Goal: Use online tool/utility: Utilize a website feature to perform a specific function

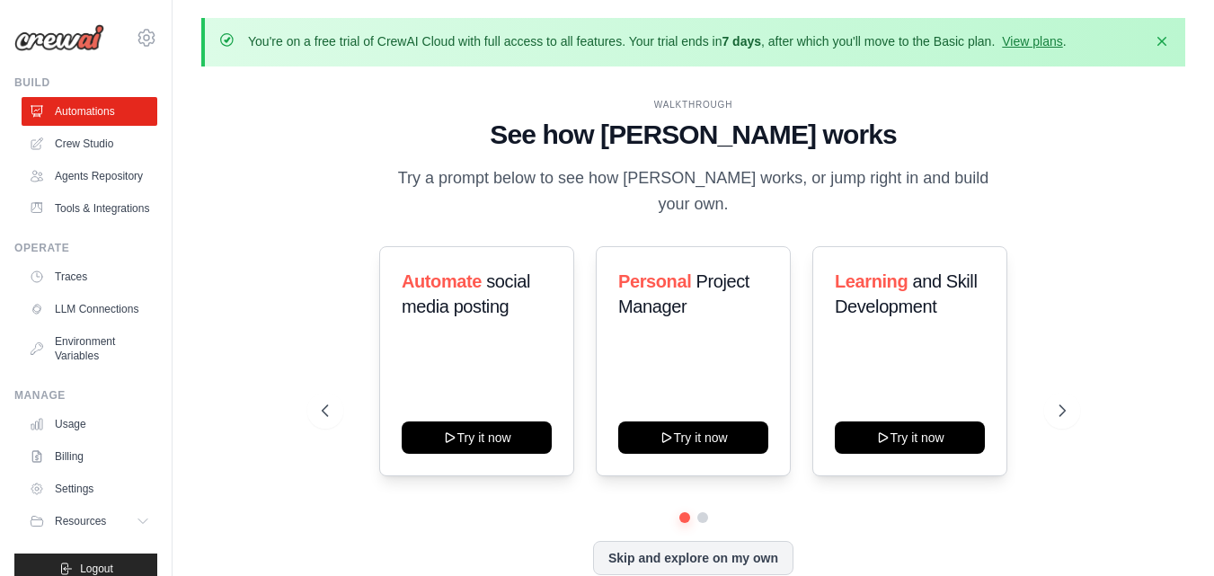
click at [271, 226] on div "WALKTHROUGH See how CrewAI works Try a prompt below to see how CrewAI works, or…" at bounding box center [693, 351] width 984 height 540
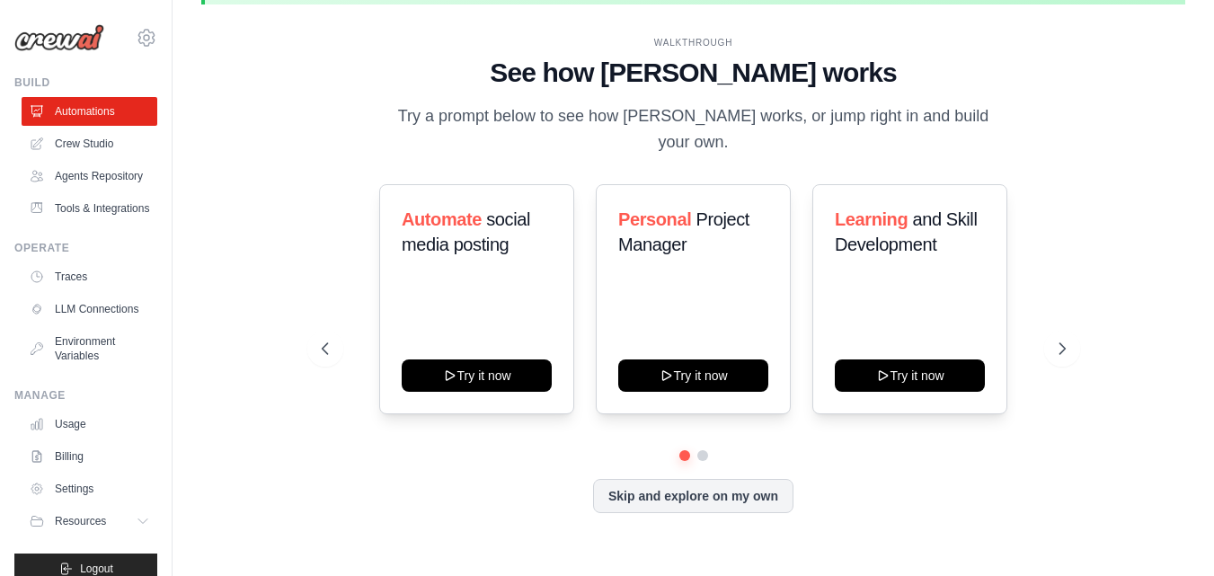
scroll to position [63, 0]
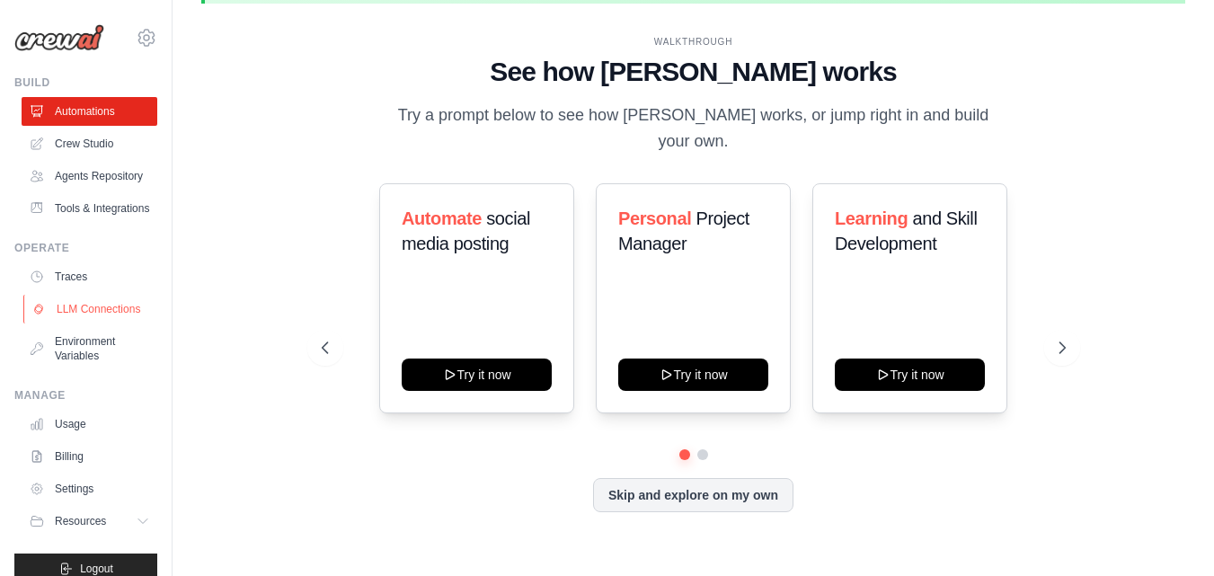
click at [64, 323] on link "LLM Connections" at bounding box center [91, 309] width 136 height 29
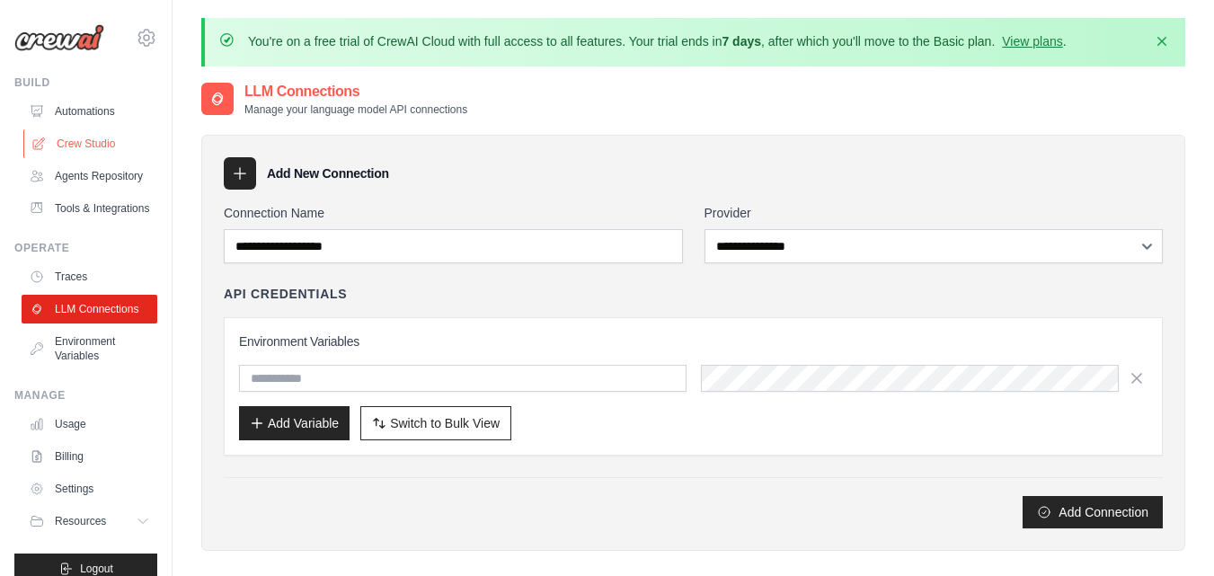
click at [94, 146] on link "Crew Studio" at bounding box center [91, 143] width 136 height 29
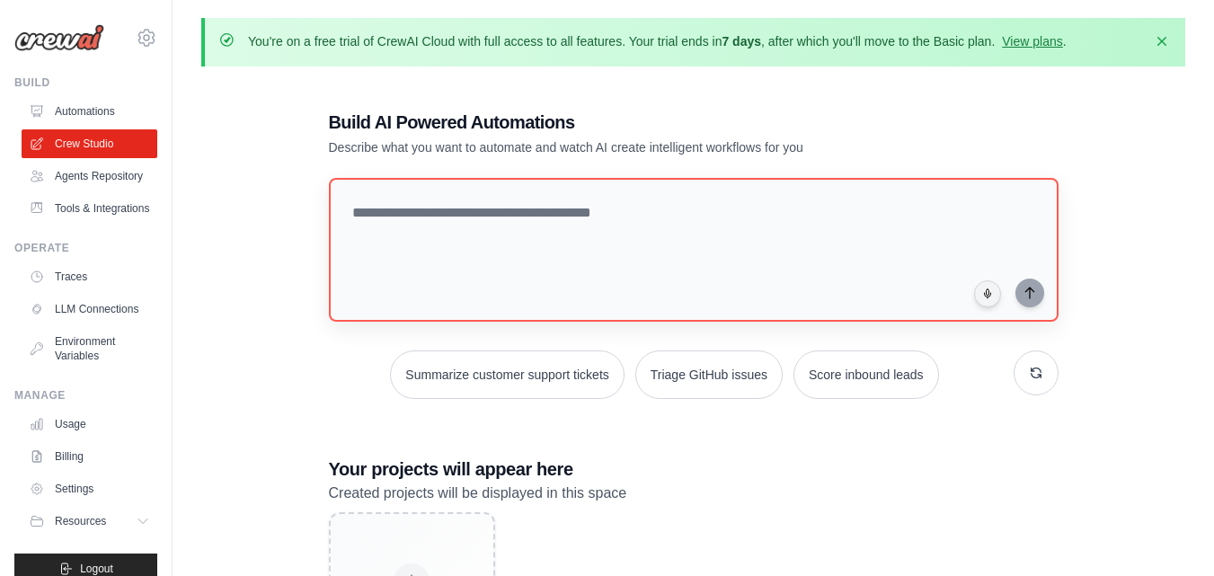
scroll to position [163, 0]
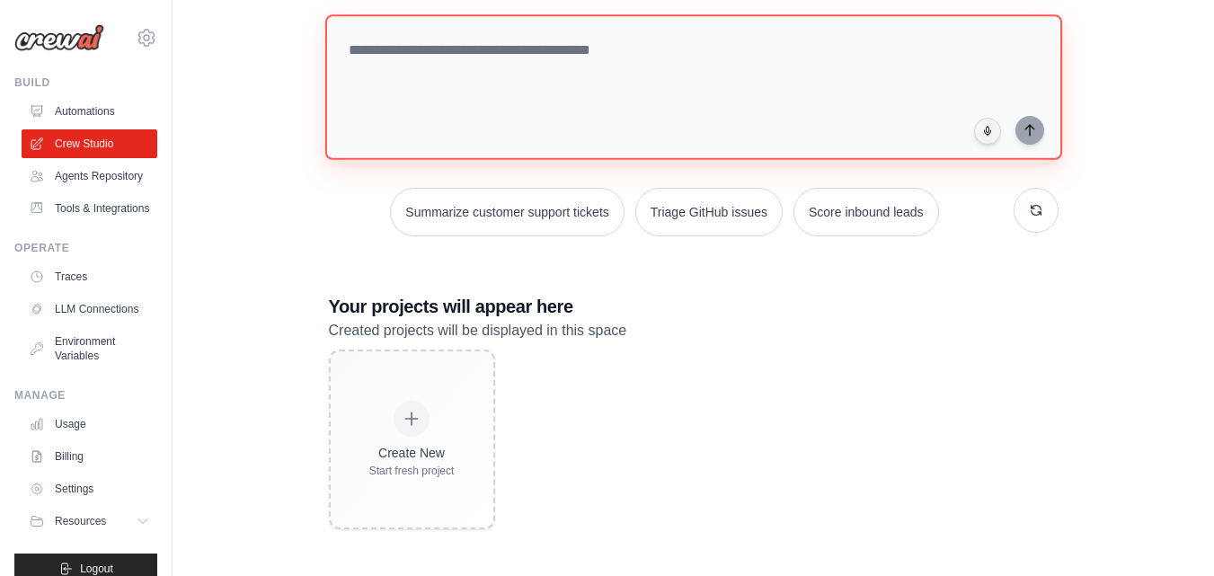
click at [512, 58] on textarea at bounding box center [692, 87] width 737 height 146
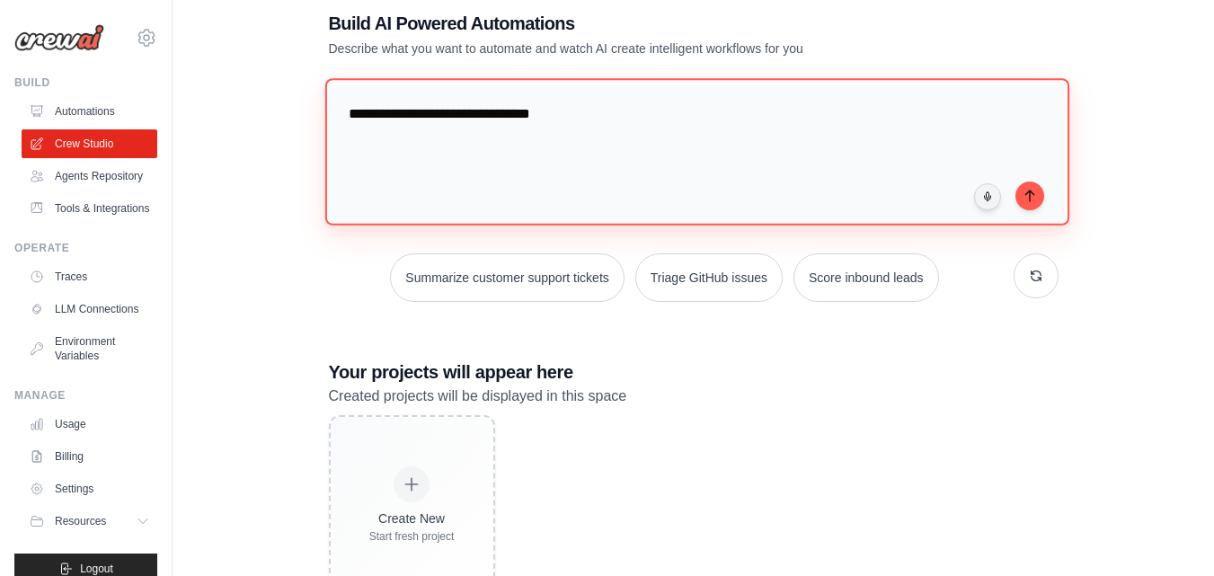
scroll to position [98, 0]
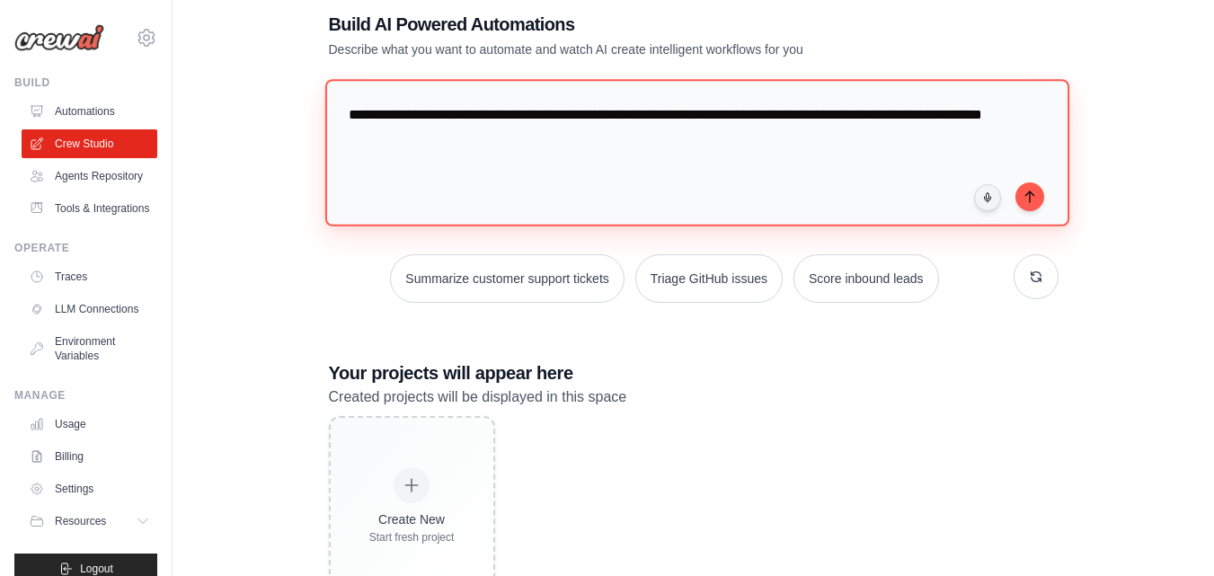
click at [383, 137] on textarea "**********" at bounding box center [696, 152] width 744 height 146
click at [518, 137] on textarea "**********" at bounding box center [696, 152] width 744 height 146
click at [680, 138] on textarea "**********" at bounding box center [696, 152] width 744 height 146
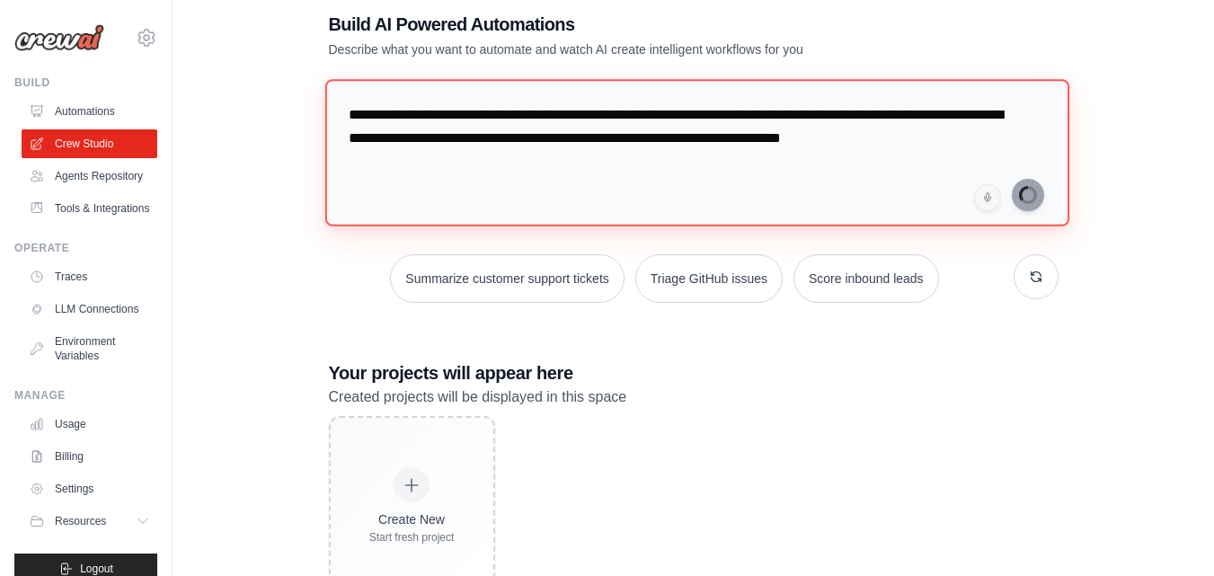
type textarea "**********"
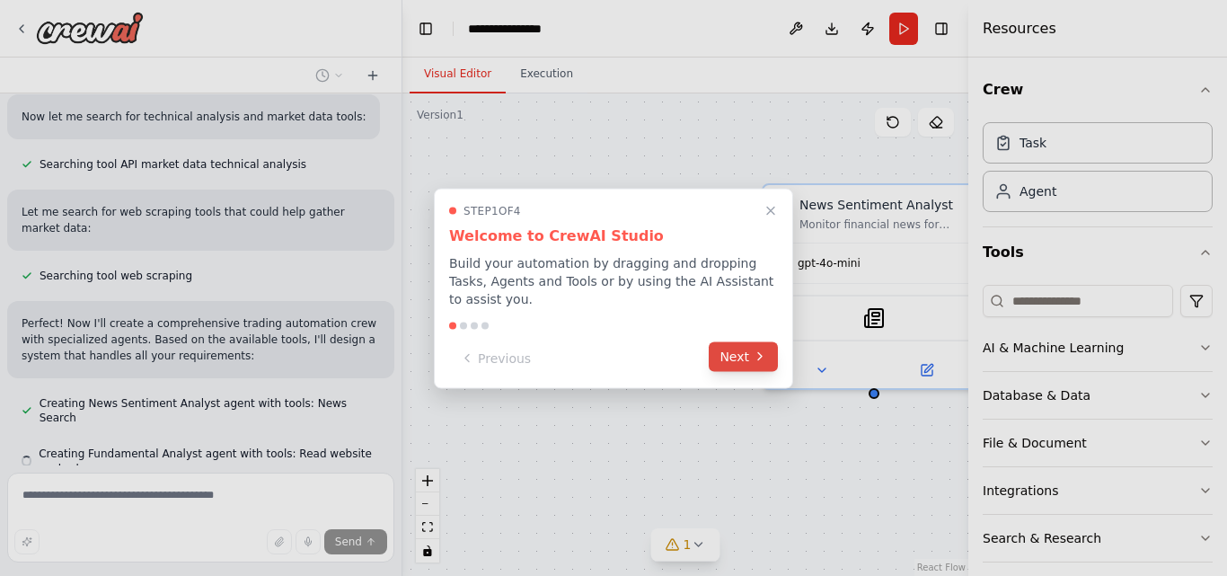
scroll to position [759, 0]
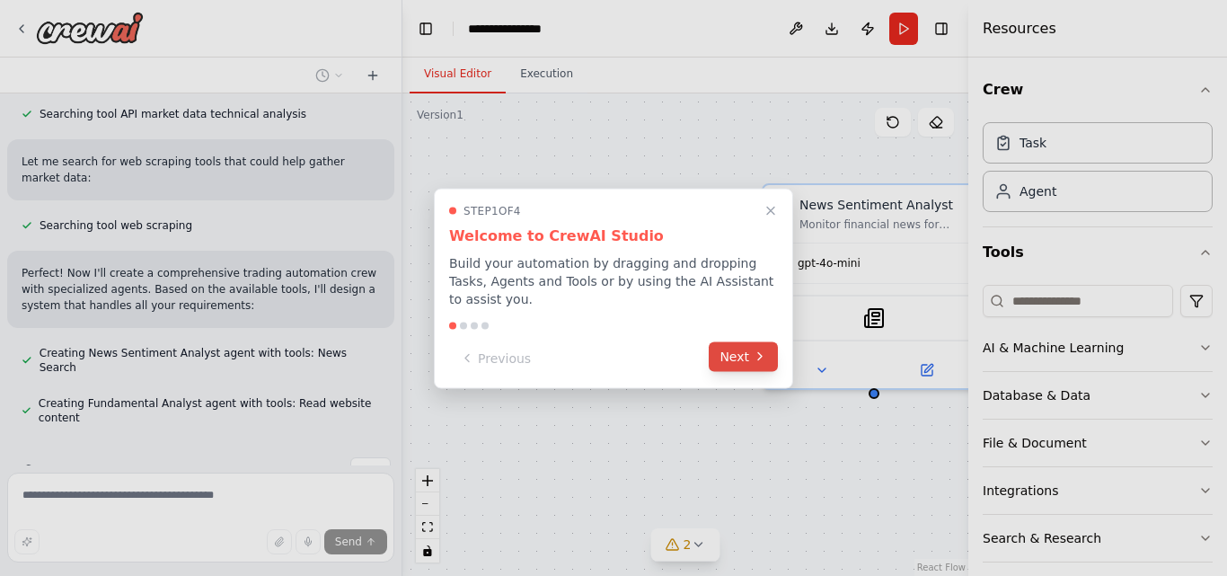
click at [740, 345] on button "Next" at bounding box center [743, 356] width 69 height 30
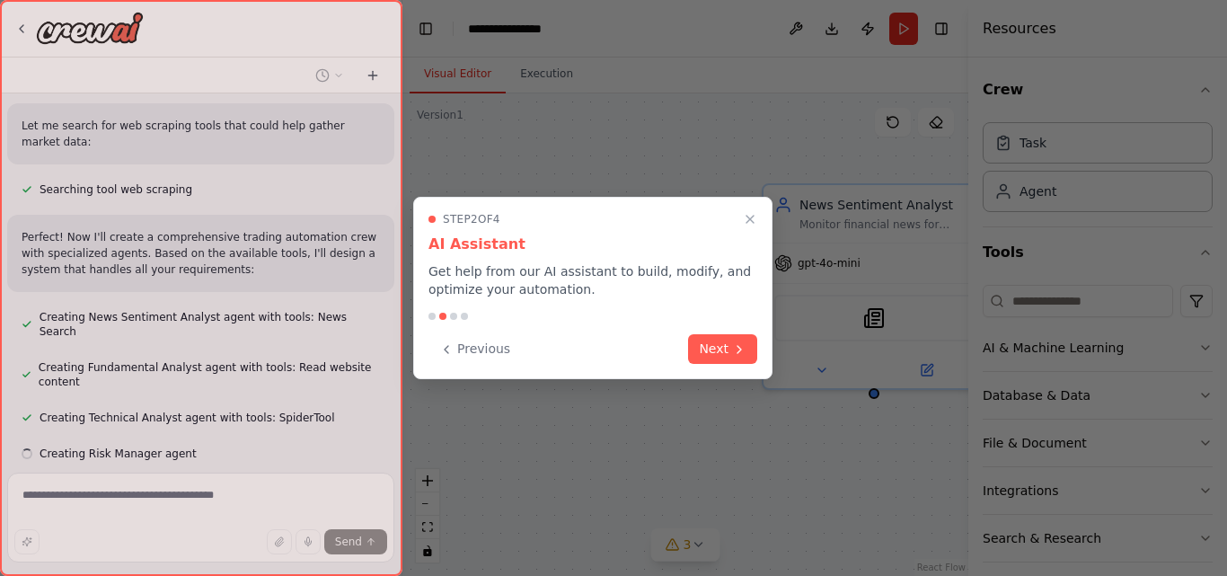
scroll to position [831, 0]
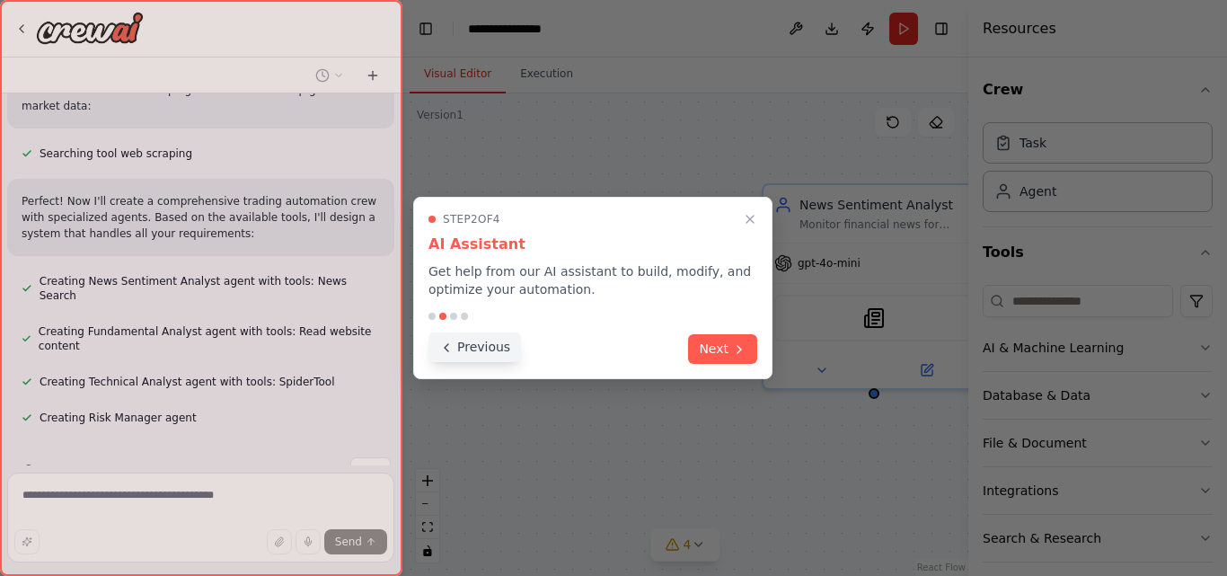
click at [474, 342] on button "Previous" at bounding box center [475, 347] width 93 height 30
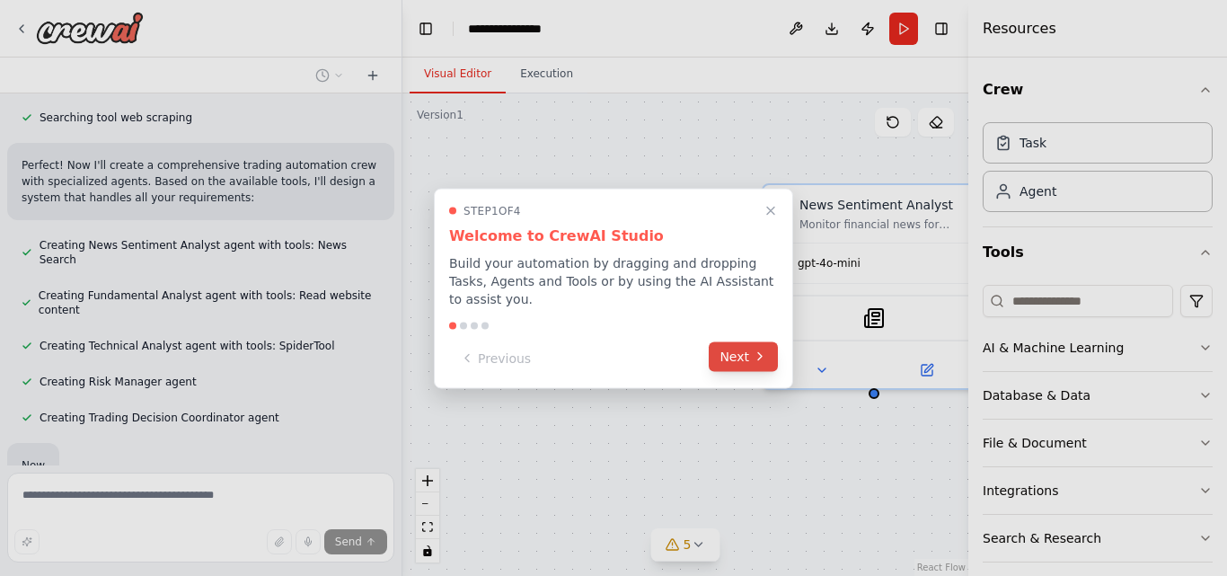
scroll to position [962, 0]
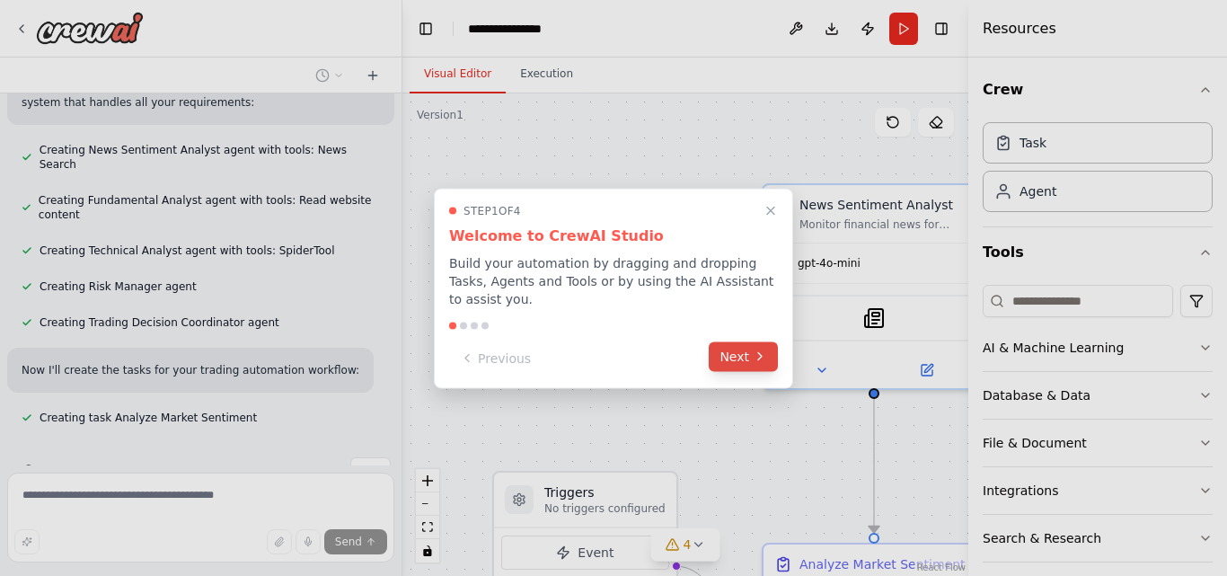
click at [741, 346] on button "Next" at bounding box center [743, 356] width 69 height 30
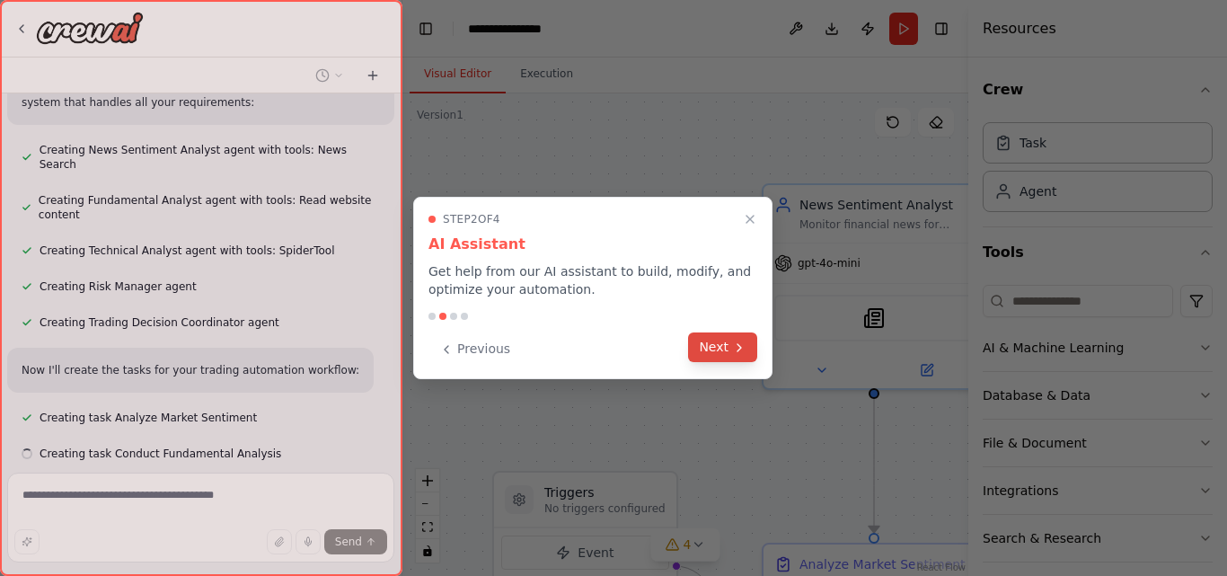
scroll to position [998, 0]
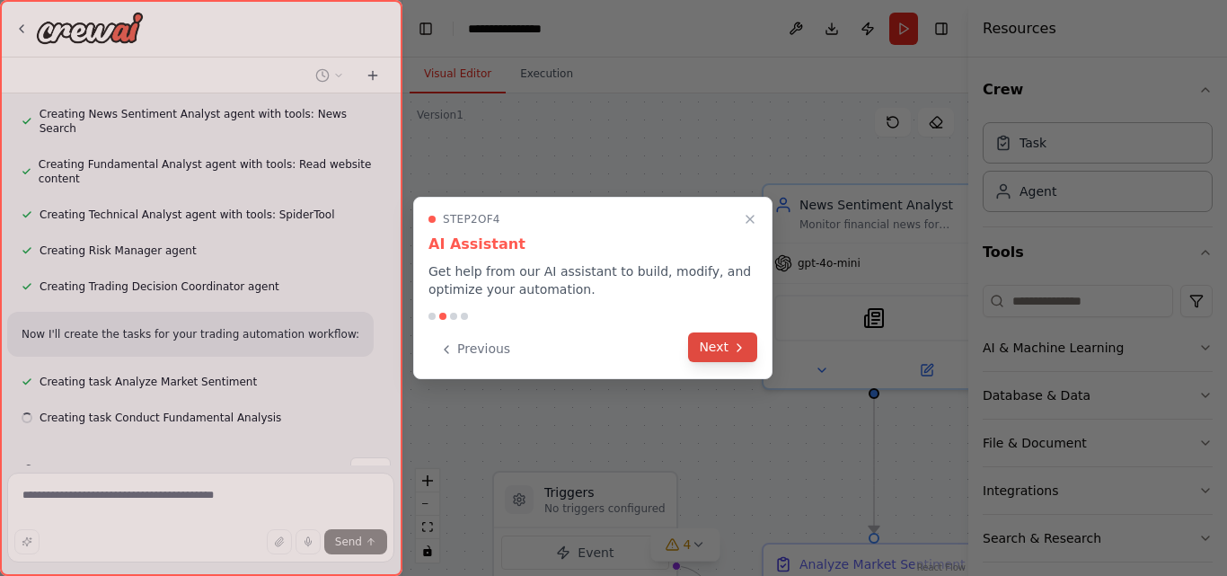
click at [724, 346] on button "Next" at bounding box center [722, 347] width 69 height 30
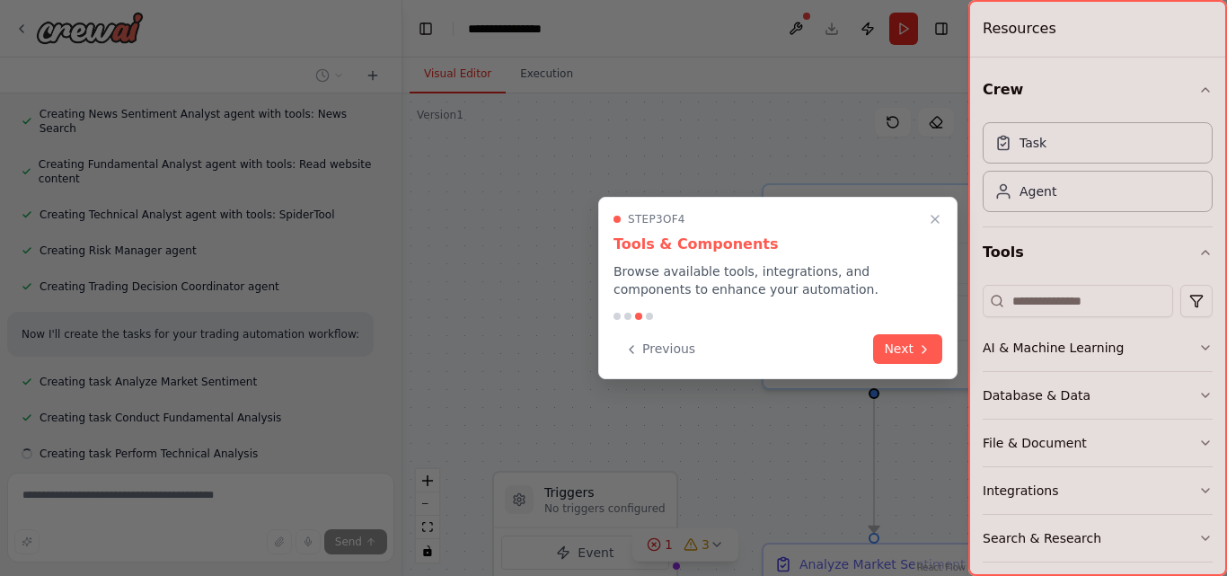
scroll to position [1034, 0]
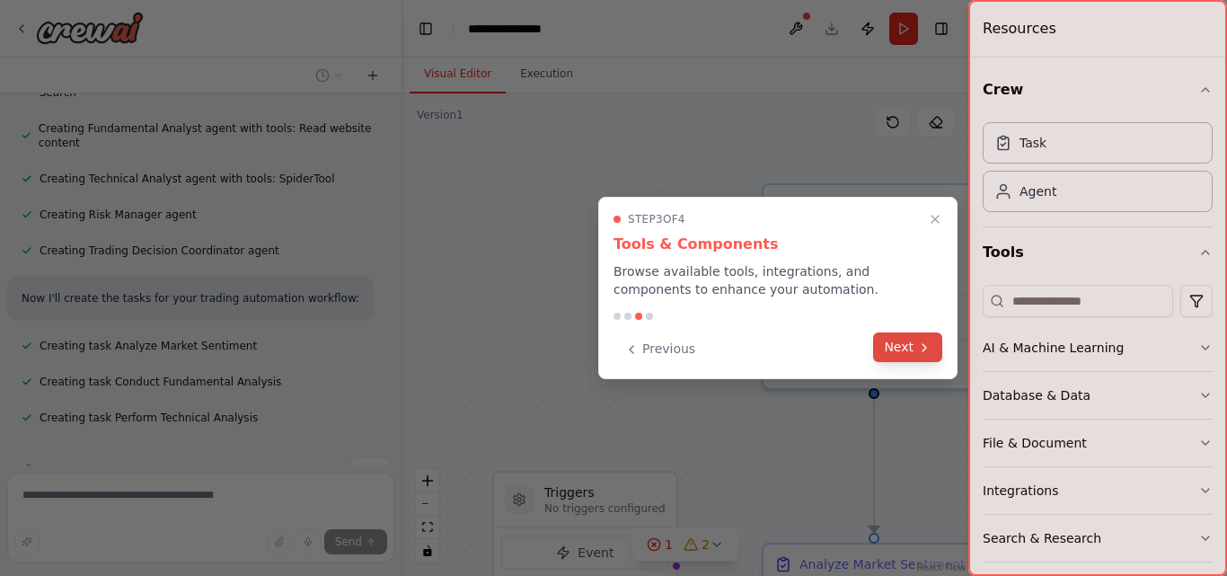
click at [895, 342] on button "Next" at bounding box center [907, 347] width 69 height 30
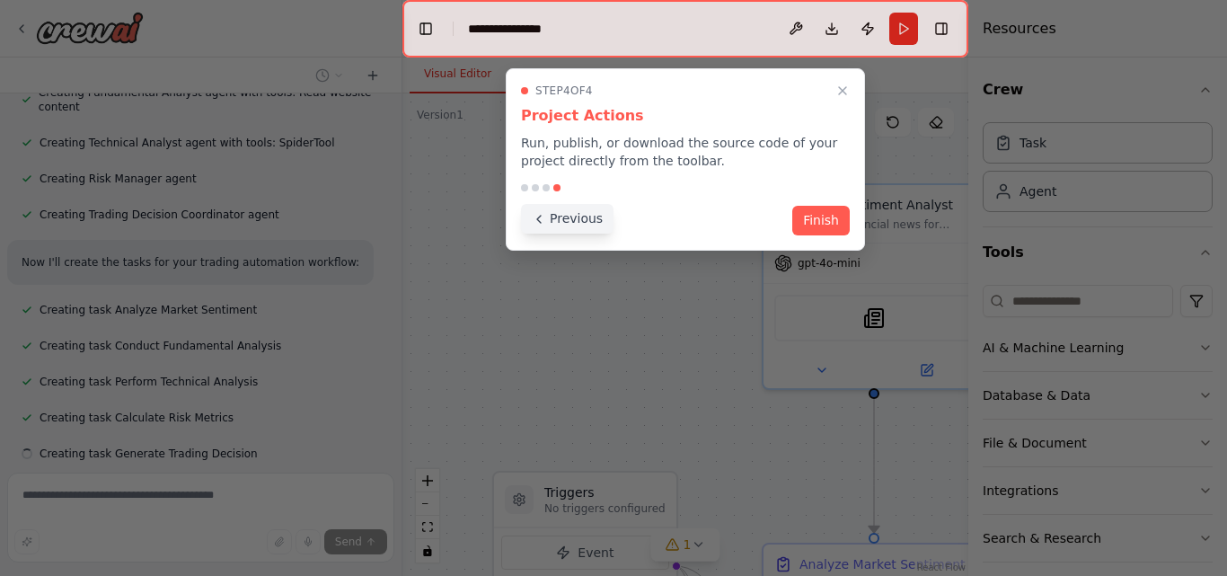
scroll to position [1106, 0]
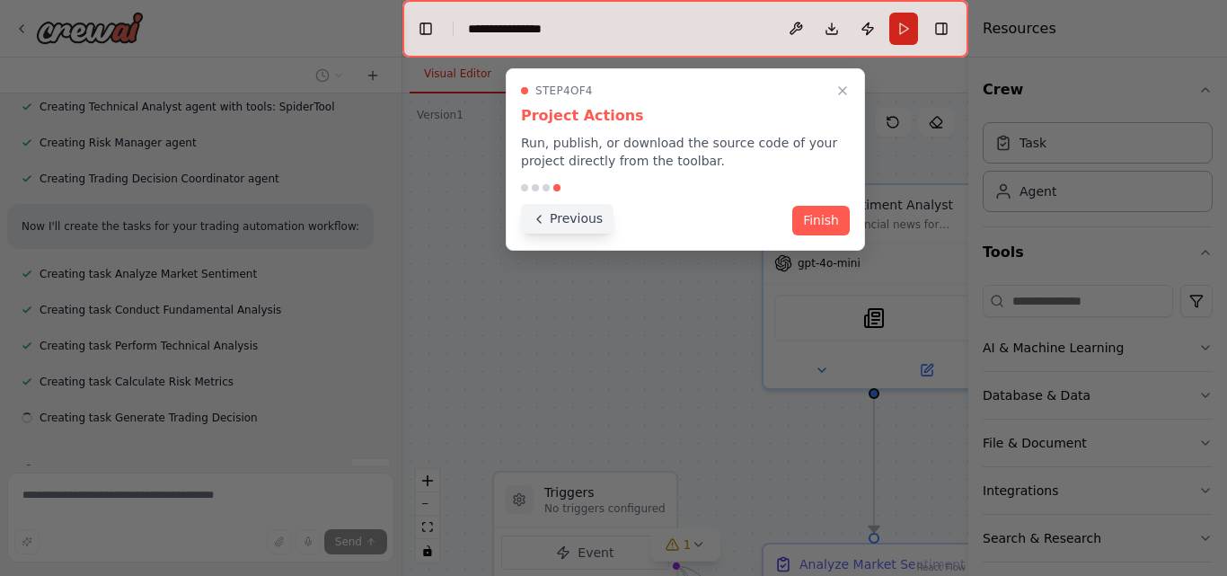
click at [558, 224] on button "Previous" at bounding box center [567, 219] width 93 height 30
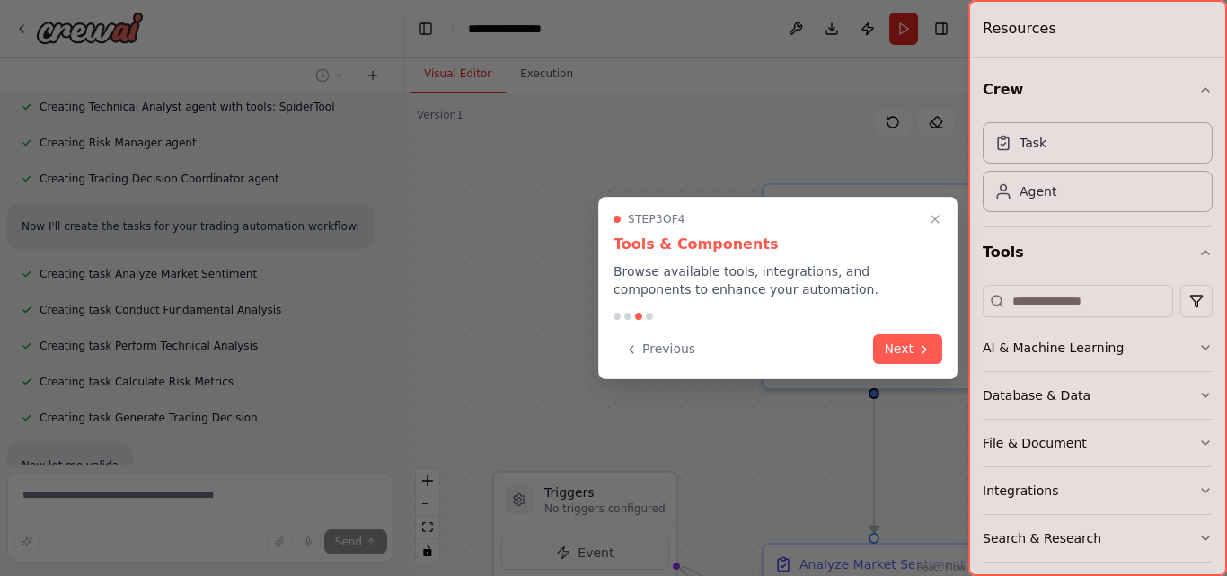
scroll to position [1201, 0]
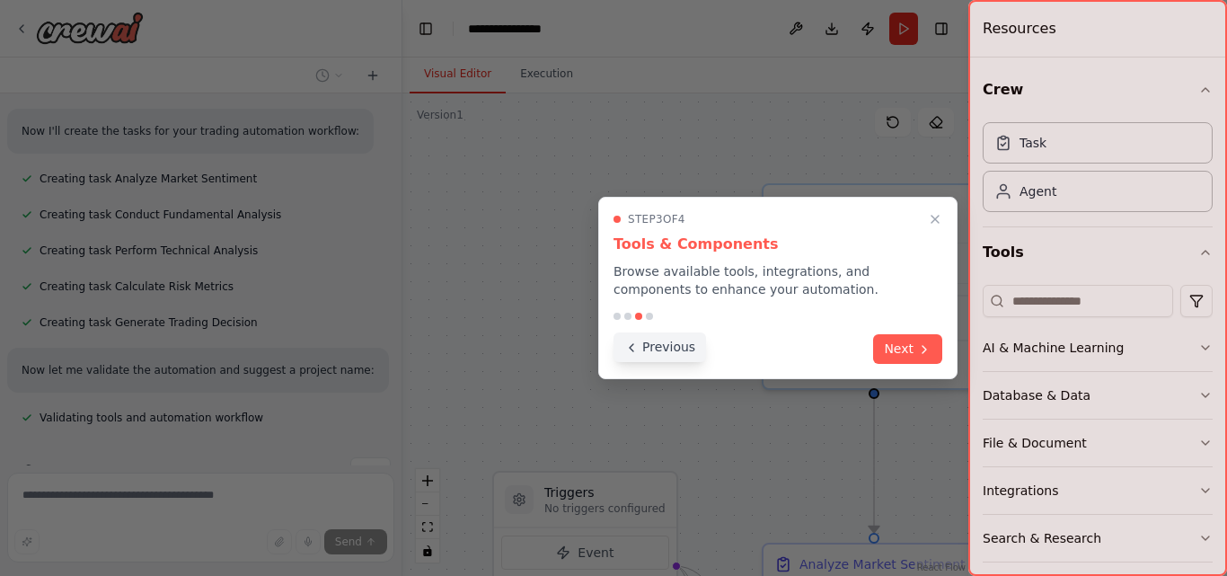
click at [665, 347] on button "Previous" at bounding box center [660, 347] width 93 height 30
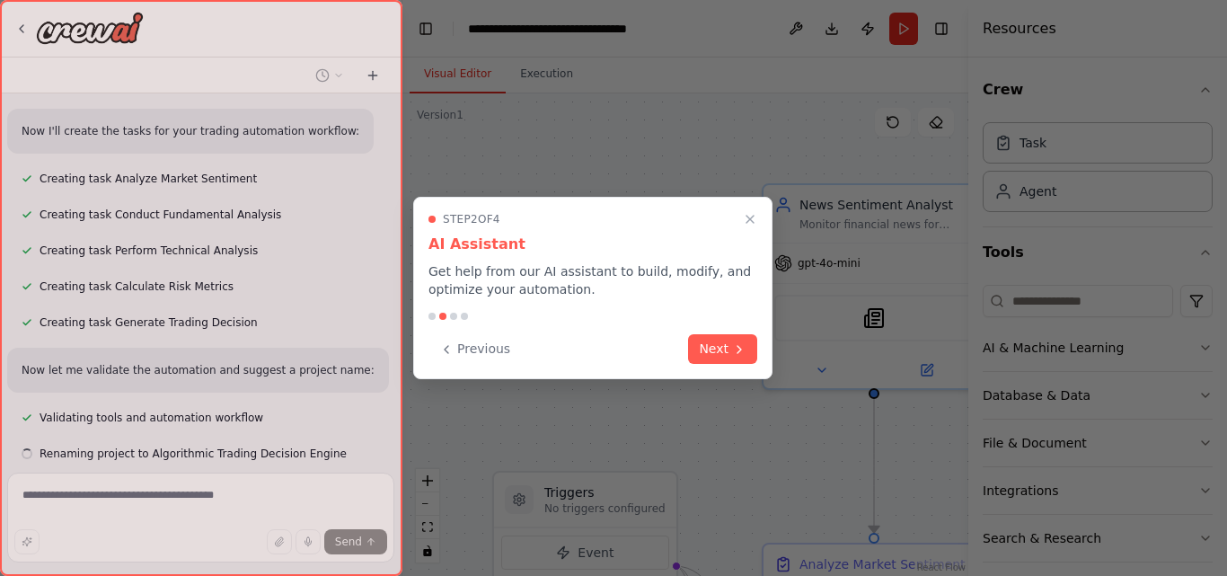
scroll to position [1237, 0]
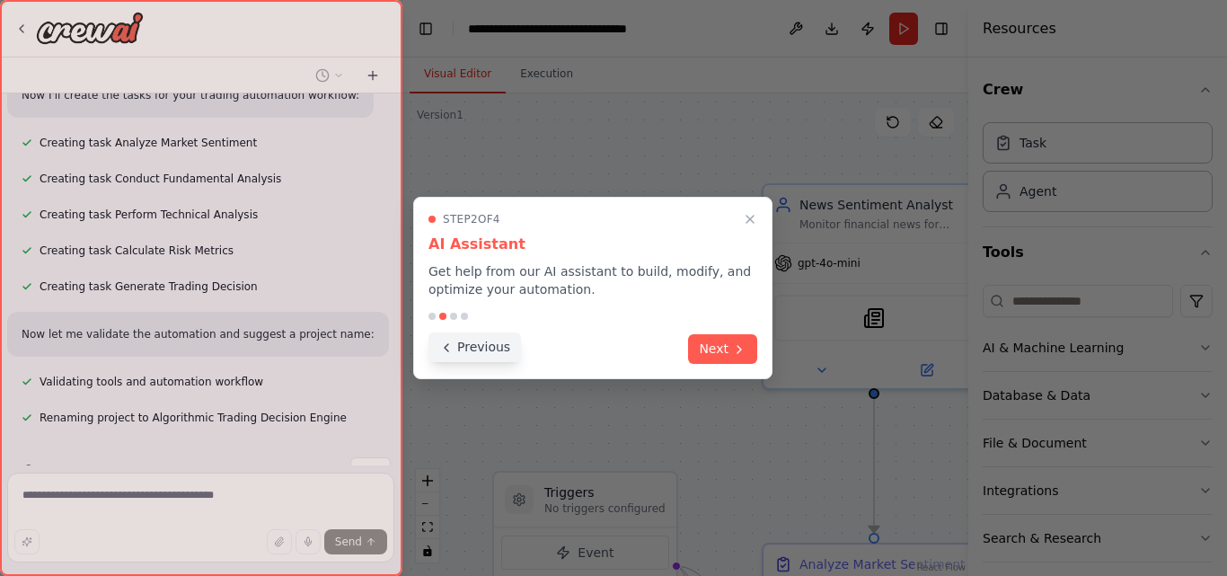
click at [482, 347] on button "Previous" at bounding box center [475, 347] width 93 height 30
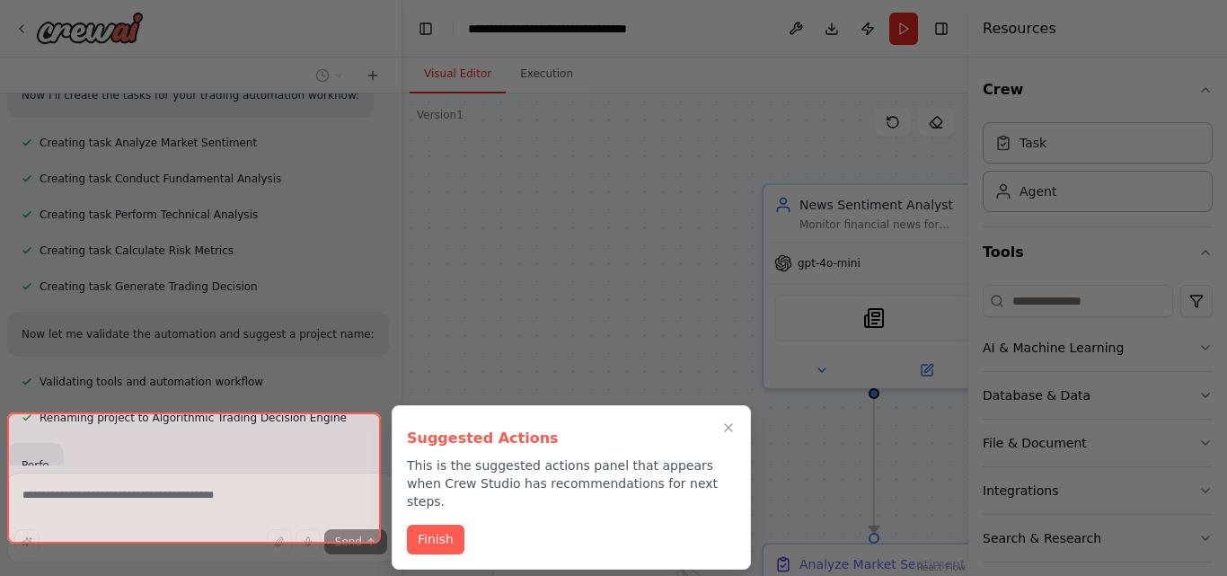
scroll to position [1281, 0]
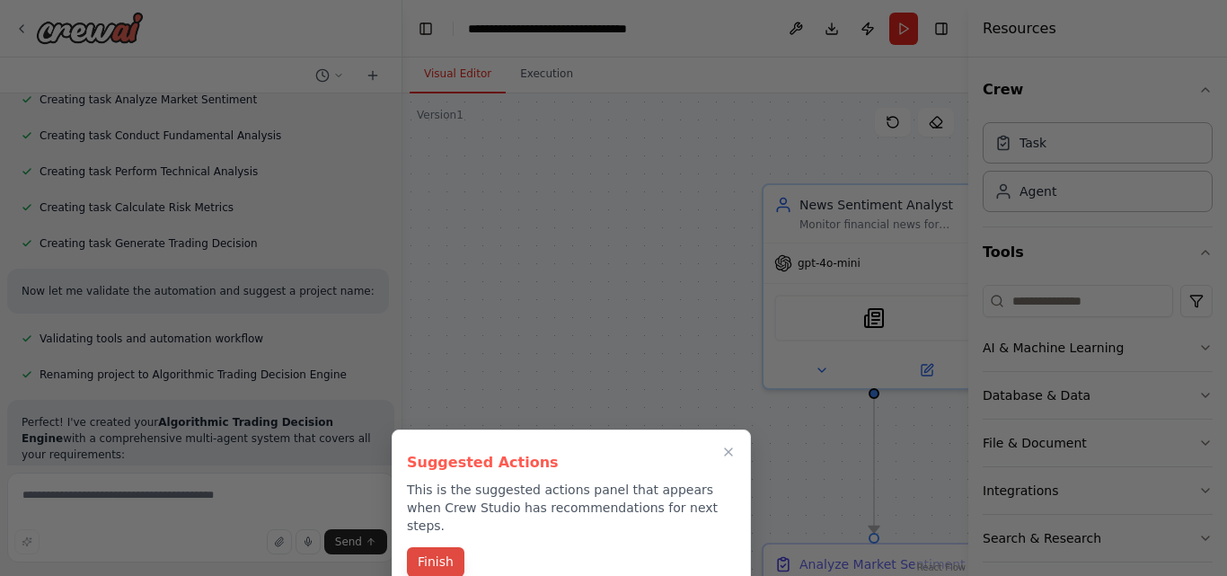
click at [425, 547] on button "Finish" at bounding box center [436, 562] width 58 height 30
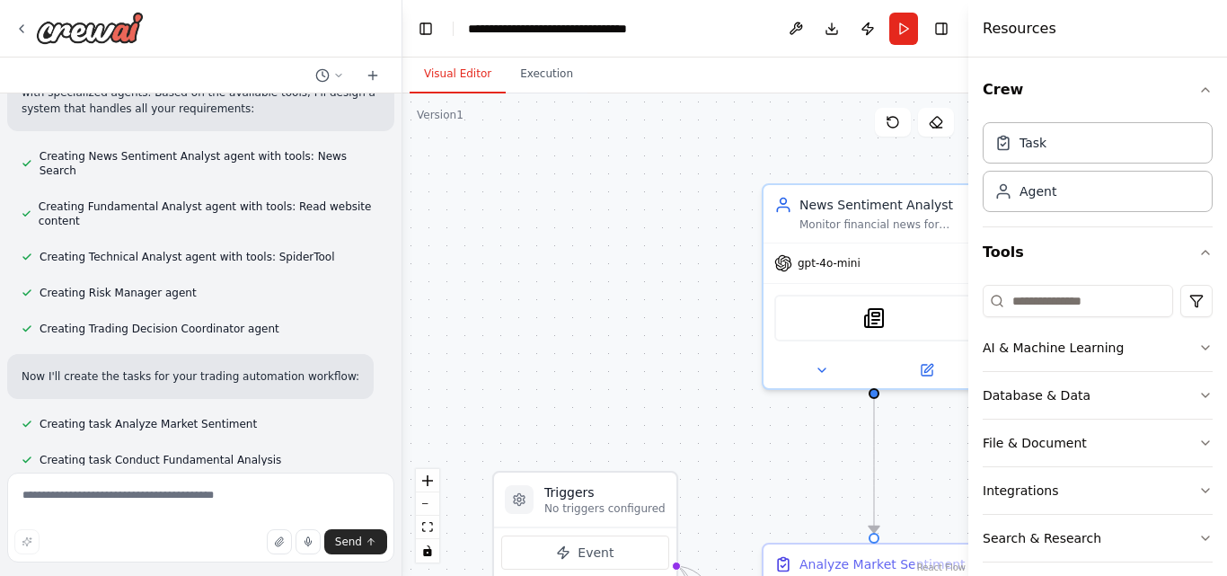
scroll to position [860, 0]
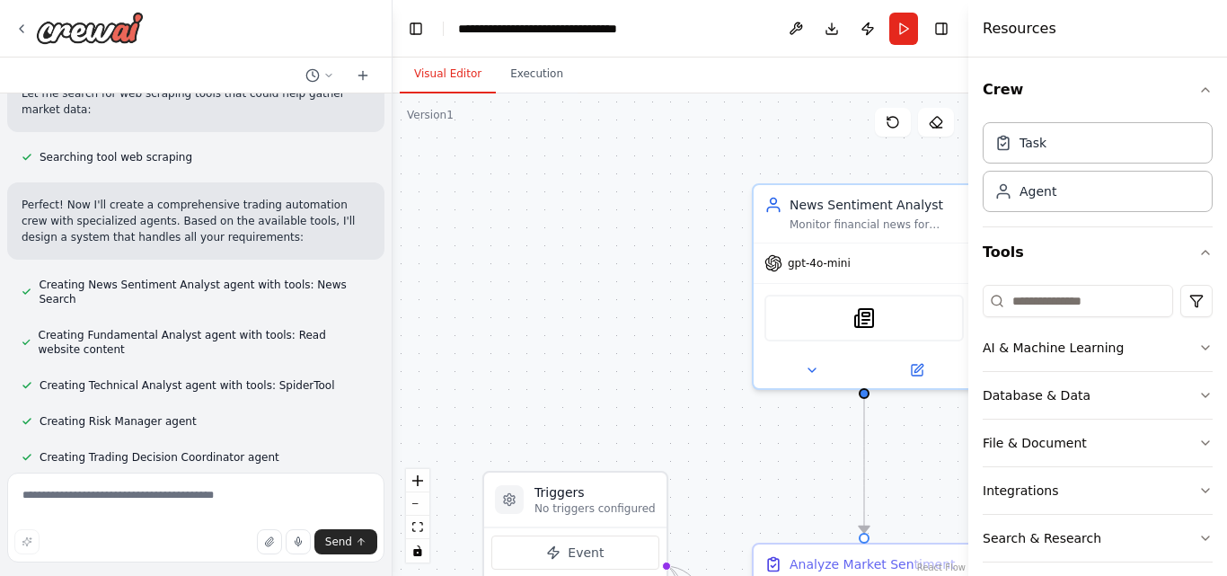
drag, startPoint x: 395, startPoint y: 253, endPoint x: 393, endPoint y: 197, distance: 56.7
click at [393, 197] on div "Am an algorithmic trader. i want to automate my trading.i want to focus on news…" at bounding box center [613, 288] width 1227 height 576
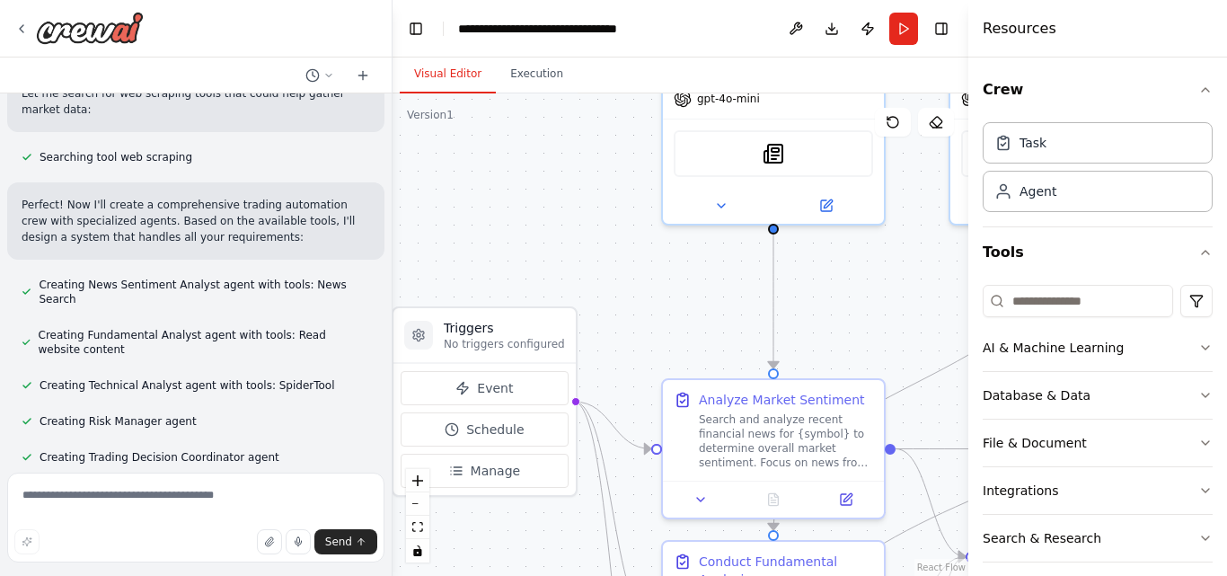
drag, startPoint x: 639, startPoint y: 396, endPoint x: 548, endPoint y: 232, distance: 187.8
click at [548, 232] on div ".deletable-edge-delete-btn { width: 20px; height: 20px; border: 0px solid #ffff…" at bounding box center [681, 334] width 576 height 483
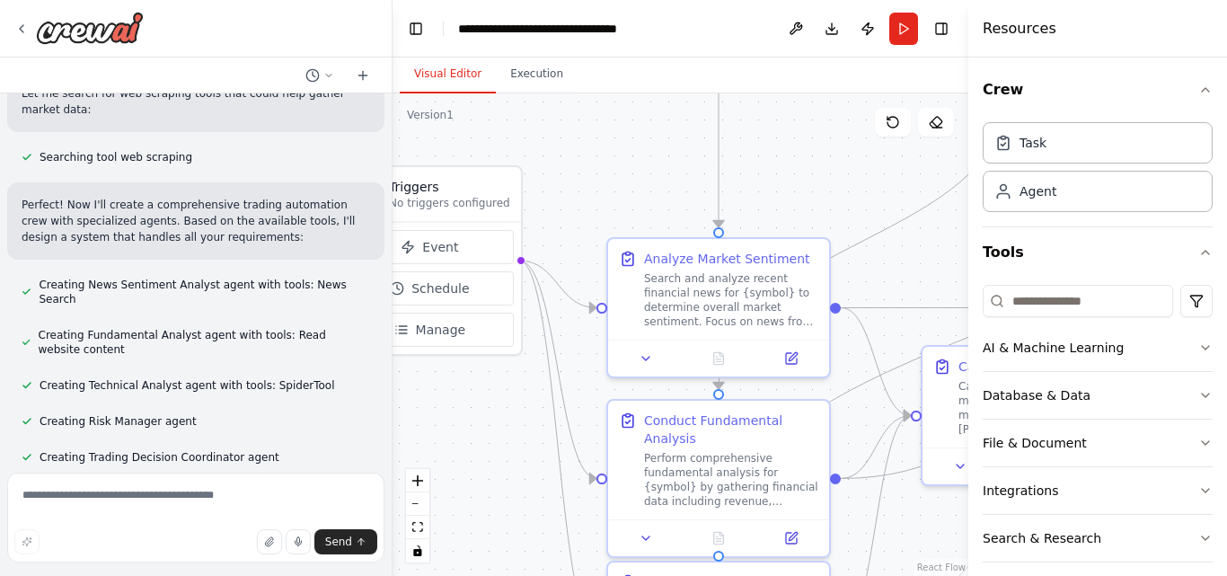
drag, startPoint x: 617, startPoint y: 289, endPoint x: 563, endPoint y: 148, distance: 151.4
click at [563, 148] on div ".deletable-edge-delete-btn { width: 20px; height: 20px; border: 0px solid #ffff…" at bounding box center [681, 334] width 576 height 483
click at [828, 30] on button "Download" at bounding box center [832, 29] width 29 height 32
click at [797, 169] on div ".deletable-edge-delete-btn { width: 20px; height: 20px; border: 0px solid #ffff…" at bounding box center [681, 334] width 576 height 483
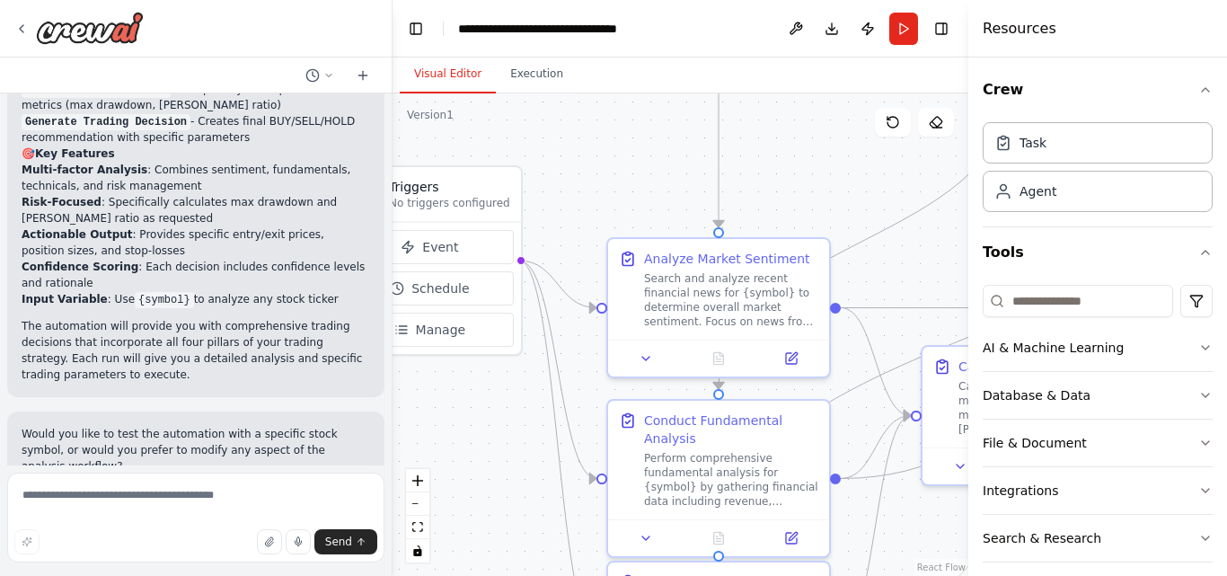
scroll to position [2111, 0]
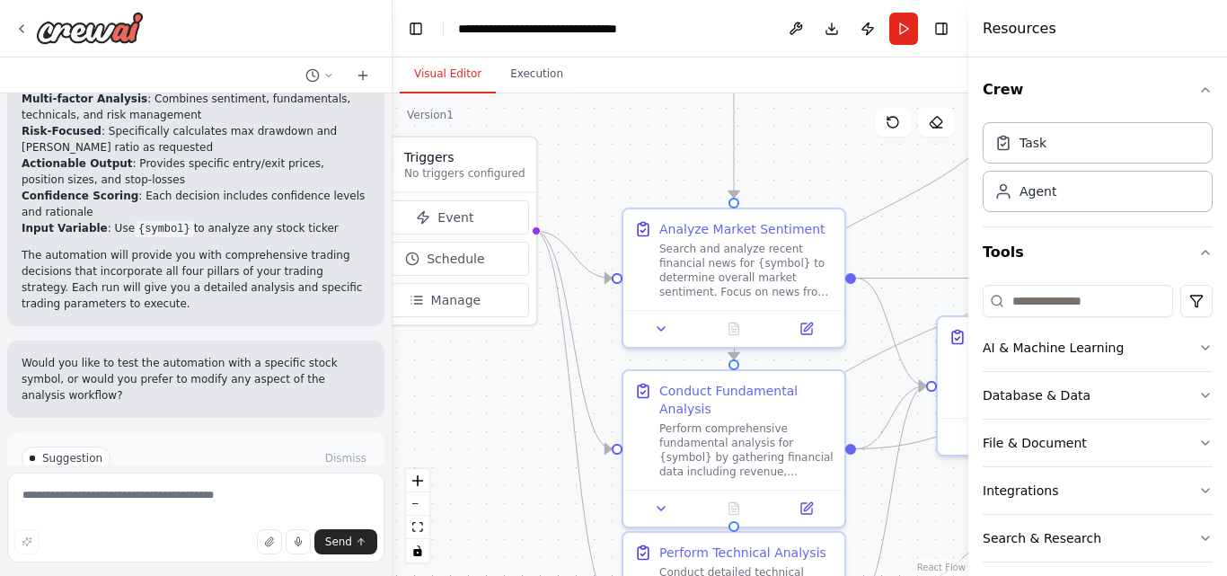
drag, startPoint x: 458, startPoint y: 424, endPoint x: 474, endPoint y: 394, distance: 33.4
click at [474, 394] on div ".deletable-edge-delete-btn { width: 20px; height: 20px; border: 0px solid #ffff…" at bounding box center [681, 334] width 576 height 483
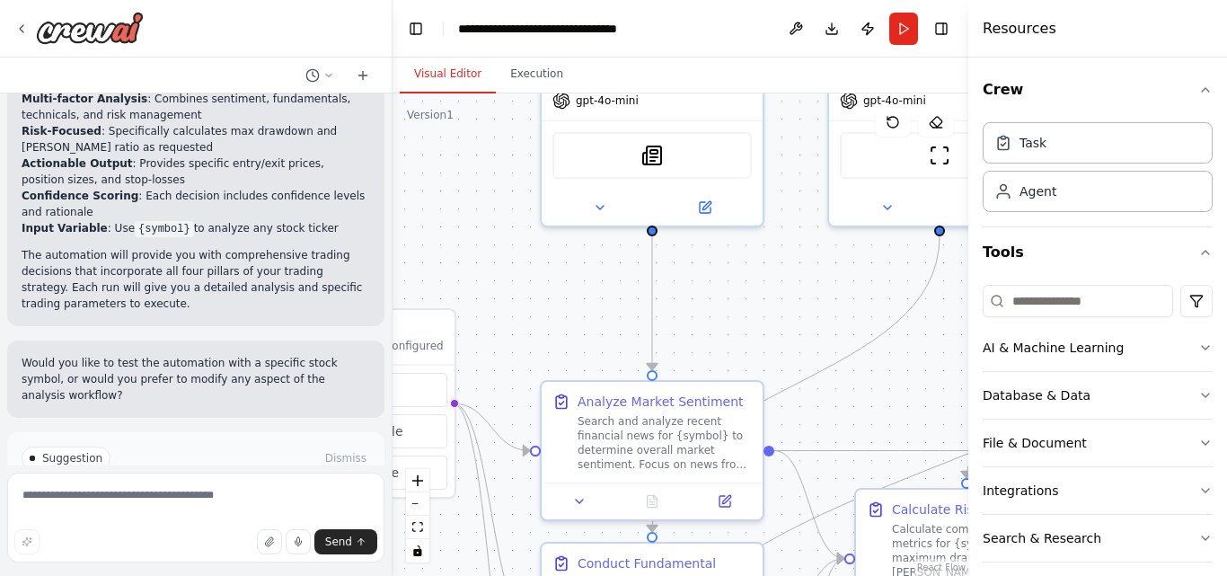
drag, startPoint x: 547, startPoint y: 439, endPoint x: 465, endPoint y: 611, distance: 190.9
click at [465, 575] on html "Am an algorithmic trader. i want to automate my trading.i want to focus on news…" at bounding box center [613, 288] width 1227 height 576
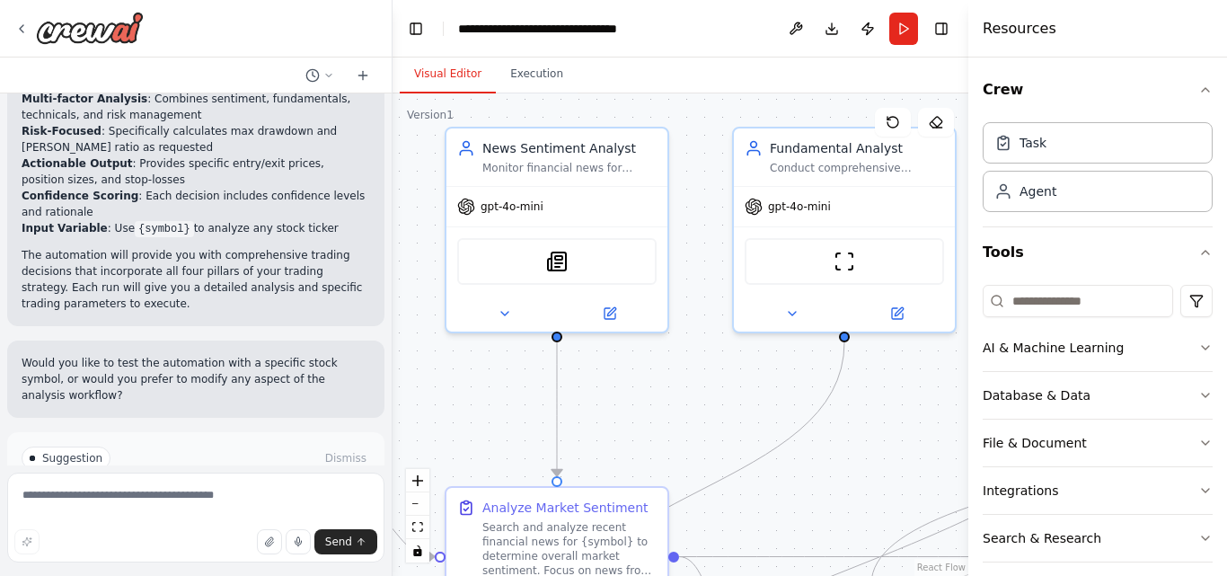
drag, startPoint x: 526, startPoint y: 326, endPoint x: 430, endPoint y: 432, distance: 143.1
click at [430, 432] on div ".deletable-edge-delete-btn { width: 20px; height: 20px; border: 0px solid #ffff…" at bounding box center [681, 334] width 576 height 483
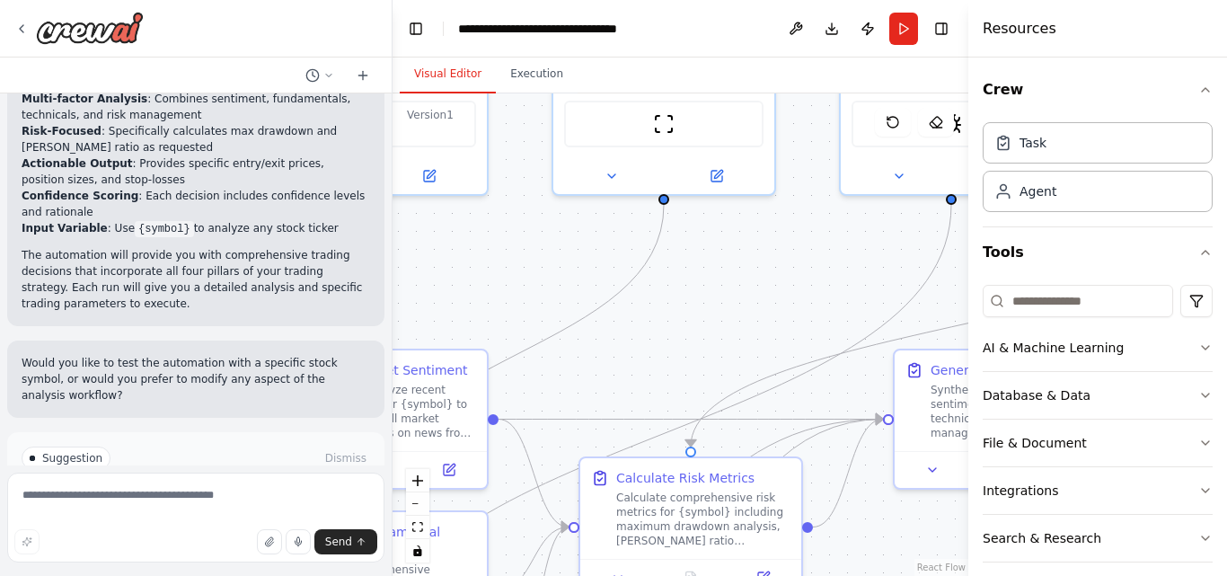
drag, startPoint x: 758, startPoint y: 412, endPoint x: 578, endPoint y: 275, distance: 226.3
click at [578, 275] on div ".deletable-edge-delete-btn { width: 20px; height: 20px; border: 0px solid #ffff…" at bounding box center [681, 334] width 576 height 483
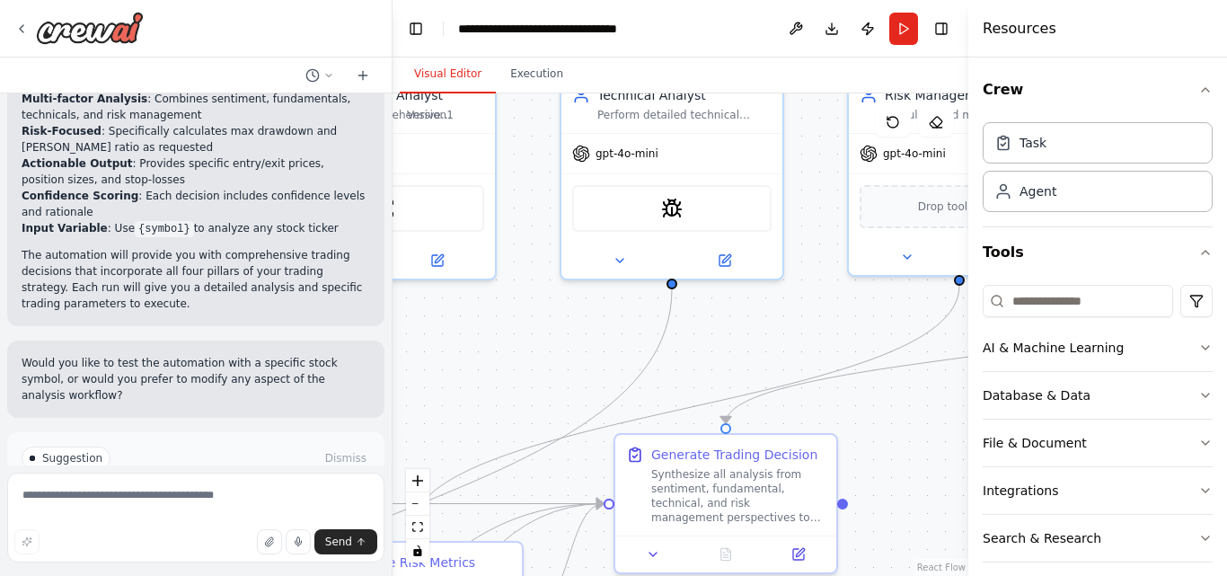
drag, startPoint x: 764, startPoint y: 341, endPoint x: 483, endPoint y: 423, distance: 292.0
click at [483, 423] on div ".deletable-edge-delete-btn { width: 20px; height: 20px; border: 0px solid #ffff…" at bounding box center [681, 334] width 576 height 483
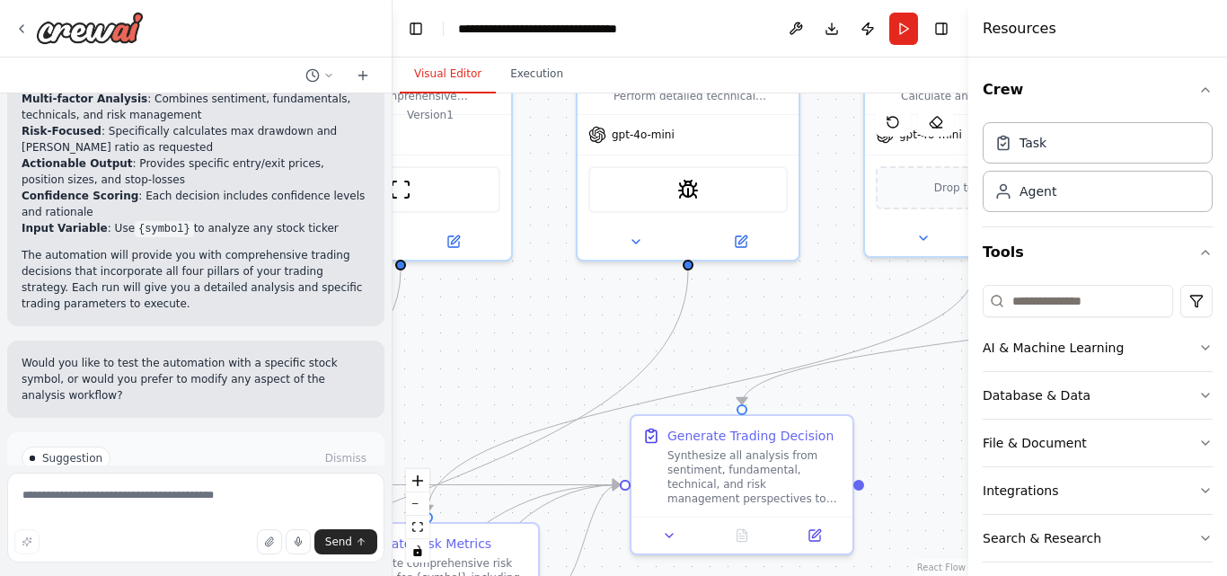
drag, startPoint x: 820, startPoint y: 342, endPoint x: 837, endPoint y: 326, distance: 24.2
click at [837, 326] on div ".deletable-edge-delete-btn { width: 20px; height: 20px; border: 0px solid #ffff…" at bounding box center [681, 334] width 576 height 483
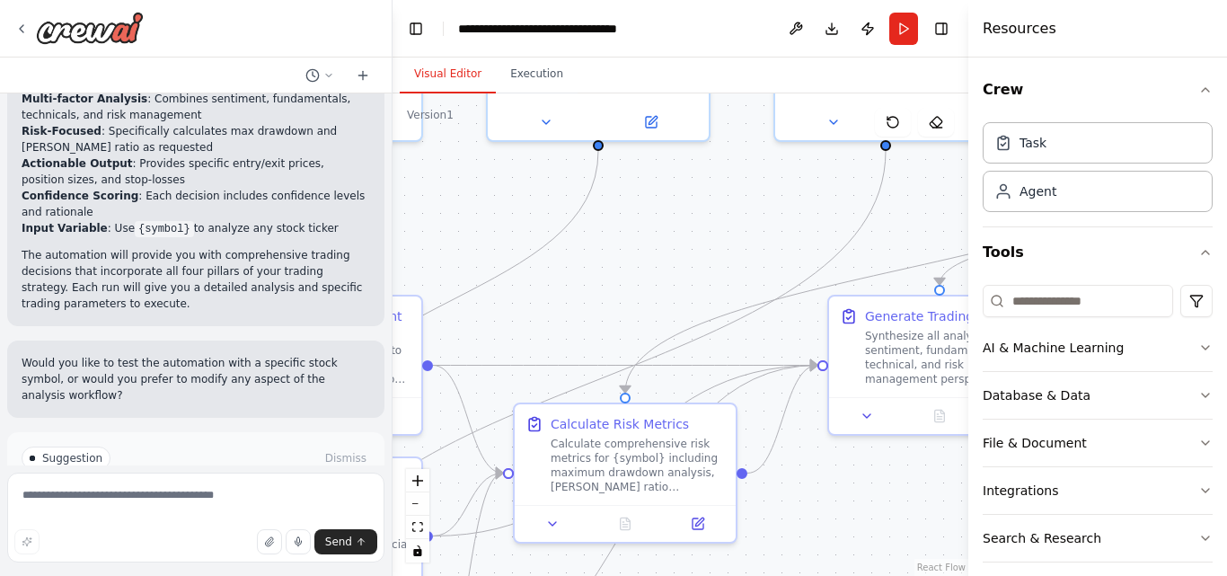
drag, startPoint x: 534, startPoint y: 377, endPoint x: 731, endPoint y: 257, distance: 230.2
click at [731, 257] on div ".deletable-edge-delete-btn { width: 20px; height: 20px; border: 0px solid #ffff…" at bounding box center [681, 334] width 576 height 483
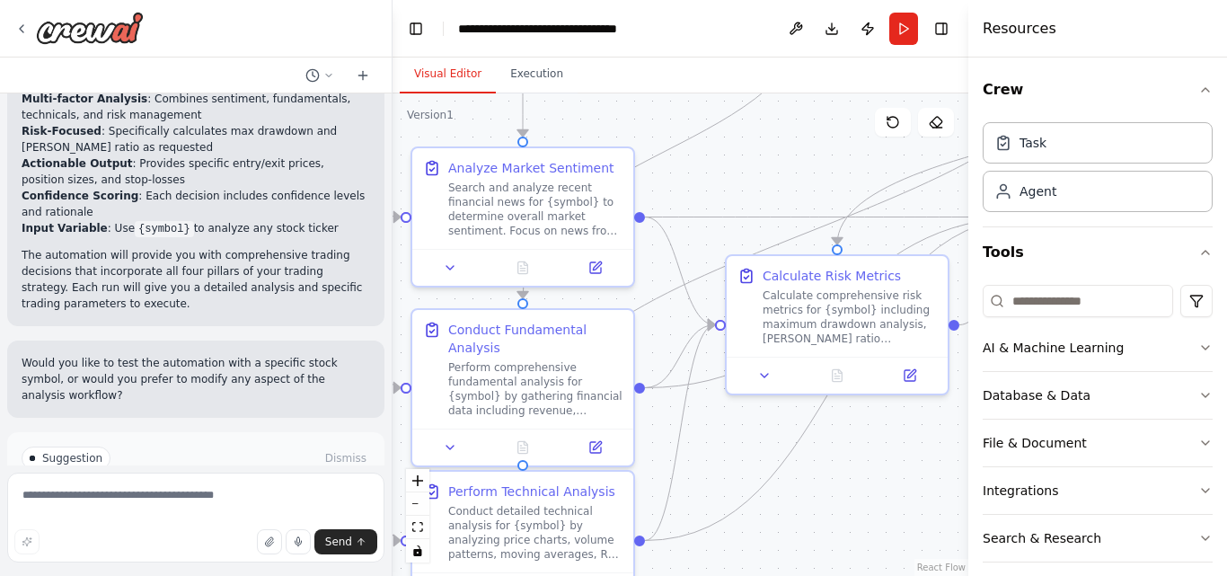
drag, startPoint x: 485, startPoint y: 402, endPoint x: 697, endPoint y: 253, distance: 258.8
click at [697, 253] on div ".deletable-edge-delete-btn { width: 20px; height: 20px; border: 0px solid #ffff…" at bounding box center [681, 334] width 576 height 483
click at [526, 62] on button "Execution" at bounding box center [537, 75] width 82 height 38
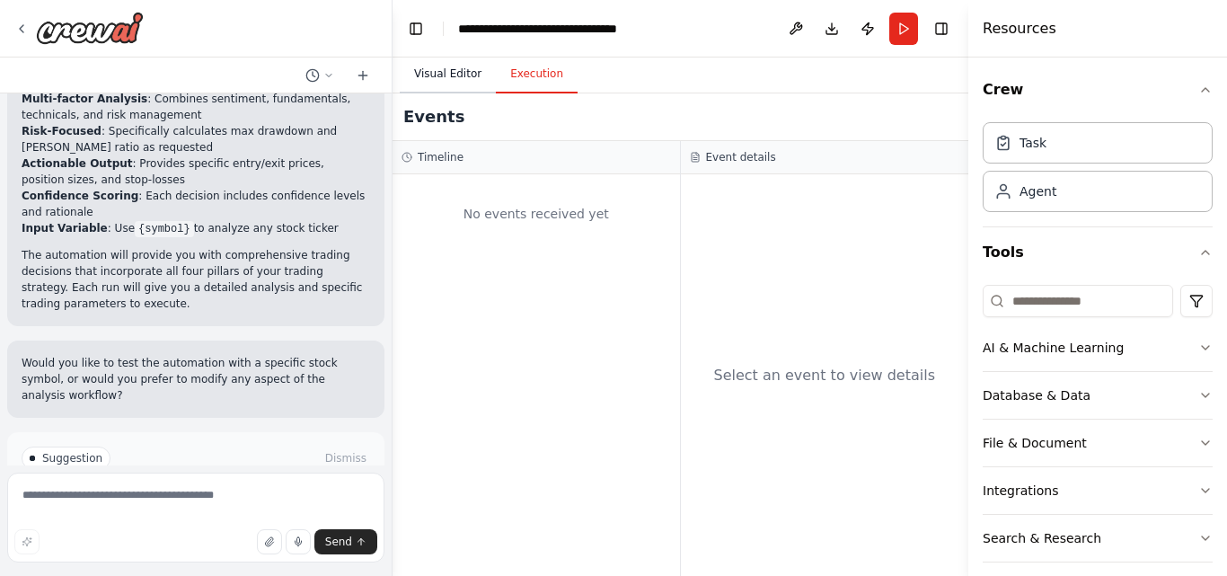
click at [450, 72] on button "Visual Editor" at bounding box center [448, 75] width 96 height 38
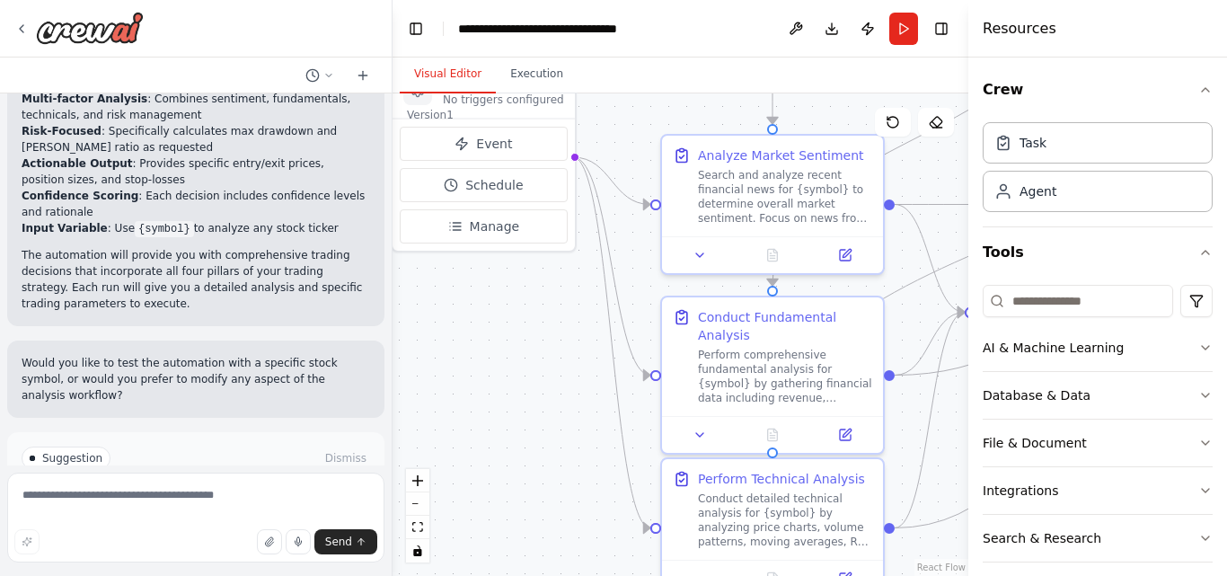
drag, startPoint x: 421, startPoint y: 138, endPoint x: 683, endPoint y: 126, distance: 262.7
click at [683, 126] on div ".deletable-edge-delete-btn { width: 20px; height: 20px; border: 0px solid #ffff…" at bounding box center [681, 334] width 576 height 483
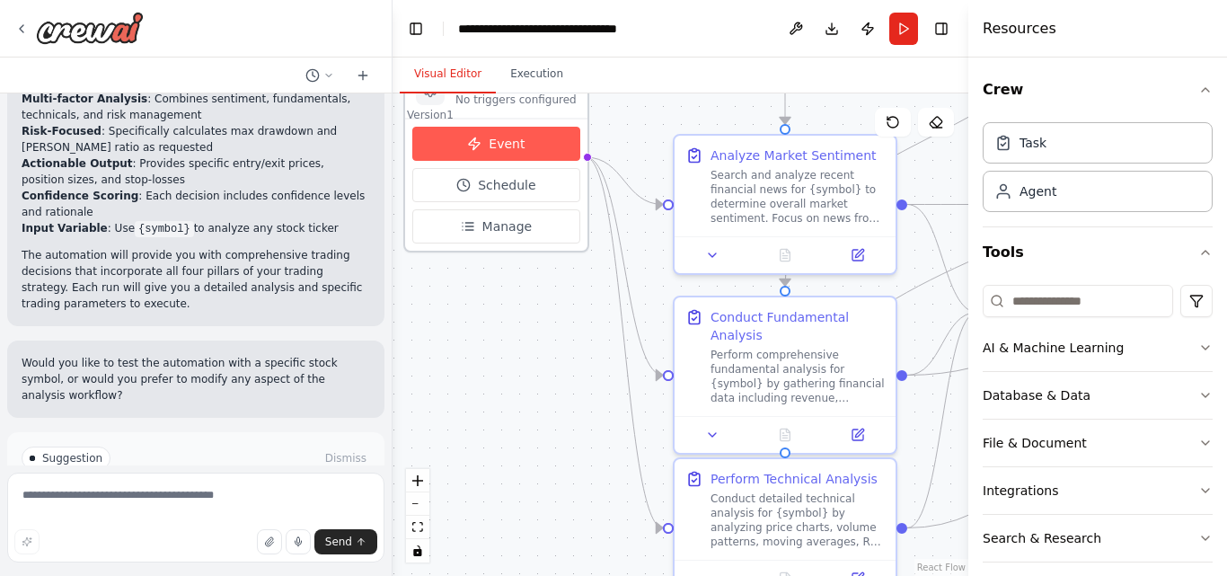
click at [505, 145] on span "Event" at bounding box center [507, 144] width 36 height 18
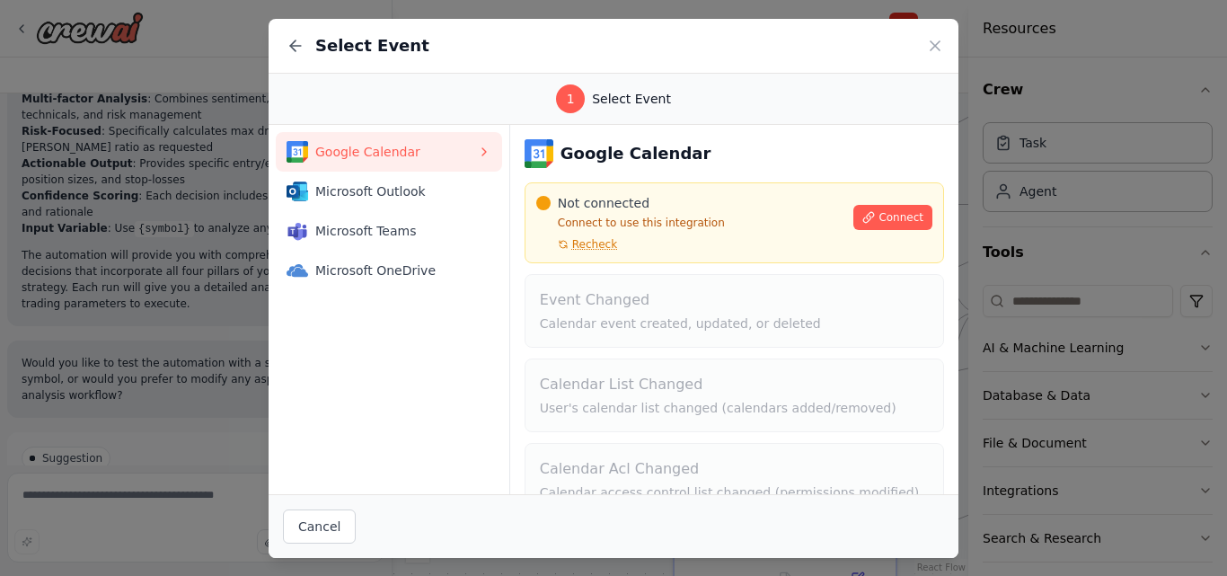
scroll to position [121, 0]
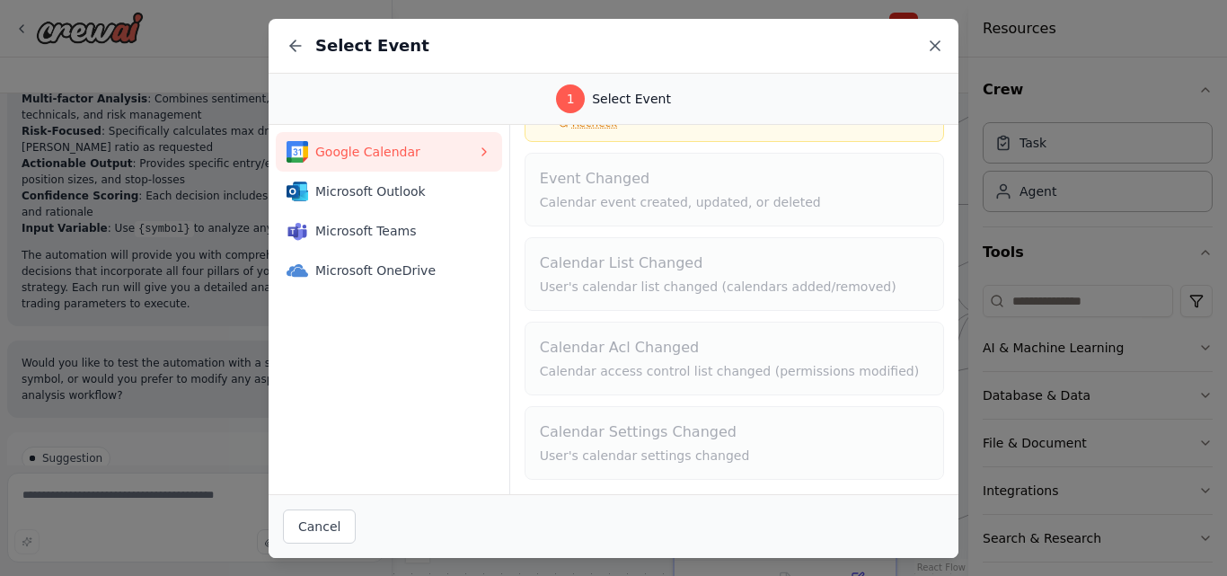
click at [935, 39] on icon at bounding box center [935, 46] width 18 height 18
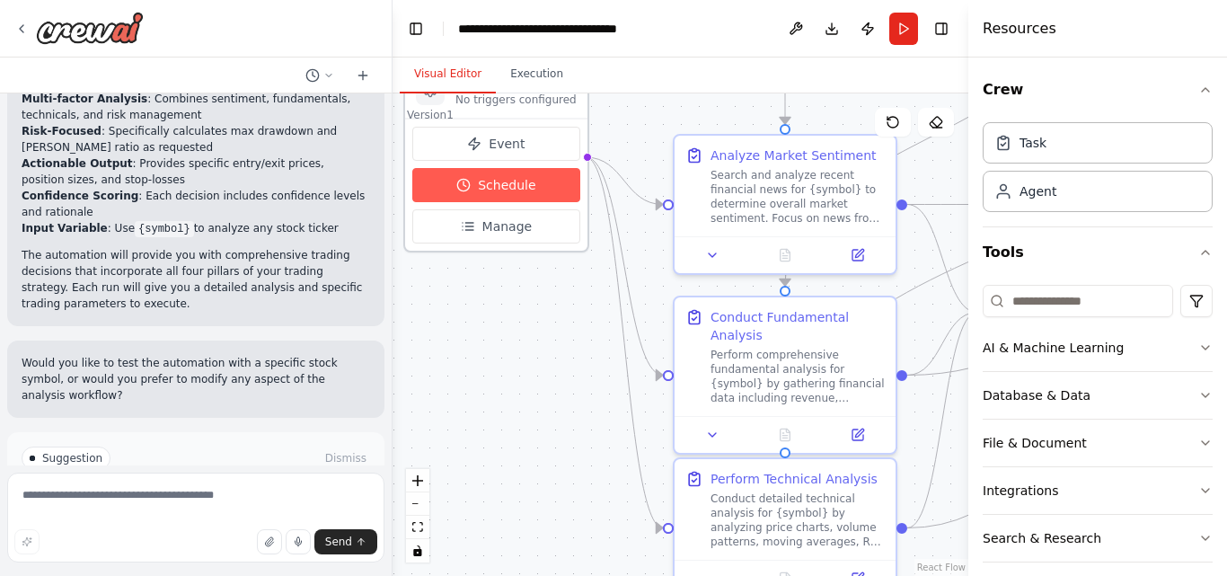
click at [495, 184] on span "Schedule" at bounding box center [507, 185] width 58 height 18
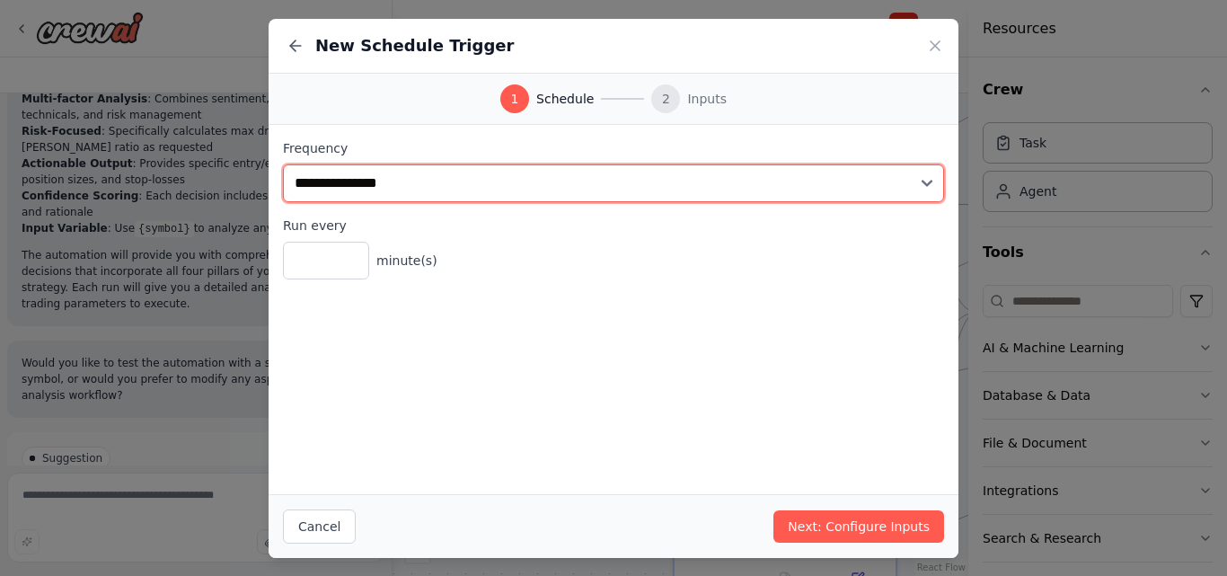
click at [495, 184] on select "**********" at bounding box center [613, 183] width 661 height 38
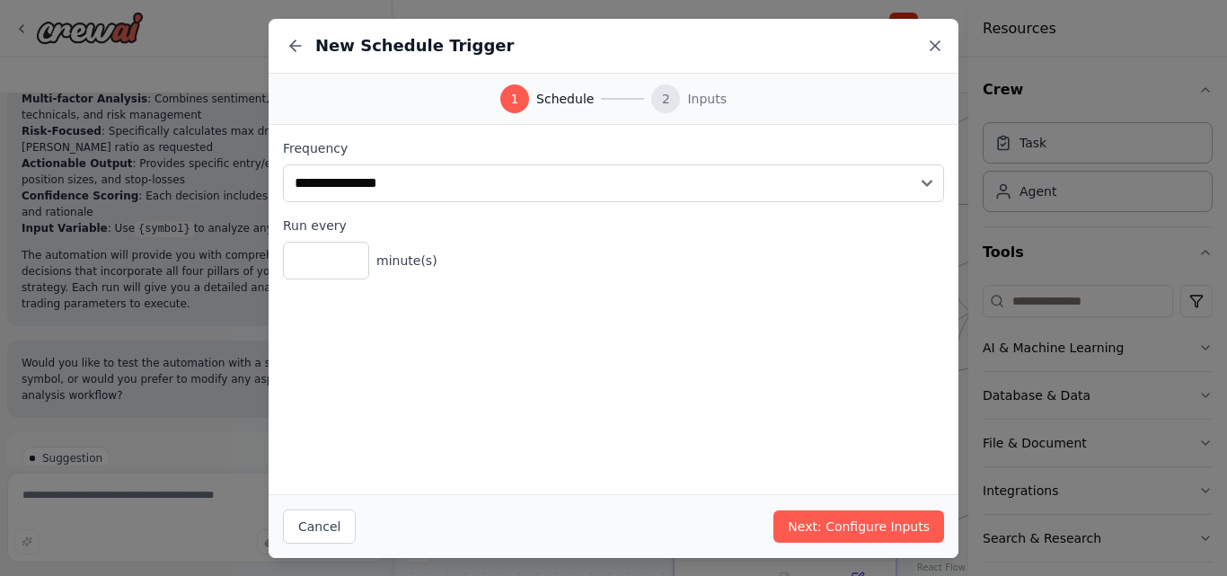
click at [931, 46] on icon at bounding box center [935, 46] width 18 height 18
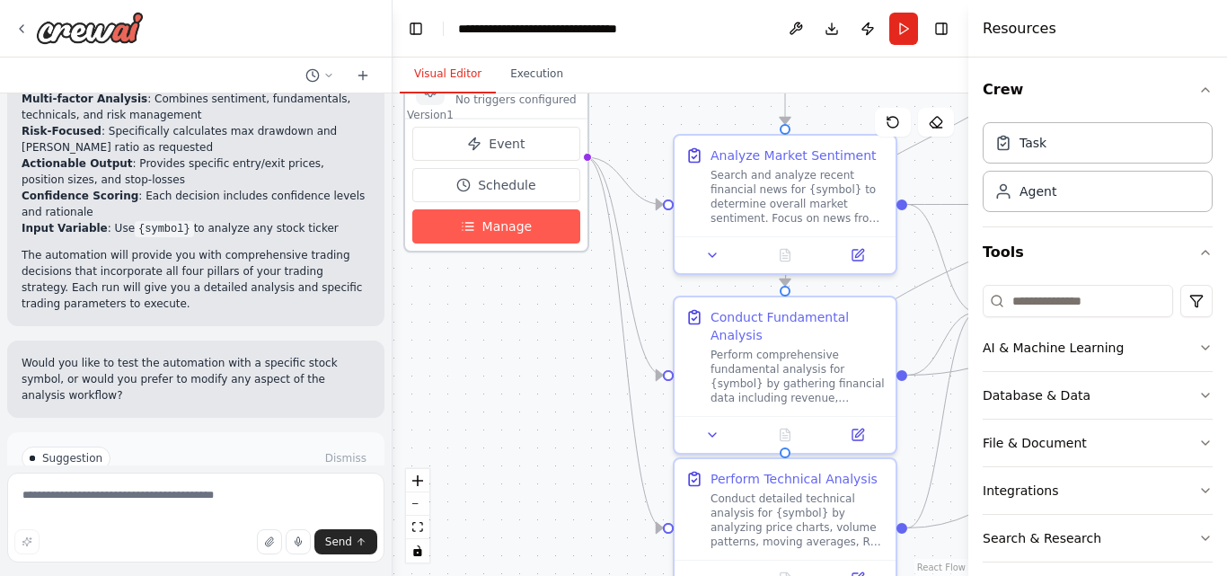
click at [491, 242] on button "Manage" at bounding box center [496, 226] width 168 height 34
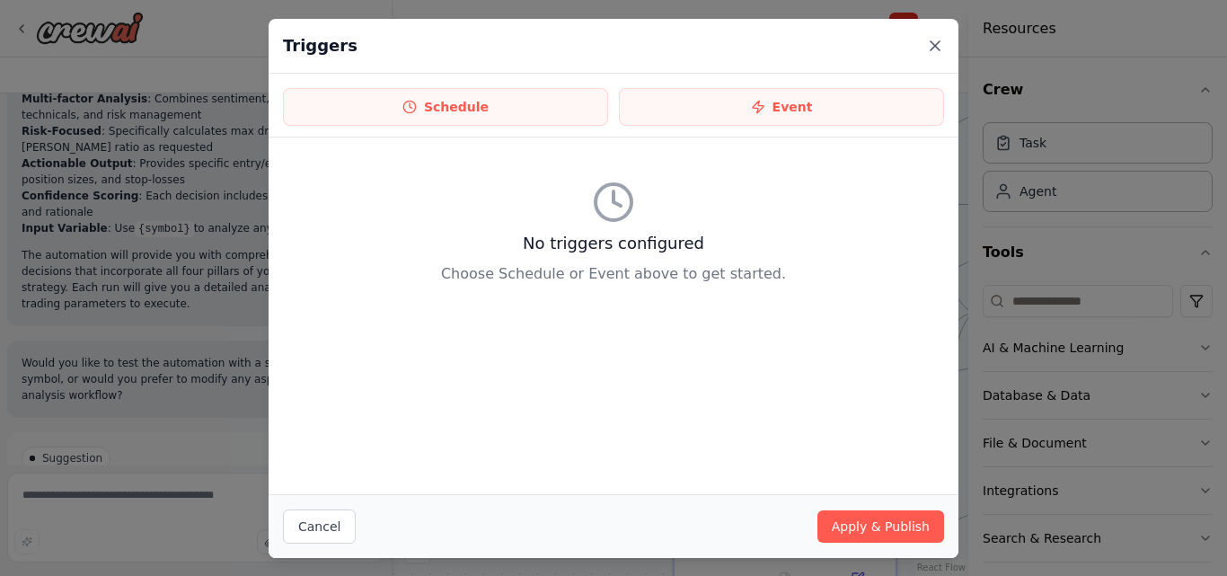
click at [932, 41] on icon at bounding box center [935, 45] width 9 height 9
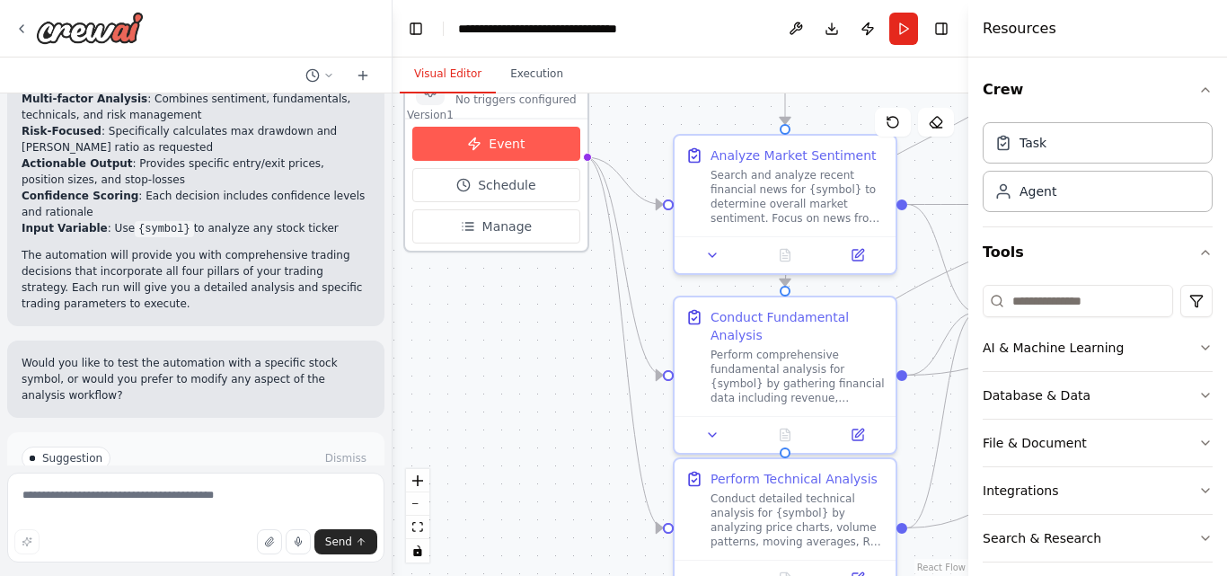
click at [497, 140] on span "Event" at bounding box center [507, 144] width 36 height 18
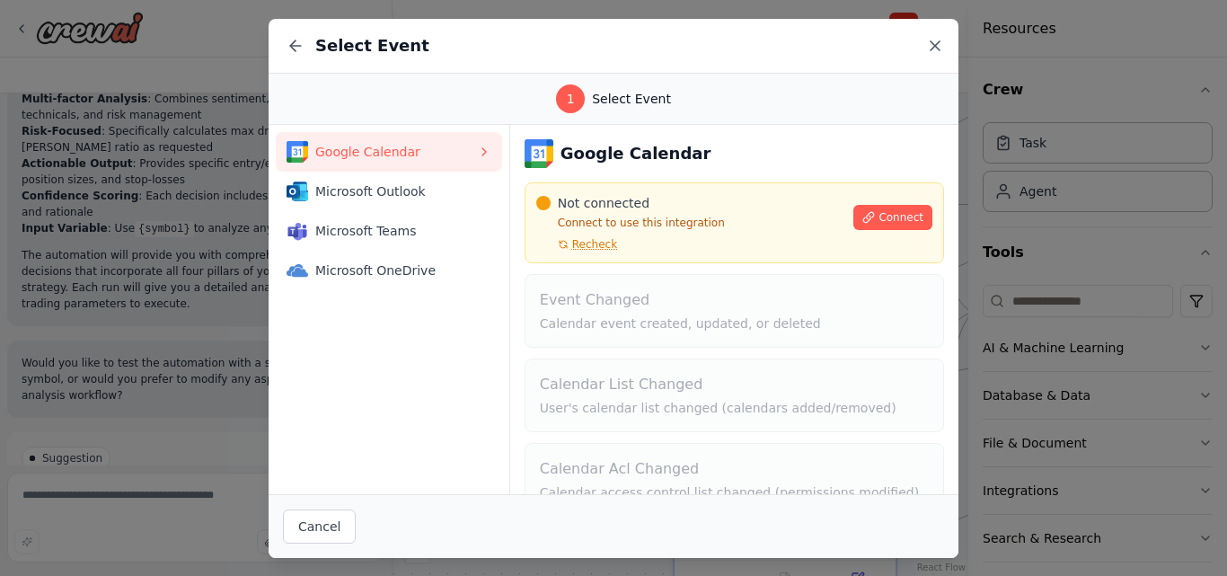
click at [932, 44] on icon at bounding box center [935, 46] width 18 height 18
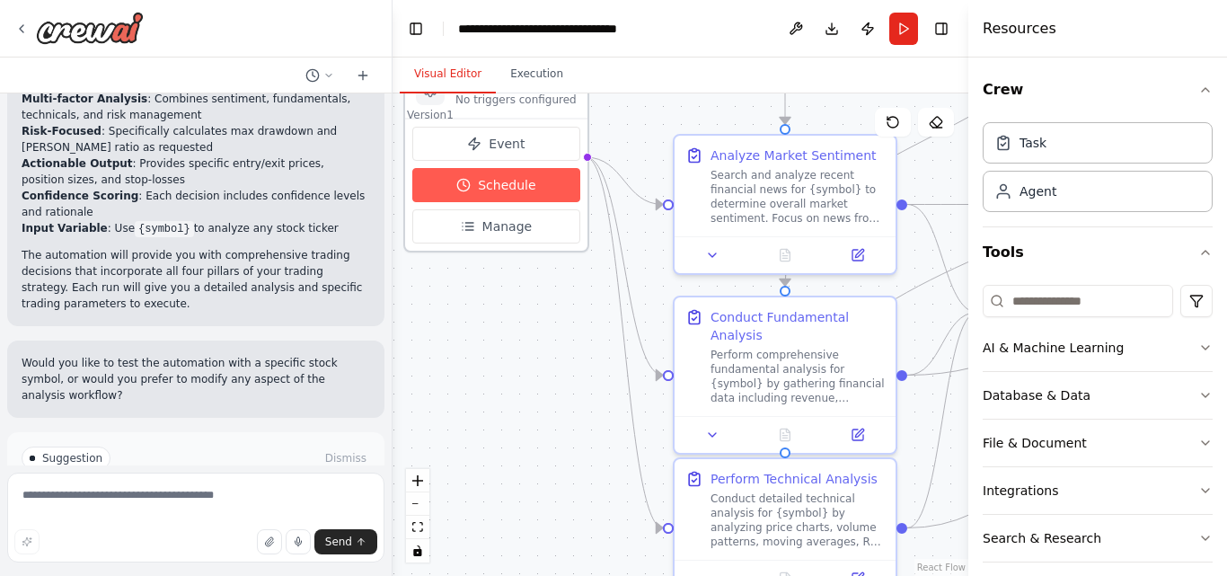
click at [507, 188] on span "Schedule" at bounding box center [507, 185] width 58 height 18
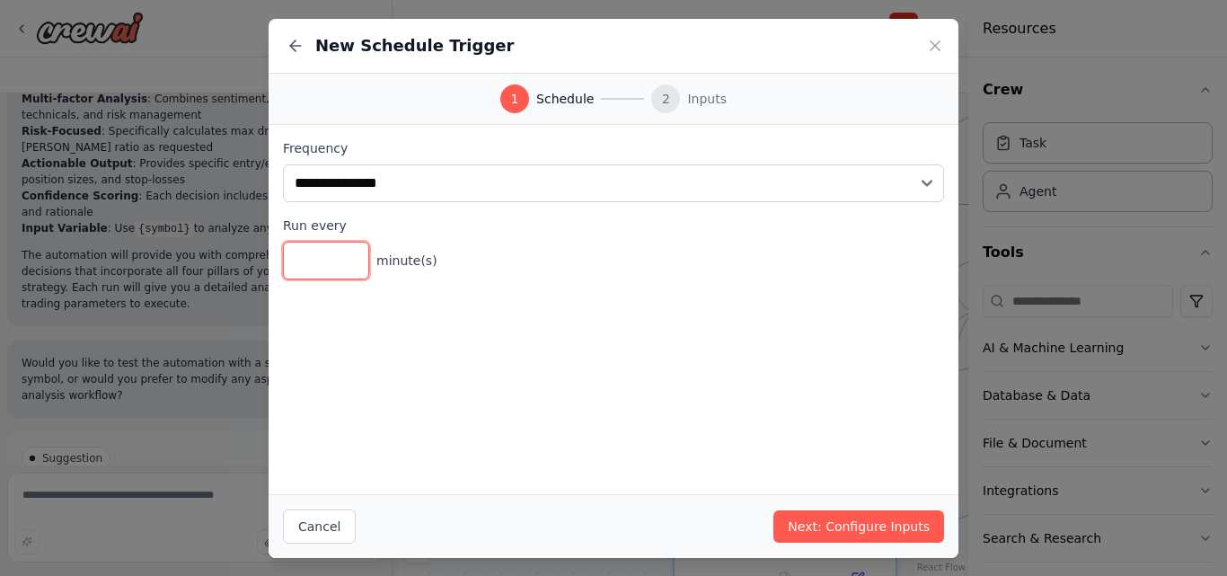
click at [323, 264] on input "*" at bounding box center [326, 261] width 86 height 38
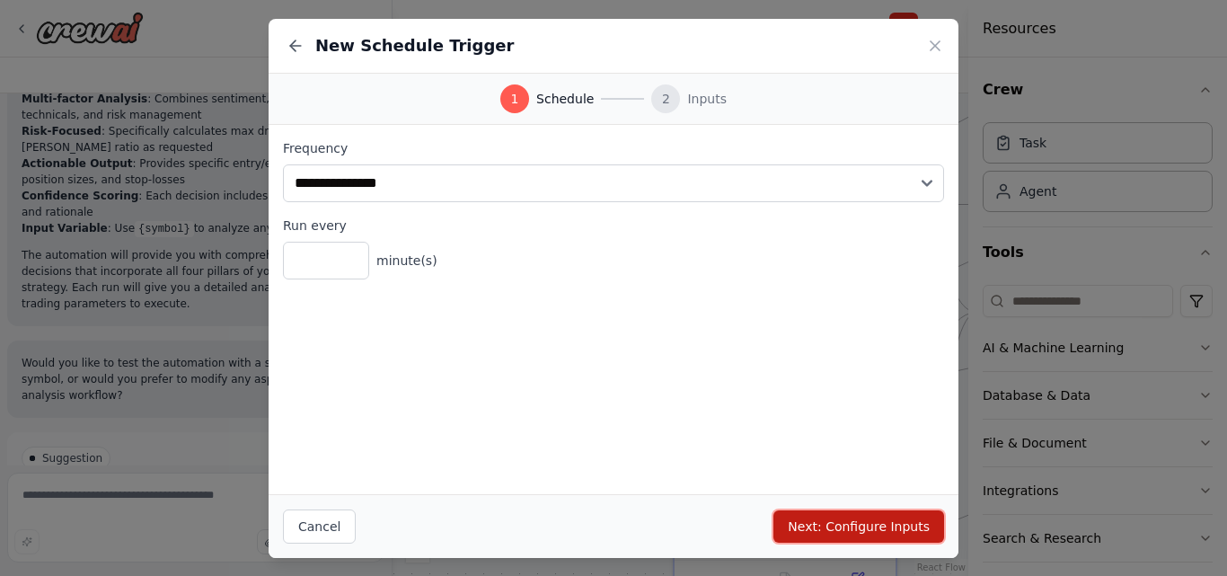
click at [843, 527] on button "Next: Configure Inputs" at bounding box center [859, 526] width 171 height 32
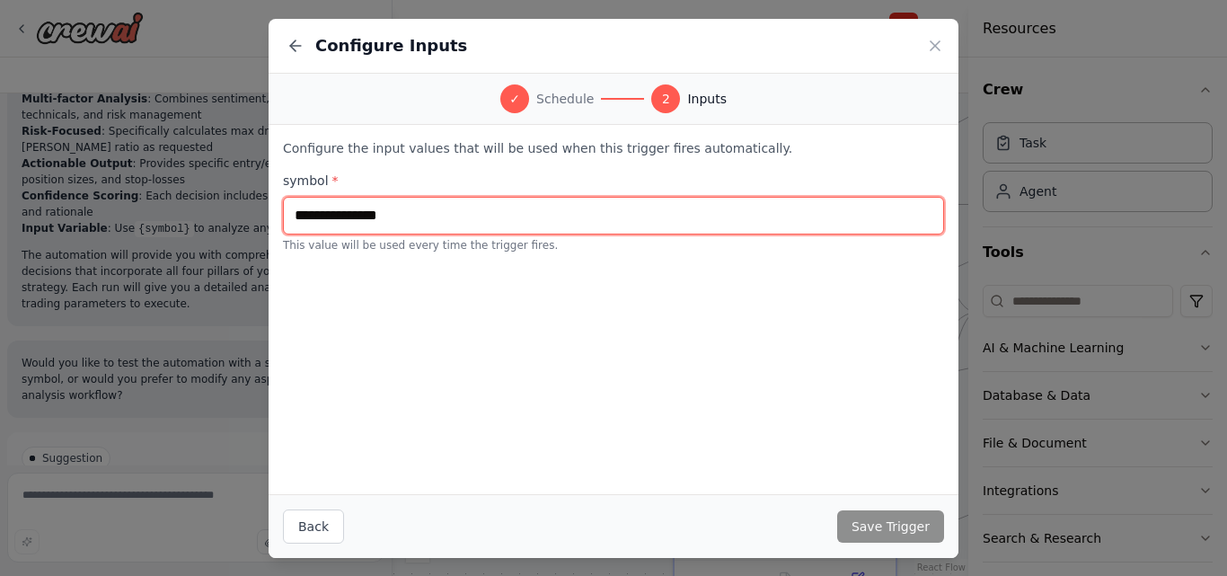
click at [555, 218] on input "text" at bounding box center [613, 216] width 661 height 38
type input "****"
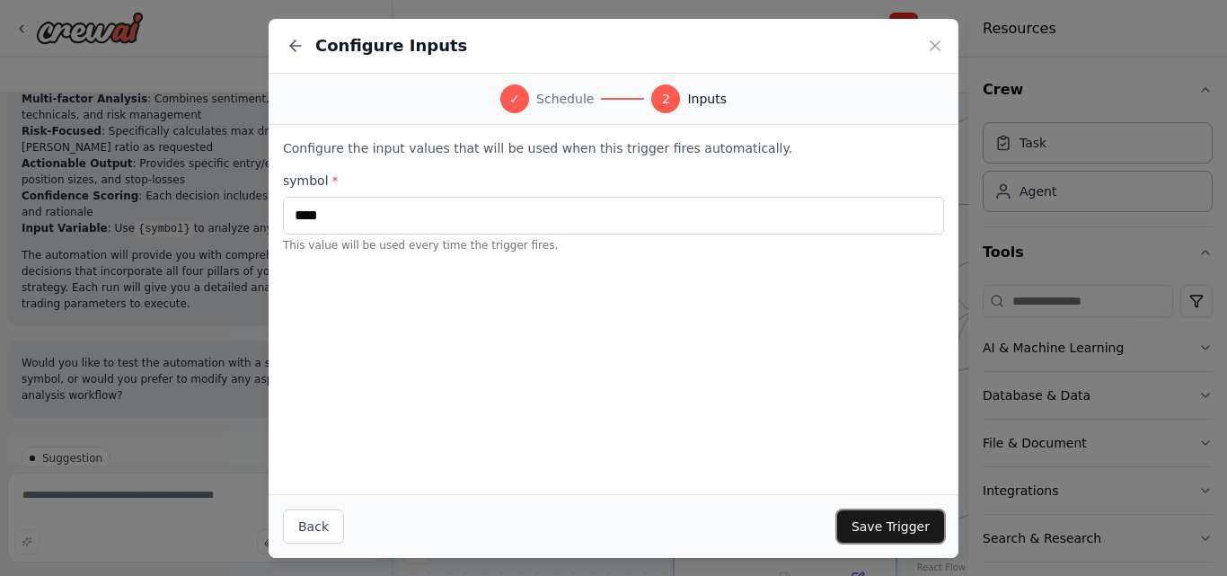
click at [893, 527] on button "Save Trigger" at bounding box center [890, 526] width 107 height 32
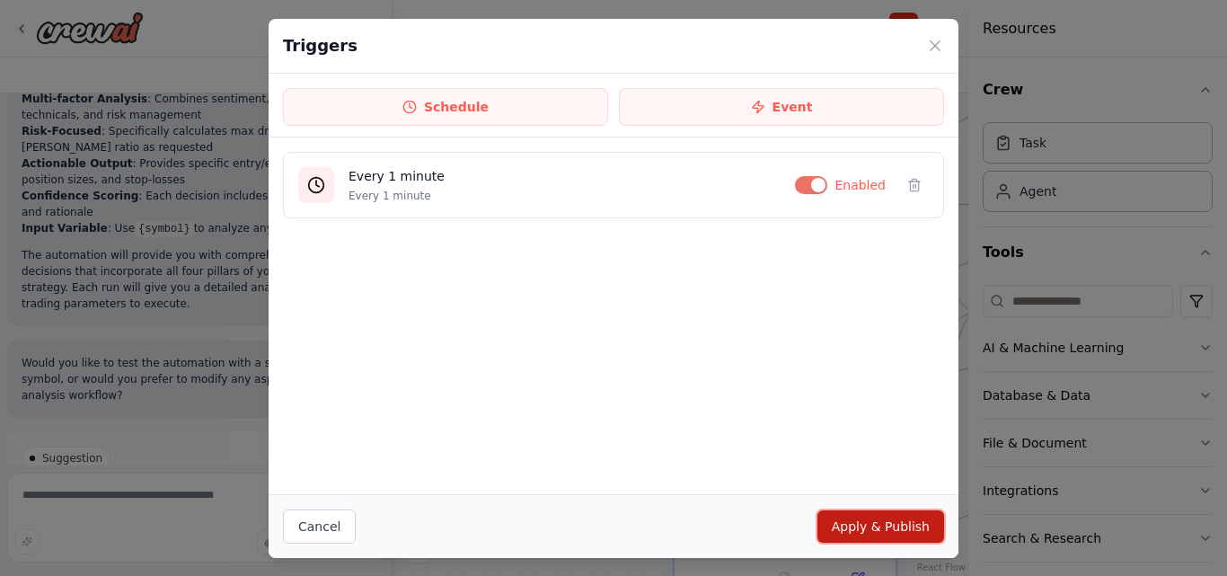
click at [893, 527] on button "Apply & Publish" at bounding box center [881, 526] width 127 height 32
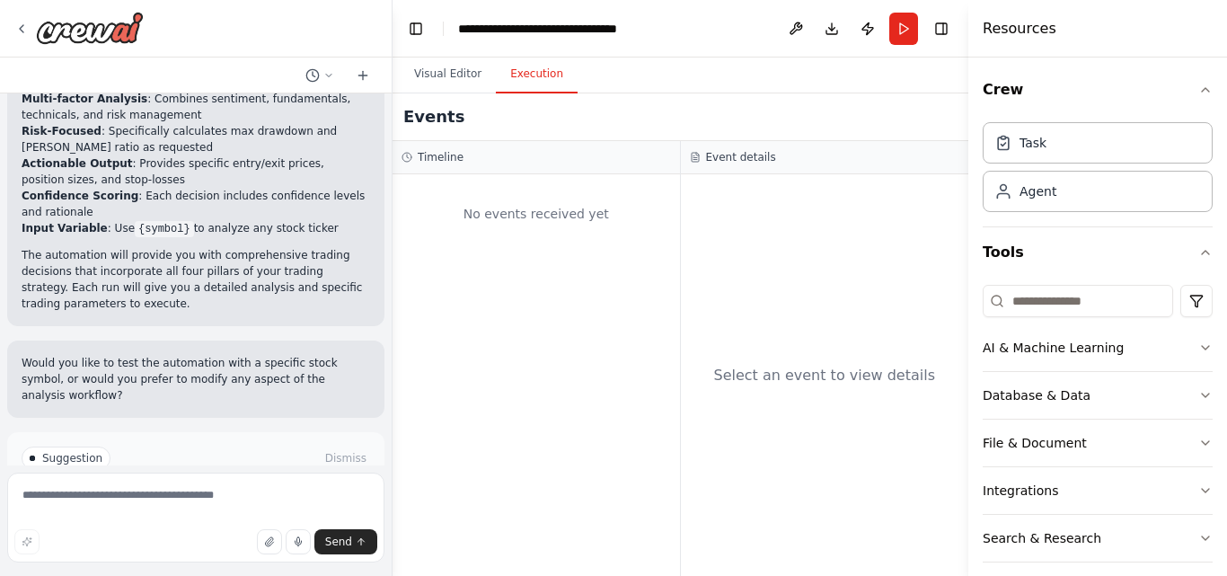
click at [527, 74] on button "Execution" at bounding box center [537, 75] width 82 height 38
click at [198, 527] on span "Run Automation" at bounding box center [204, 534] width 87 height 14
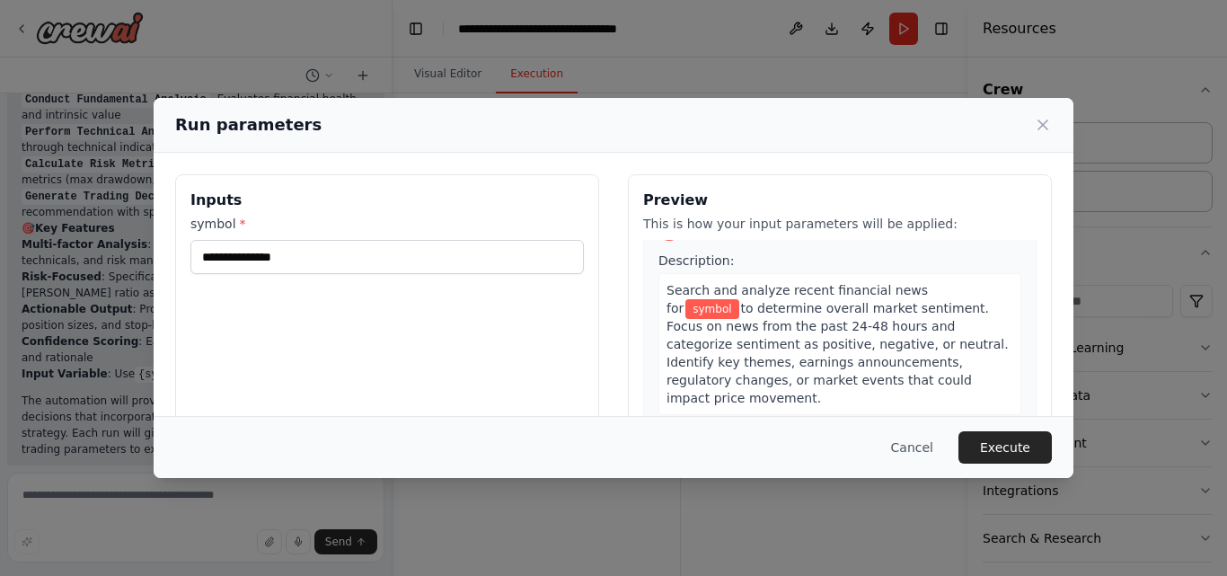
scroll to position [26, 0]
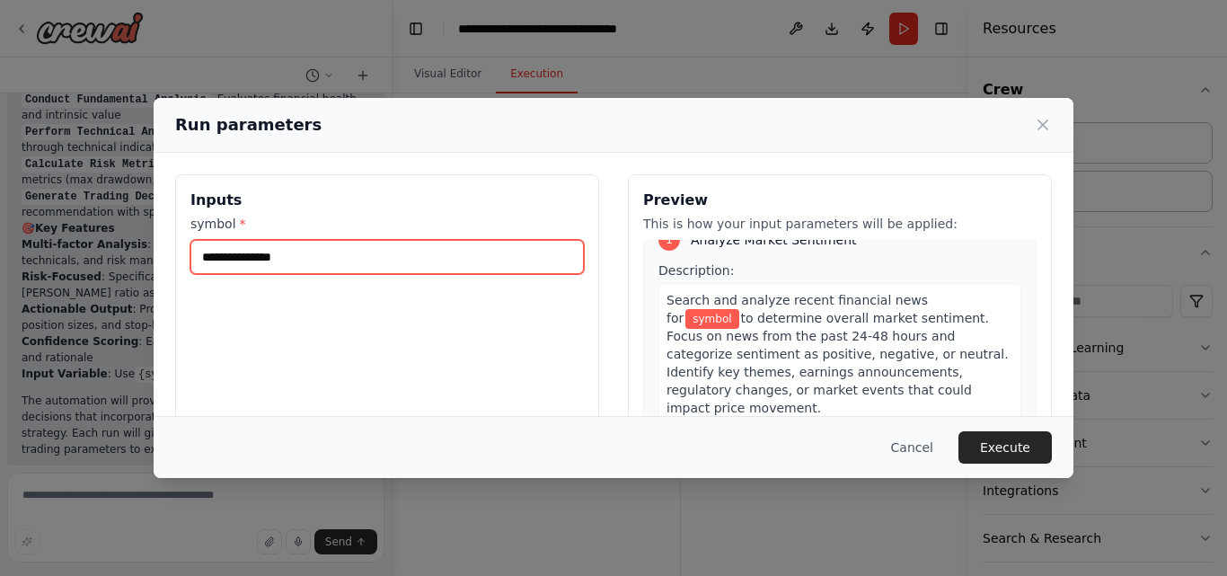
click at [279, 259] on input "symbol *" at bounding box center [388, 257] width 394 height 34
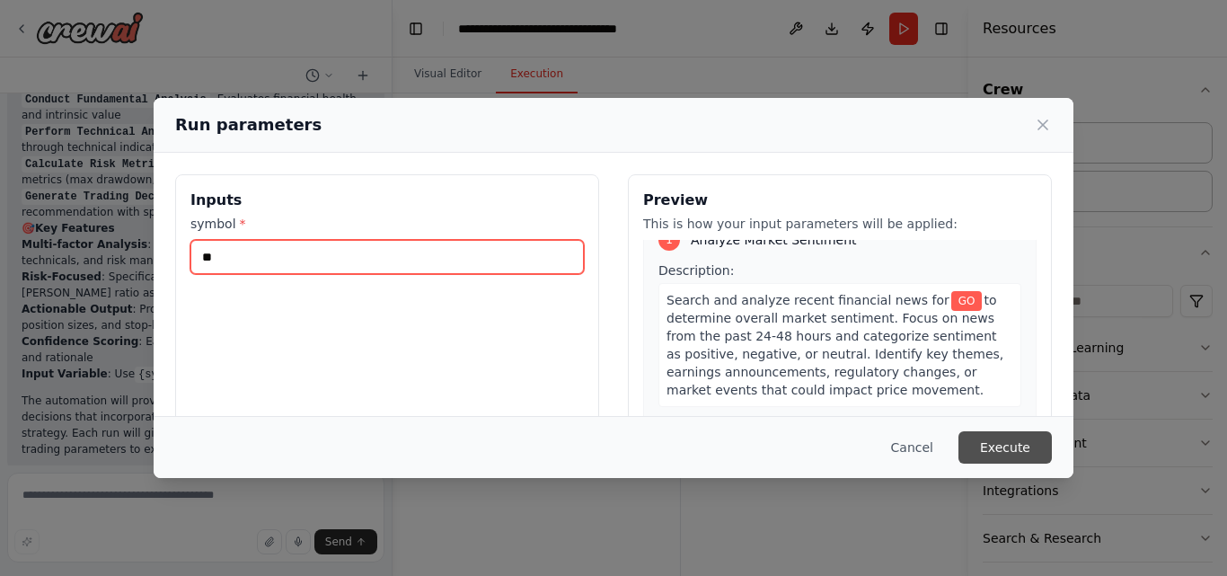
type input "*"
type input "***"
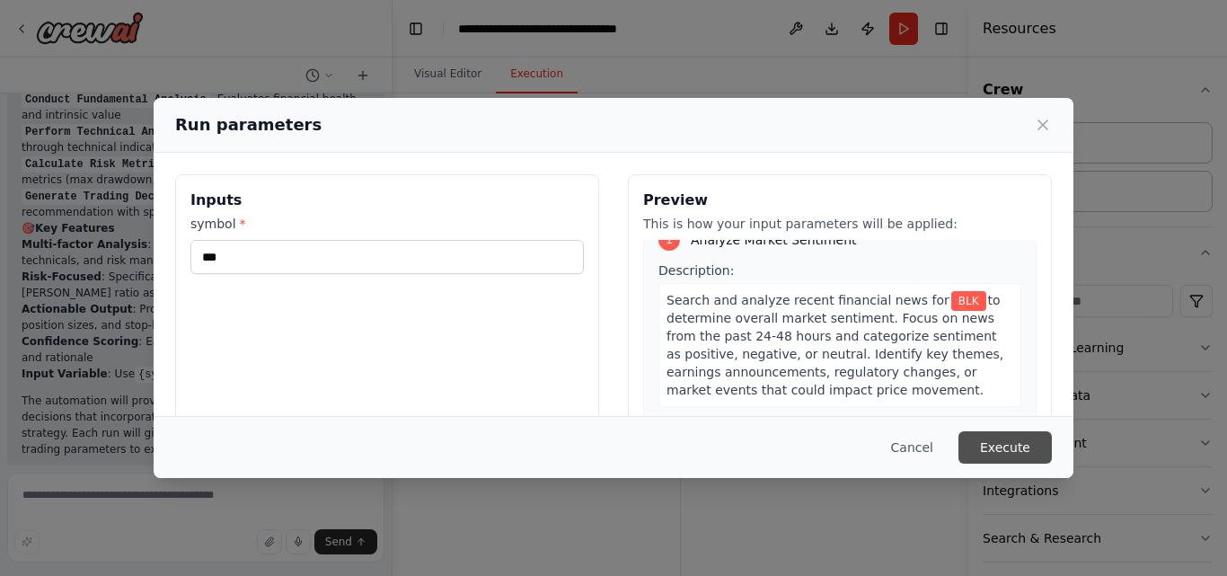
click at [1005, 446] on button "Execute" at bounding box center [1005, 447] width 93 height 32
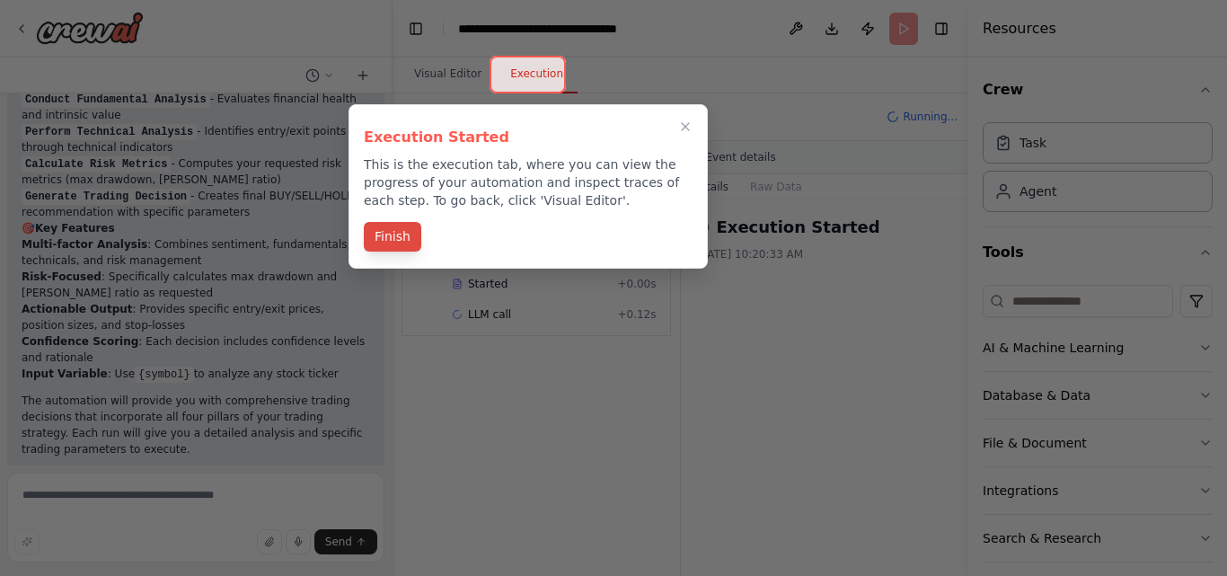
click at [383, 232] on button "Finish" at bounding box center [393, 237] width 58 height 30
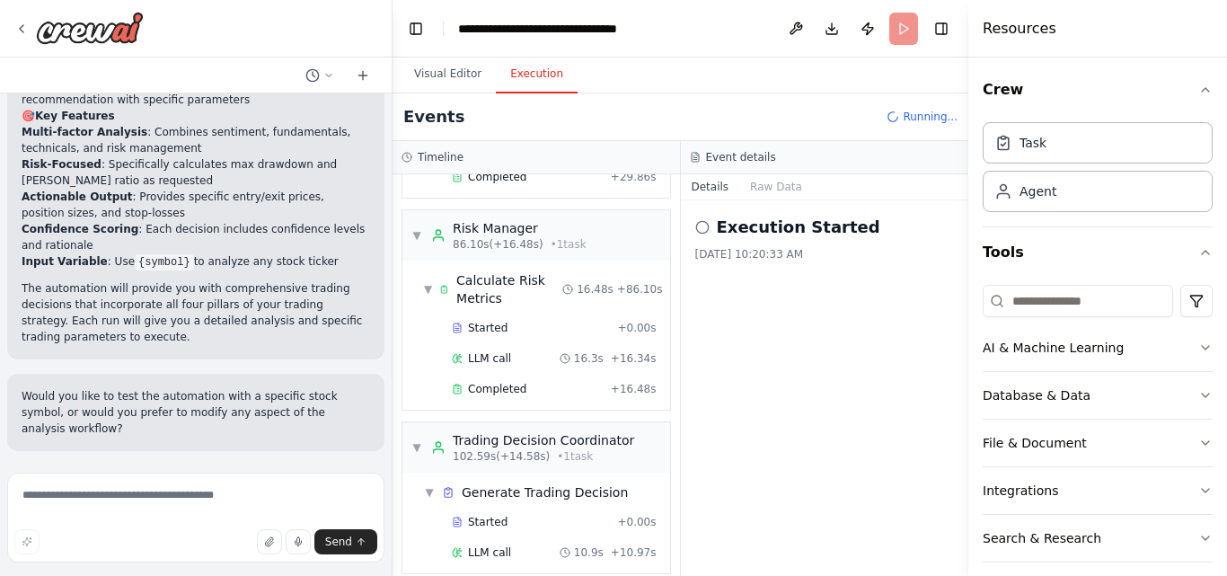
scroll to position [1347, 0]
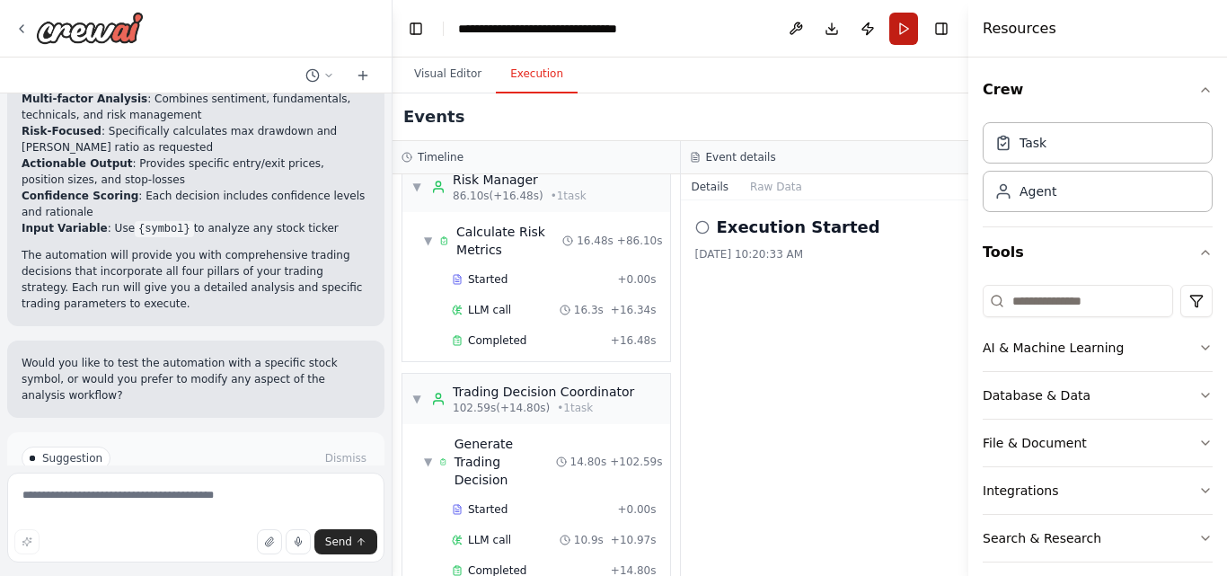
click at [904, 31] on button "Run" at bounding box center [904, 29] width 29 height 32
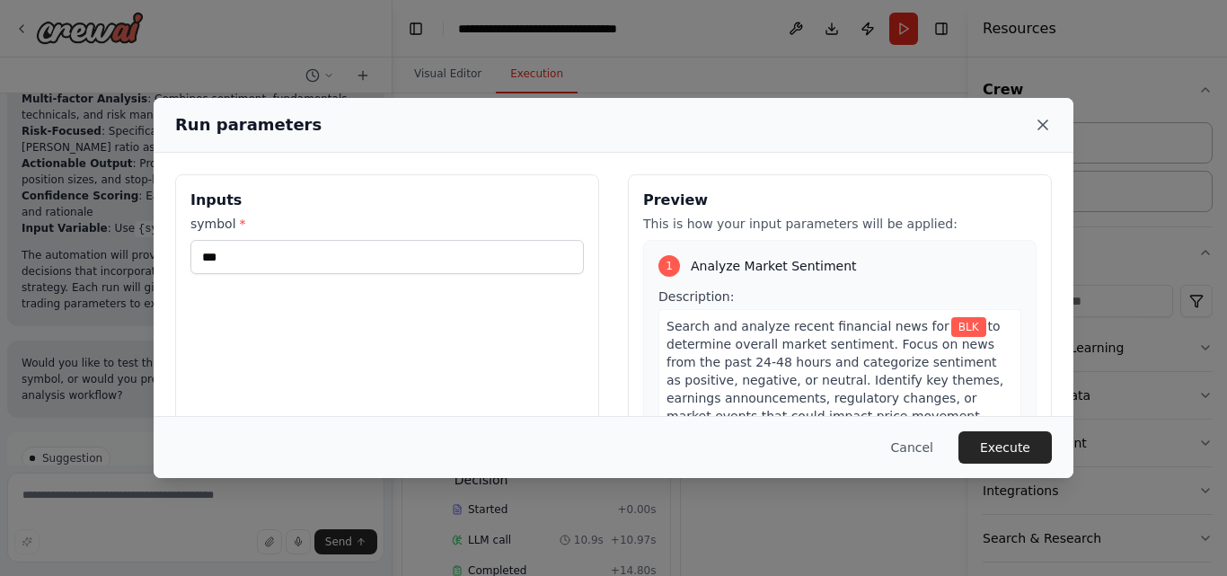
click at [1041, 123] on icon at bounding box center [1043, 124] width 9 height 9
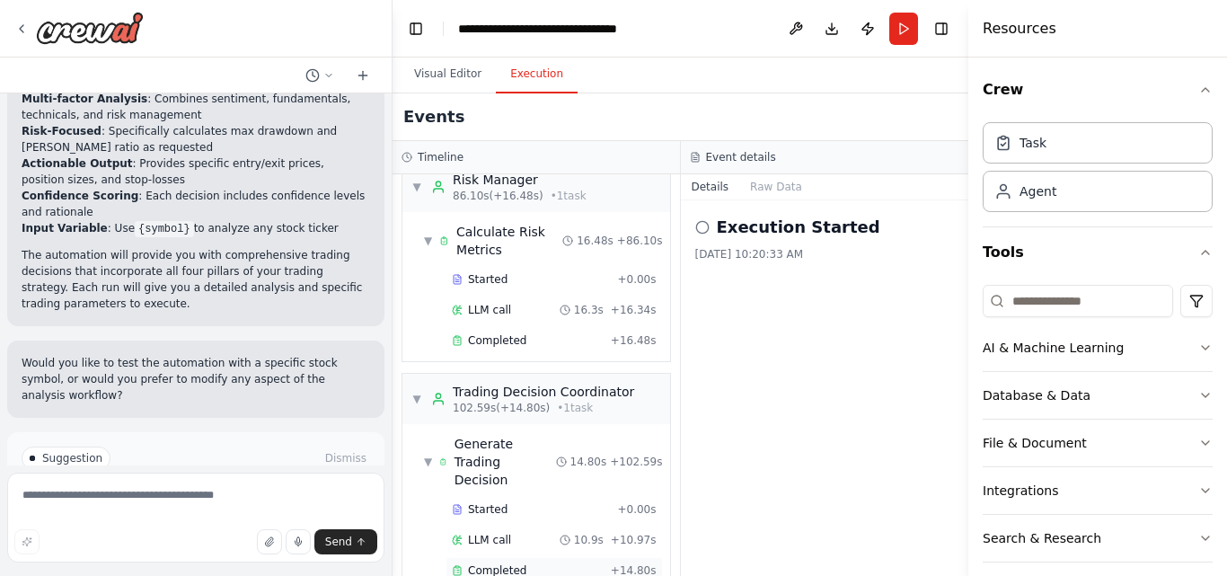
click at [512, 563] on span "Completed" at bounding box center [497, 570] width 58 height 14
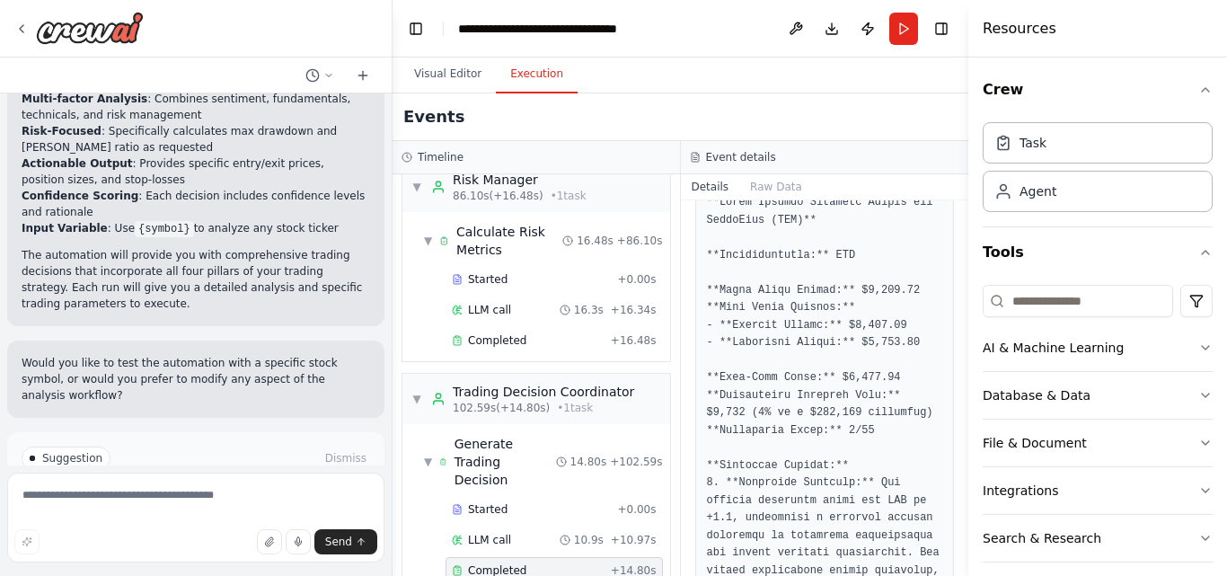
scroll to position [332, 0]
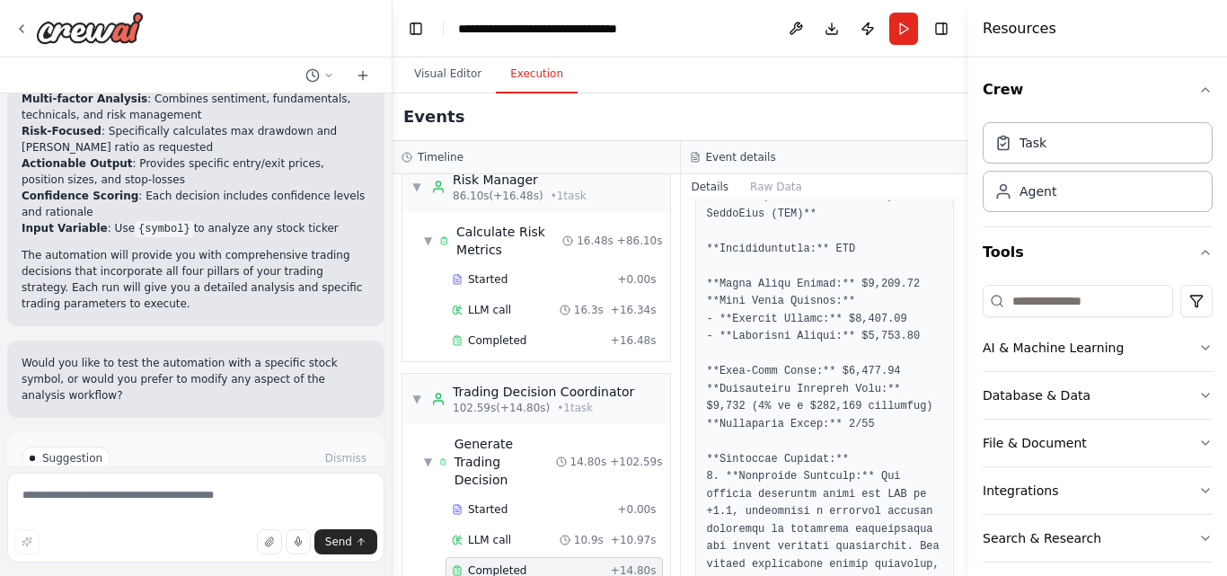
drag, startPoint x: 963, startPoint y: 288, endPoint x: 963, endPoint y: 301, distance: 13.5
click at [963, 301] on button "Toggle Sidebar" at bounding box center [968, 288] width 14 height 576
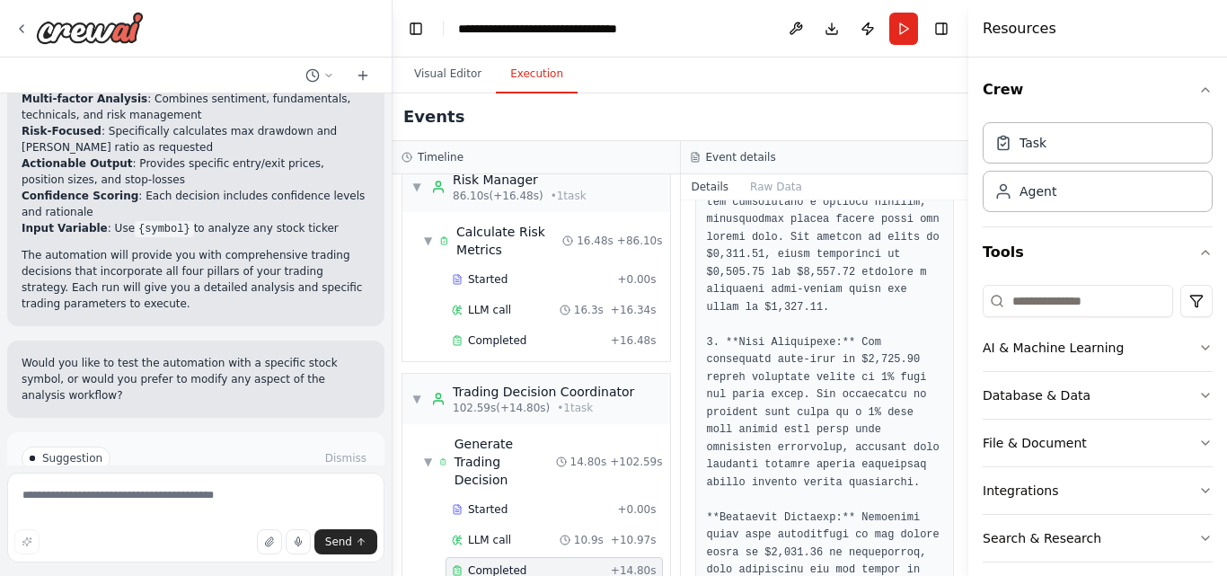
scroll to position [1015, 0]
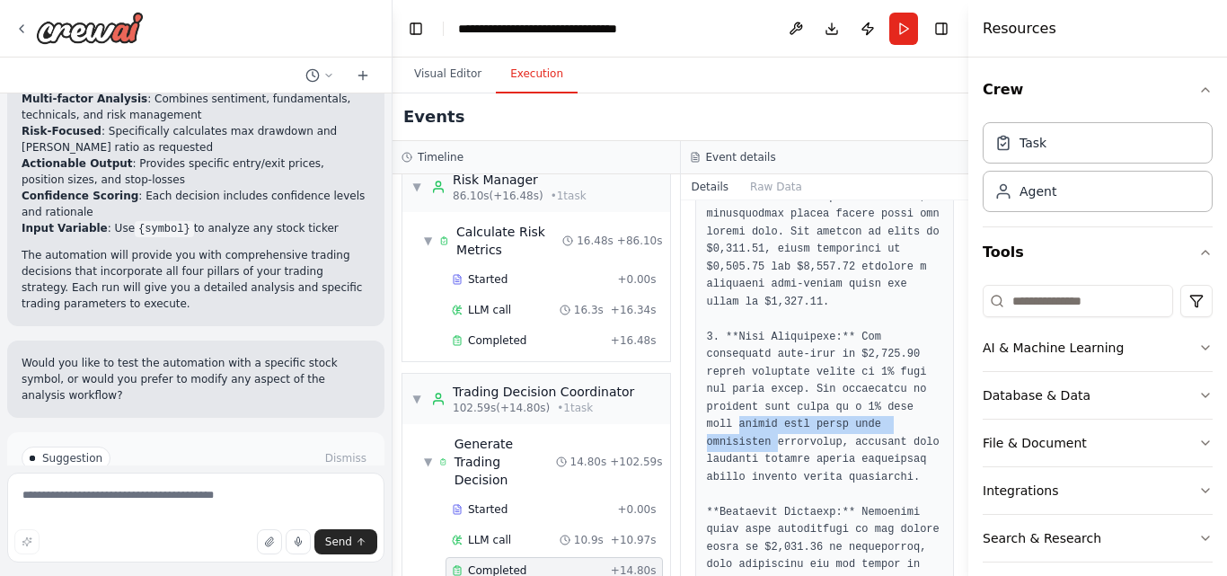
drag, startPoint x: 951, startPoint y: 405, endPoint x: 949, endPoint y: 428, distance: 22.5
click at [949, 428] on div "Completed [DATE] 10:22:30 AM Description Synthesize all analysis from sentiment…" at bounding box center [825, 388] width 288 height 376
drag, startPoint x: 961, startPoint y: 407, endPoint x: 961, endPoint y: 429, distance: 21.6
click at [961, 429] on button "Toggle Sidebar" at bounding box center [968, 288] width 14 height 576
drag, startPoint x: 961, startPoint y: 429, endPoint x: 961, endPoint y: 463, distance: 34.2
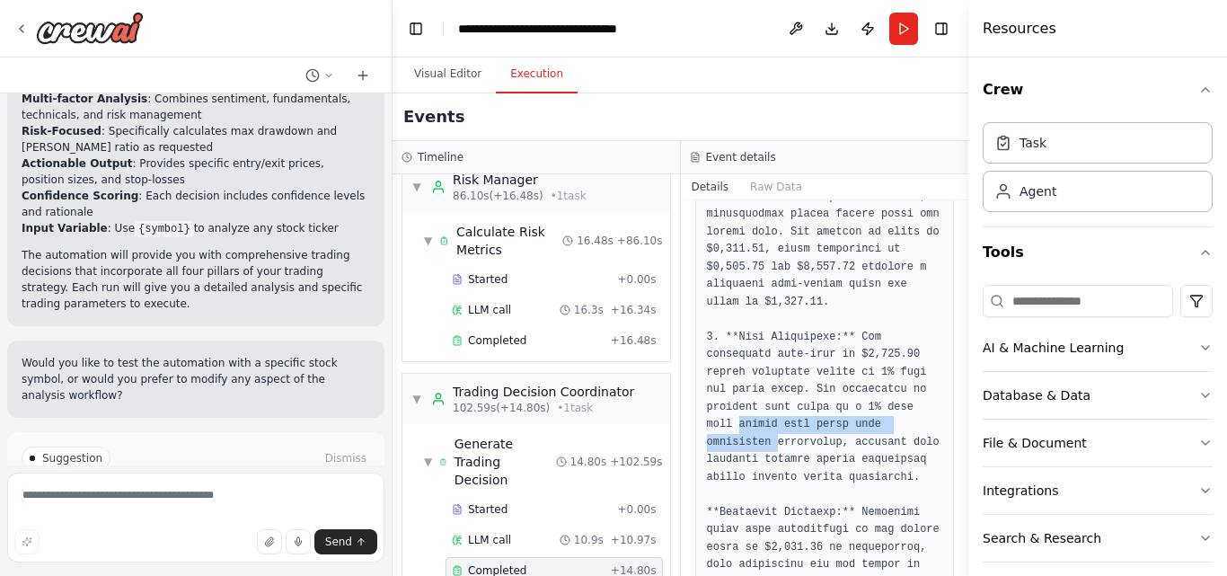
click at [961, 463] on div "Am an algorithmic trader. i want to automate my trading.i want to focus on news…" at bounding box center [613, 288] width 1227 height 576
click at [952, 463] on div "Completed [DATE] 10:22:30 AM Description Synthesize all analysis from sentiment…" at bounding box center [825, 388] width 288 height 376
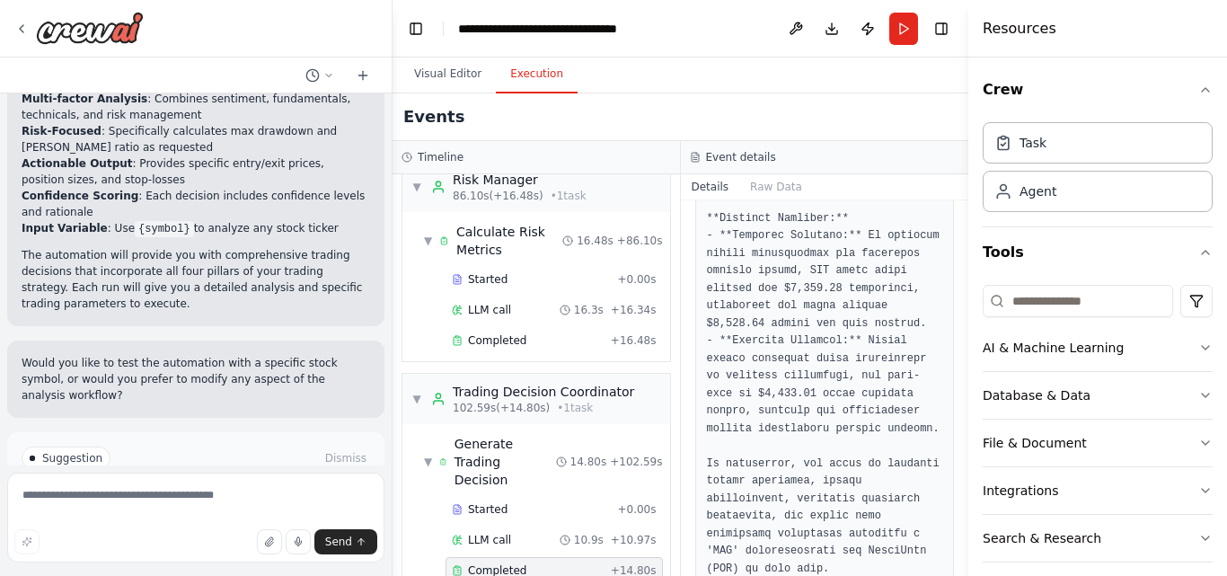
scroll to position [1666, 0]
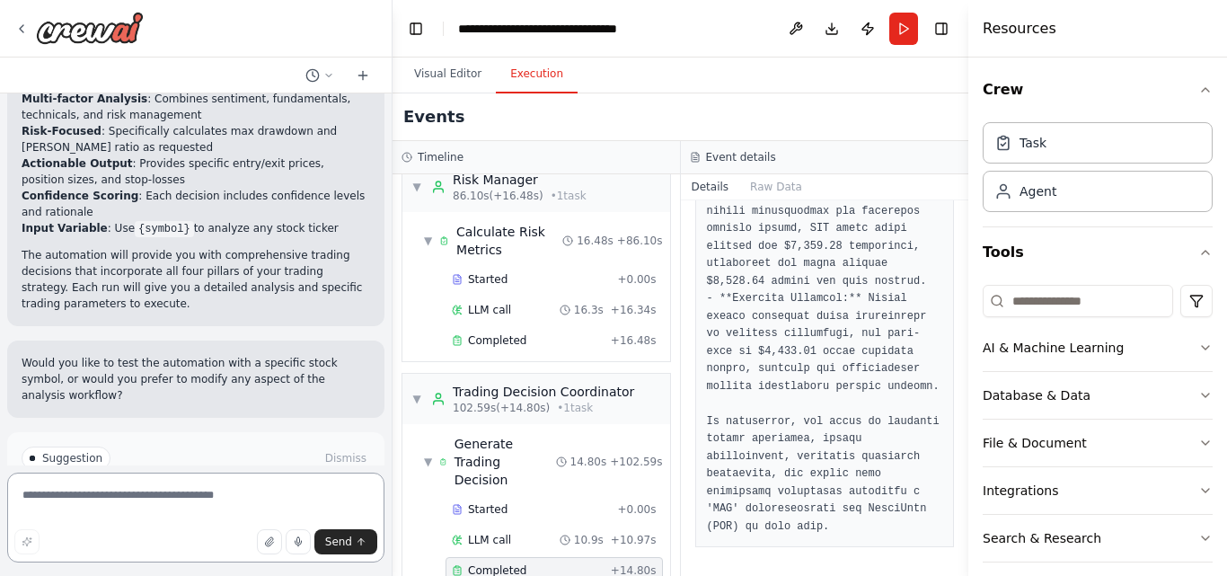
click at [84, 501] on textarea at bounding box center [195, 518] width 377 height 90
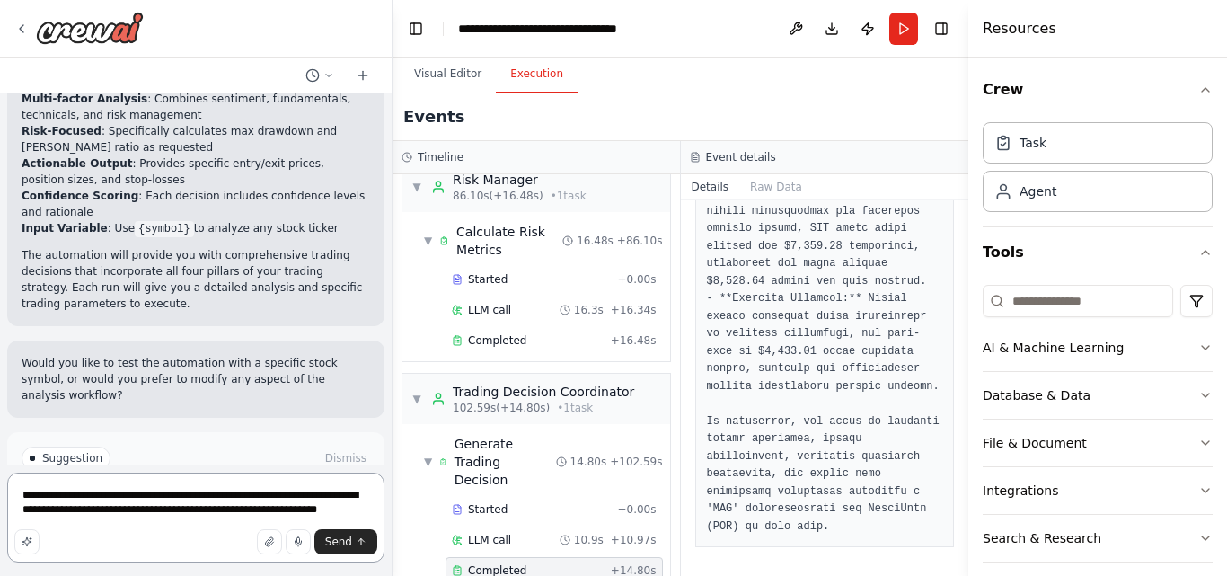
click at [164, 513] on textarea "**********" at bounding box center [195, 518] width 377 height 90
click at [342, 515] on textarea "**********" at bounding box center [195, 518] width 377 height 90
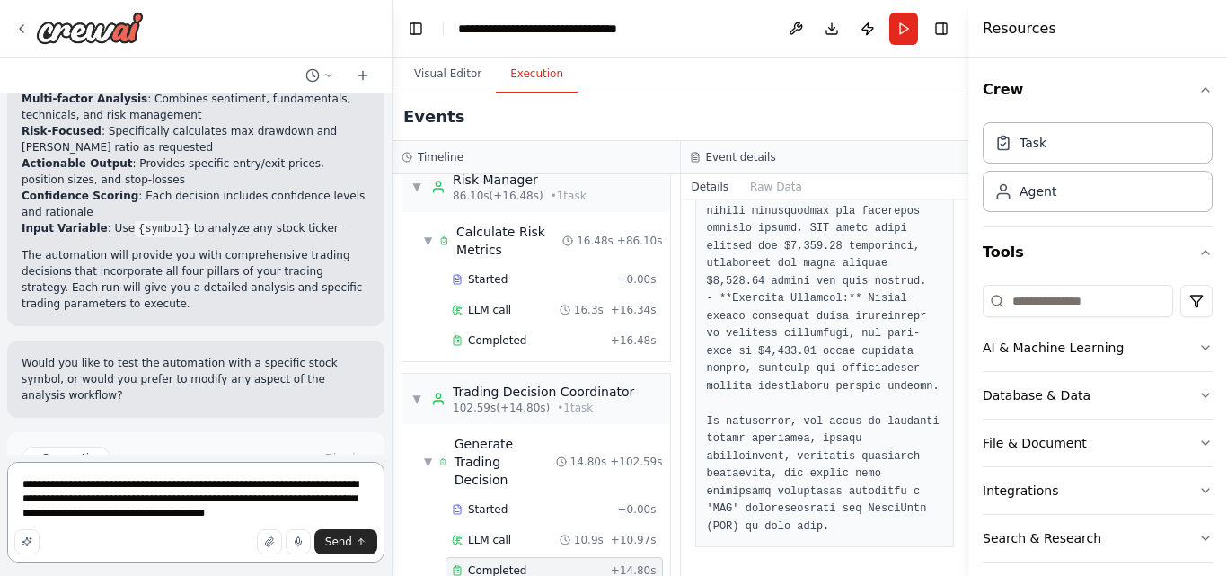
type textarea "**********"
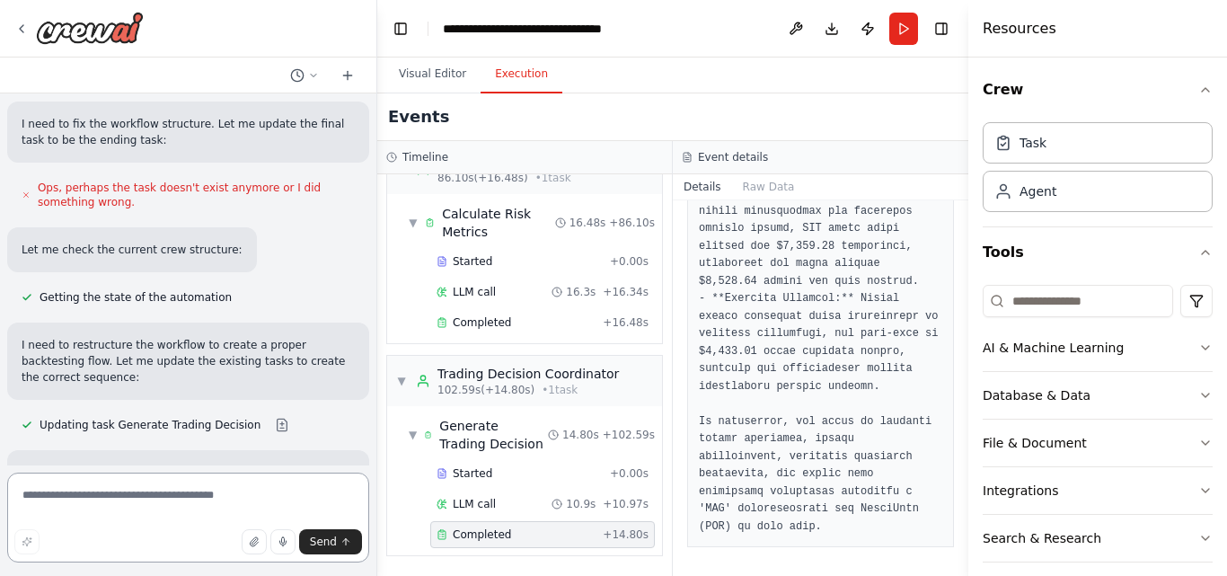
scroll to position [1333, 0]
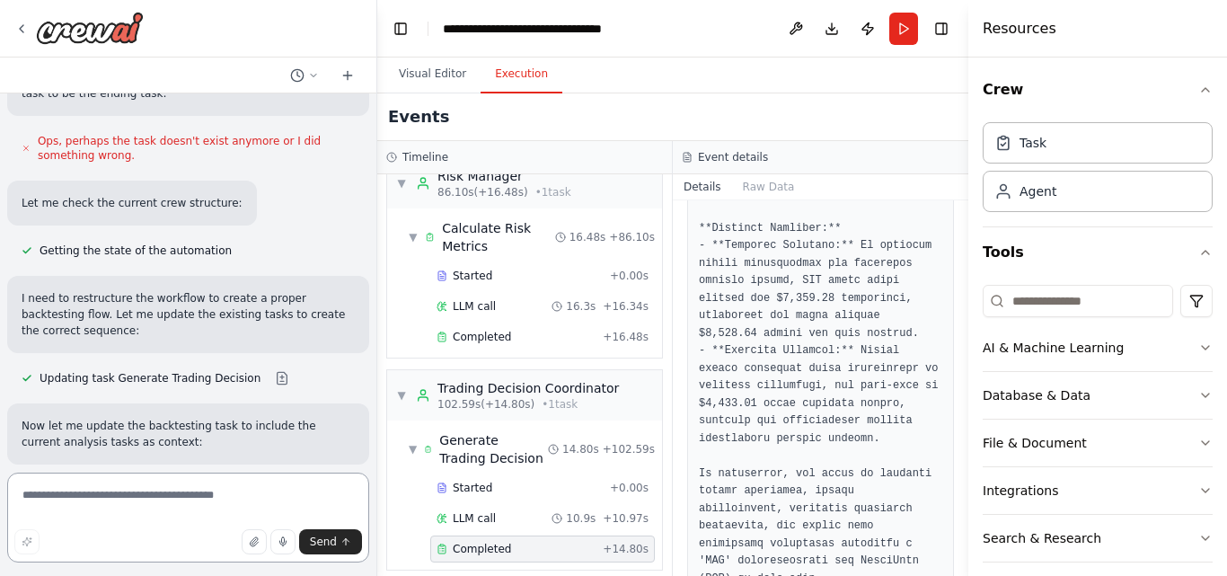
drag, startPoint x: 385, startPoint y: 357, endPoint x: 377, endPoint y: 421, distance: 64.3
click at [377, 421] on div "Am an algorithmic trader. i want to automate my trading.i want to focus on news…" at bounding box center [613, 288] width 1227 height 576
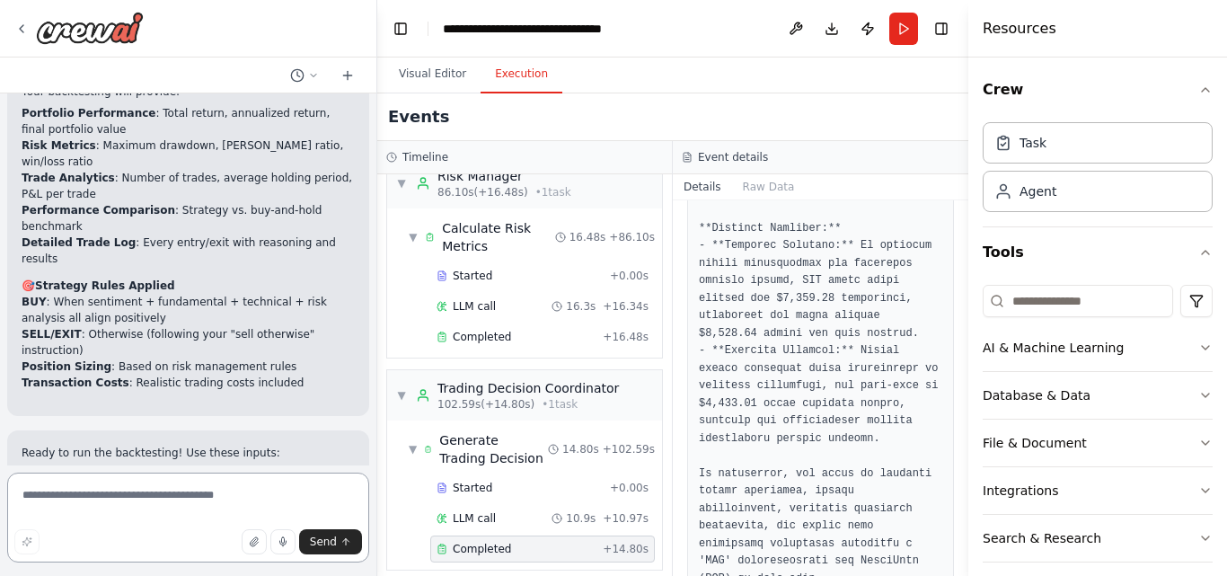
scroll to position [4120, 0]
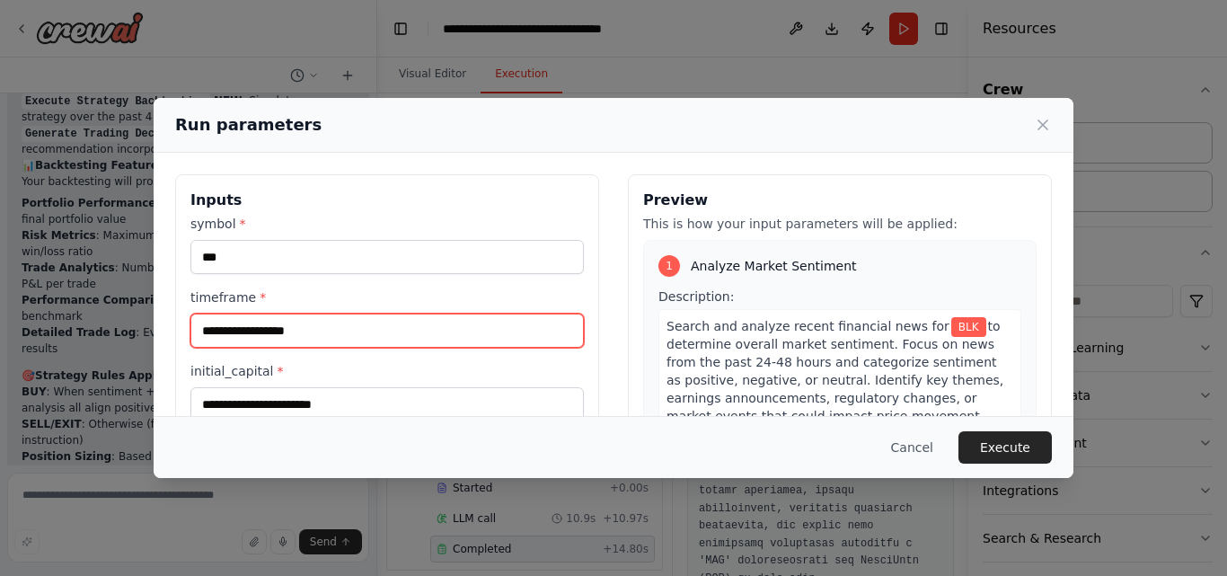
click at [378, 334] on input "timeframe *" at bounding box center [388, 331] width 394 height 34
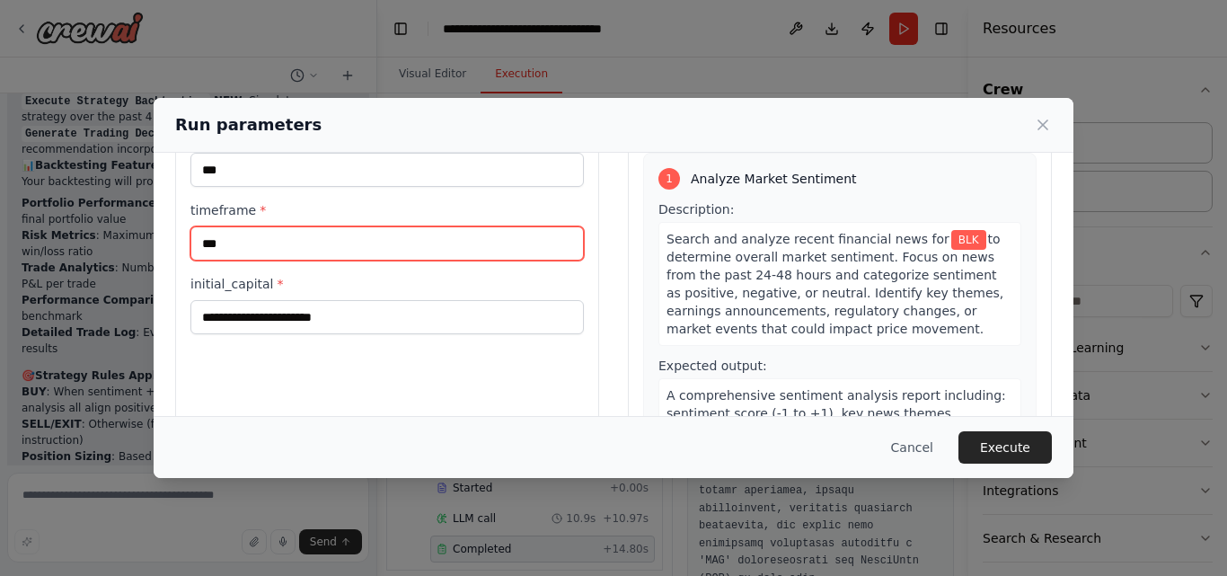
scroll to position [89, 0]
type input "***"
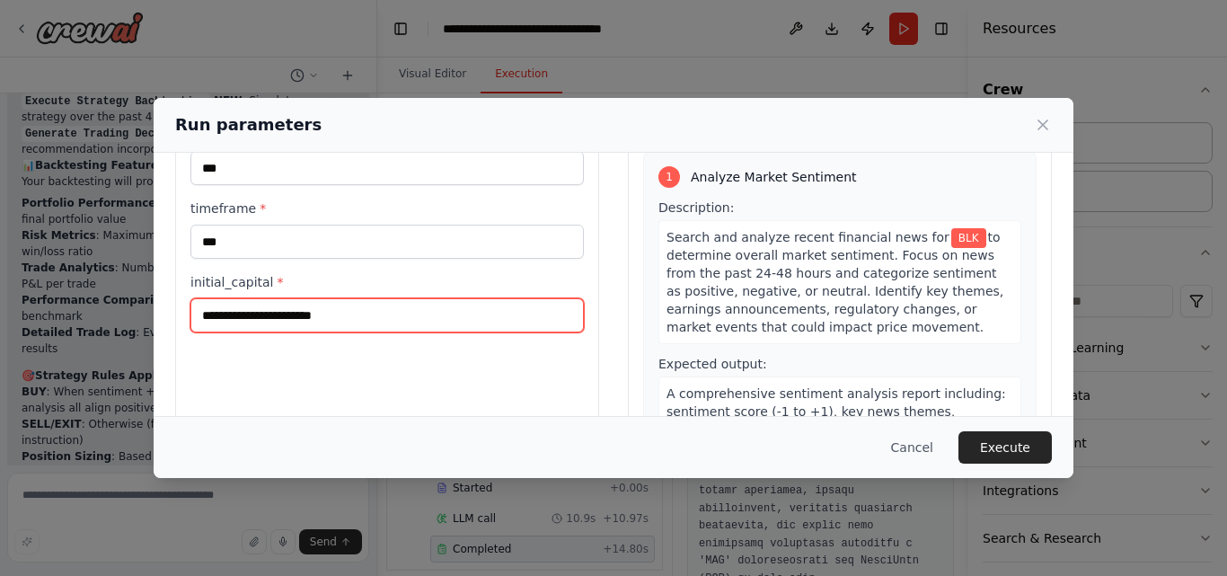
click at [449, 315] on input "initial_capital *" at bounding box center [388, 315] width 394 height 34
type input "*"
type input "*****"
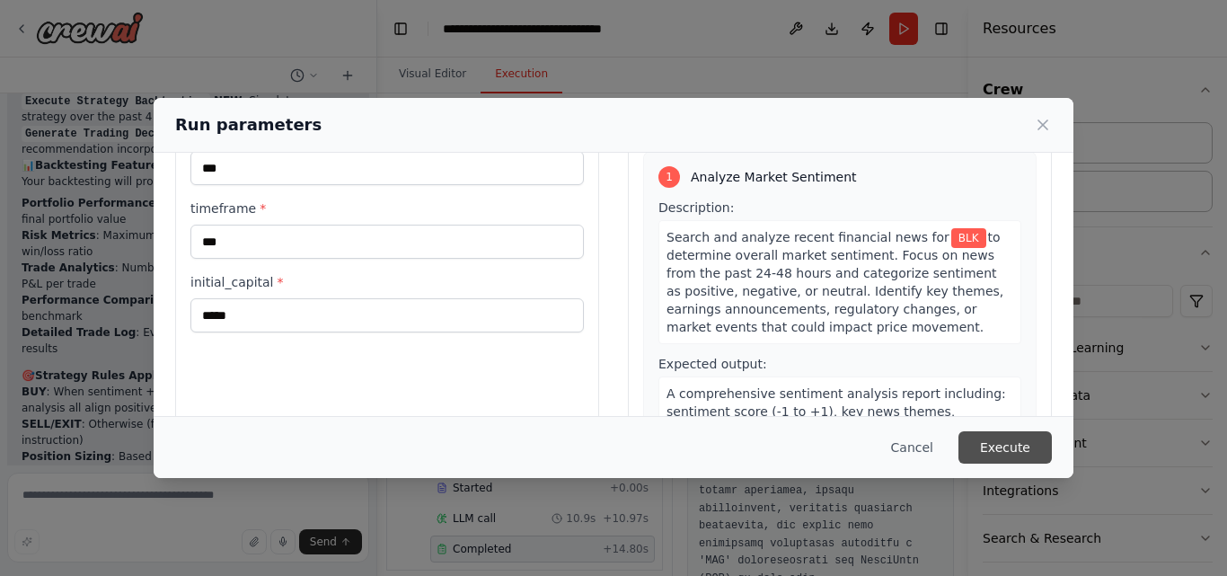
click at [1006, 442] on button "Execute" at bounding box center [1005, 447] width 93 height 32
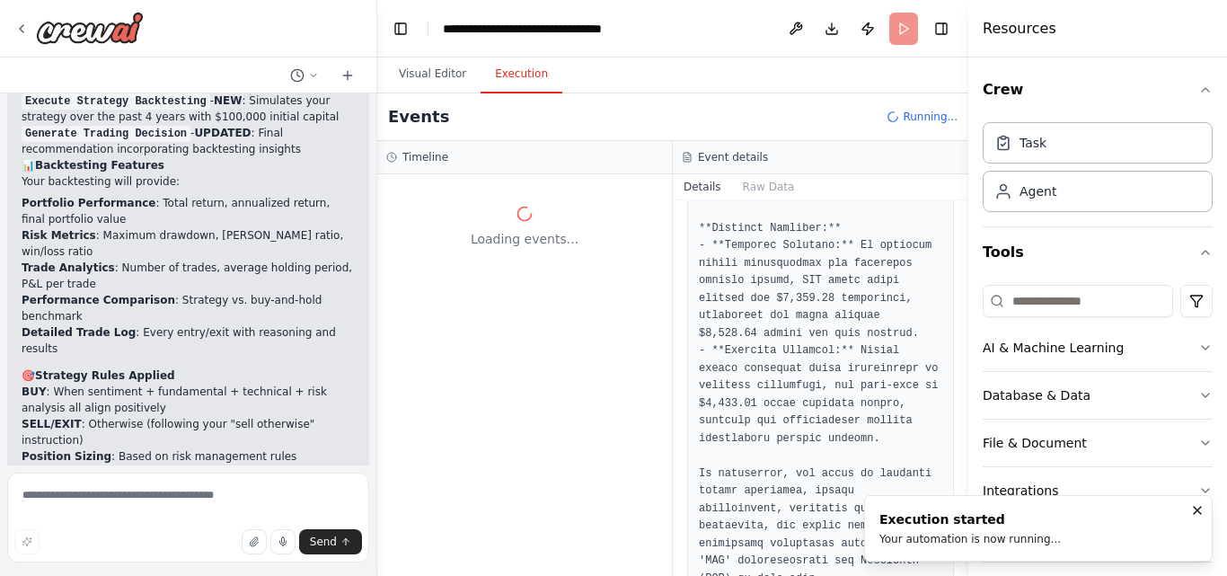
scroll to position [0, 0]
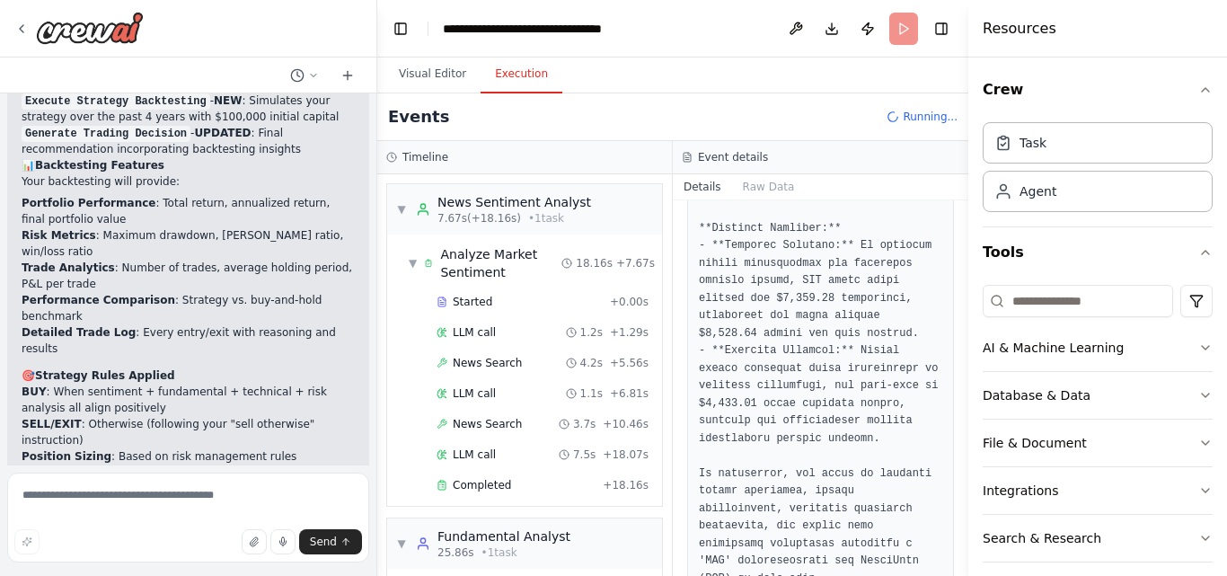
drag, startPoint x: 962, startPoint y: 536, endPoint x: 959, endPoint y: 473, distance: 63.0
click at [959, 473] on div "Am an algorithmic trader. i want to automate my trading.i want to focus on news…" at bounding box center [613, 288] width 1227 height 576
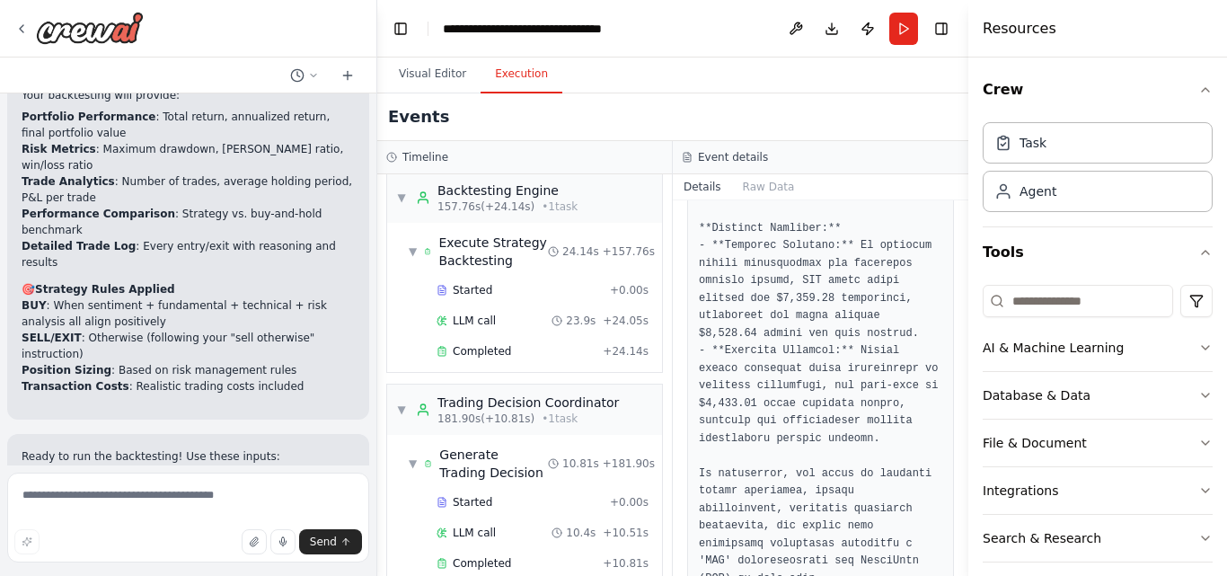
scroll to position [4120, 0]
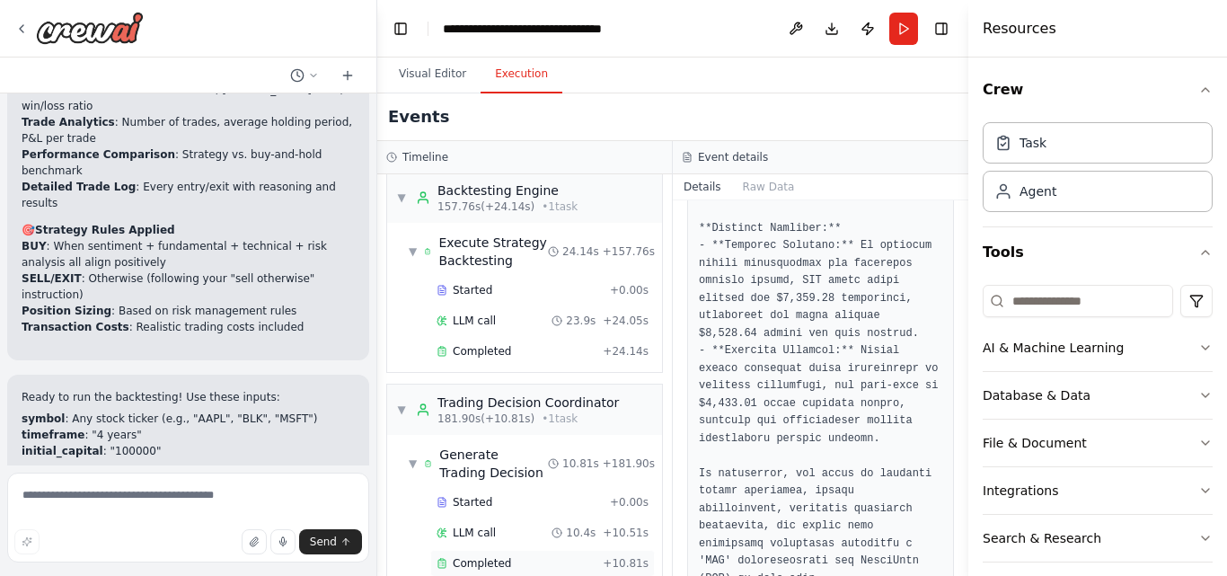
click at [486, 556] on span "Completed" at bounding box center [482, 563] width 58 height 14
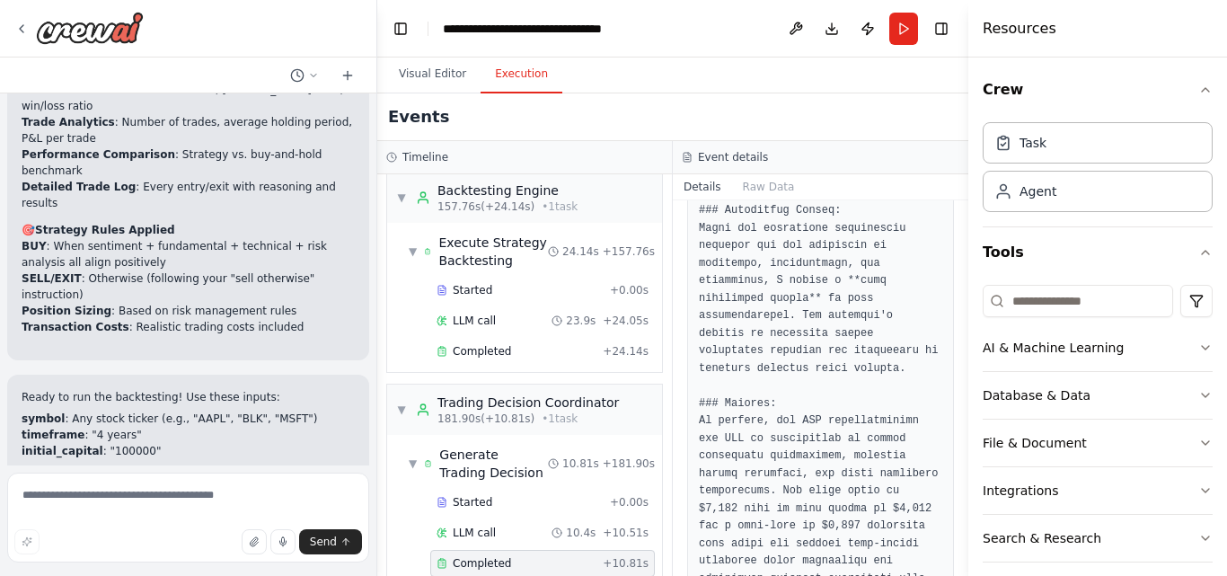
click at [480, 556] on span "Completed" at bounding box center [482, 563] width 58 height 14
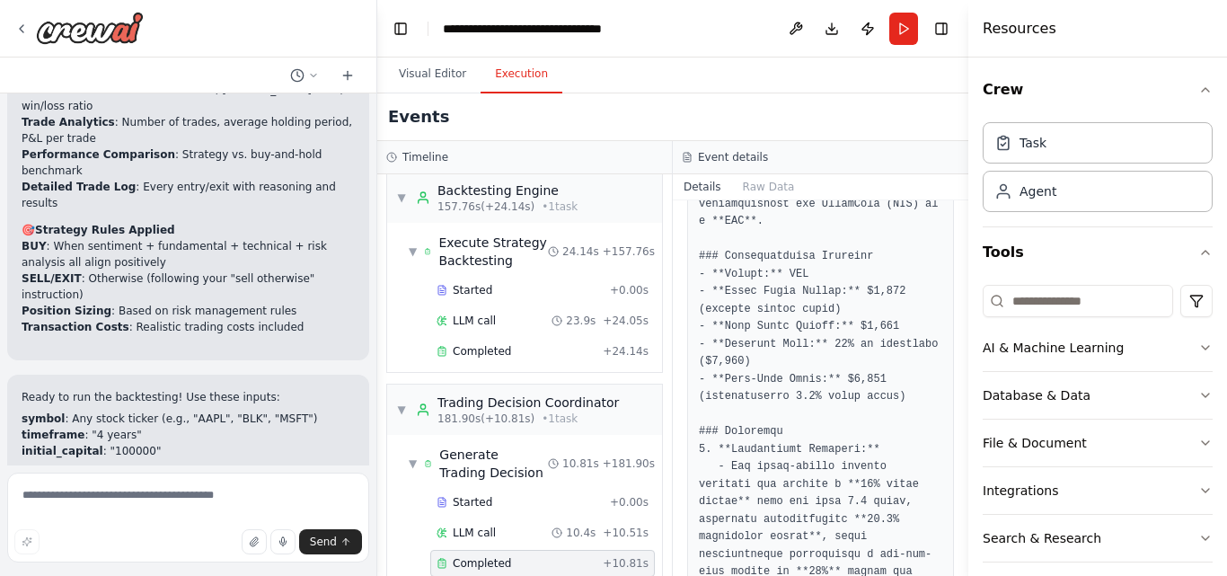
scroll to position [304, 0]
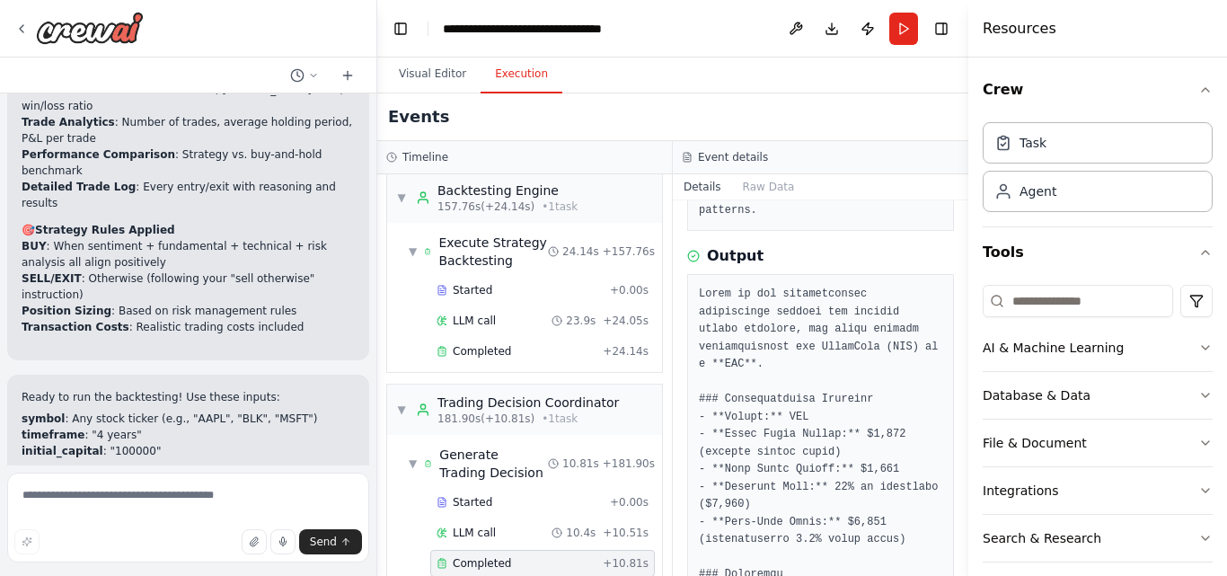
click at [958, 315] on div "Am an algorithmic trader. i want to automate my trading.i want to focus on news…" at bounding box center [613, 288] width 1227 height 576
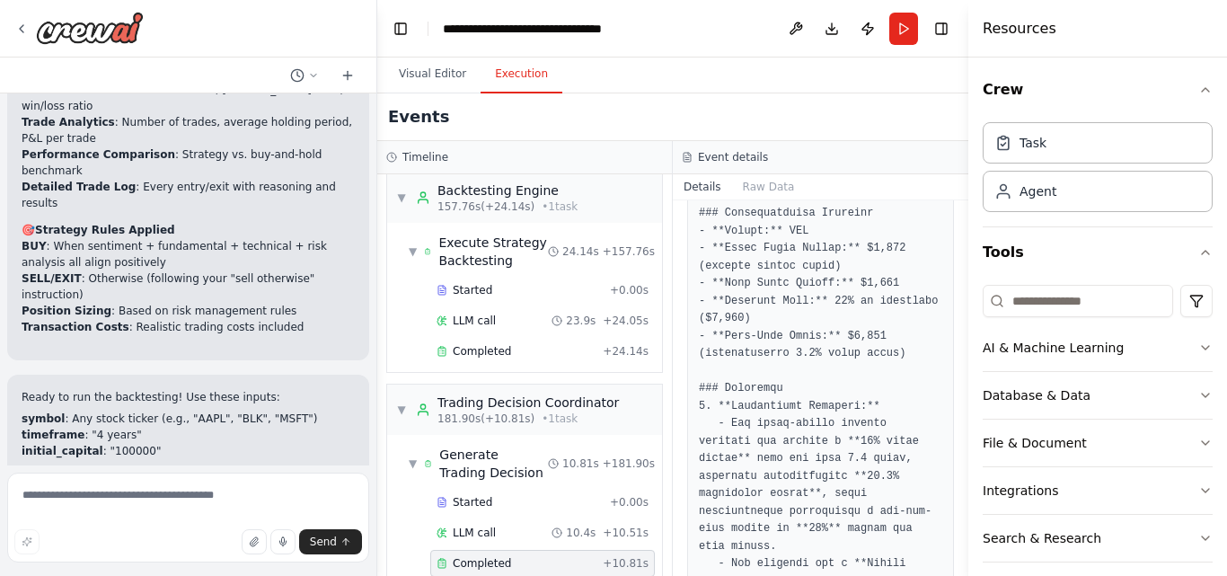
scroll to position [513, 0]
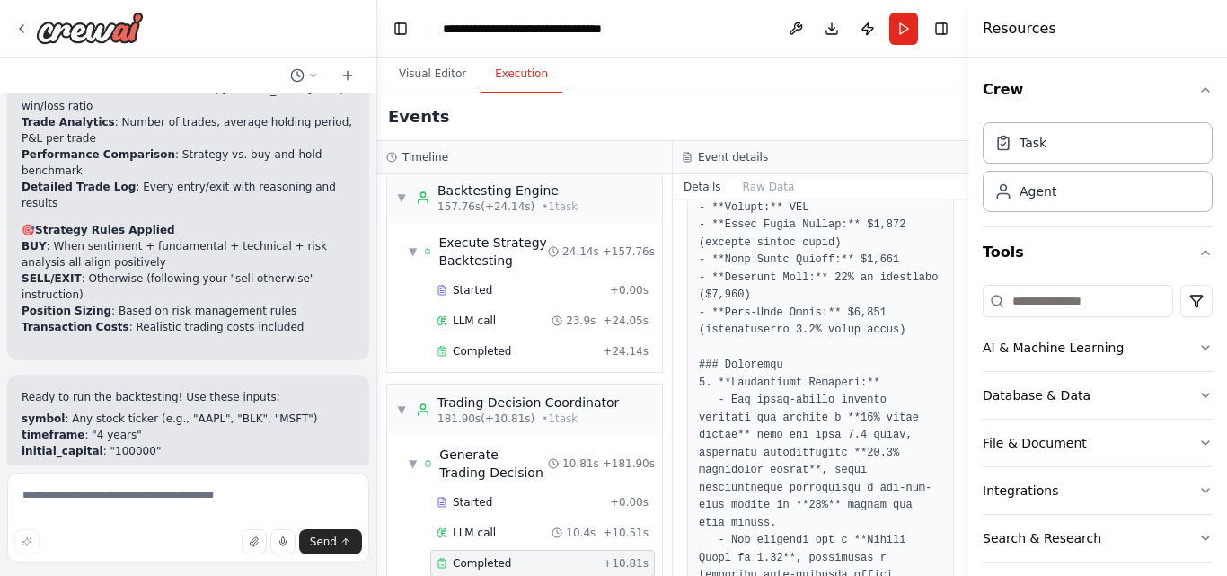
drag, startPoint x: 961, startPoint y: 333, endPoint x: 961, endPoint y: 348, distance: 14.4
click at [961, 348] on button "Toggle Sidebar" at bounding box center [968, 288] width 14 height 576
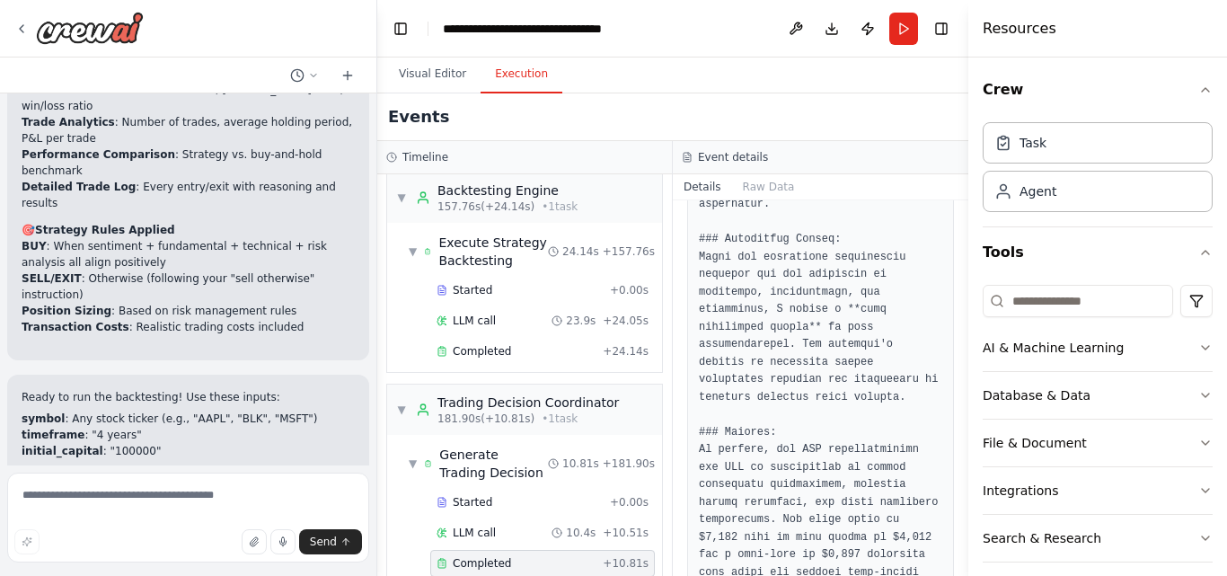
scroll to position [1439, 0]
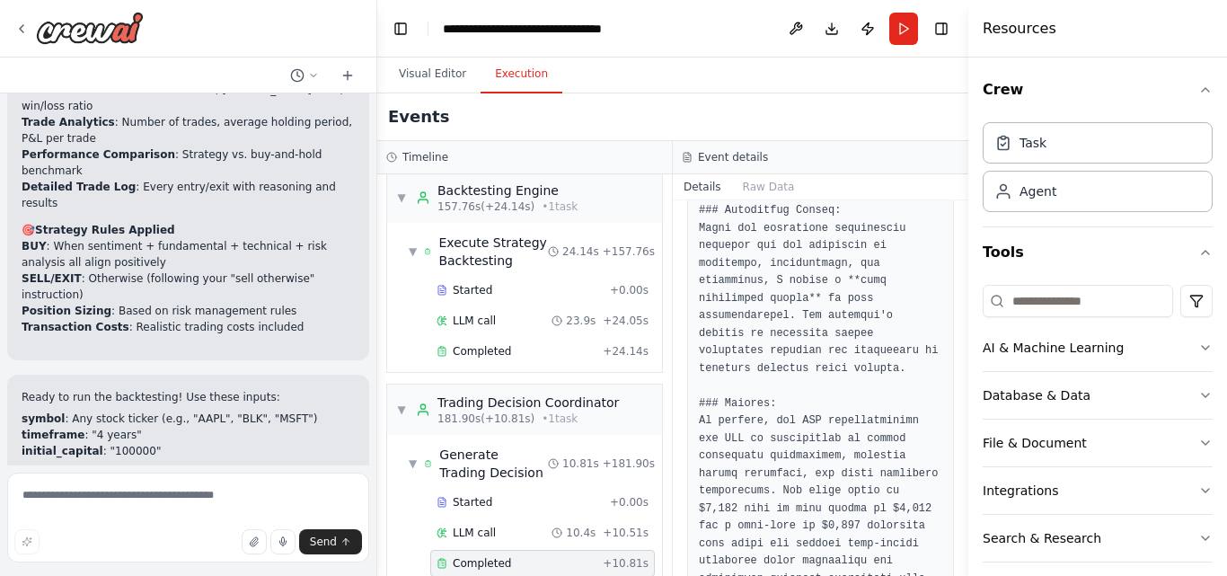
click at [961, 529] on button "Toggle Sidebar" at bounding box center [968, 288] width 14 height 576
drag, startPoint x: 961, startPoint y: 529, endPoint x: 961, endPoint y: 516, distance: 13.5
click at [961, 516] on div "Am an algorithmic trader. i want to automate my trading.i want to focus on news…" at bounding box center [613, 288] width 1227 height 576
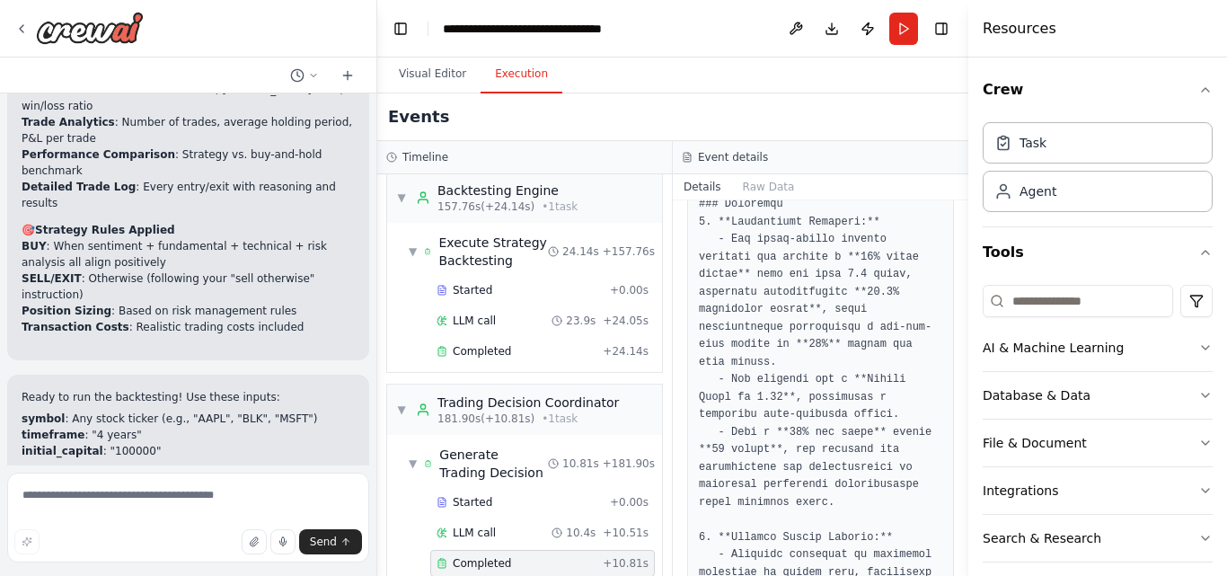
scroll to position [622, 0]
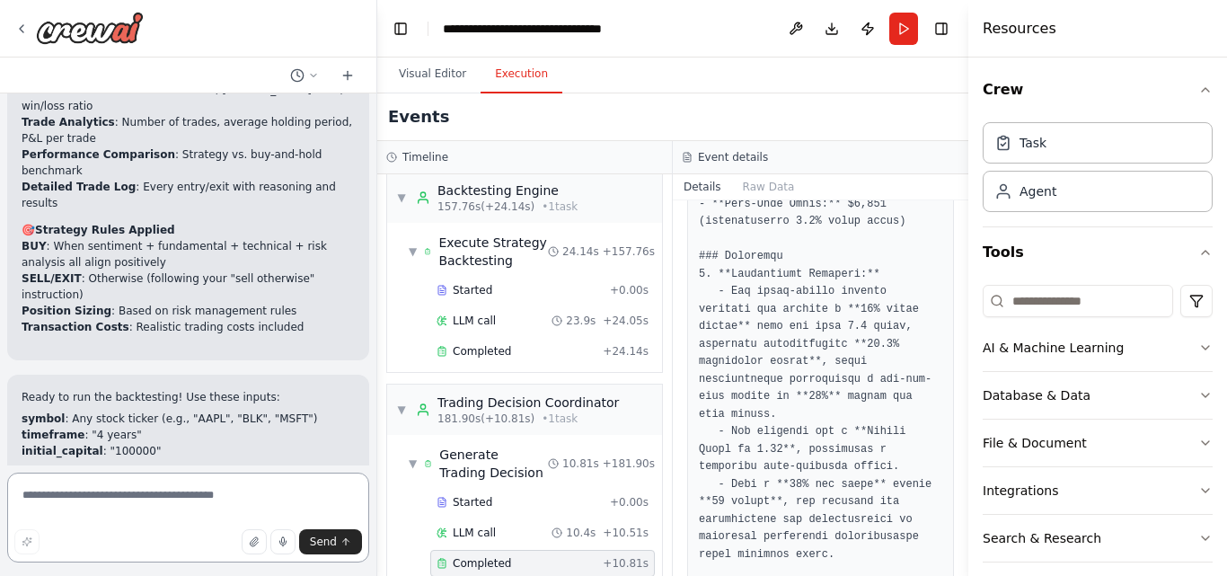
click at [184, 500] on textarea at bounding box center [188, 518] width 362 height 90
click at [303, 496] on textarea "**********" at bounding box center [188, 518] width 362 height 90
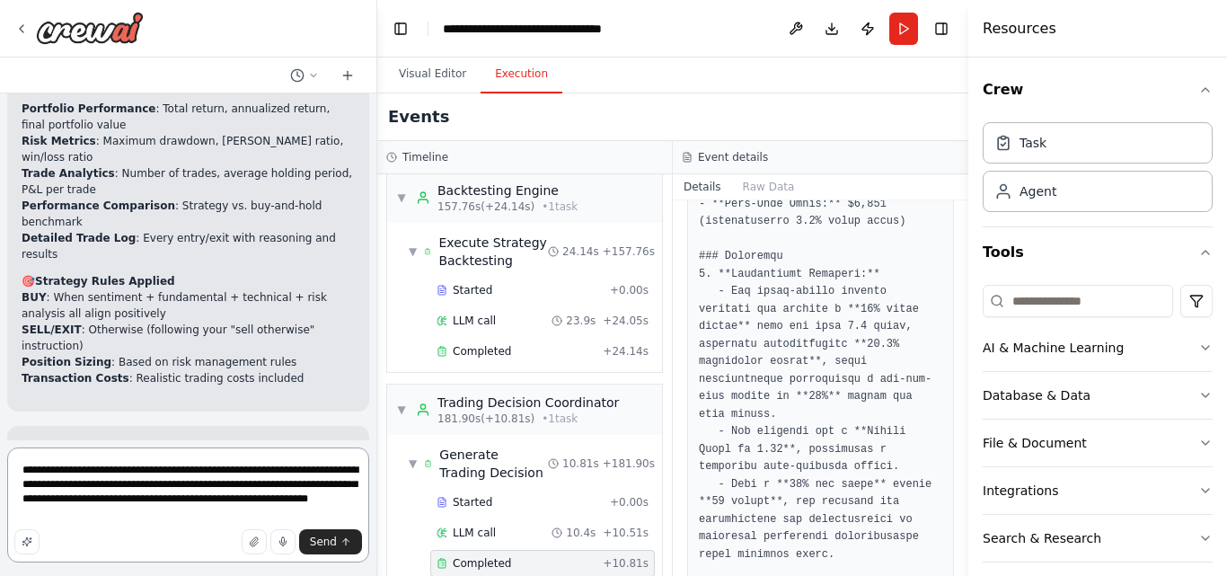
scroll to position [4056, 0]
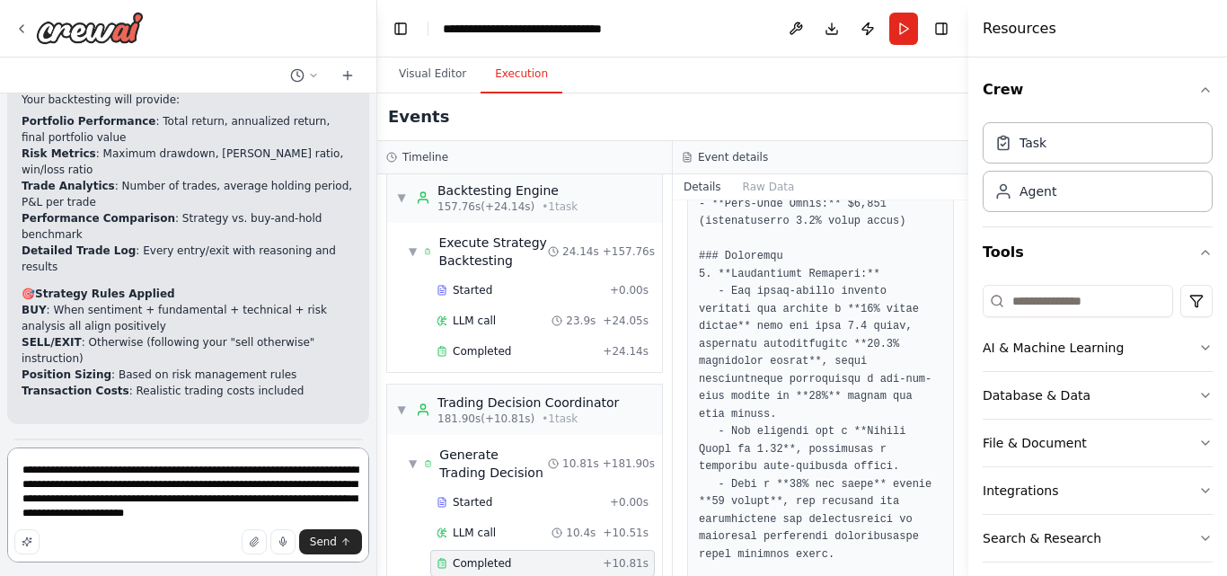
click at [315, 501] on textarea "**********" at bounding box center [188, 505] width 362 height 115
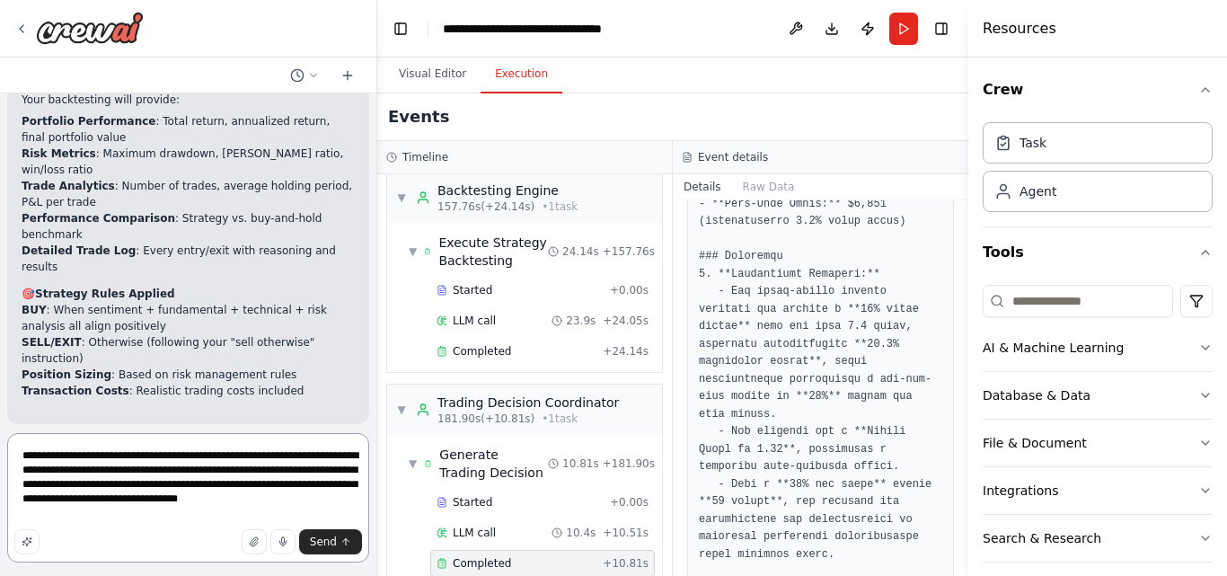
type textarea "**********"
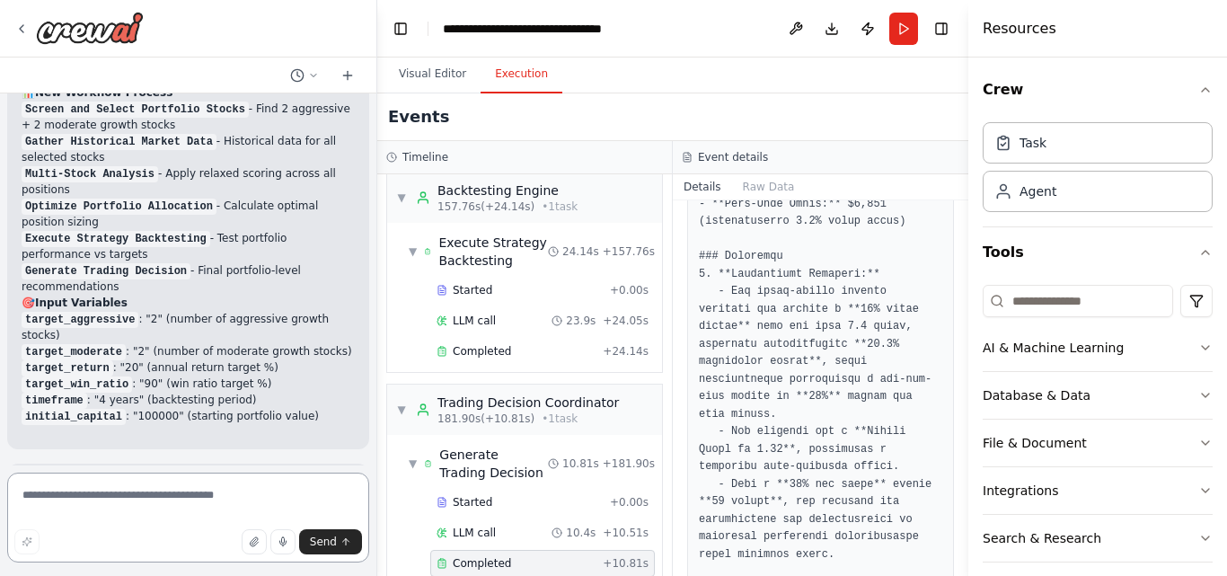
scroll to position [6757, 0]
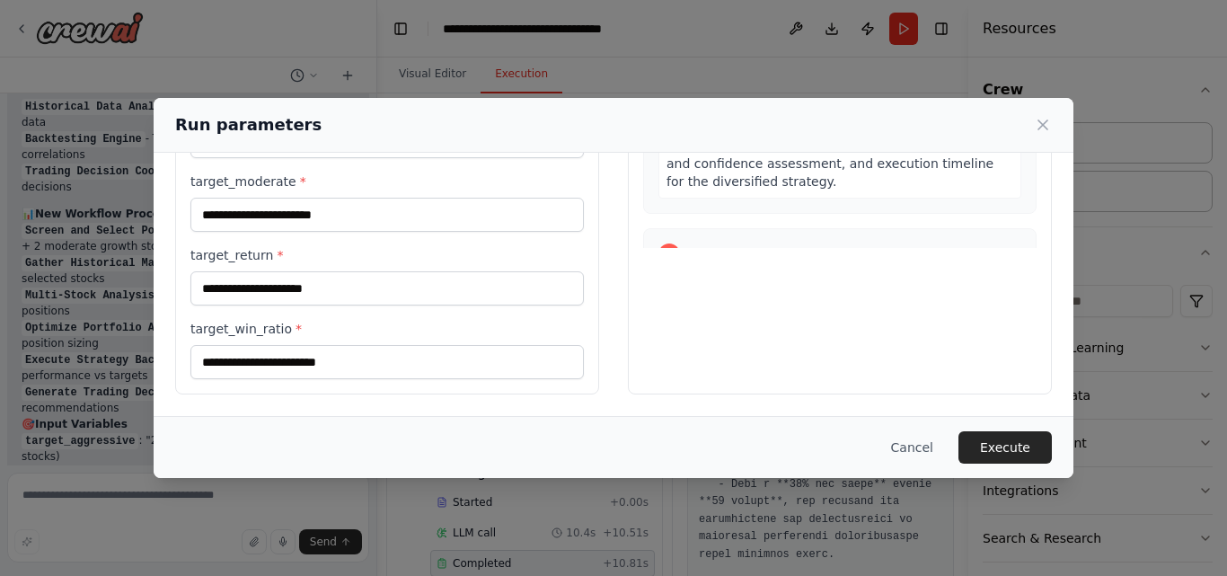
scroll to position [0, 0]
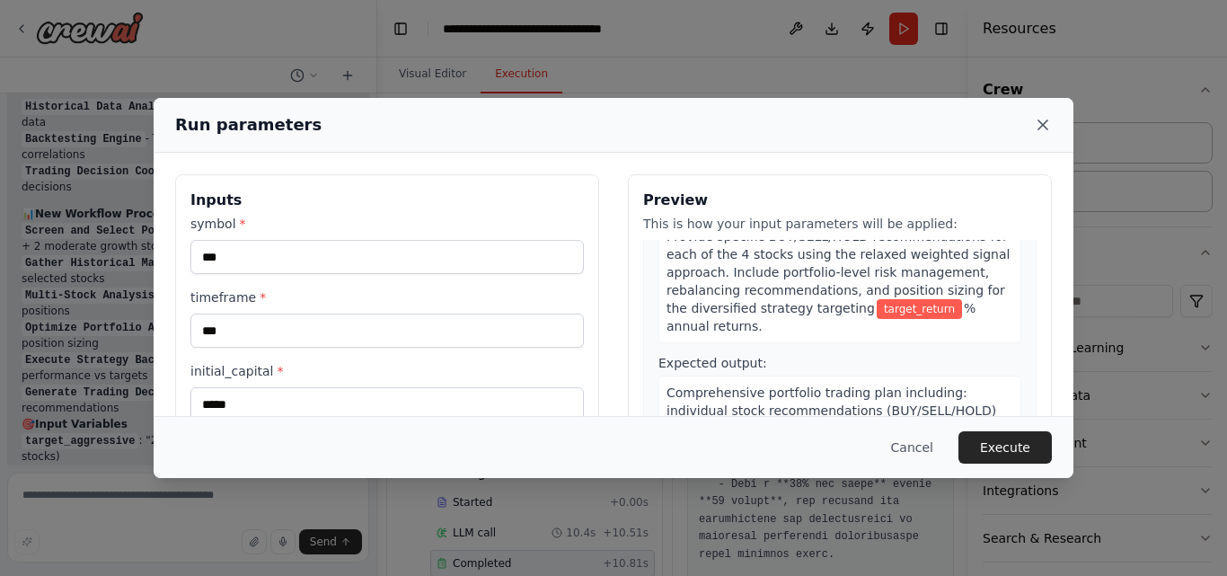
click at [1041, 128] on icon at bounding box center [1043, 124] width 9 height 9
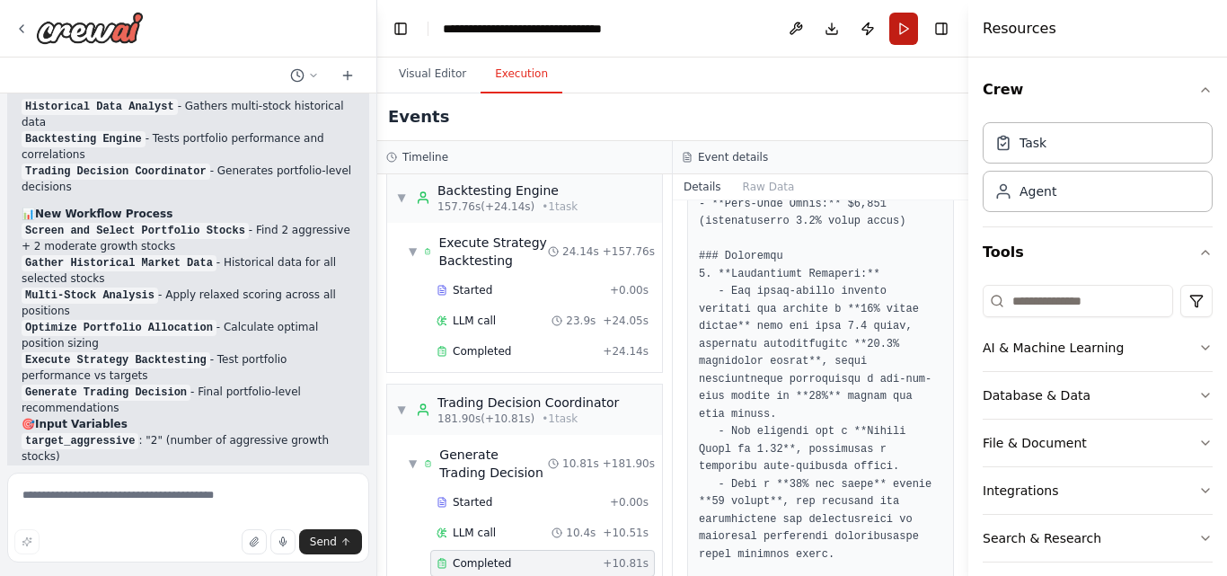
click at [900, 23] on button "Run" at bounding box center [904, 29] width 29 height 32
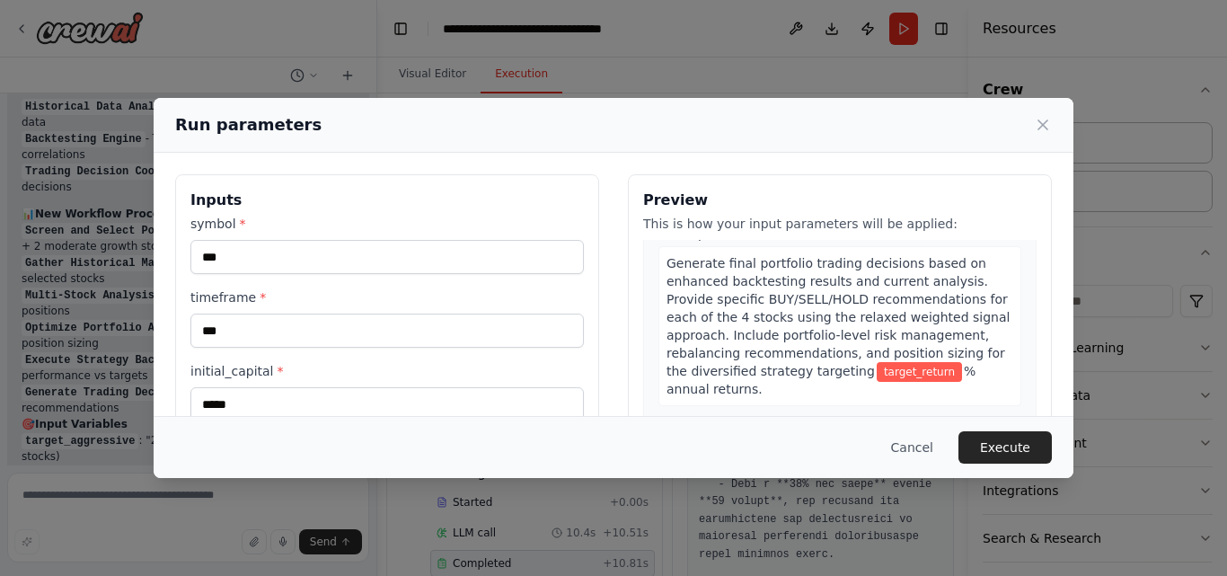
scroll to position [77, 0]
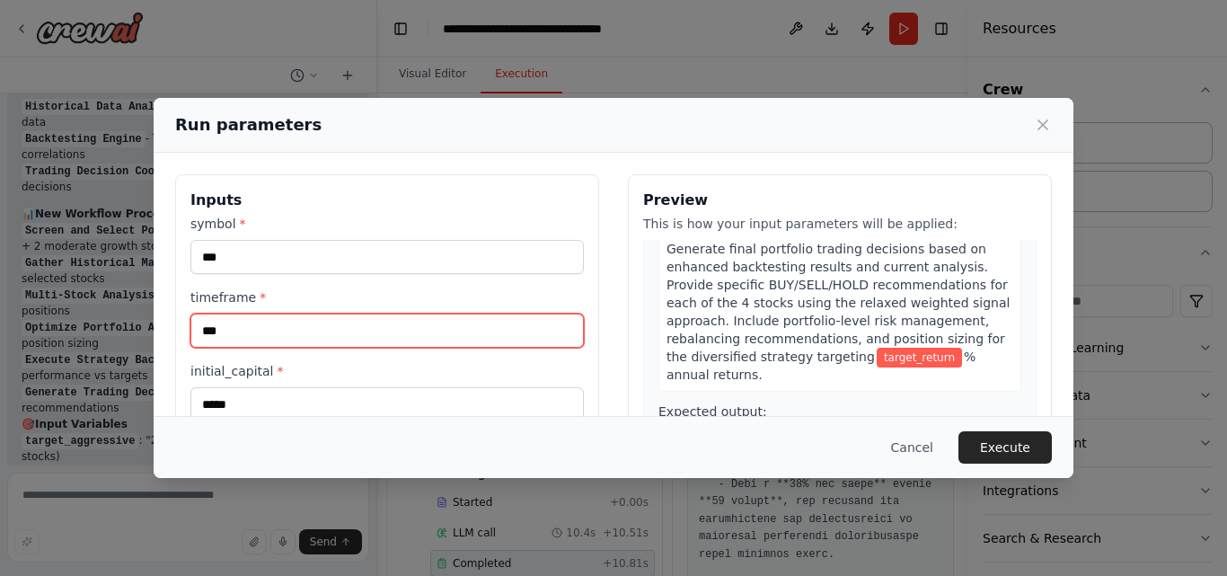
drag, startPoint x: 269, startPoint y: 326, endPoint x: 172, endPoint y: 323, distance: 97.1
click at [172, 323] on div "Inputs symbol * *** timeframe * *** initial_capital * ***** target_aggressive *…" at bounding box center [614, 453] width 920 height 600
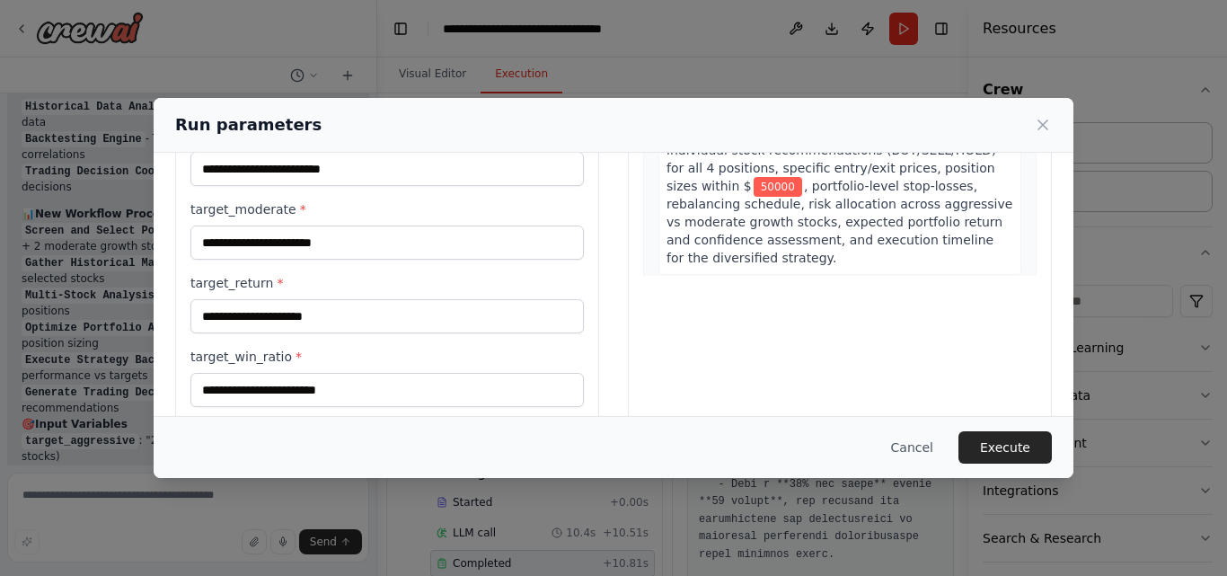
scroll to position [299, 0]
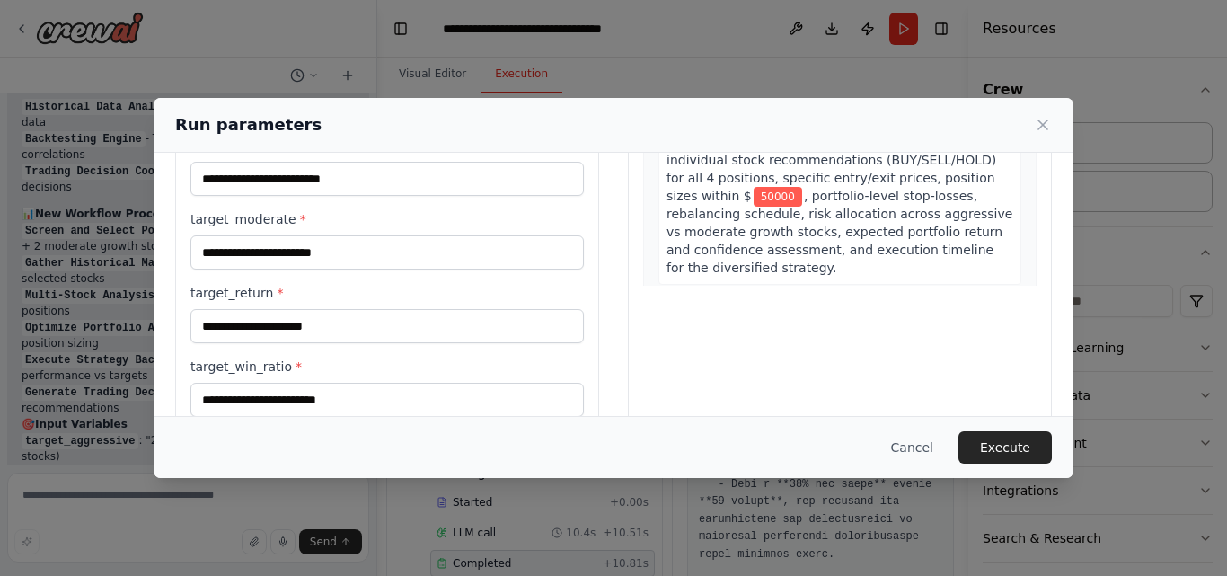
type input "*"
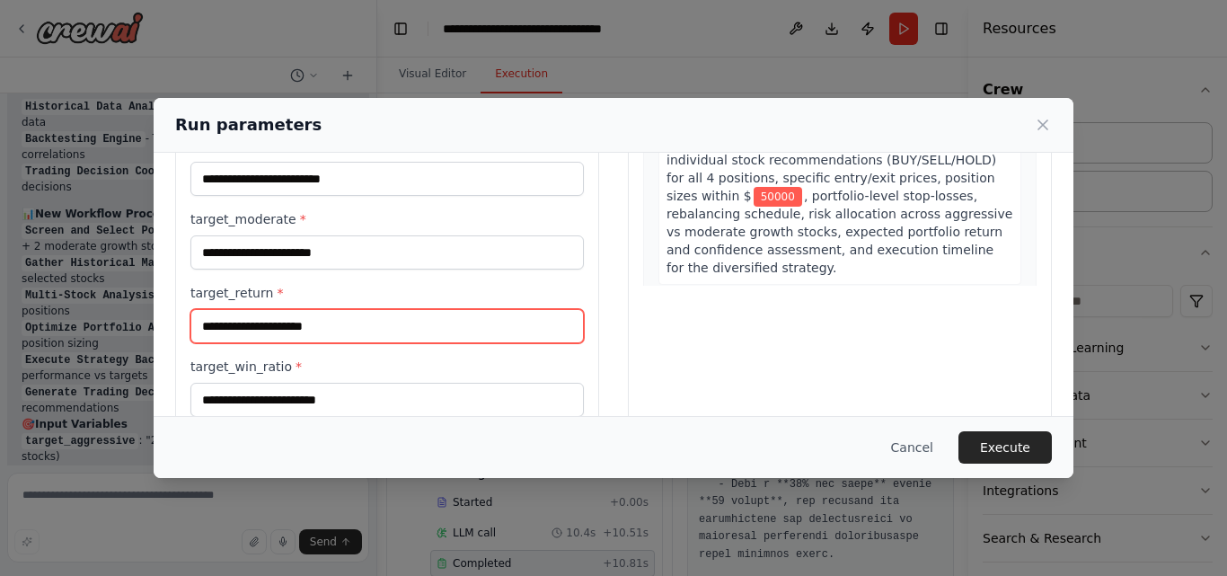
click at [336, 327] on input "target_return *" at bounding box center [388, 326] width 394 height 34
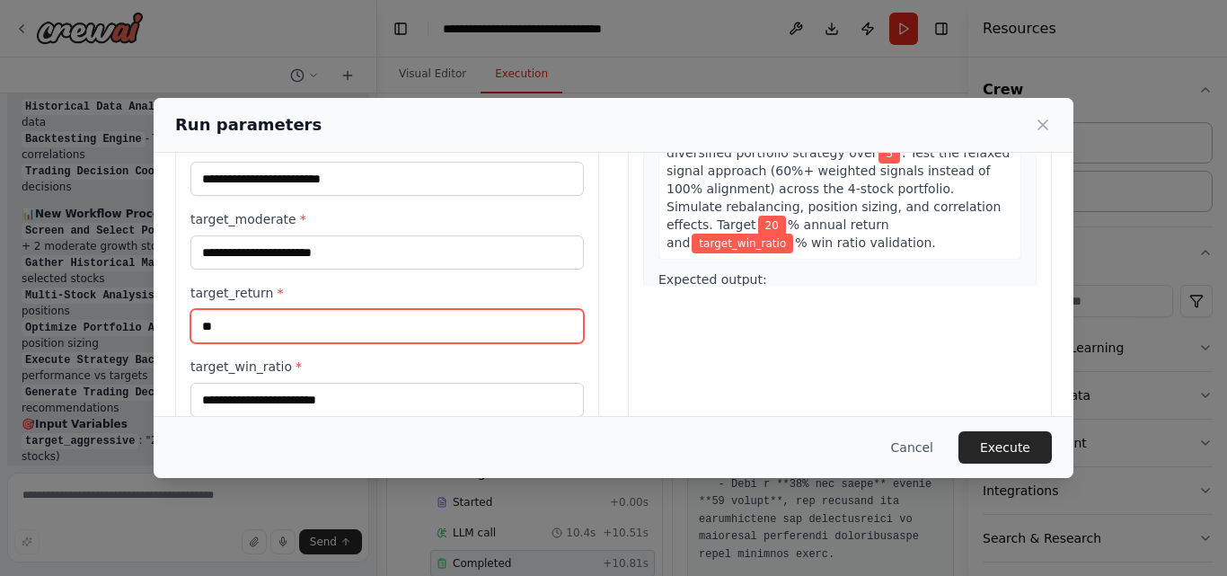
scroll to position [760, 0]
type input "**"
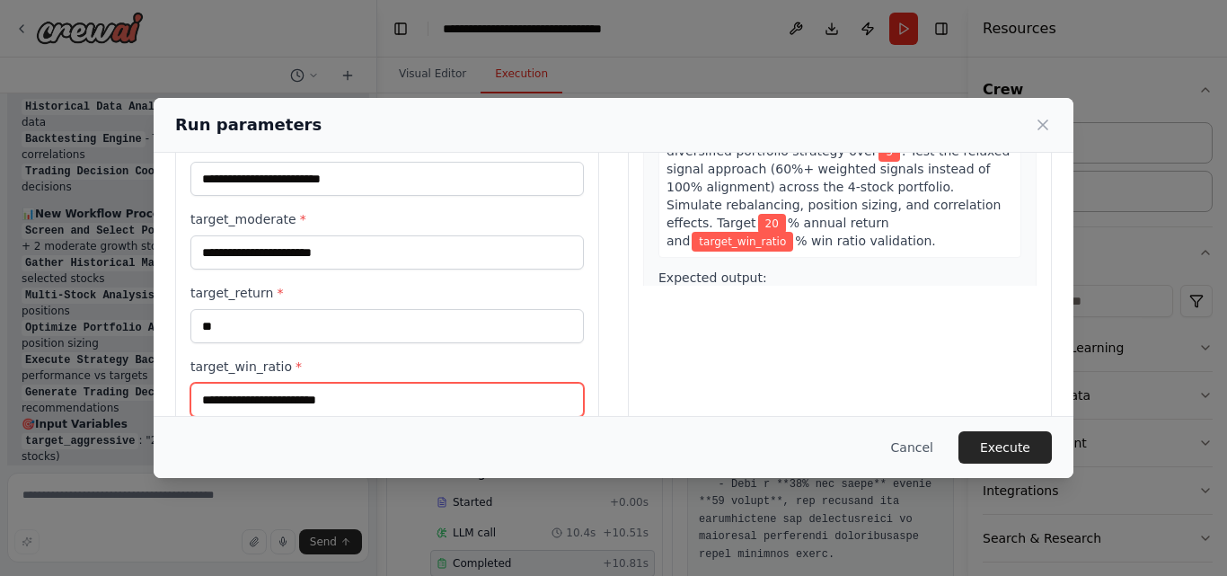
click at [299, 401] on input "target_win_ratio *" at bounding box center [388, 400] width 394 height 34
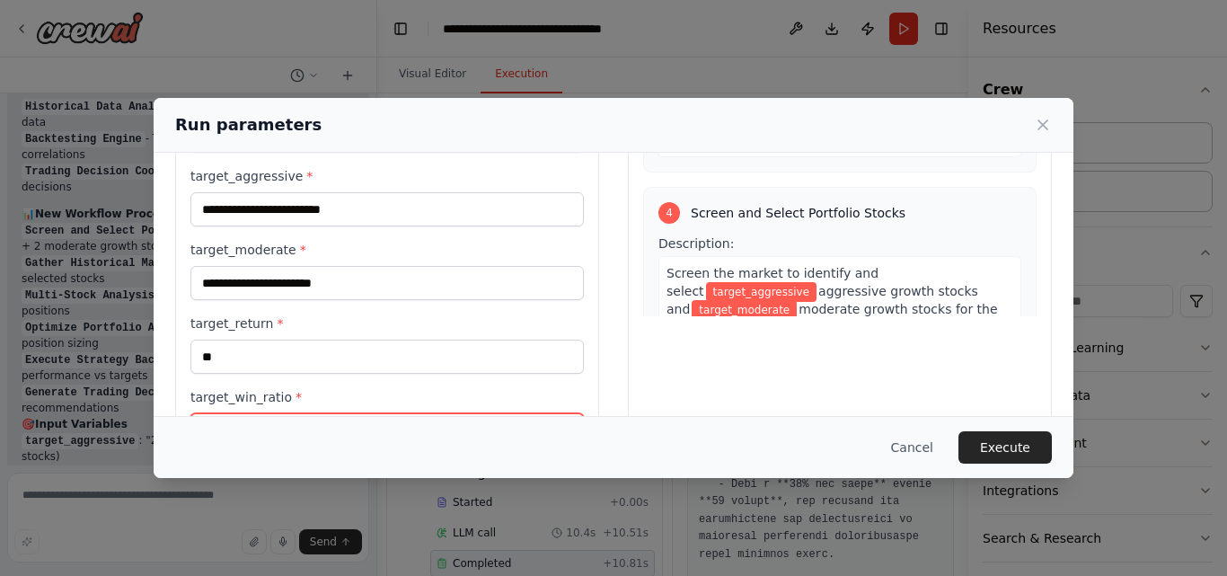
scroll to position [263, 0]
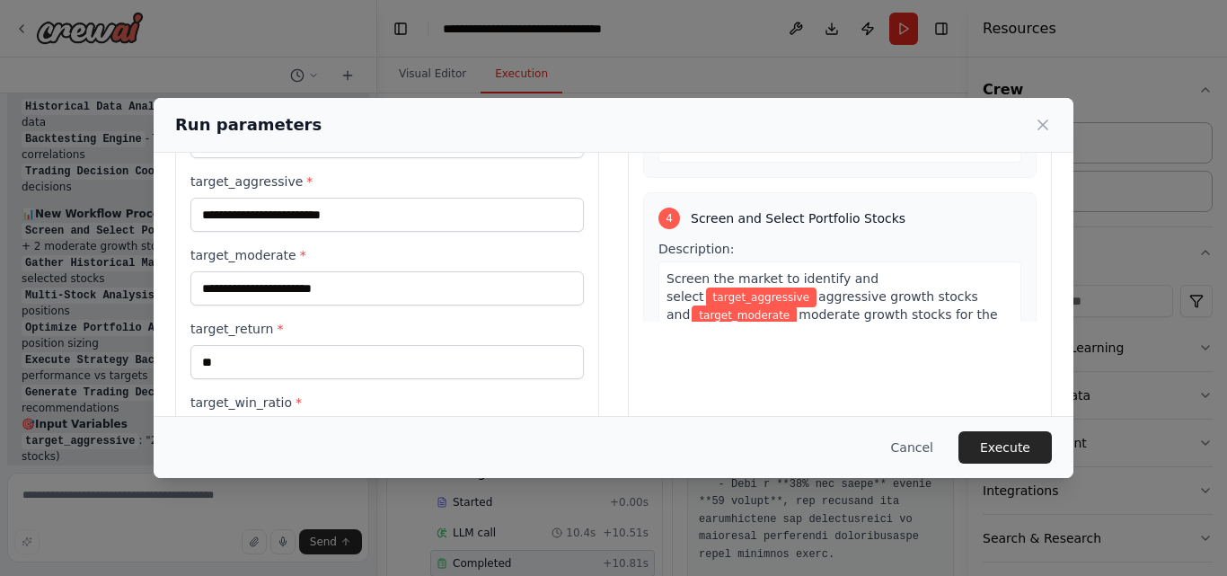
type input "**"
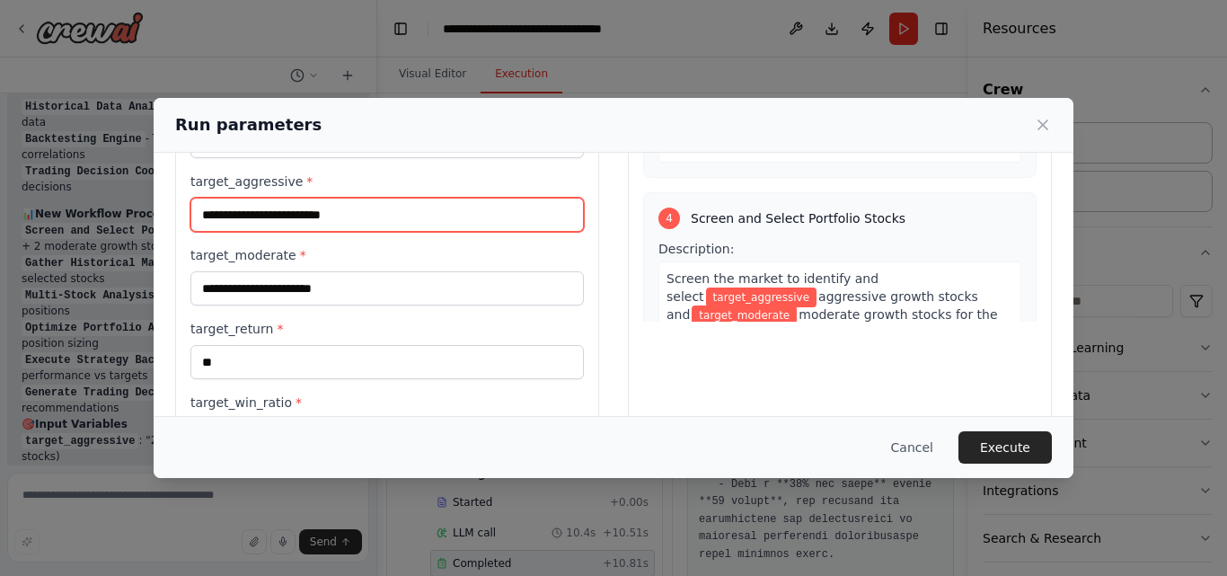
click at [336, 214] on input "target_aggressive *" at bounding box center [388, 215] width 394 height 34
type input "***"
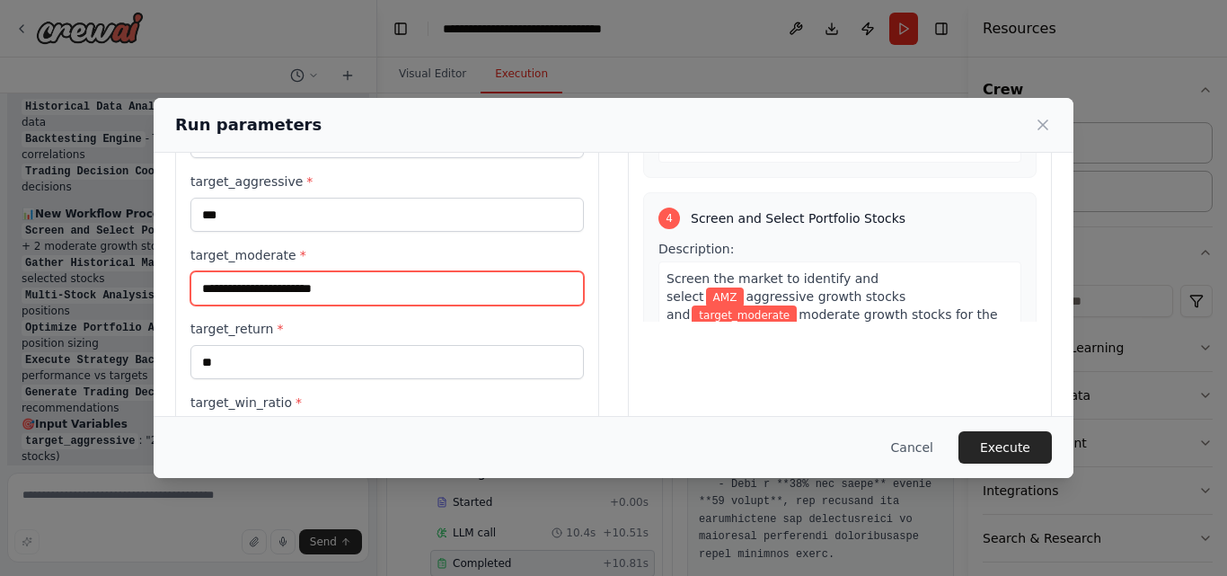
click at [293, 290] on input "target_moderate *" at bounding box center [388, 288] width 394 height 34
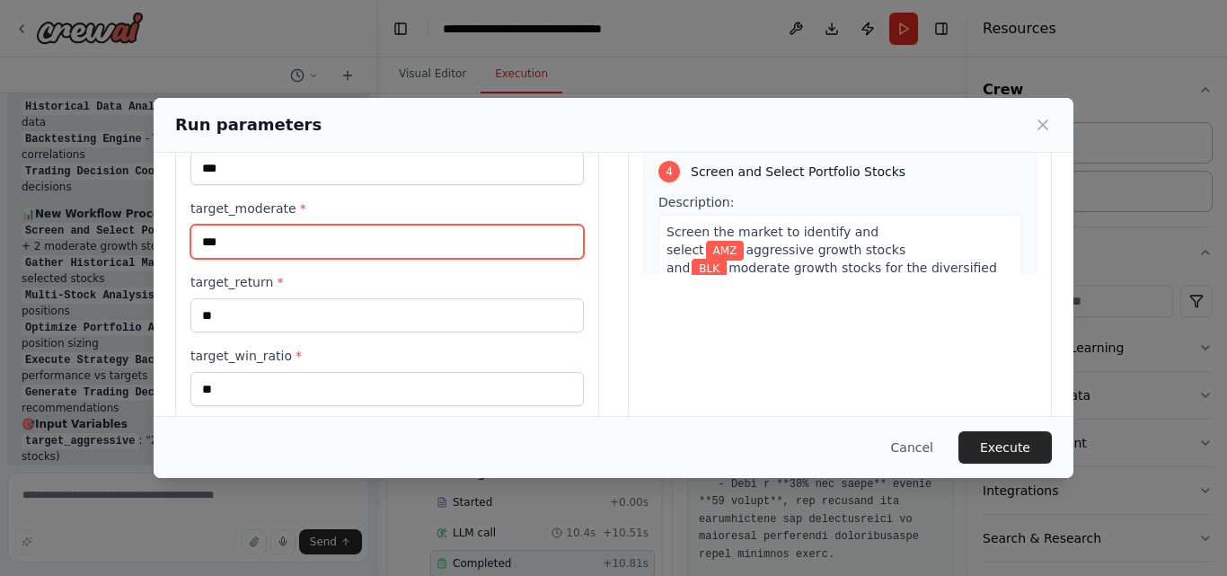
scroll to position [337, 0]
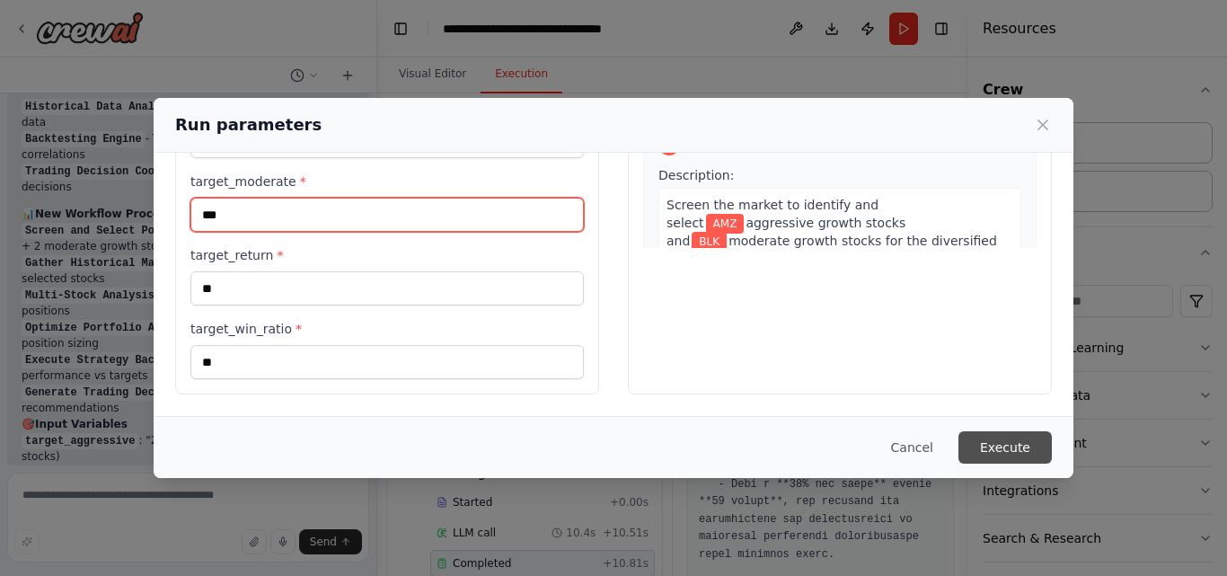
type input "***"
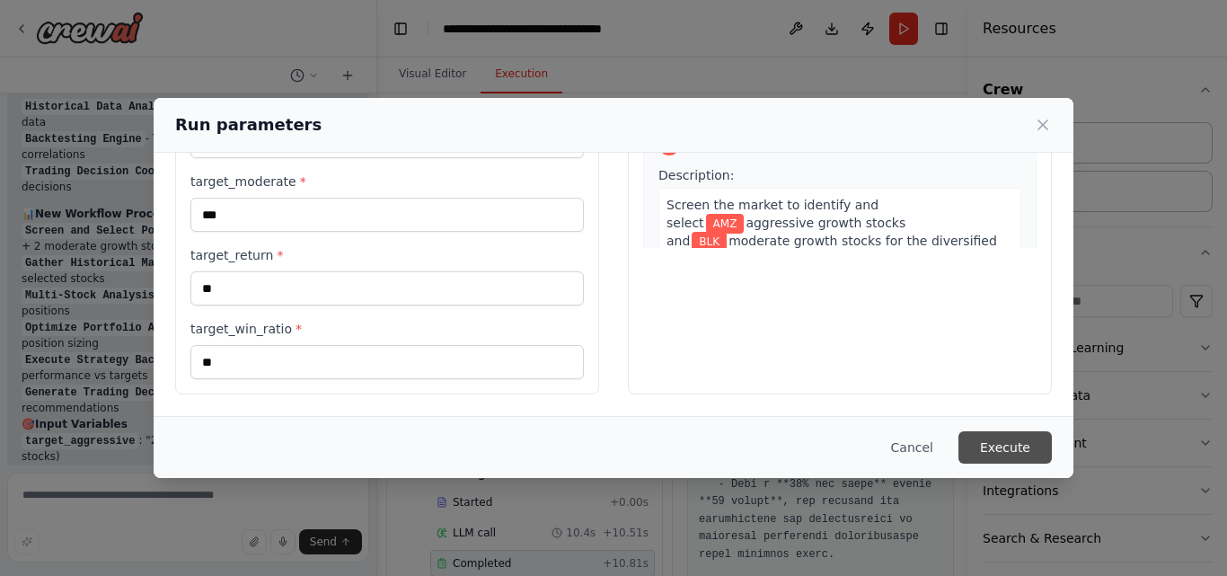
click at [991, 439] on button "Execute" at bounding box center [1005, 447] width 93 height 32
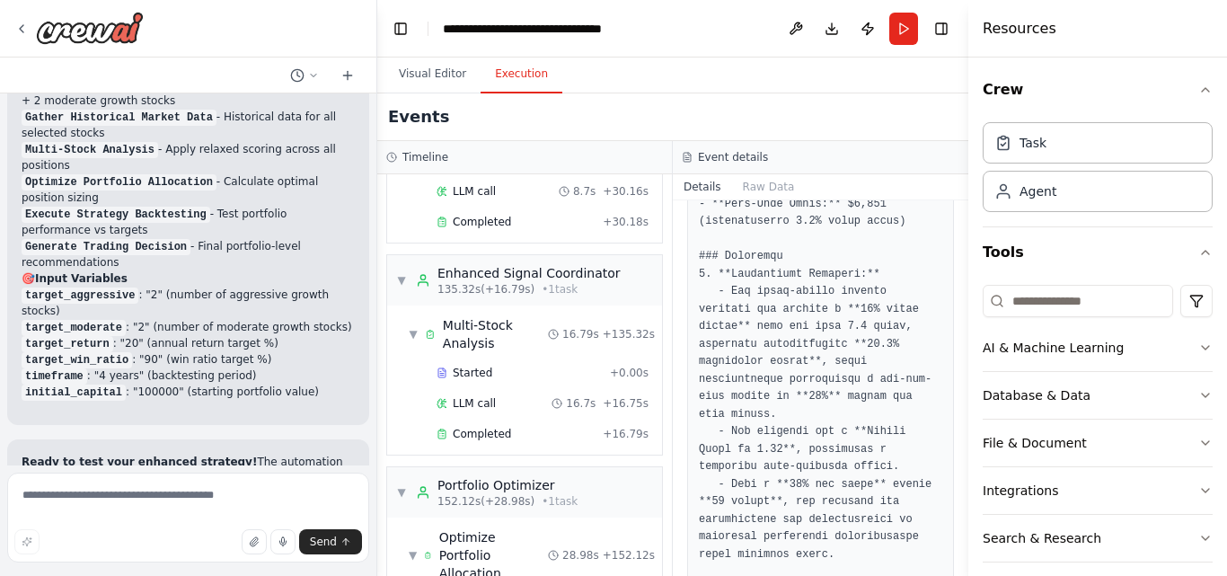
scroll to position [2089, 0]
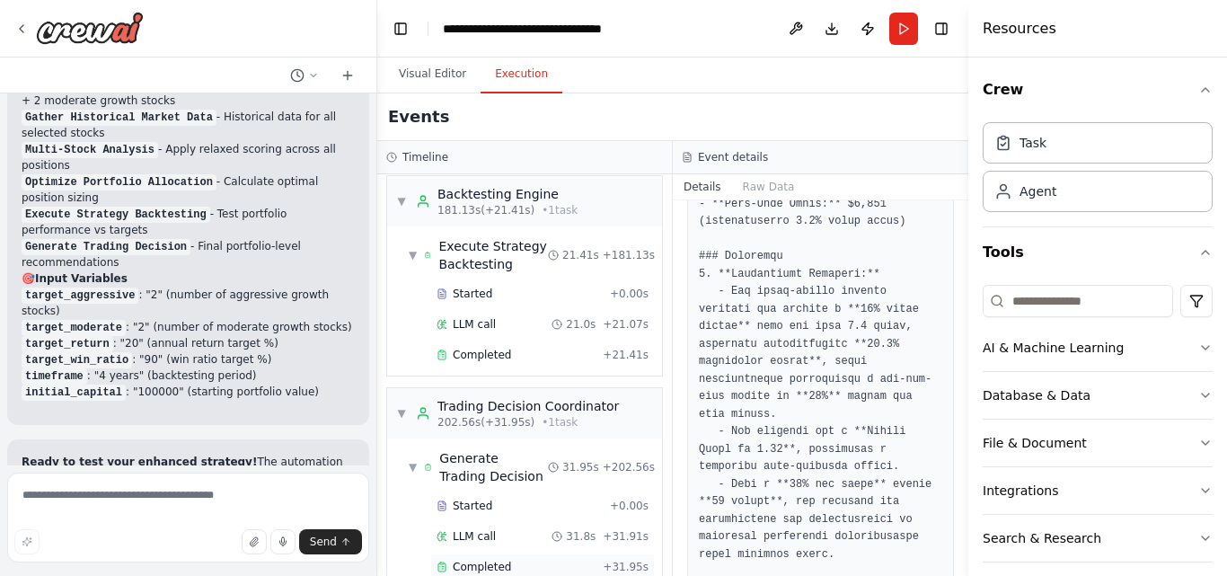
click at [494, 554] on div "Completed + 31.95s" at bounding box center [542, 567] width 225 height 27
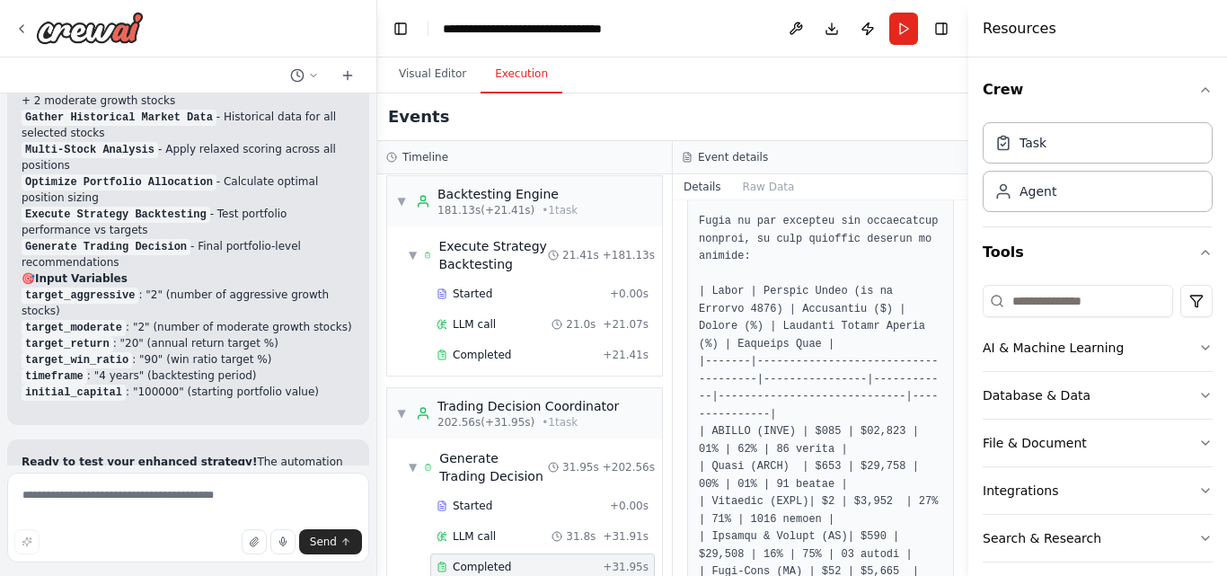
click at [961, 301] on button "Toggle Sidebar" at bounding box center [968, 288] width 14 height 576
drag, startPoint x: 961, startPoint y: 301, endPoint x: 960, endPoint y: 313, distance: 11.8
click at [960, 313] on div "Am an algorithmic trader. i want to automate my trading.i want to focus on news…" at bounding box center [613, 288] width 1227 height 576
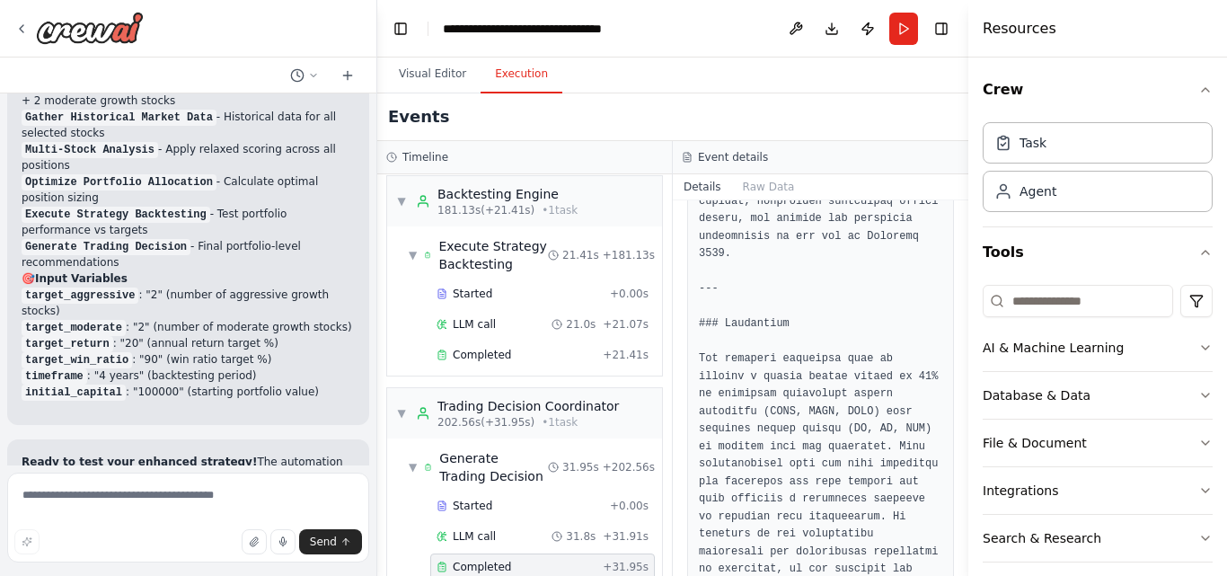
scroll to position [3016, 0]
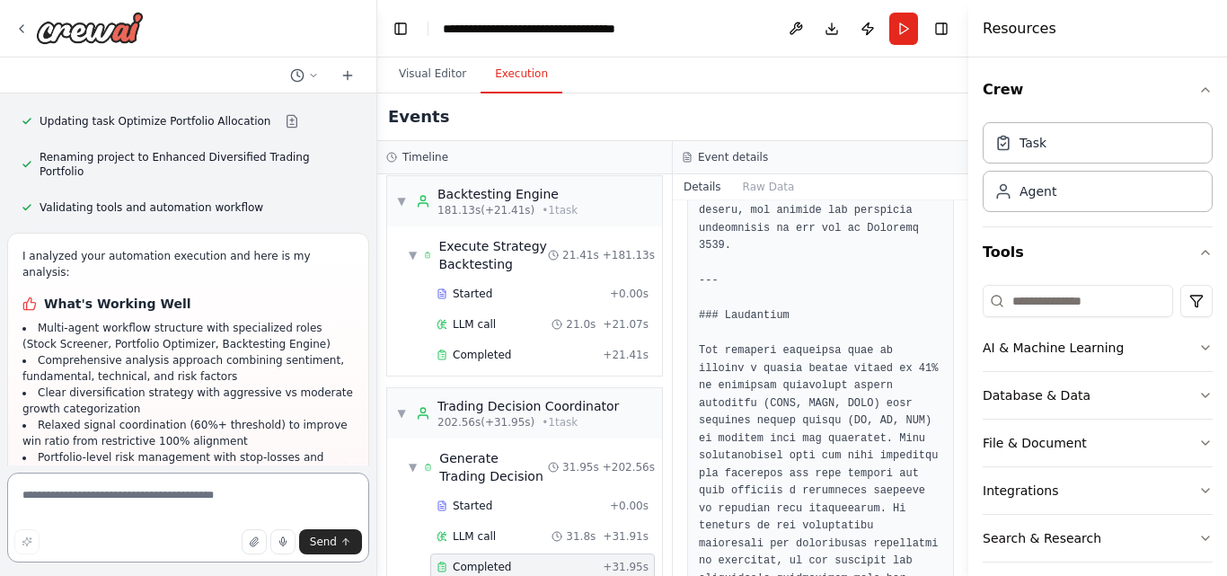
scroll to position [7696, 0]
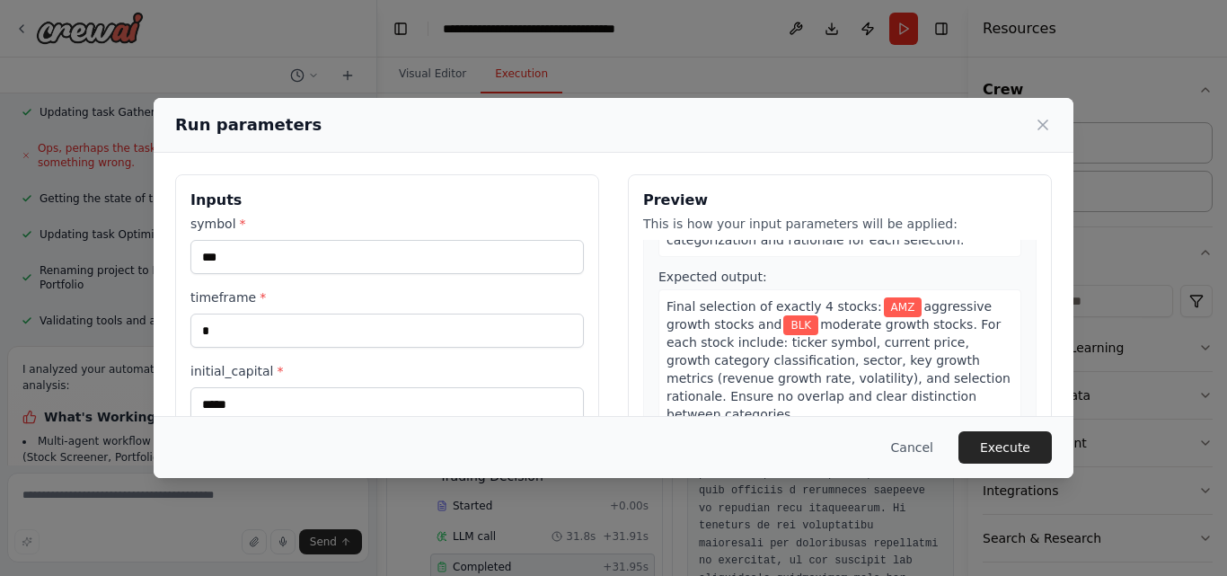
scroll to position [659, 0]
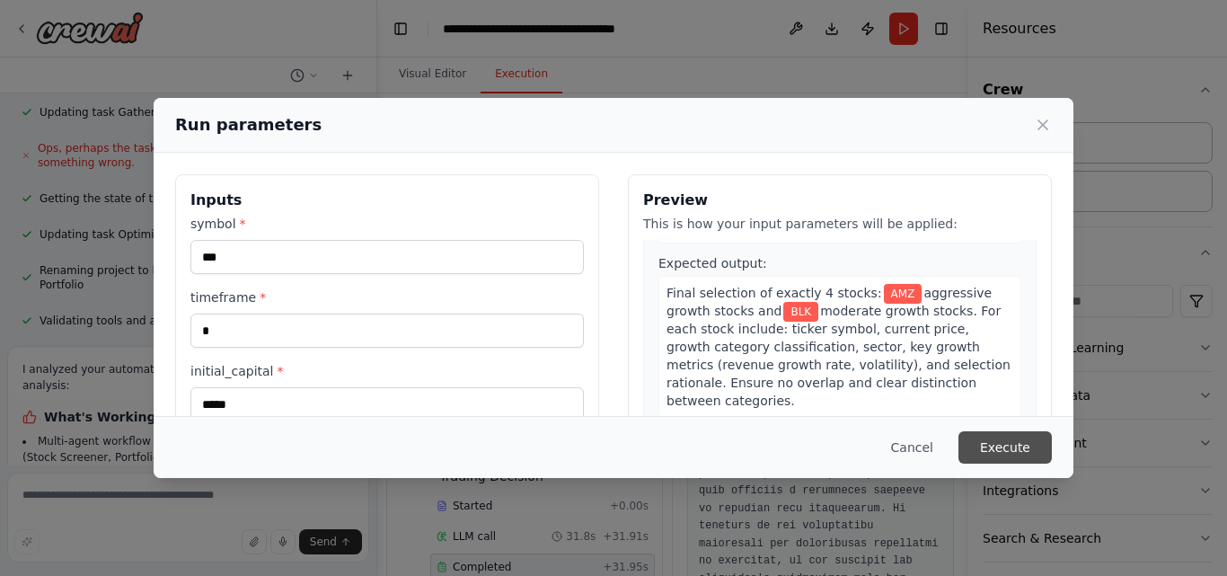
click at [1006, 454] on button "Execute" at bounding box center [1005, 447] width 93 height 32
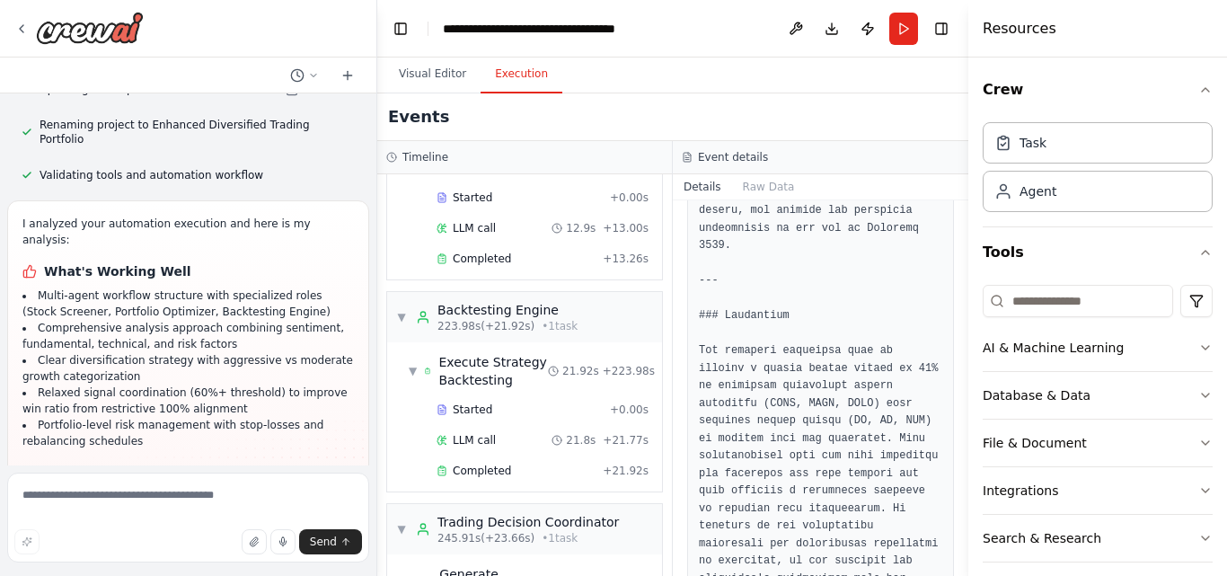
scroll to position [2348, 0]
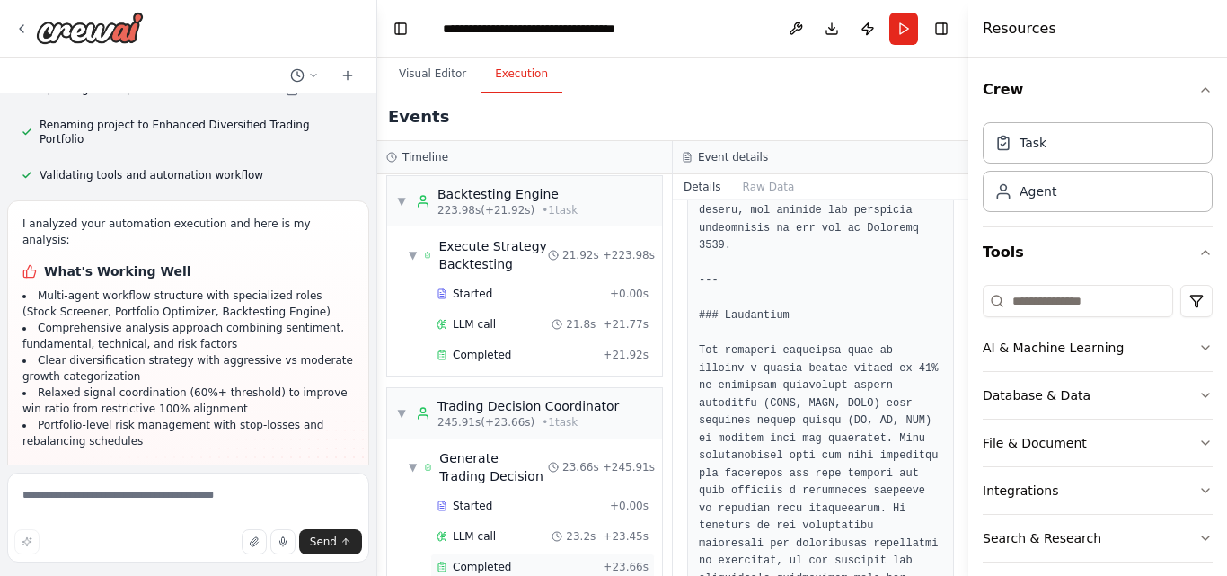
click at [499, 560] on span "Completed" at bounding box center [482, 567] width 58 height 14
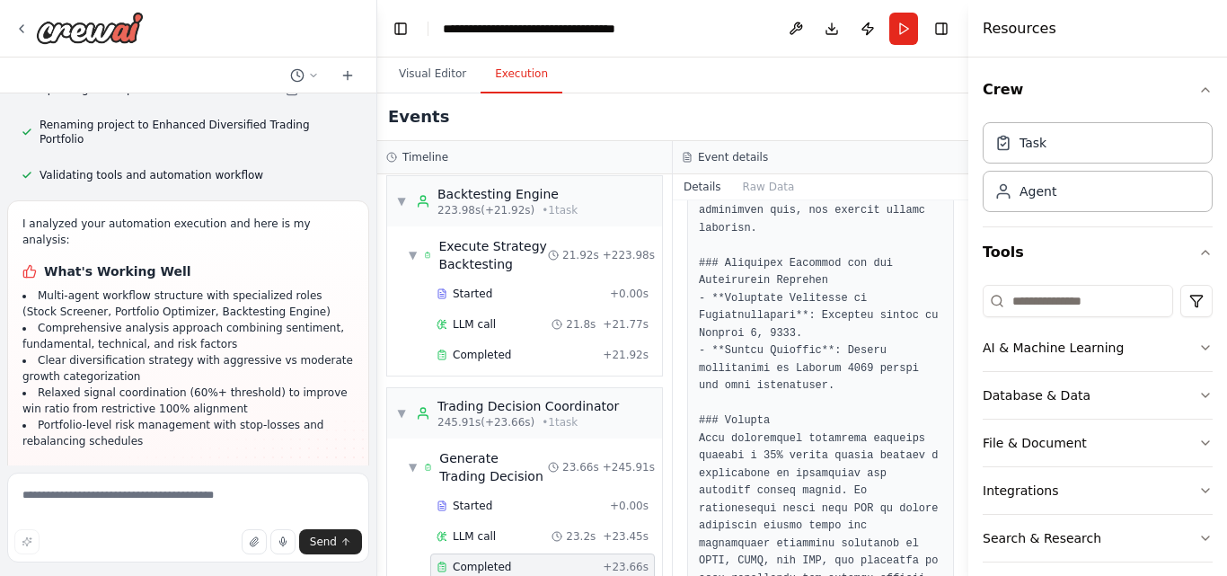
click at [962, 545] on button "Toggle Sidebar" at bounding box center [968, 288] width 14 height 576
drag, startPoint x: 962, startPoint y: 545, endPoint x: 962, endPoint y: 485, distance: 59.3
click at [962, 485] on button "Toggle Sidebar" at bounding box center [968, 288] width 14 height 576
click at [962, 484] on button "Toggle Sidebar" at bounding box center [968, 288] width 14 height 576
drag, startPoint x: 963, startPoint y: 528, endPoint x: 969, endPoint y: 441, distance: 87.3
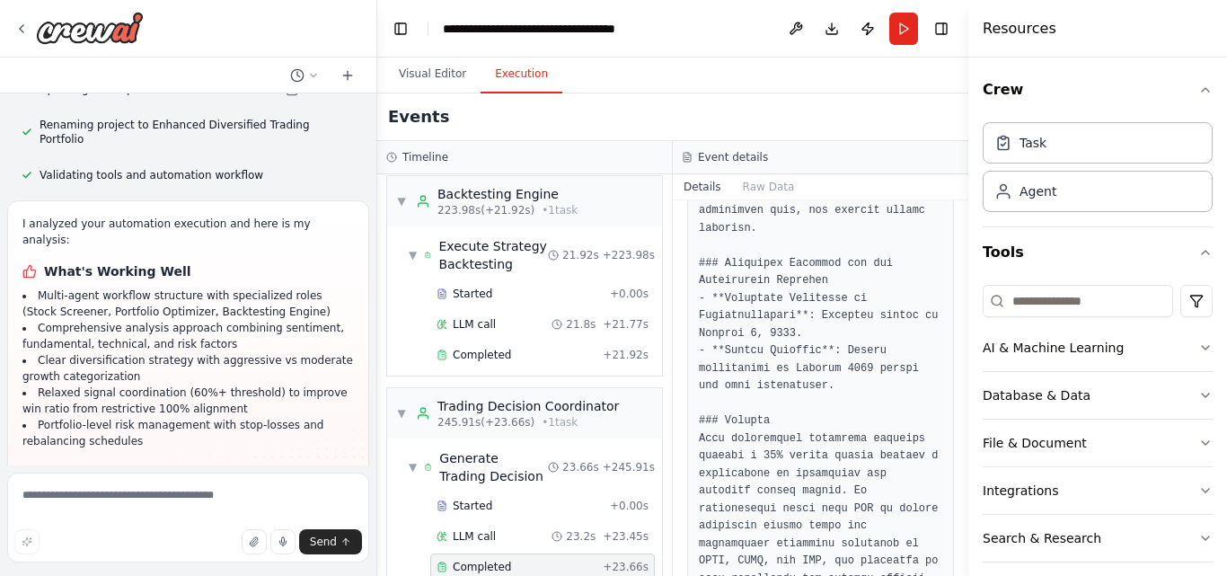
click at [969, 441] on div "Resources Crew Task Agent Tools AI & Machine Learning Database & Data File & Do…" at bounding box center [1098, 288] width 259 height 576
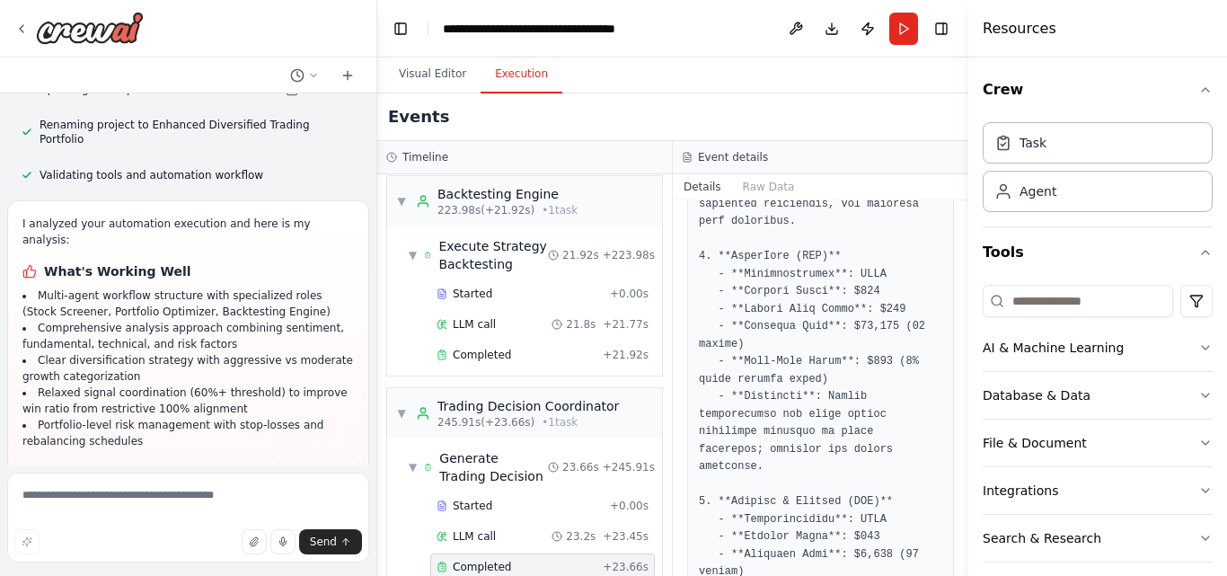
scroll to position [1161, 0]
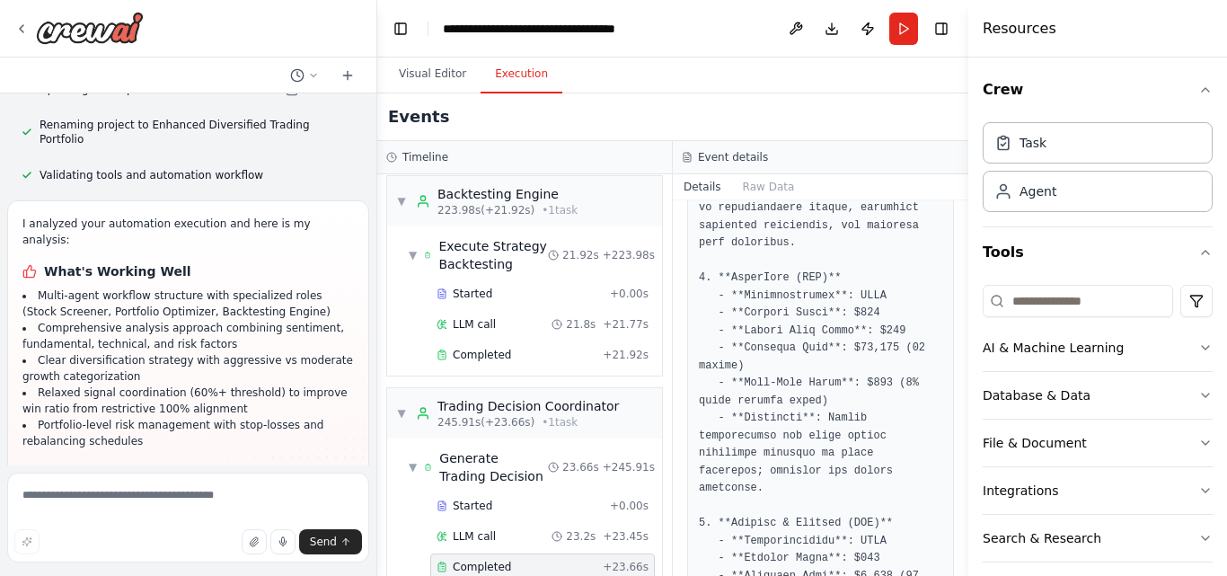
drag, startPoint x: 961, startPoint y: 382, endPoint x: 961, endPoint y: 400, distance: 18.0
click at [961, 400] on div "Am an algorithmic trader. i want to automate my trading.i want to focus on news…" at bounding box center [613, 288] width 1227 height 576
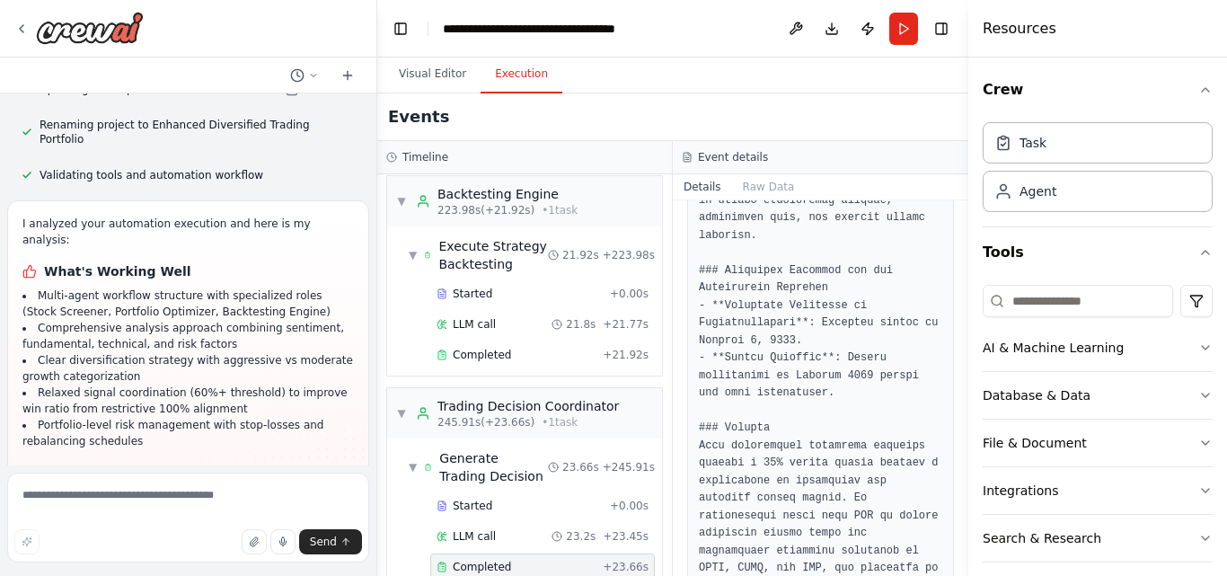
scroll to position [2315, 0]
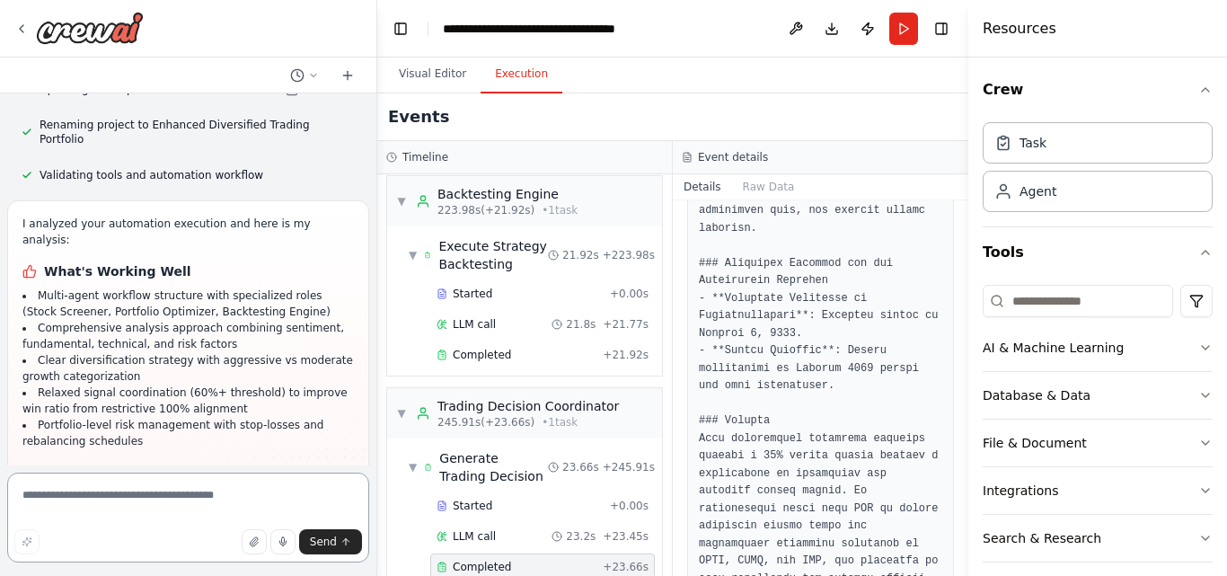
click at [252, 504] on textarea at bounding box center [188, 518] width 362 height 90
type textarea "**********"
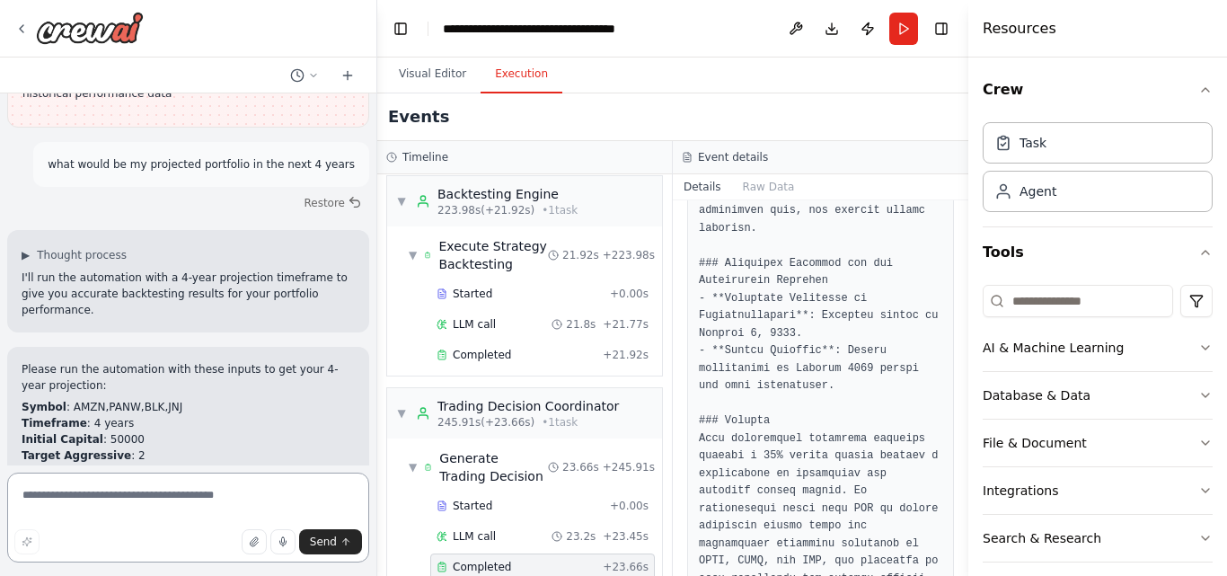
scroll to position [8268, 0]
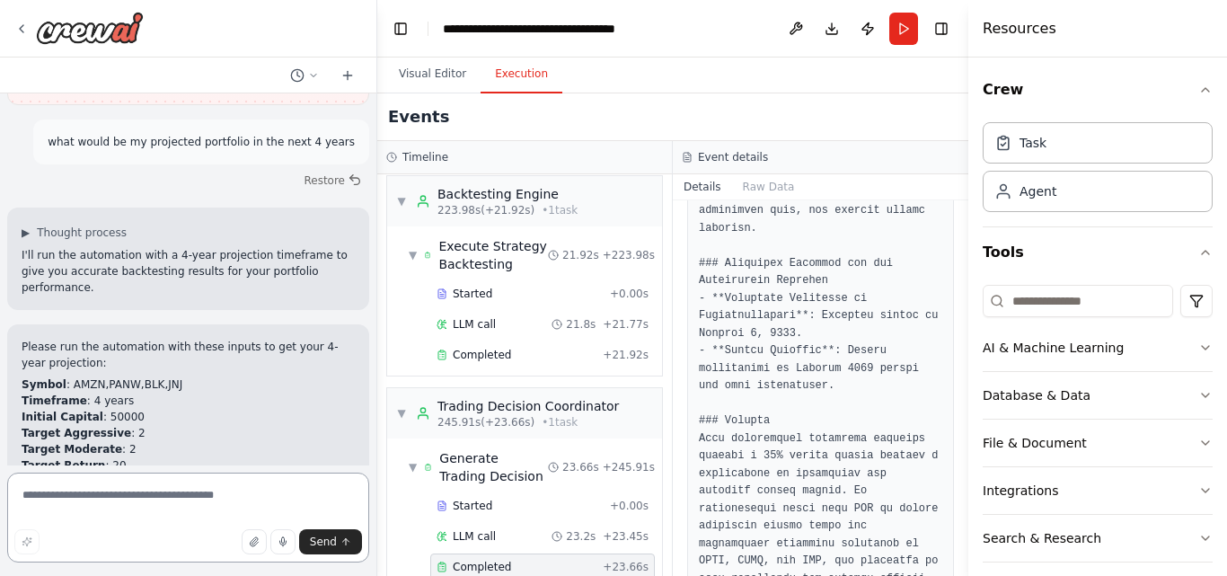
click at [238, 503] on textarea at bounding box center [188, 518] width 362 height 90
type textarea "**********"
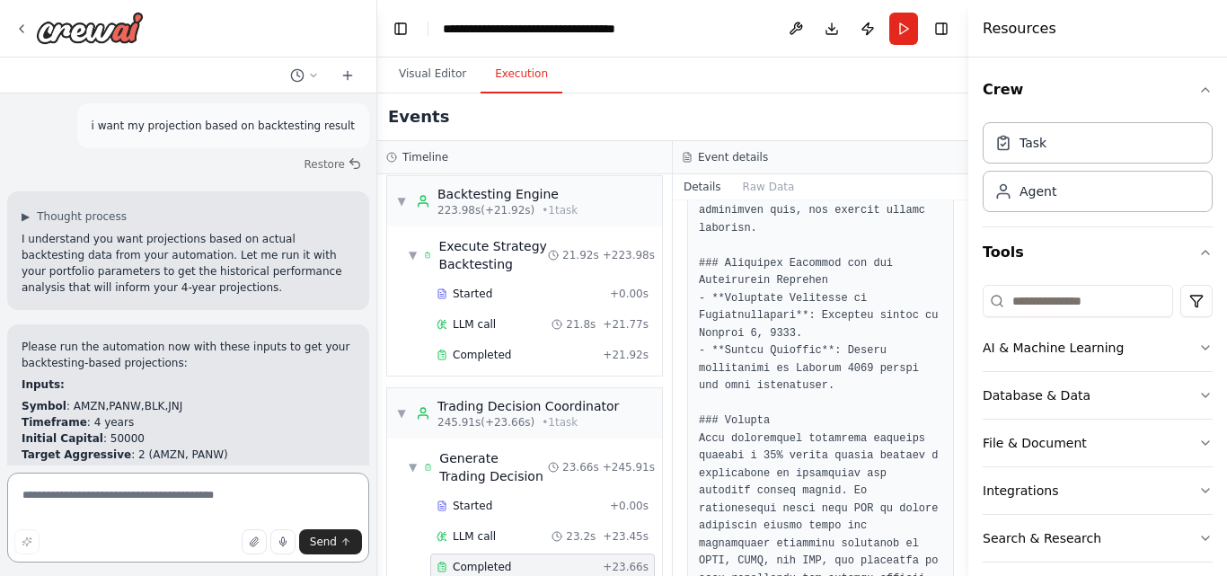
scroll to position [8893, 0]
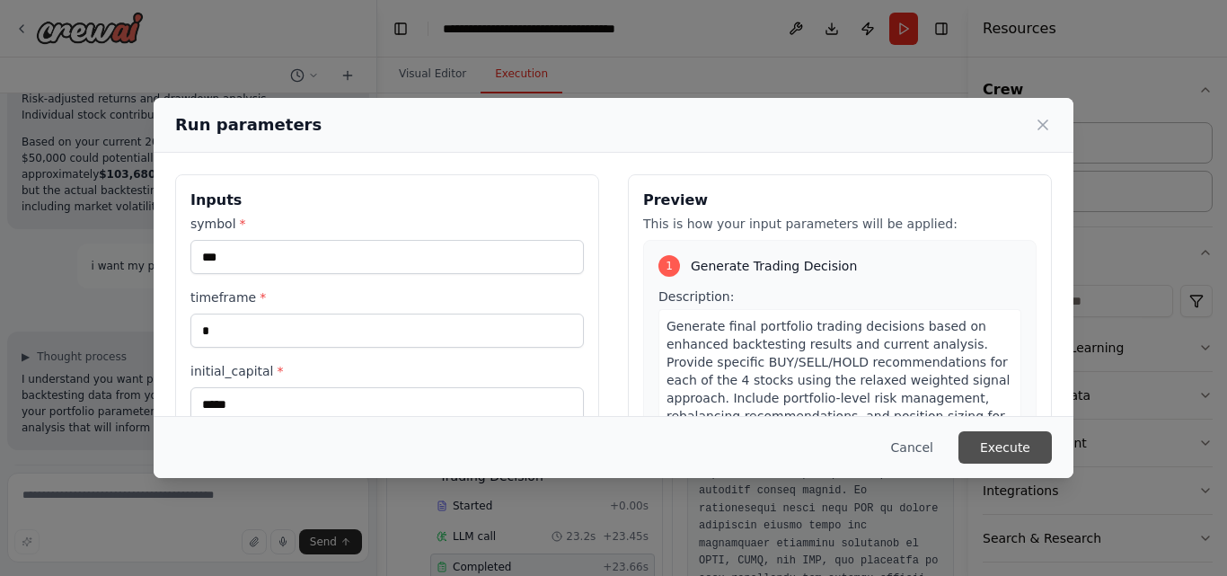
click at [1008, 447] on button "Execute" at bounding box center [1005, 447] width 93 height 32
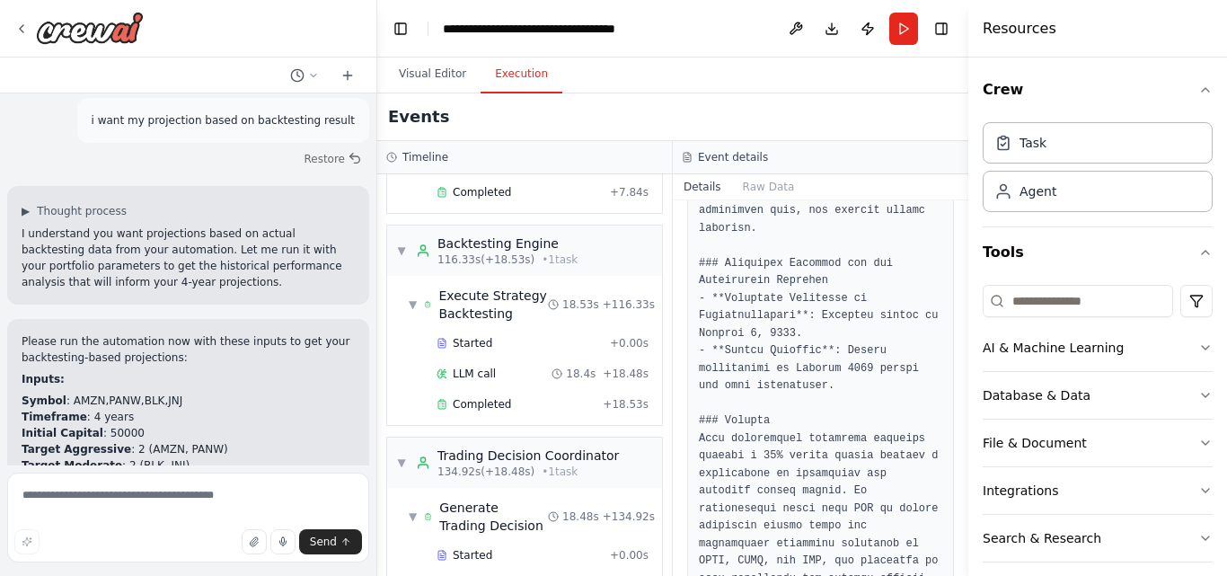
scroll to position [1604, 0]
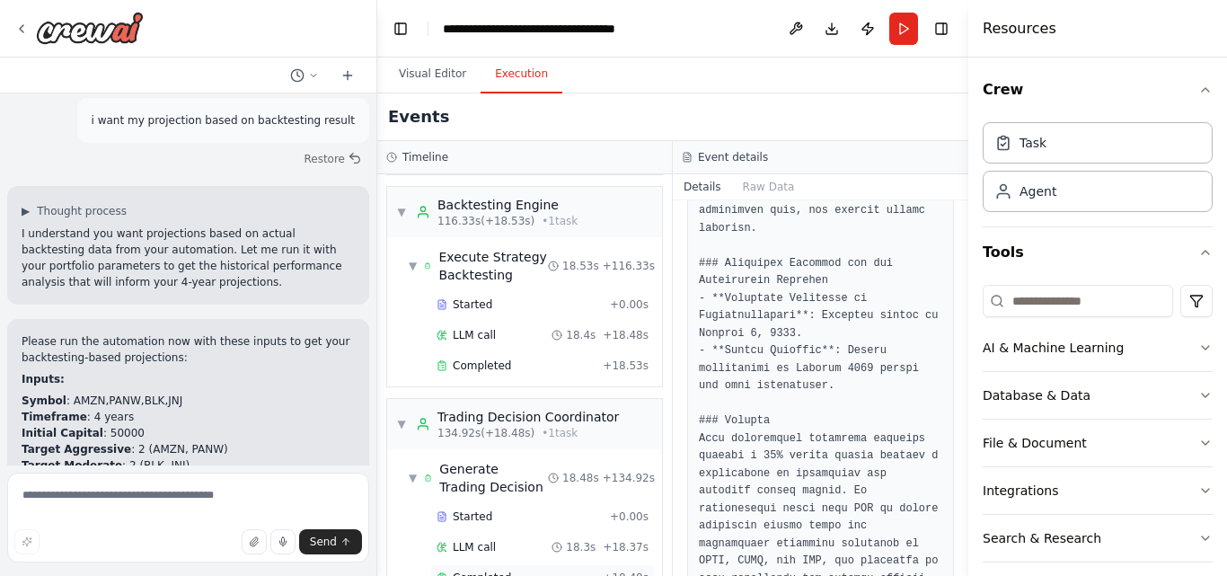
click at [502, 571] on span "Completed" at bounding box center [482, 578] width 58 height 14
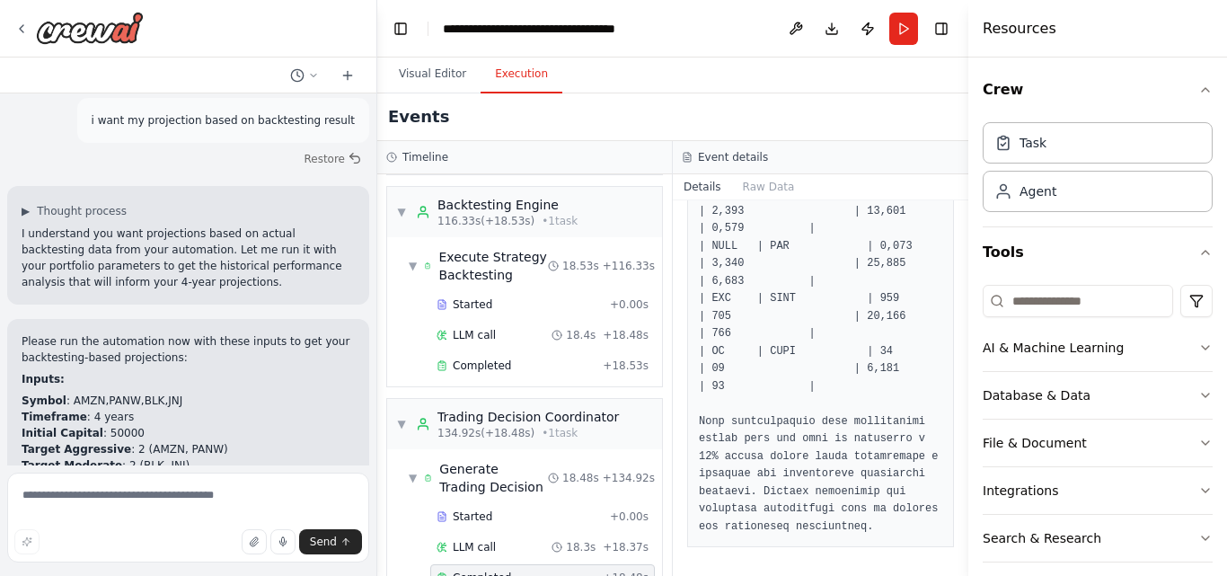
scroll to position [2227, 0]
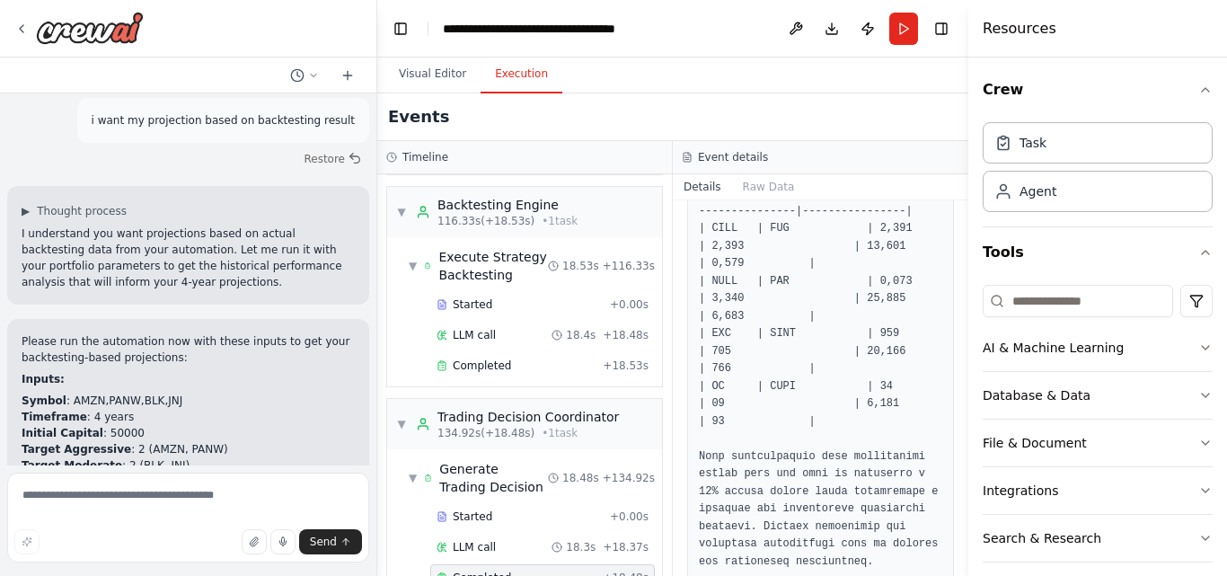
click at [961, 542] on button "Toggle Sidebar" at bounding box center [968, 288] width 14 height 576
drag, startPoint x: 961, startPoint y: 542, endPoint x: 959, endPoint y: 480, distance: 62.1
click at [959, 480] on div "Am an algorithmic trader. i want to automate my trading.i want to focus on news…" at bounding box center [613, 288] width 1227 height 576
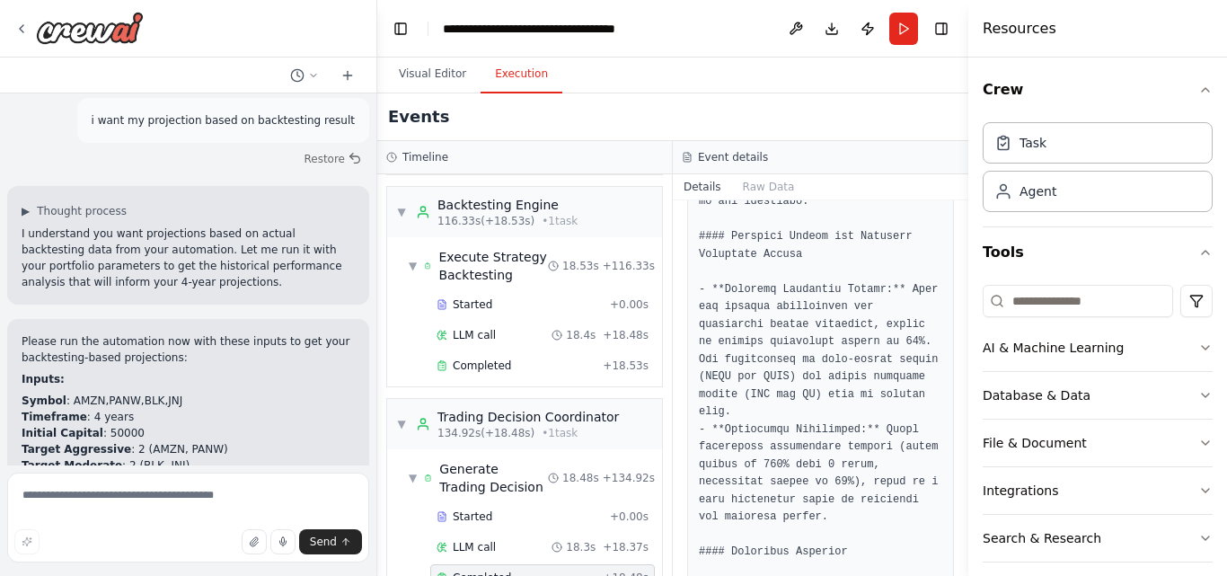
scroll to position [1613, 0]
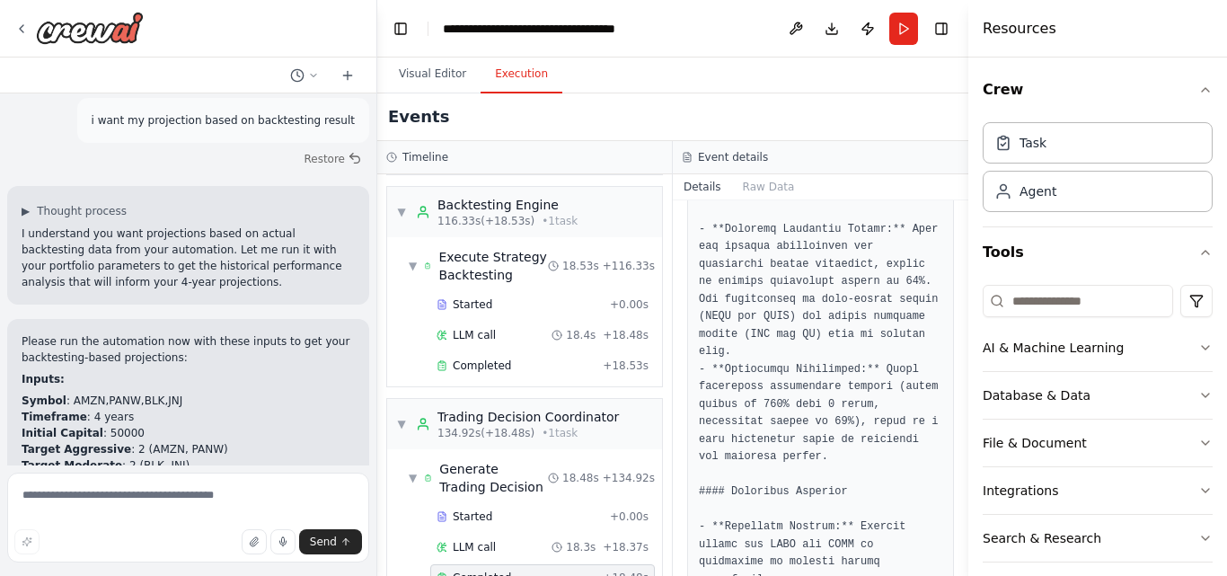
click at [961, 448] on button "Toggle Sidebar" at bounding box center [968, 288] width 14 height 576
click at [482, 359] on span "Completed" at bounding box center [482, 366] width 58 height 14
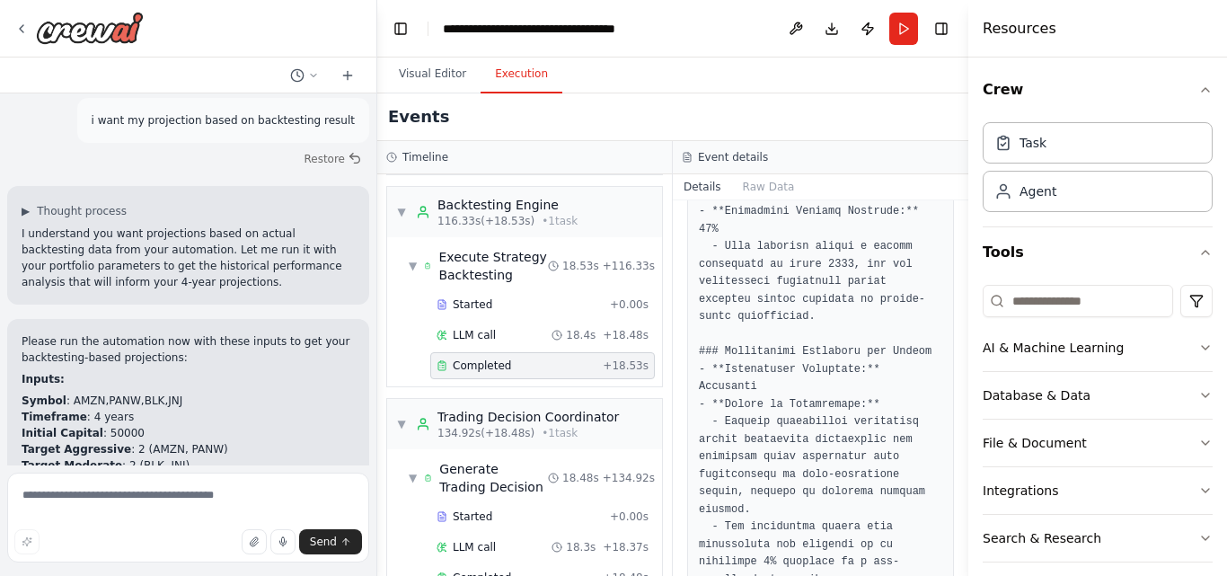
scroll to position [1596, 0]
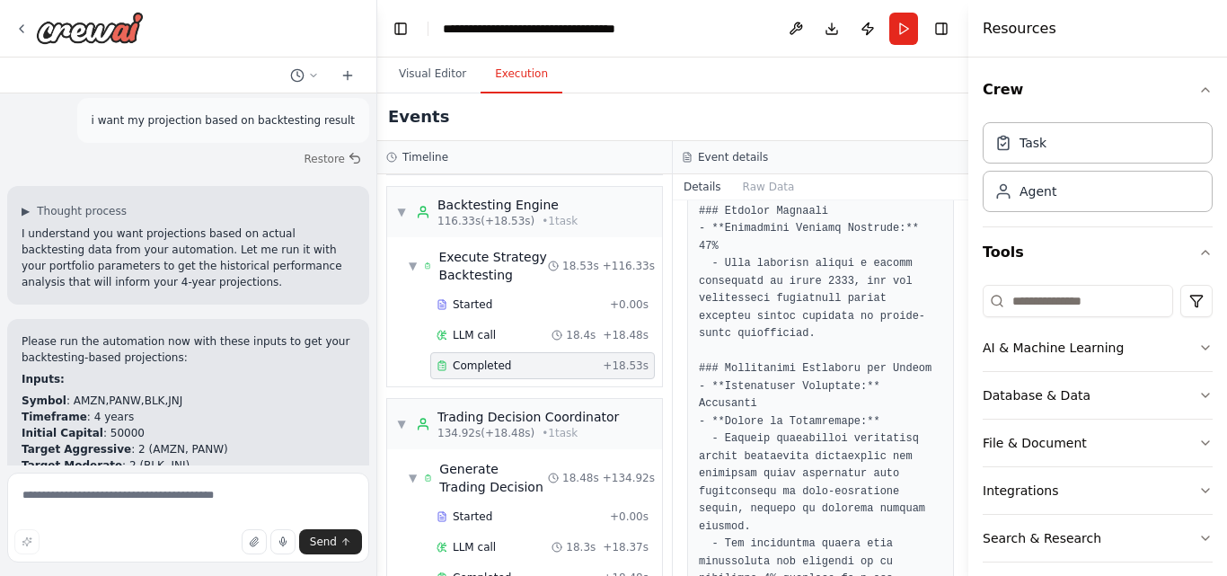
click at [482, 359] on span "Completed" at bounding box center [482, 366] width 58 height 14
click at [963, 450] on button "Toggle Sidebar" at bounding box center [968, 288] width 14 height 576
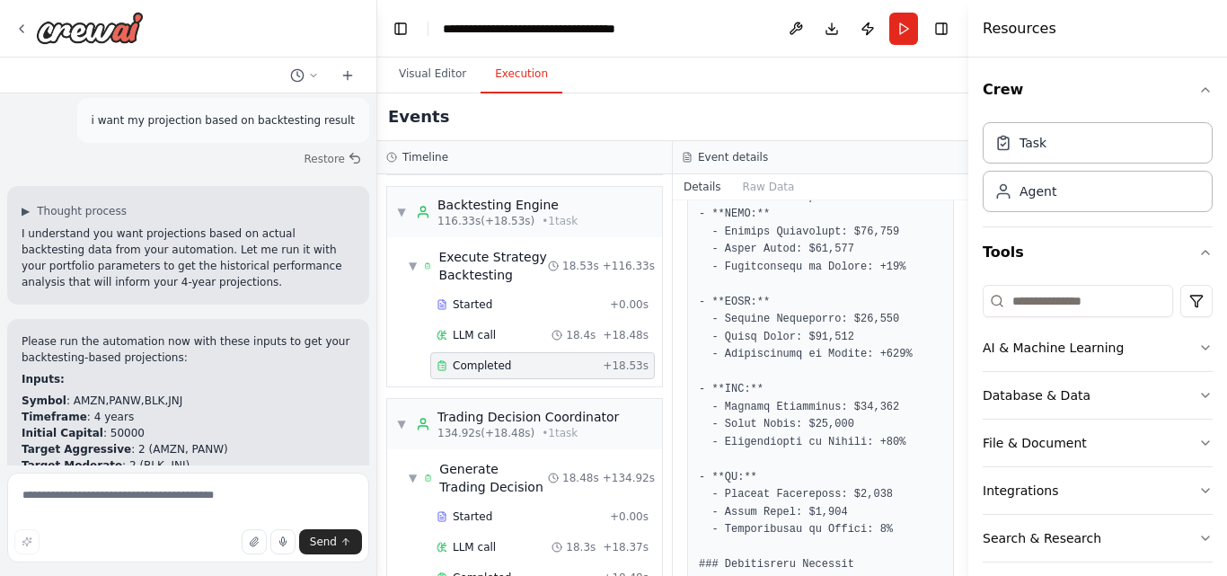
scroll to position [833, 0]
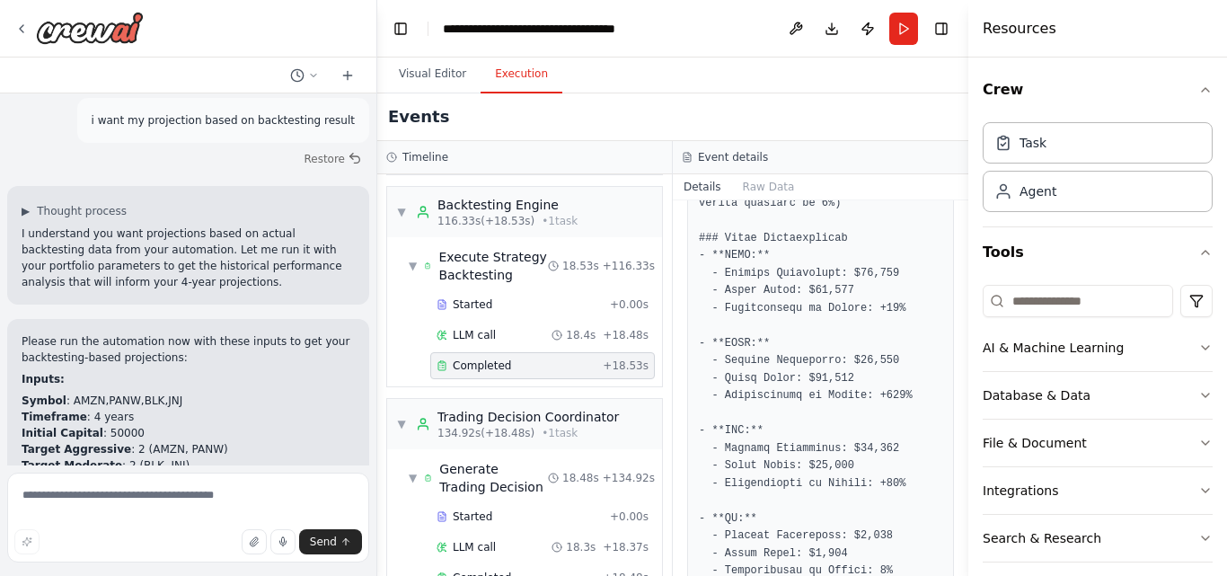
click at [961, 351] on div "Am an algorithmic trader. i want to automate my trading.i want to focus on news…" at bounding box center [613, 288] width 1227 height 576
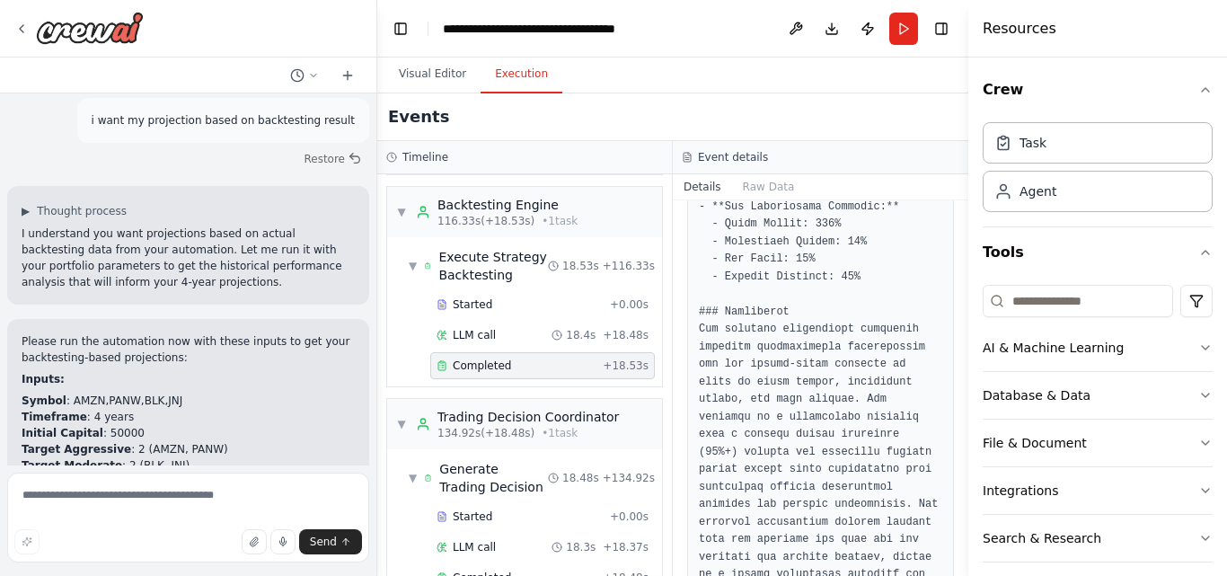
scroll to position [2210, 0]
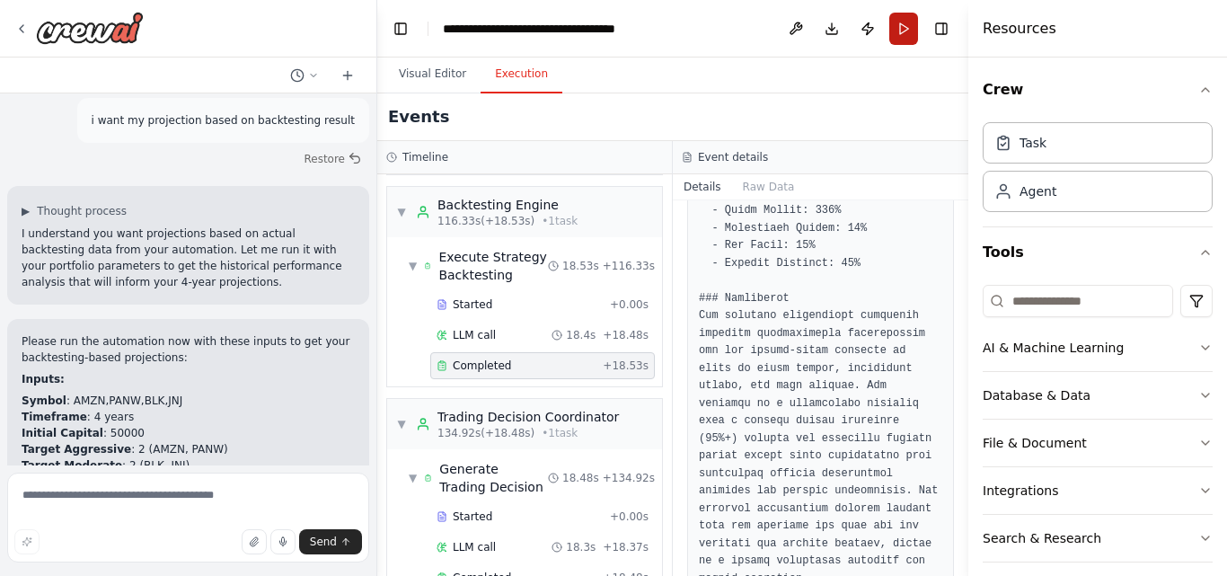
click at [901, 22] on button "Run" at bounding box center [904, 29] width 29 height 32
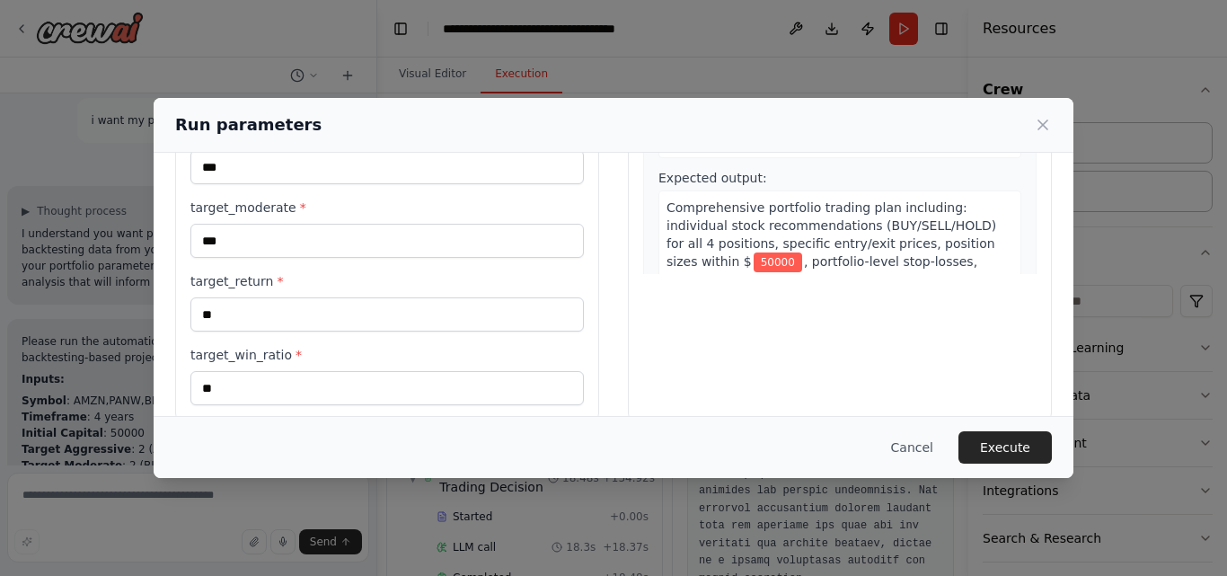
scroll to position [337, 0]
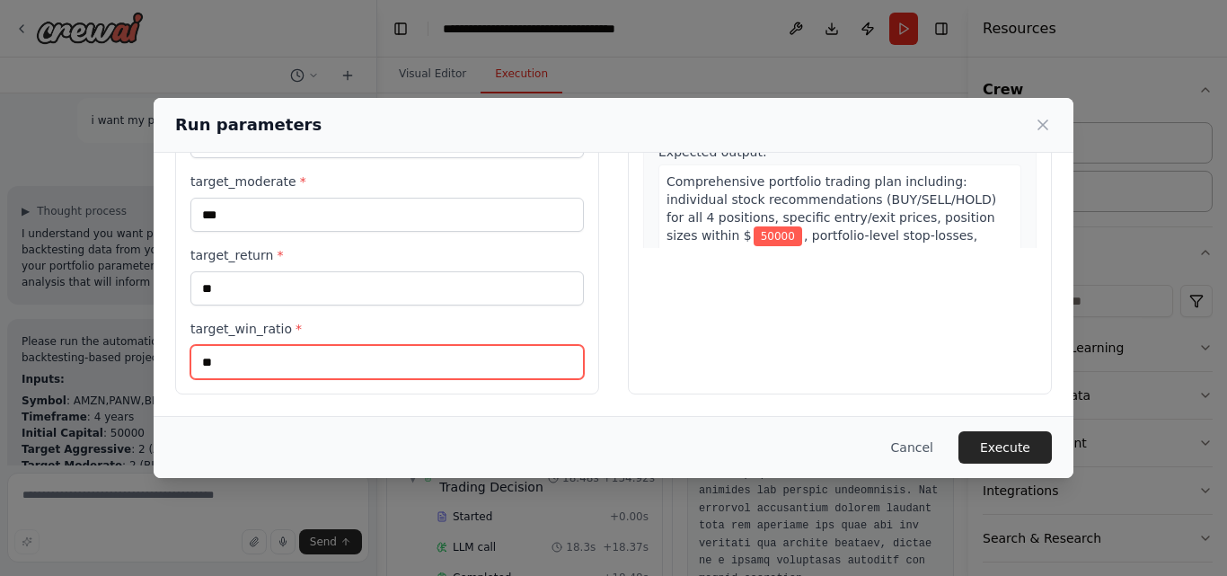
click at [344, 364] on input "**" at bounding box center [388, 362] width 394 height 34
type input "*"
type input "**"
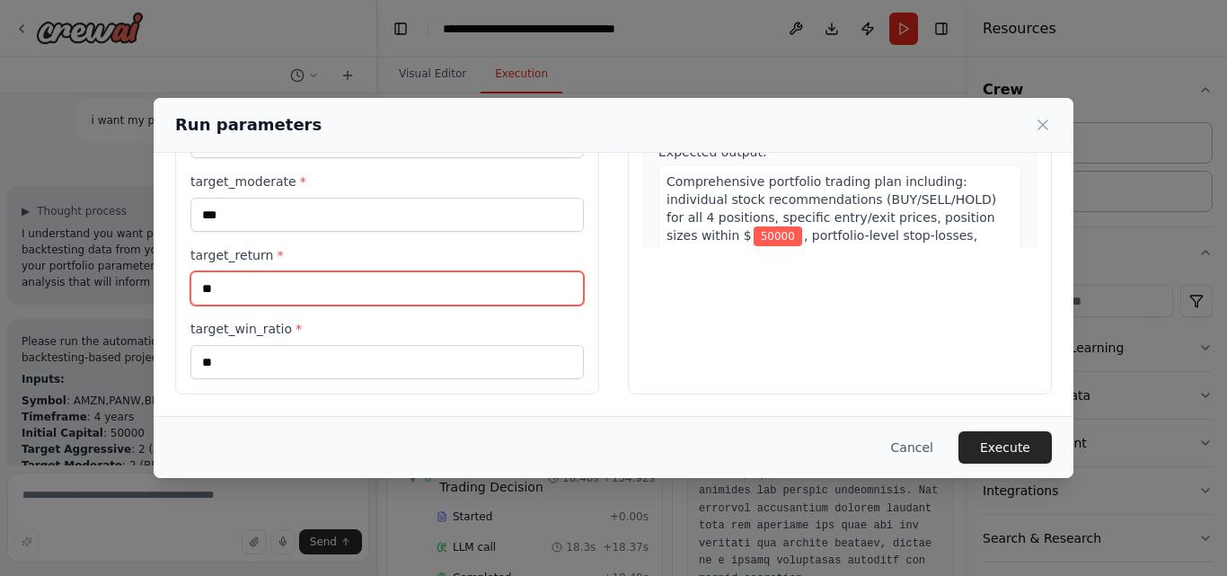
click at [277, 288] on input "**" at bounding box center [388, 288] width 394 height 34
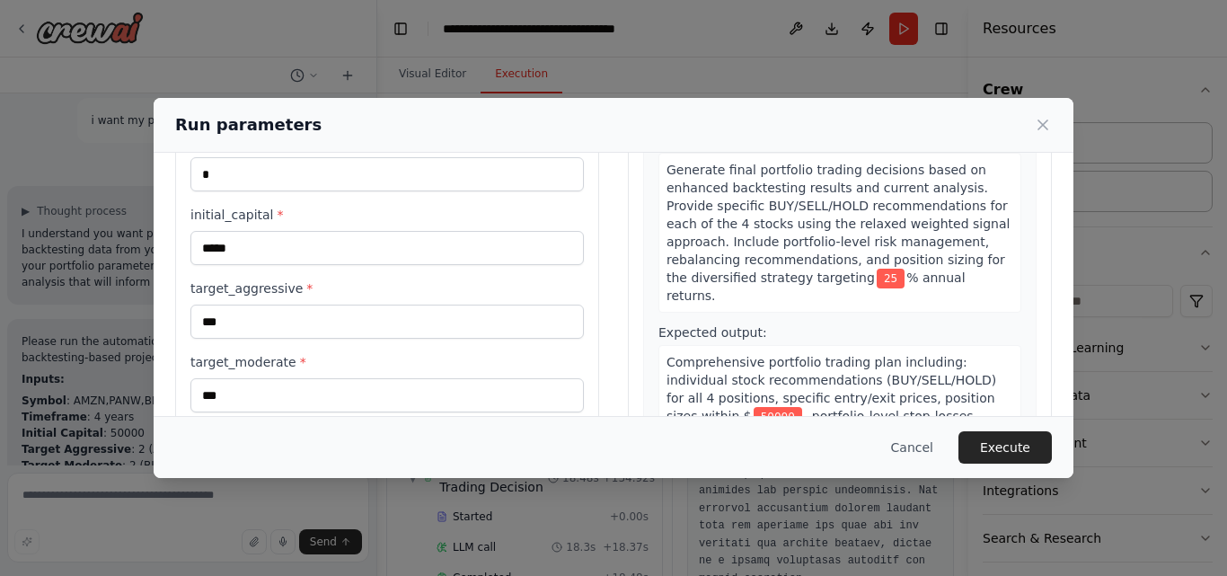
scroll to position [127, 0]
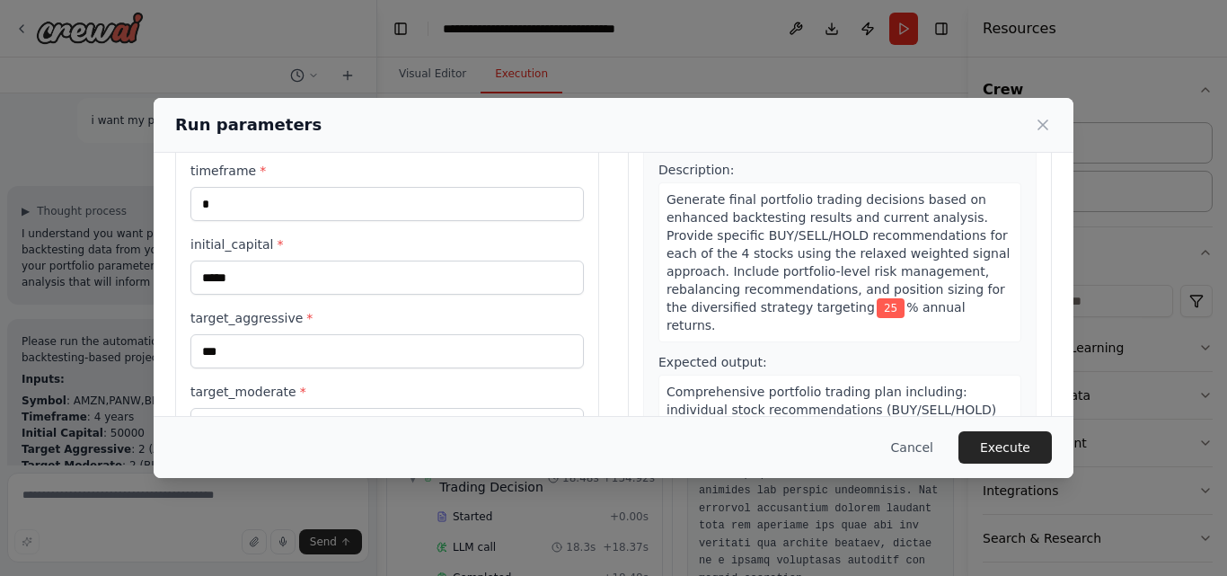
type input "**"
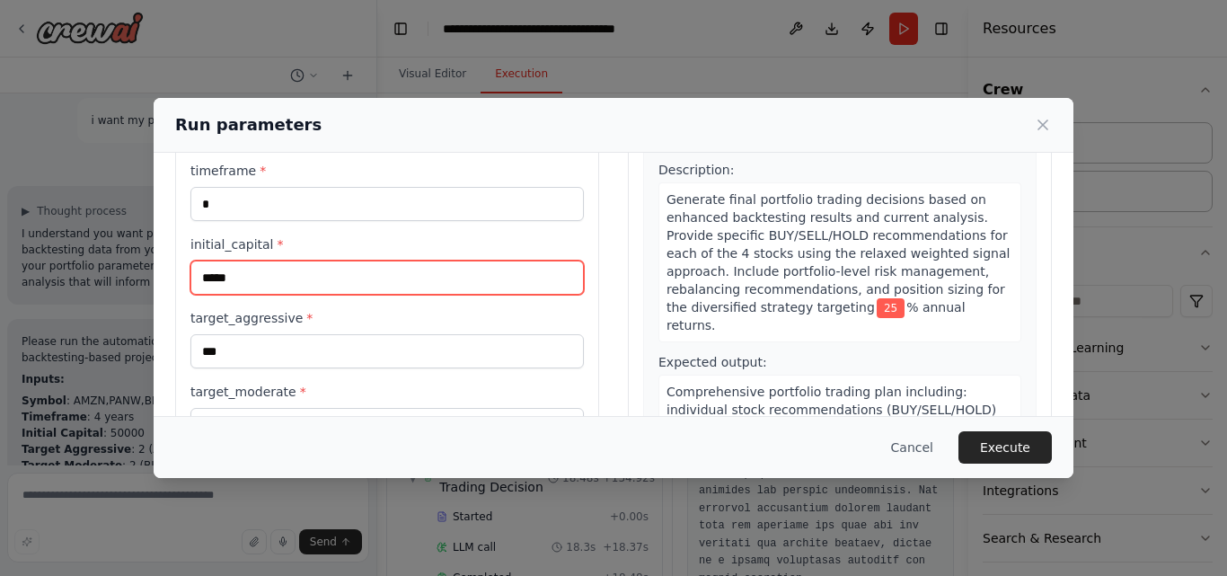
click at [208, 280] on input "*****" at bounding box center [388, 278] width 394 height 34
type input "*******"
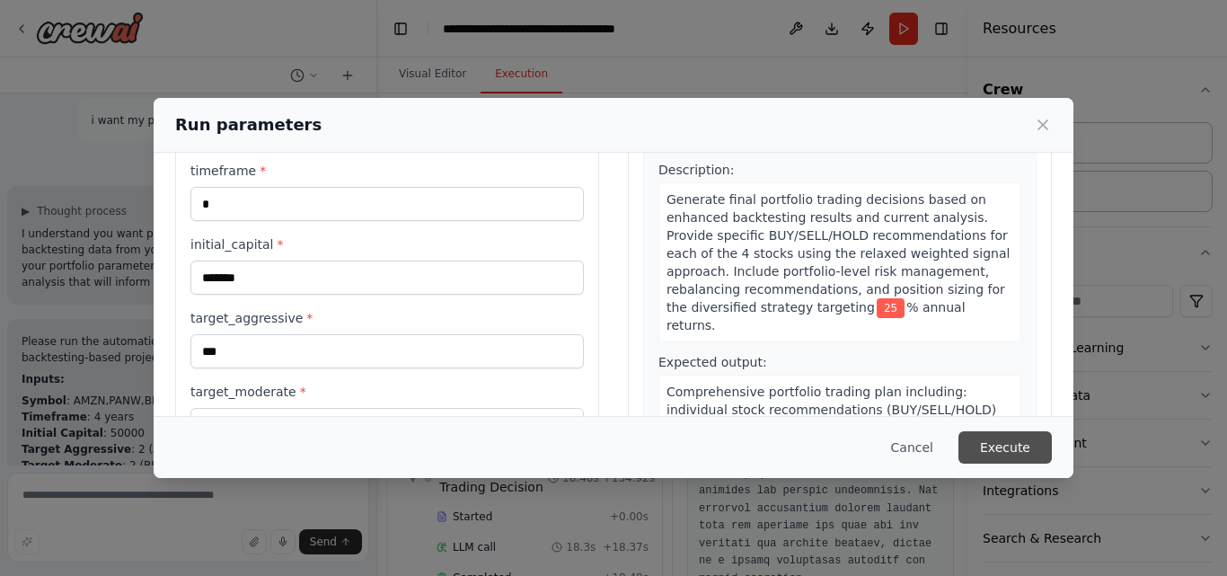
click at [1007, 444] on button "Execute" at bounding box center [1005, 447] width 93 height 32
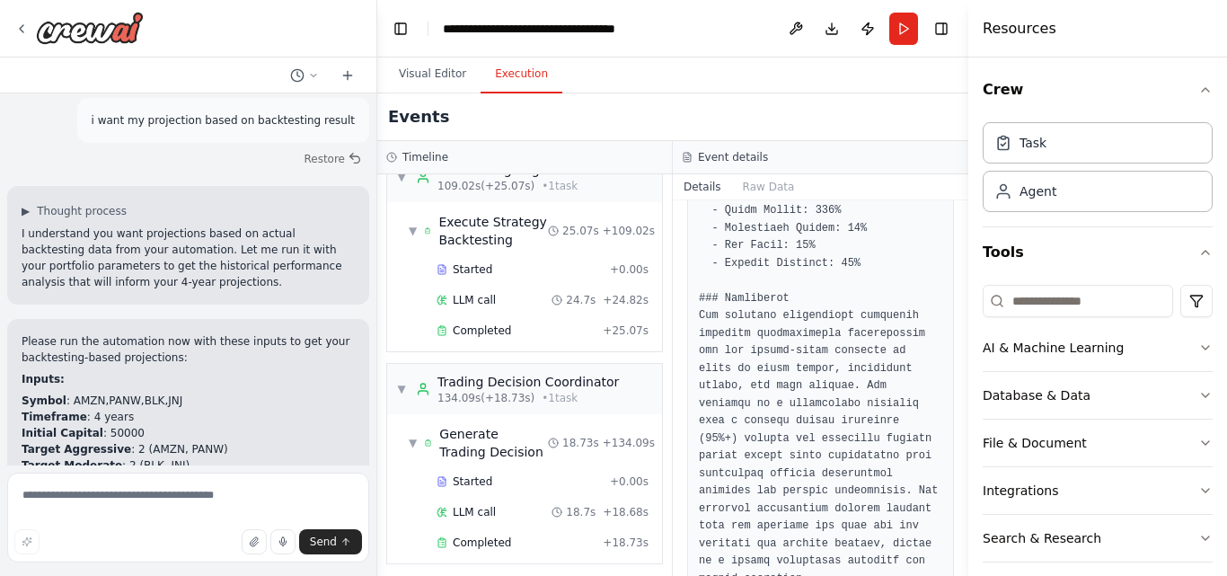
scroll to position [1316, 0]
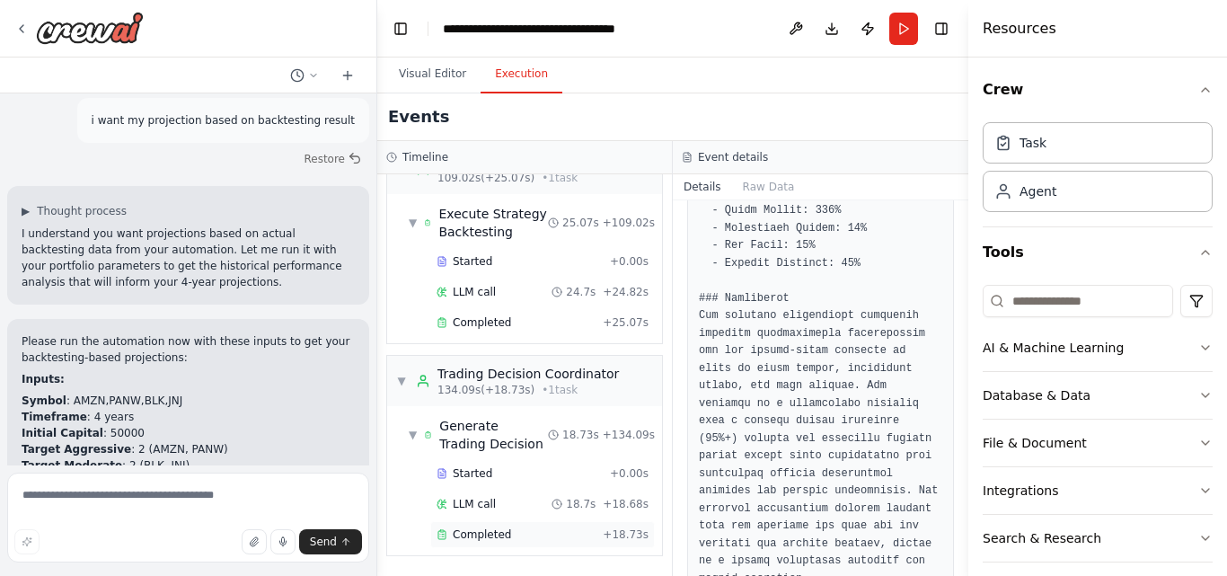
click at [499, 527] on span "Completed" at bounding box center [482, 534] width 58 height 14
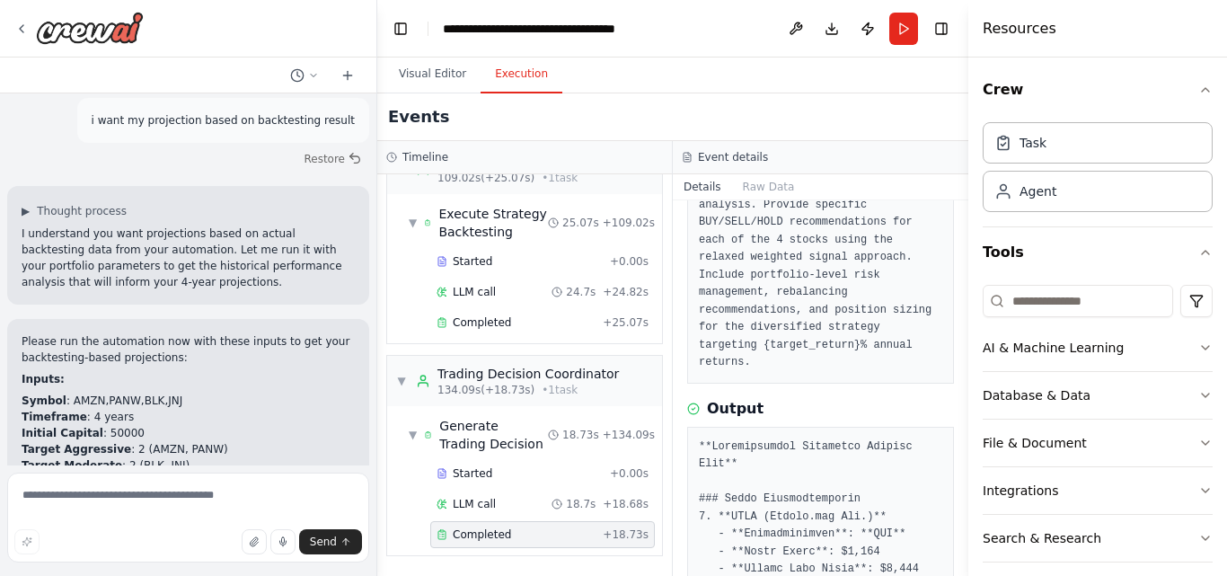
scroll to position [84, 0]
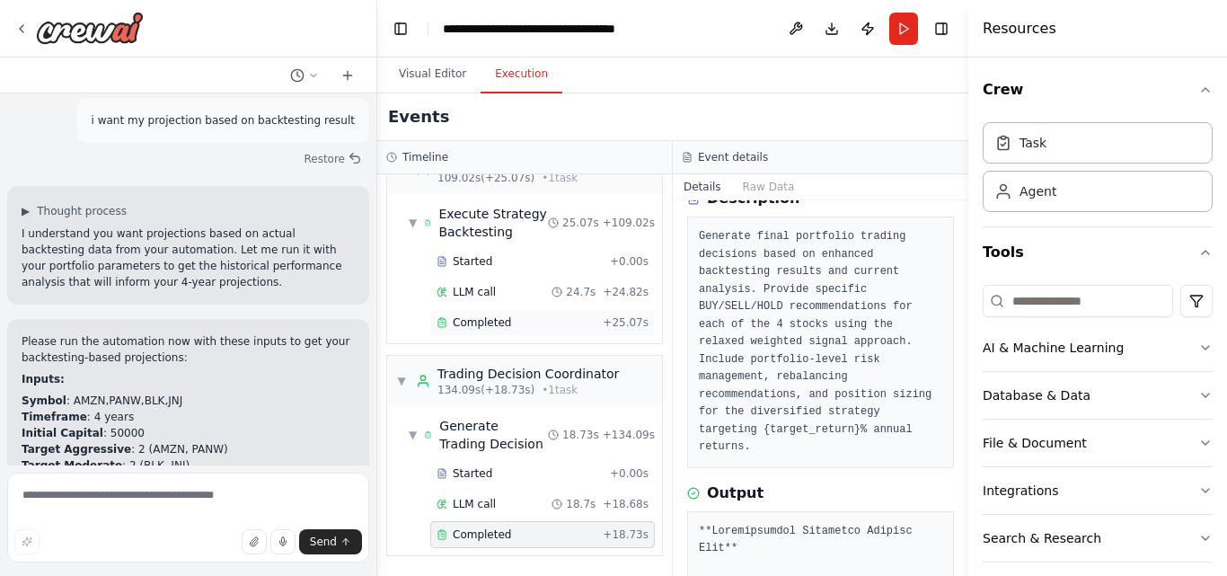
click at [482, 317] on span "Completed" at bounding box center [482, 322] width 58 height 14
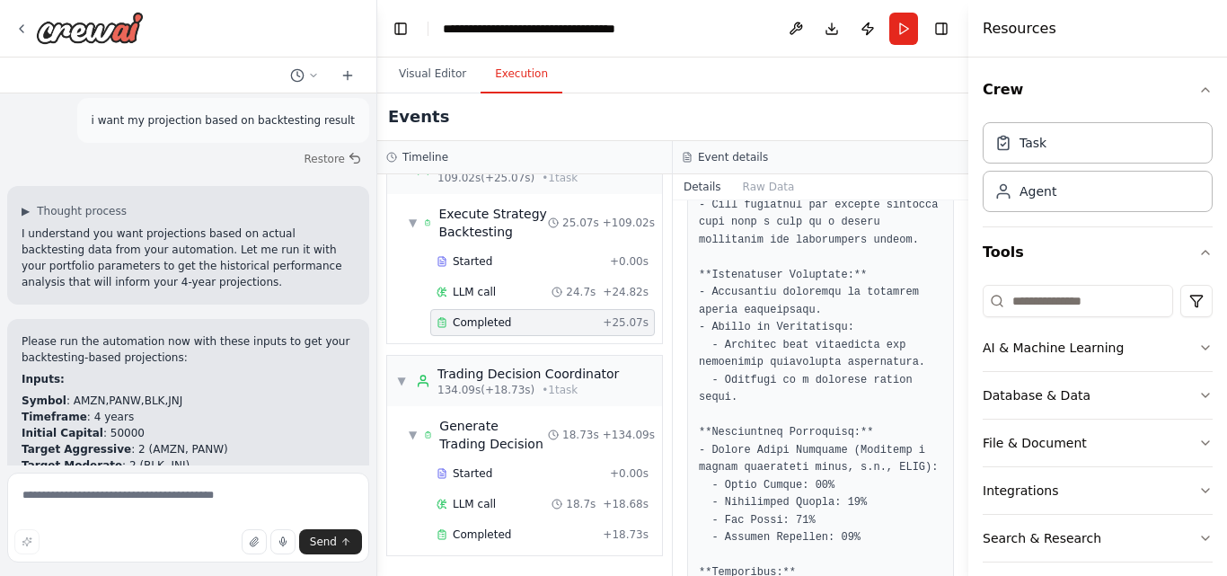
scroll to position [1864, 0]
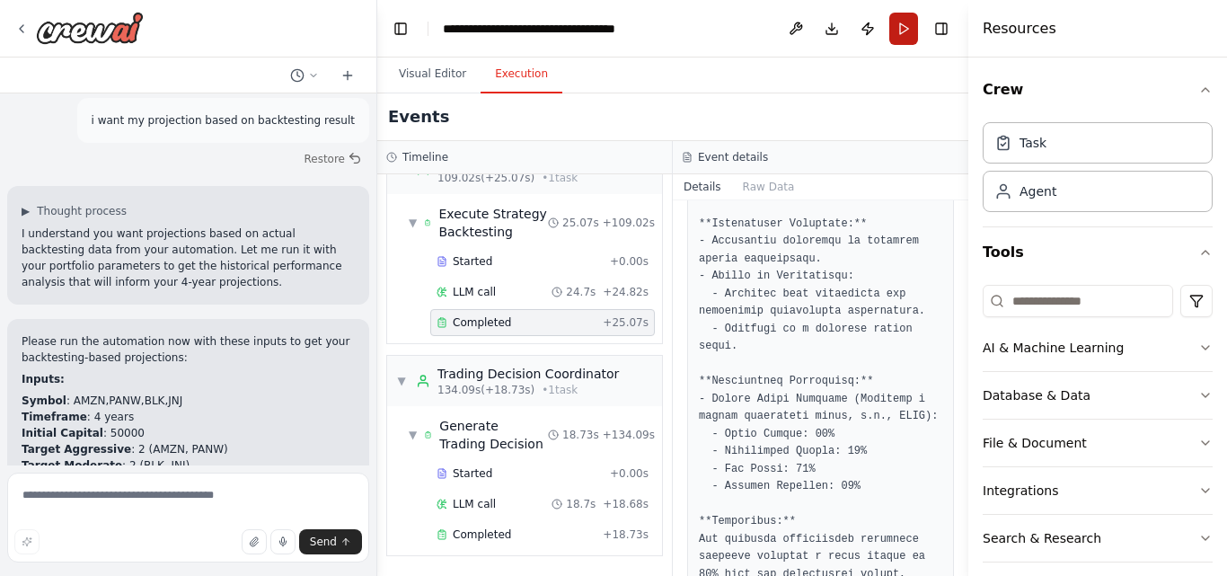
click at [895, 22] on button "Run" at bounding box center [904, 29] width 29 height 32
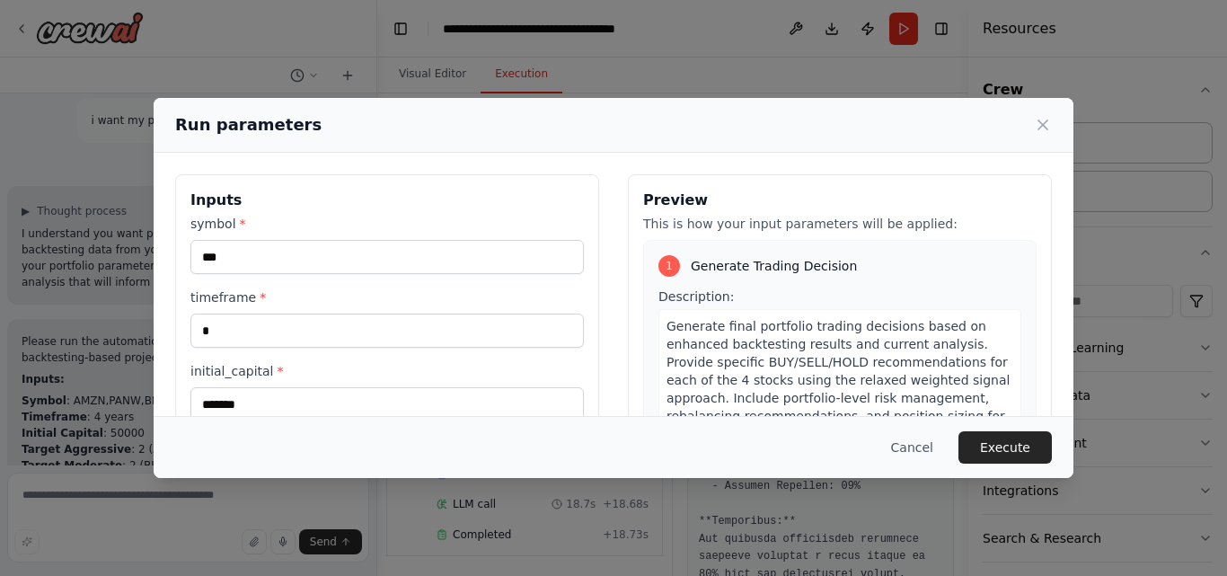
scroll to position [337, 0]
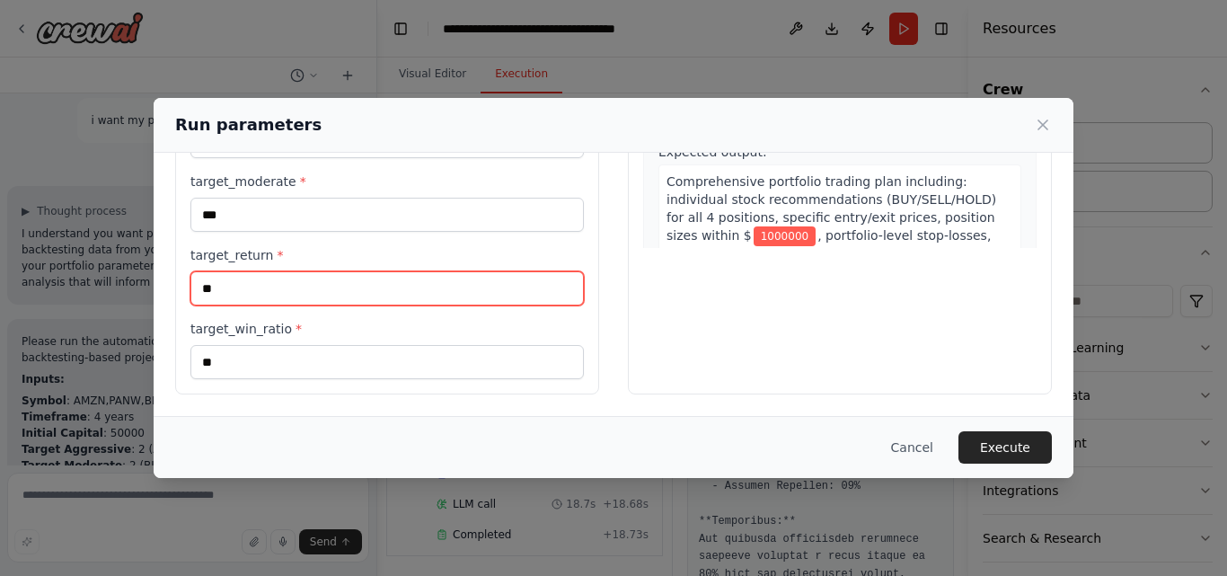
click at [359, 276] on input "**" at bounding box center [388, 288] width 394 height 34
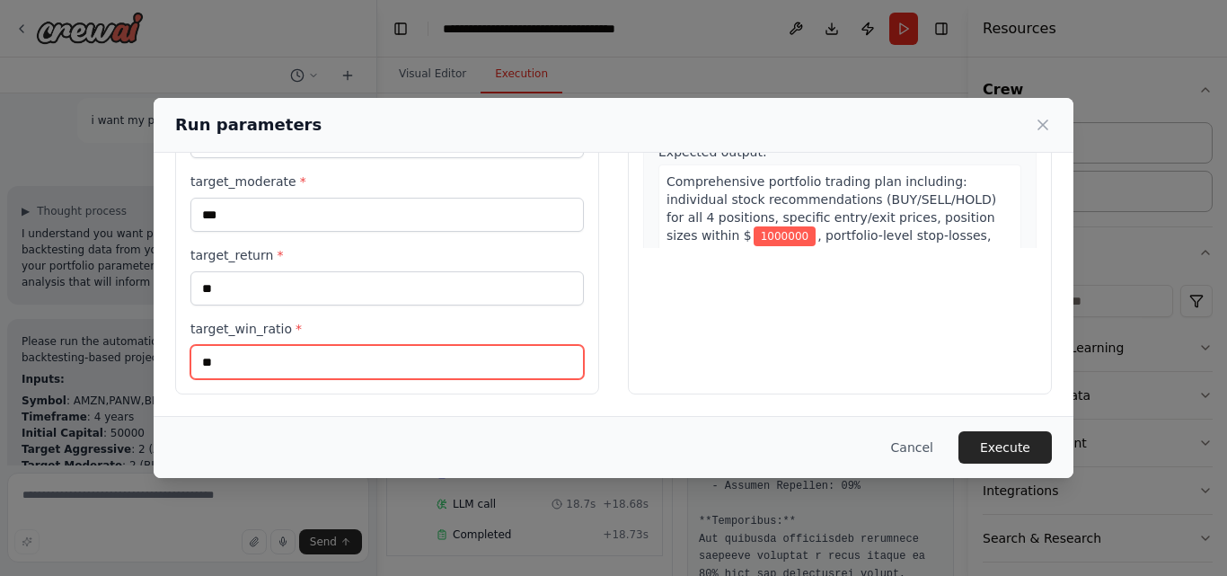
click at [248, 361] on input "**" at bounding box center [388, 362] width 394 height 34
type input "**"
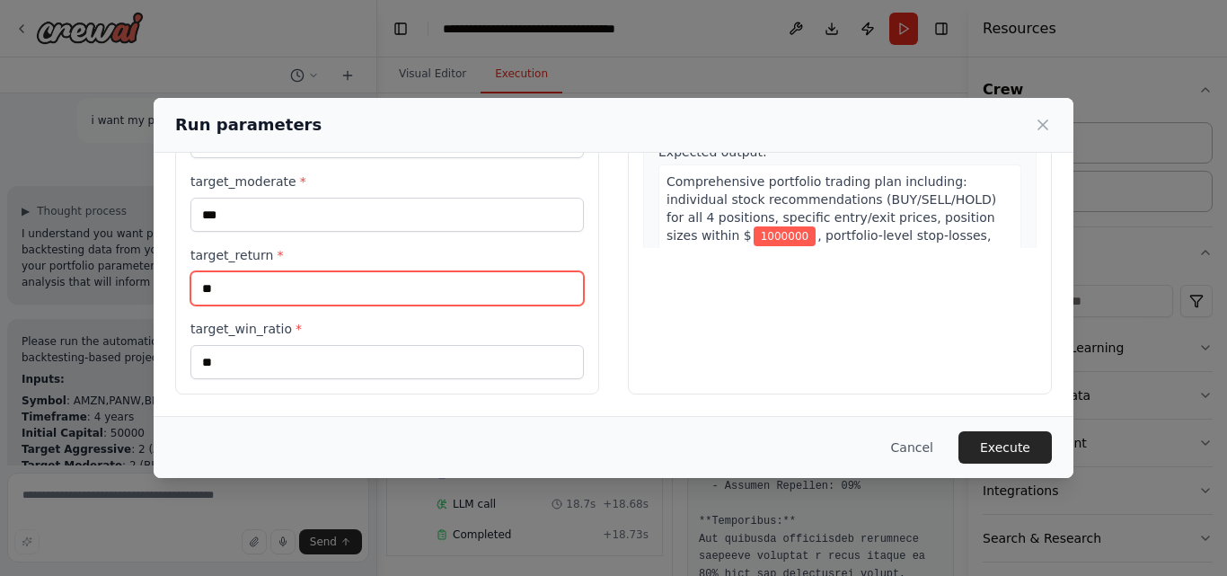
click at [224, 288] on input "**" at bounding box center [388, 288] width 394 height 34
type input "*"
type input "**"
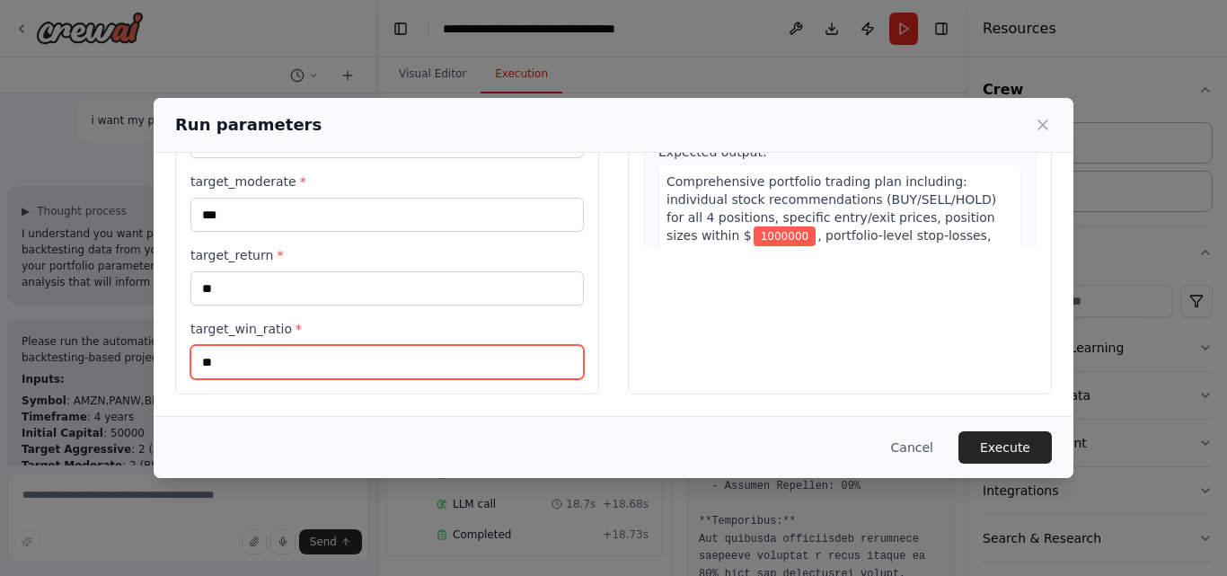
click at [448, 371] on input "**" at bounding box center [388, 362] width 394 height 34
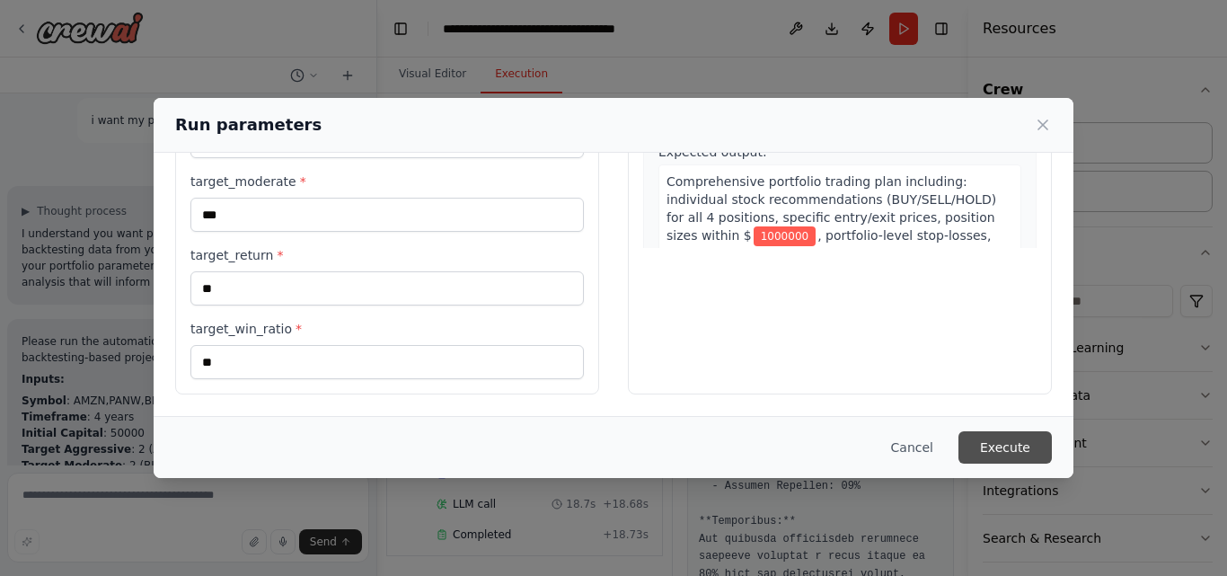
click at [994, 446] on button "Execute" at bounding box center [1005, 447] width 93 height 32
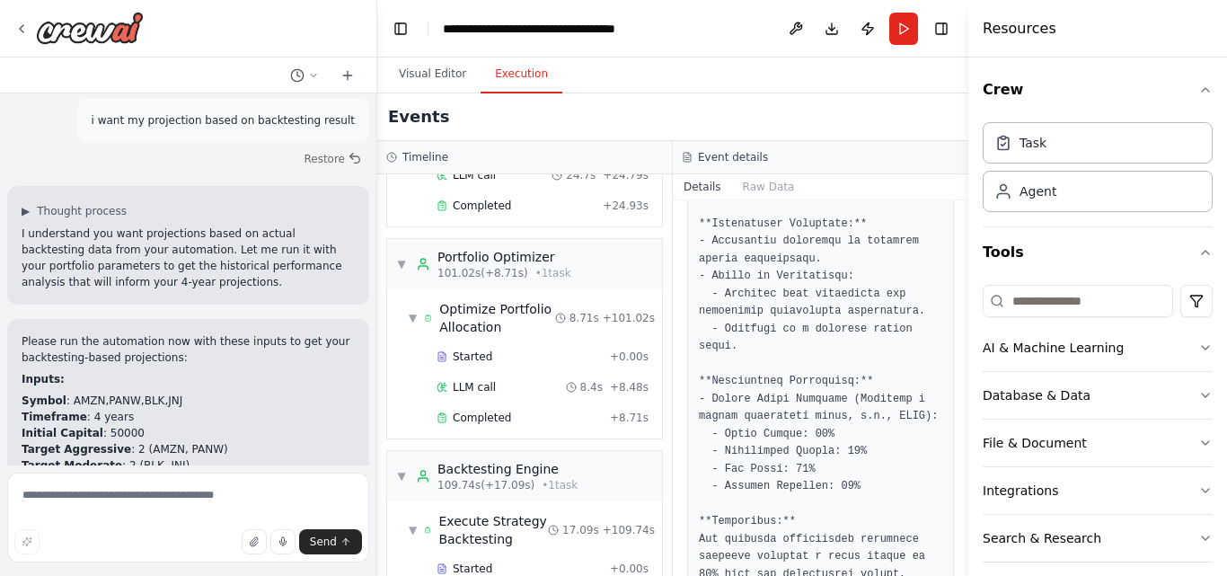
scroll to position [1453, 0]
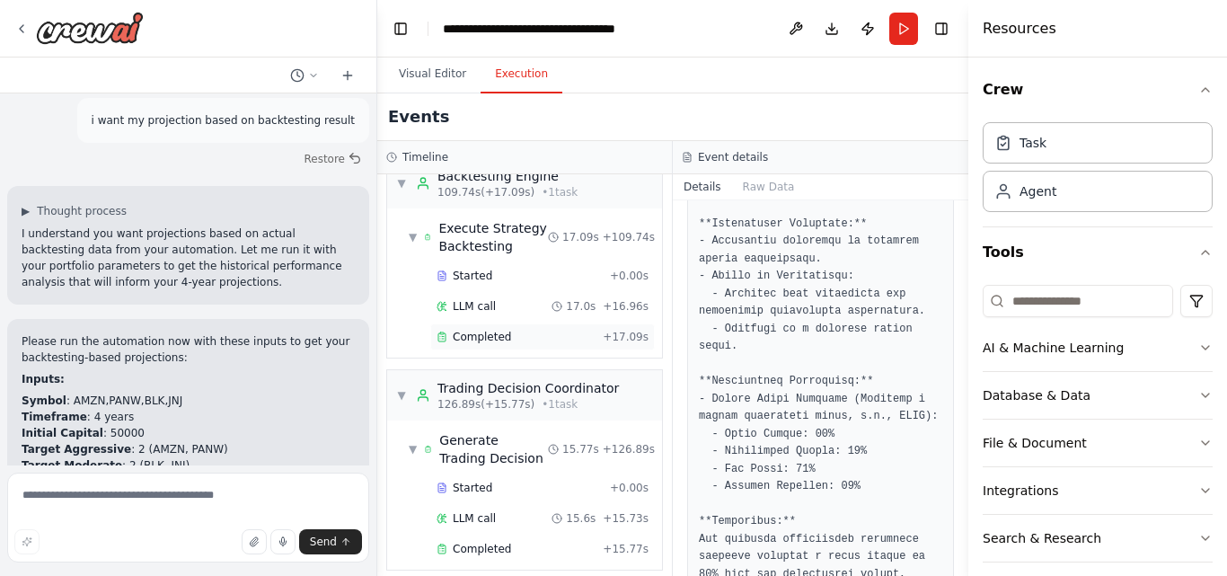
click at [488, 330] on span "Completed" at bounding box center [482, 337] width 58 height 14
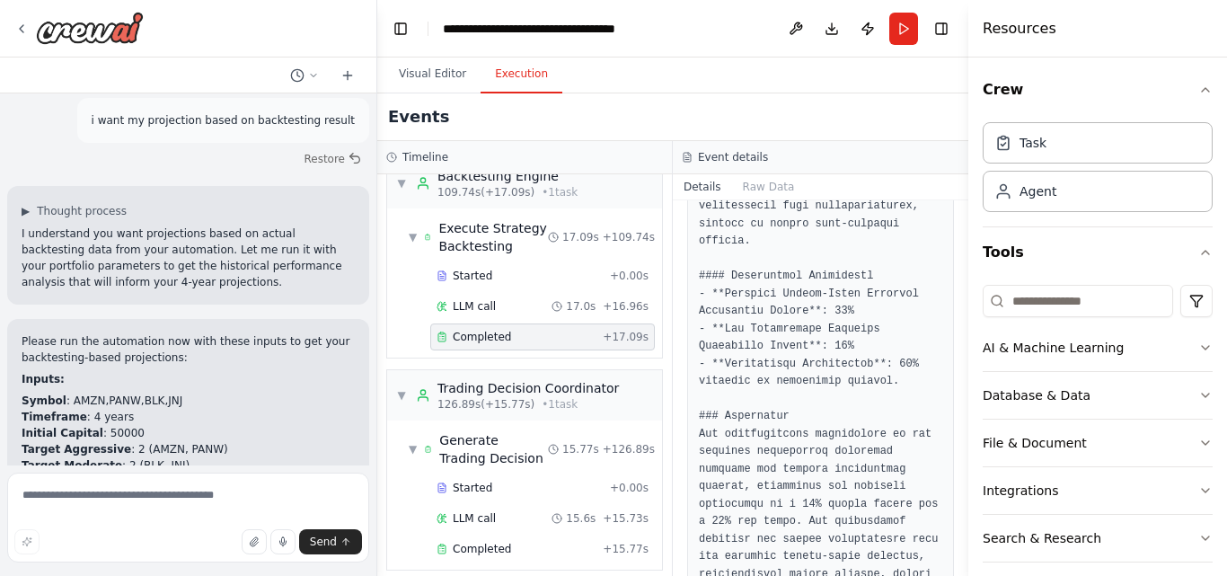
drag, startPoint x: 962, startPoint y: 503, endPoint x: 961, endPoint y: 493, distance: 9.9
click at [961, 493] on button "Toggle Sidebar" at bounding box center [968, 288] width 14 height 576
click at [959, 487] on div "Am an algorithmic trader. i want to automate my trading.i want to focus on news…" at bounding box center [613, 288] width 1227 height 576
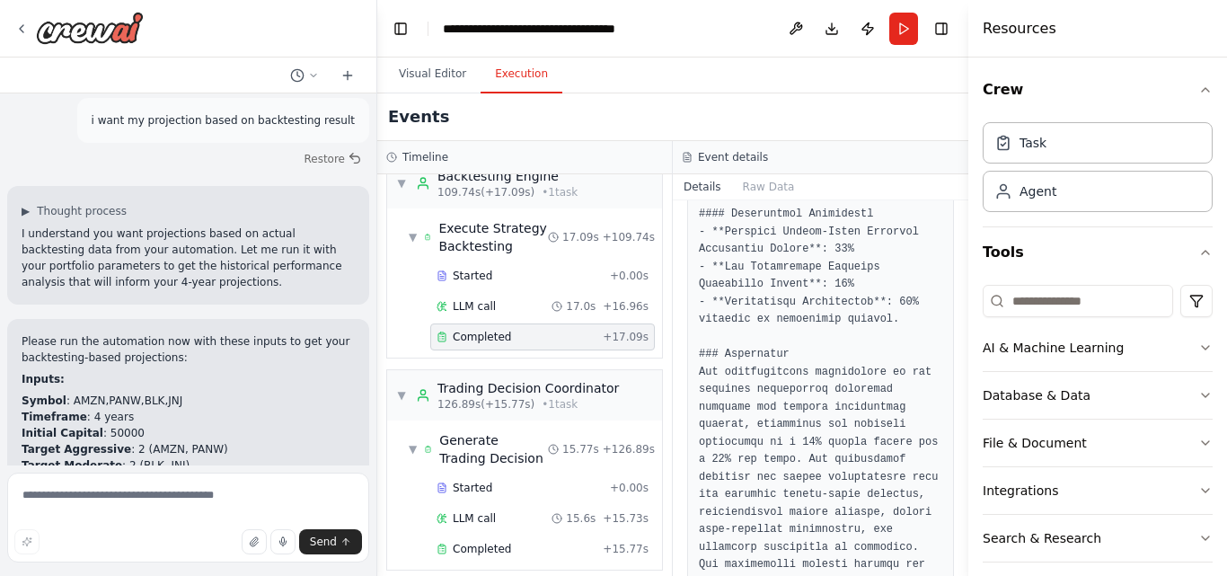
scroll to position [1900, 0]
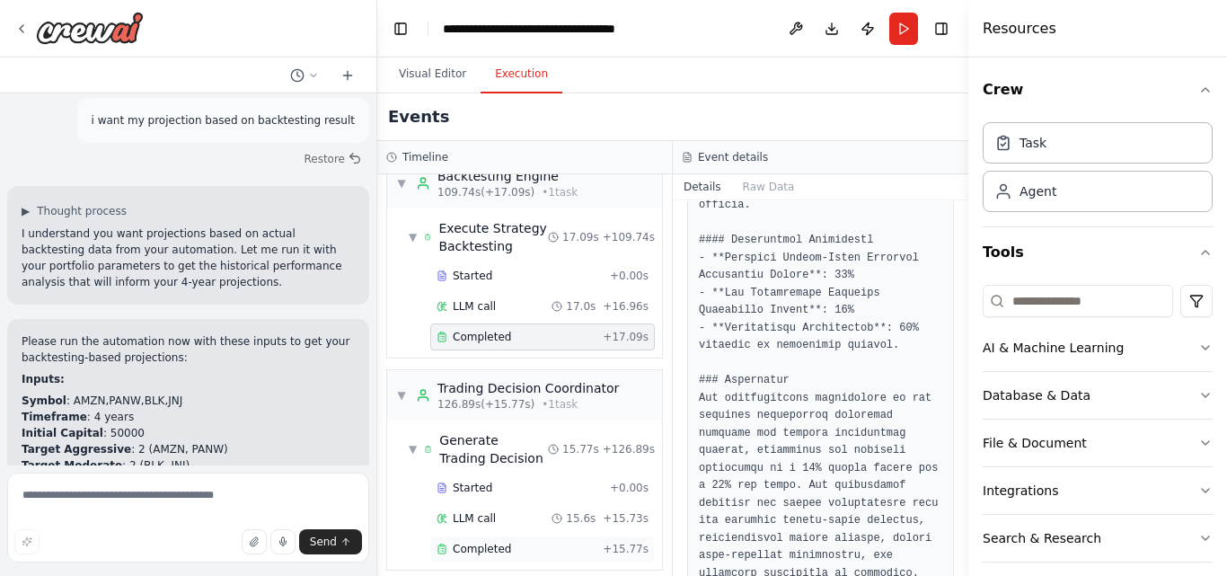
click at [464, 542] on span "Completed" at bounding box center [482, 549] width 58 height 14
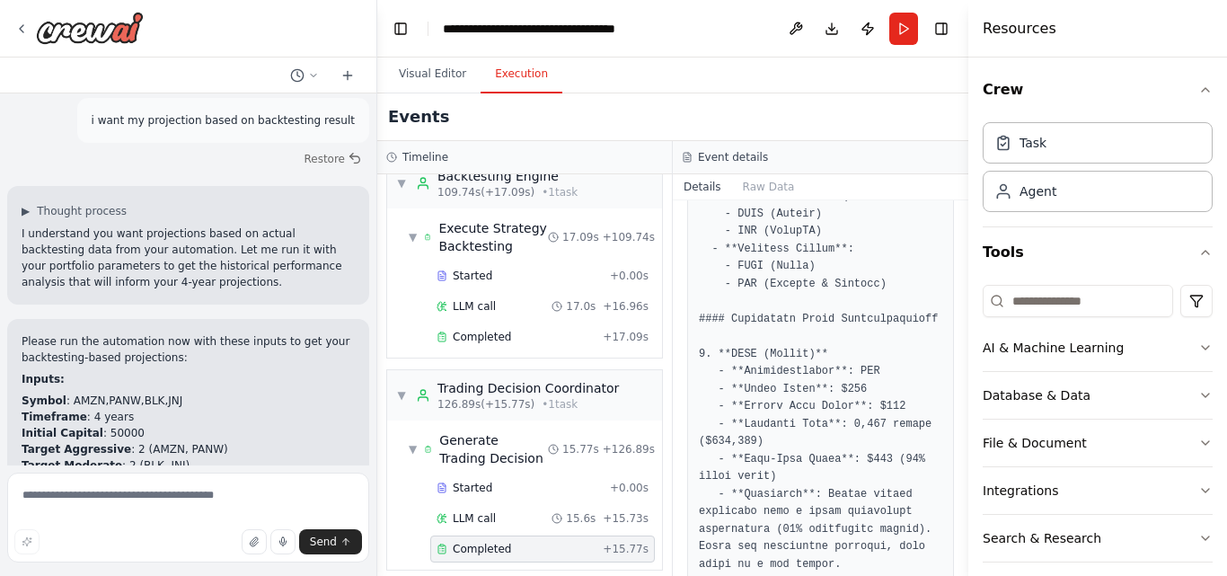
scroll to position [473, 0]
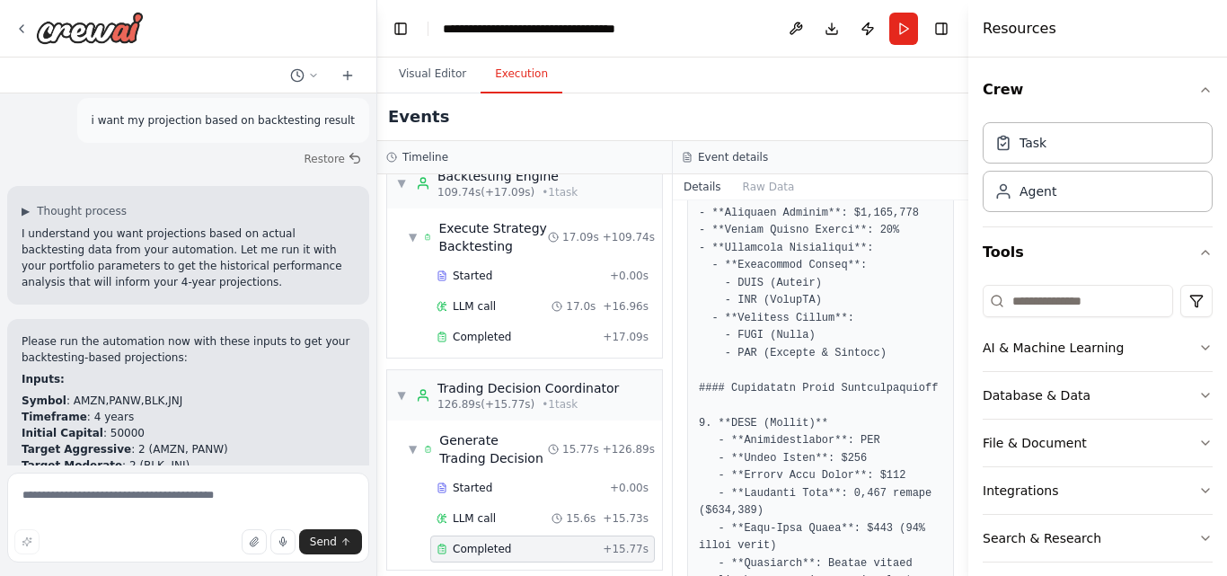
drag, startPoint x: 962, startPoint y: 301, endPoint x: 962, endPoint y: 288, distance: 12.6
click at [962, 288] on button "Toggle Sidebar" at bounding box center [968, 288] width 14 height 576
click at [961, 298] on button "Toggle Sidebar" at bounding box center [968, 288] width 14 height 576
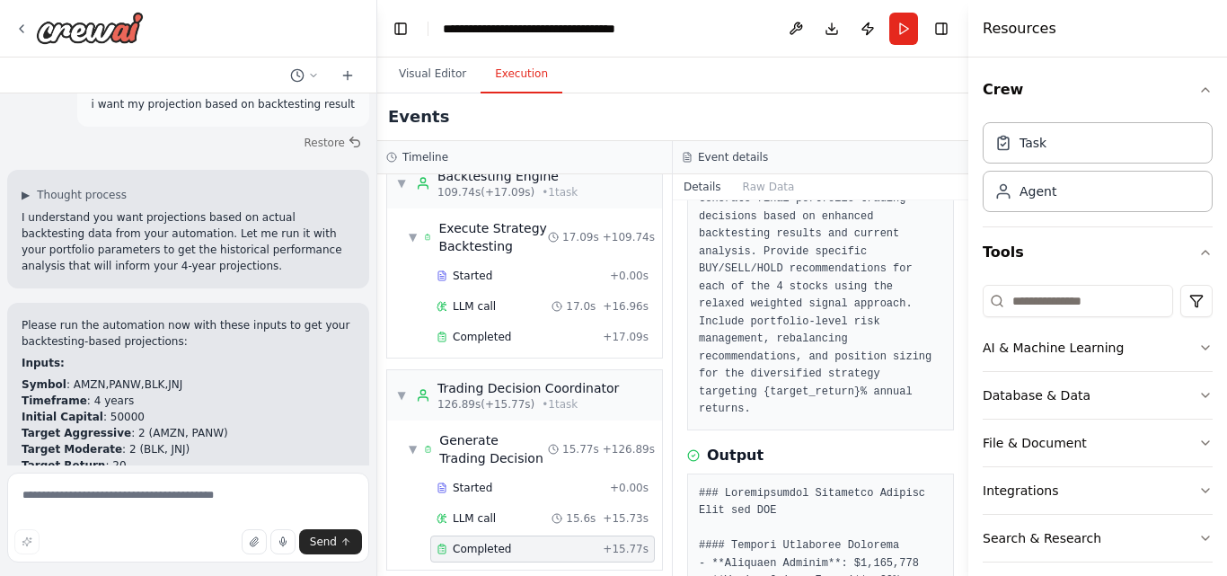
scroll to position [129, 0]
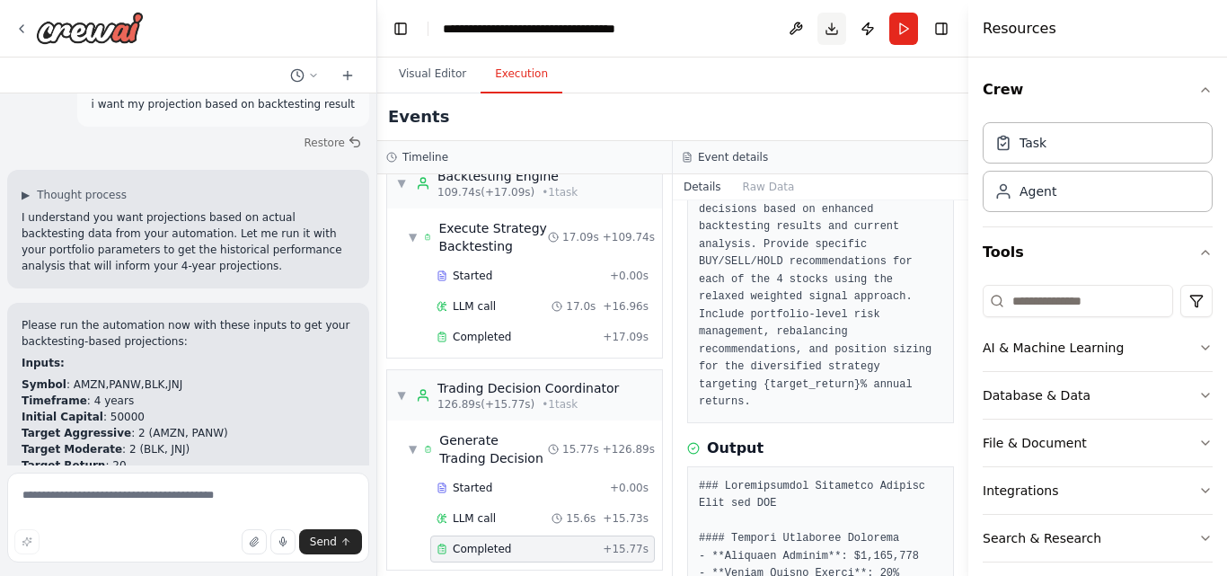
click at [825, 30] on button "Download" at bounding box center [832, 29] width 29 height 32
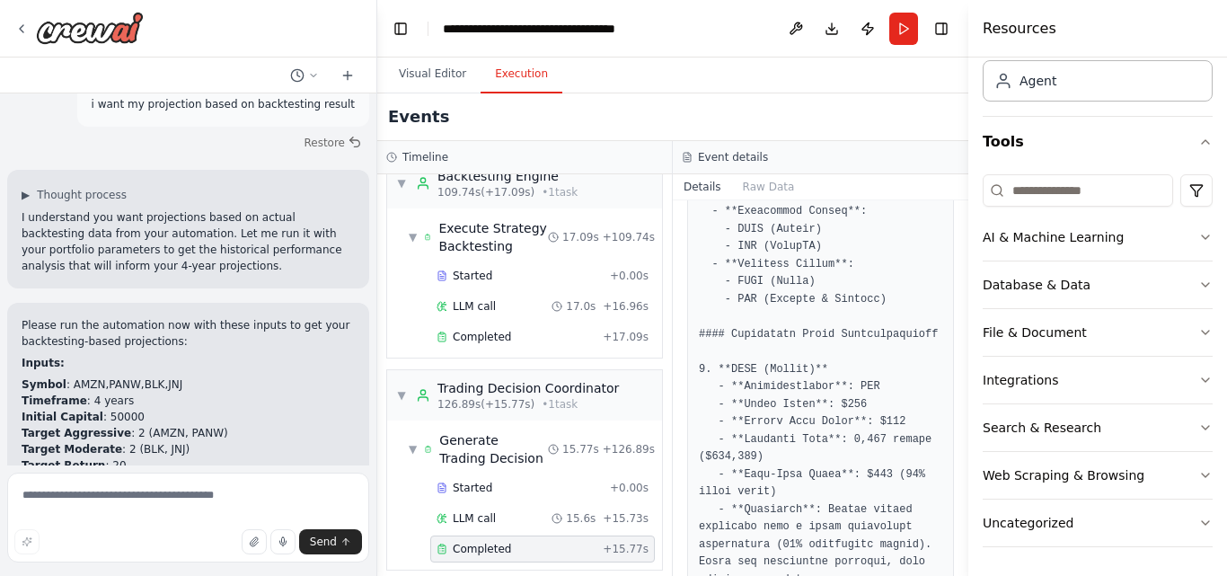
scroll to position [588, 0]
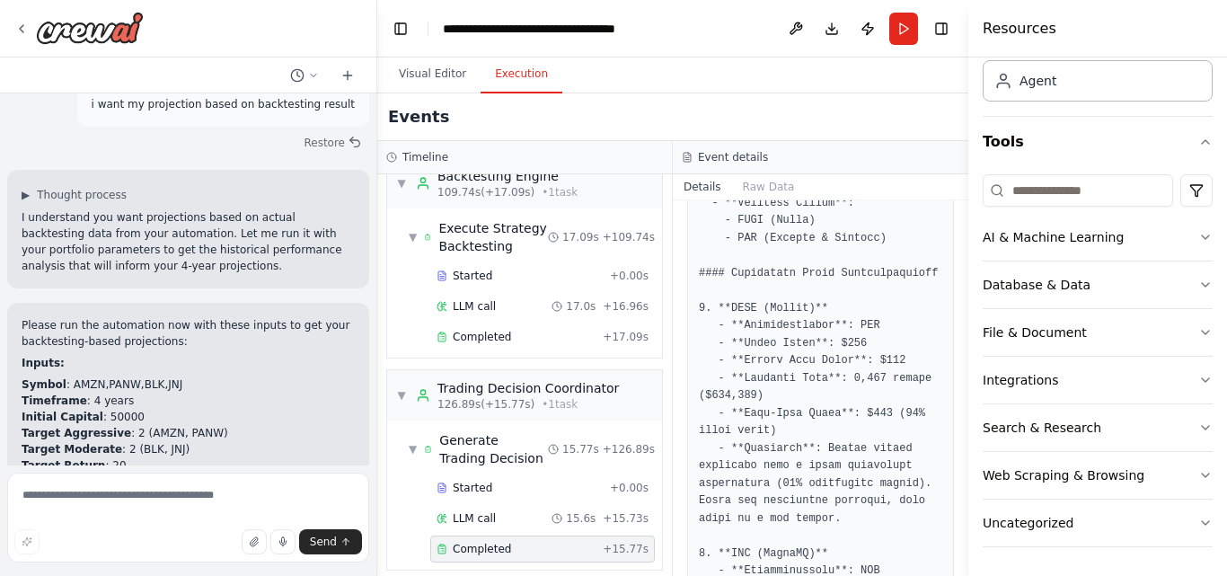
click at [960, 307] on div "Am an algorithmic trader. i want to automate my trading.i want to focus on news…" at bounding box center [613, 288] width 1227 height 576
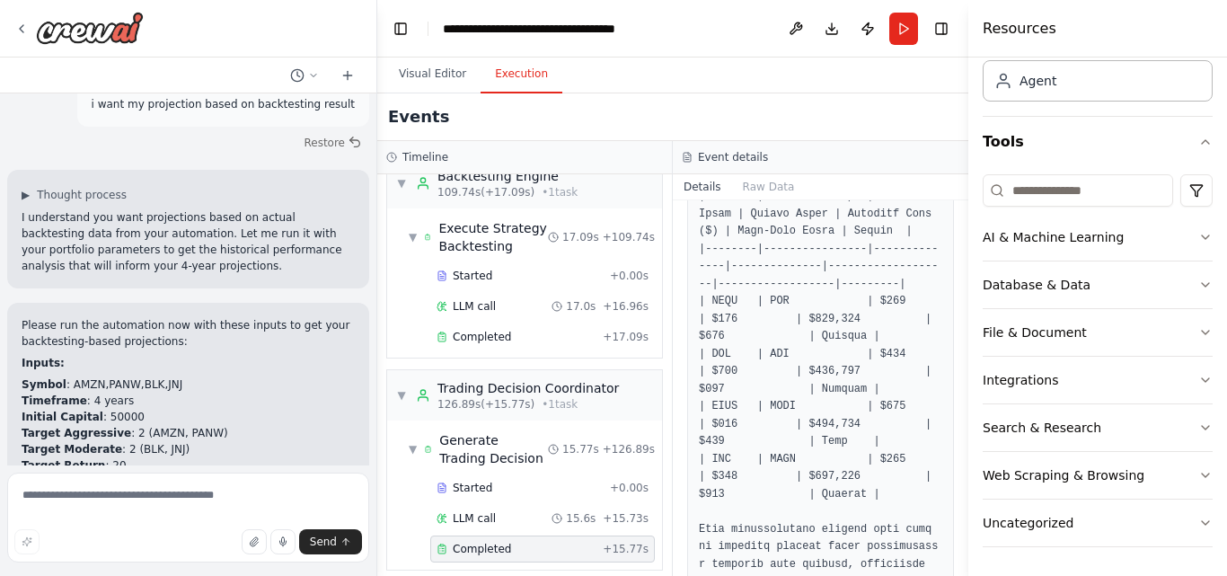
scroll to position [2535, 0]
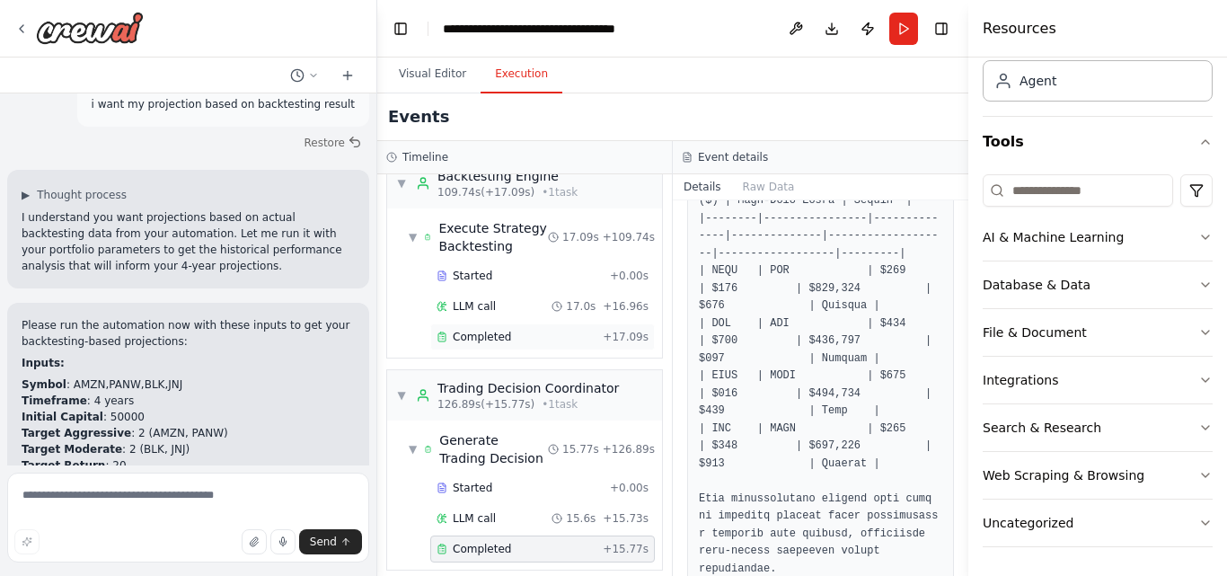
click at [487, 330] on span "Completed" at bounding box center [482, 337] width 58 height 14
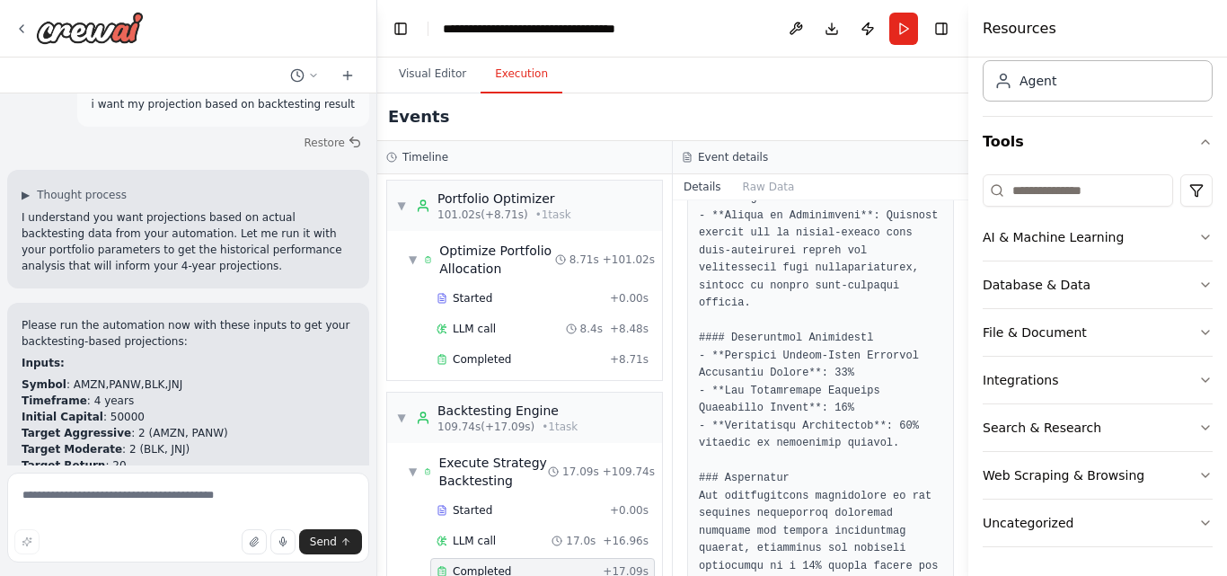
scroll to position [1183, 0]
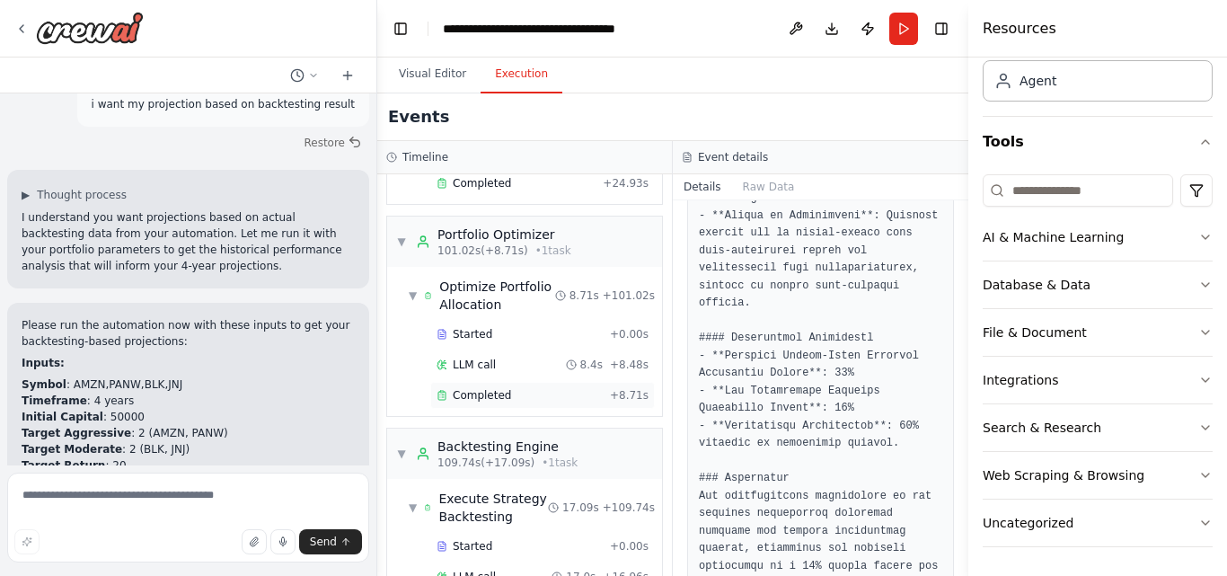
click at [492, 388] on span "Completed" at bounding box center [482, 395] width 58 height 14
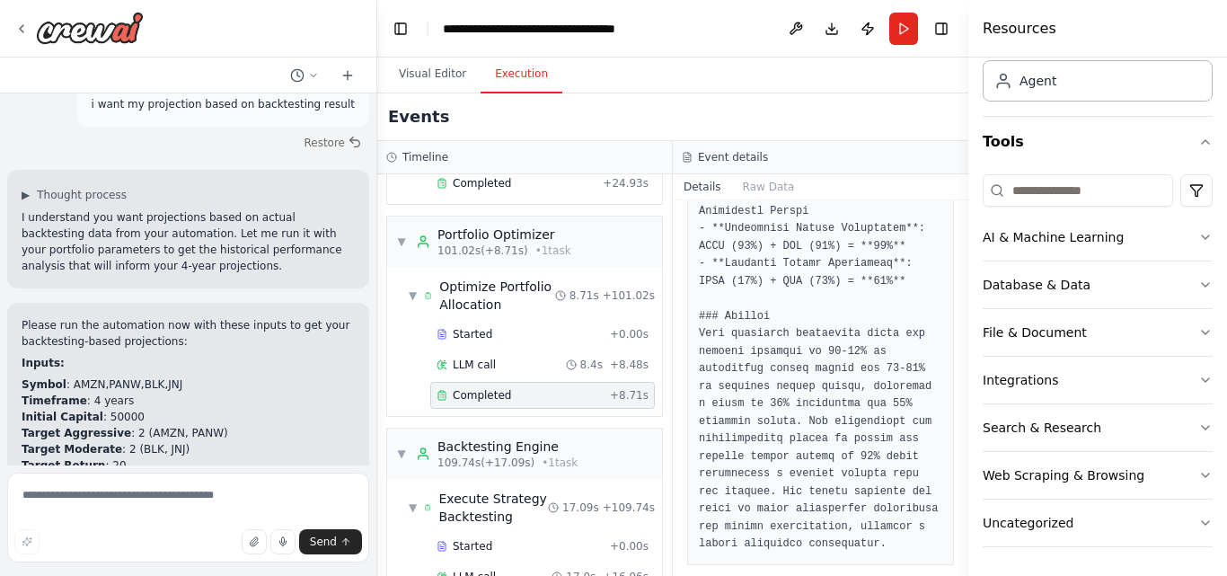
drag, startPoint x: 961, startPoint y: 513, endPoint x: 961, endPoint y: 484, distance: 28.8
click at [961, 484] on button "Toggle Sidebar" at bounding box center [968, 288] width 14 height 576
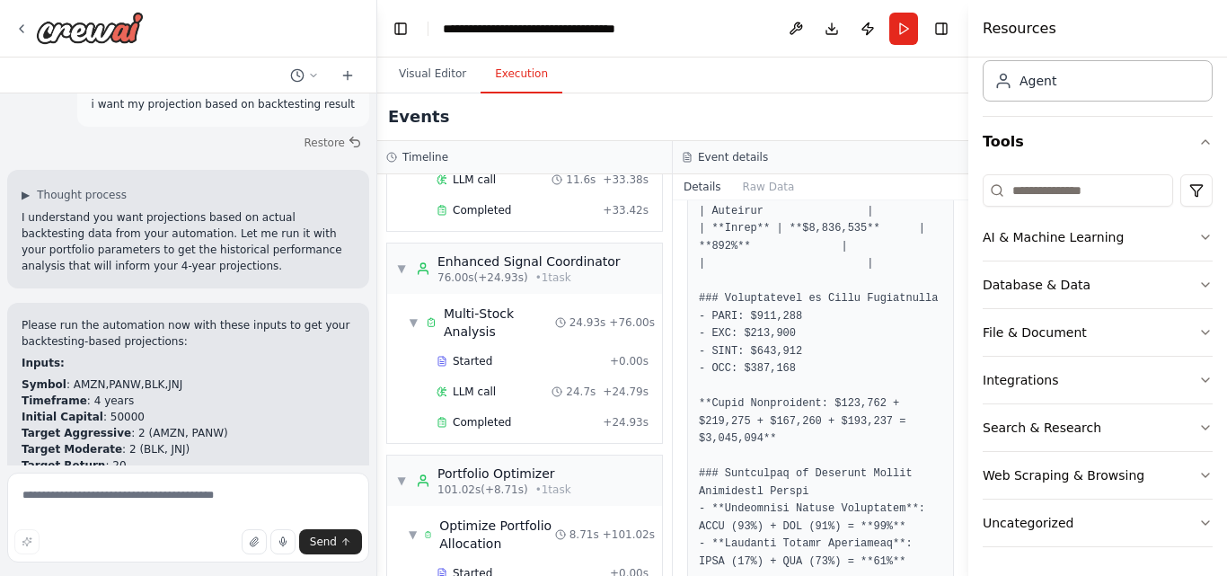
scroll to position [939, 0]
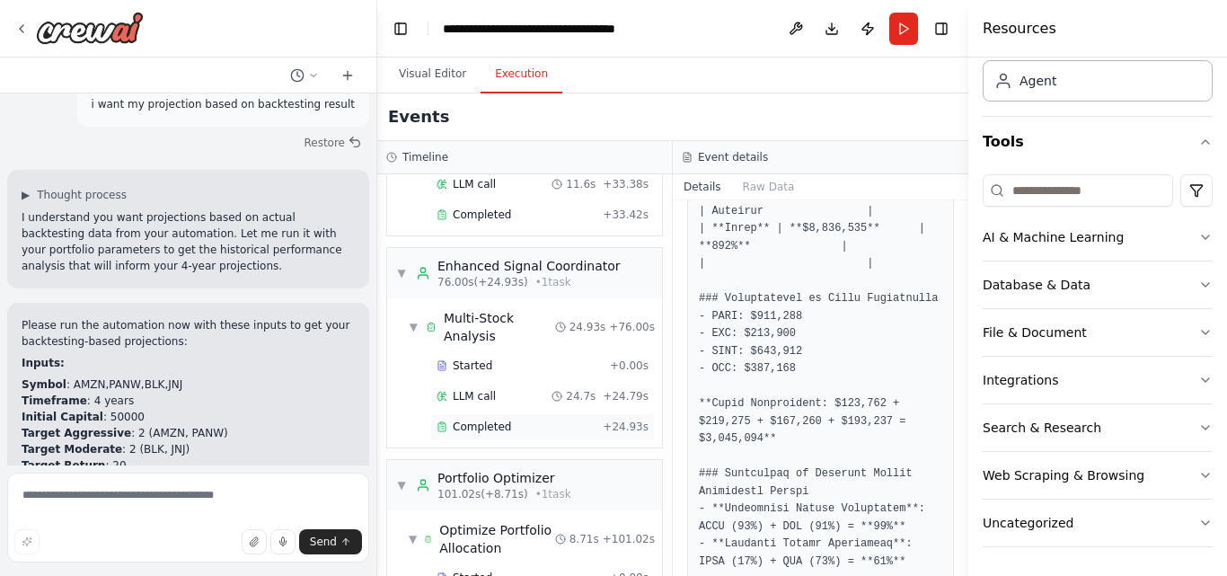
click at [492, 420] on span "Completed" at bounding box center [482, 427] width 58 height 14
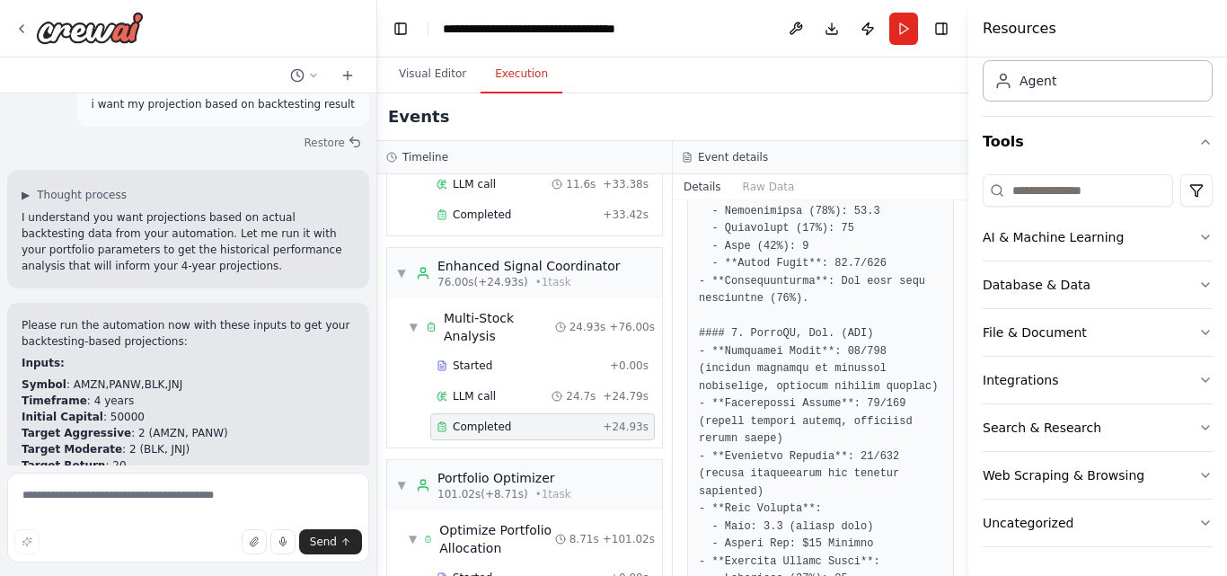
drag, startPoint x: 961, startPoint y: 309, endPoint x: 961, endPoint y: 293, distance: 16.2
click at [961, 293] on div "Am an algorithmic trader. i want to automate my trading.i want to focus on news…" at bounding box center [613, 288] width 1227 height 576
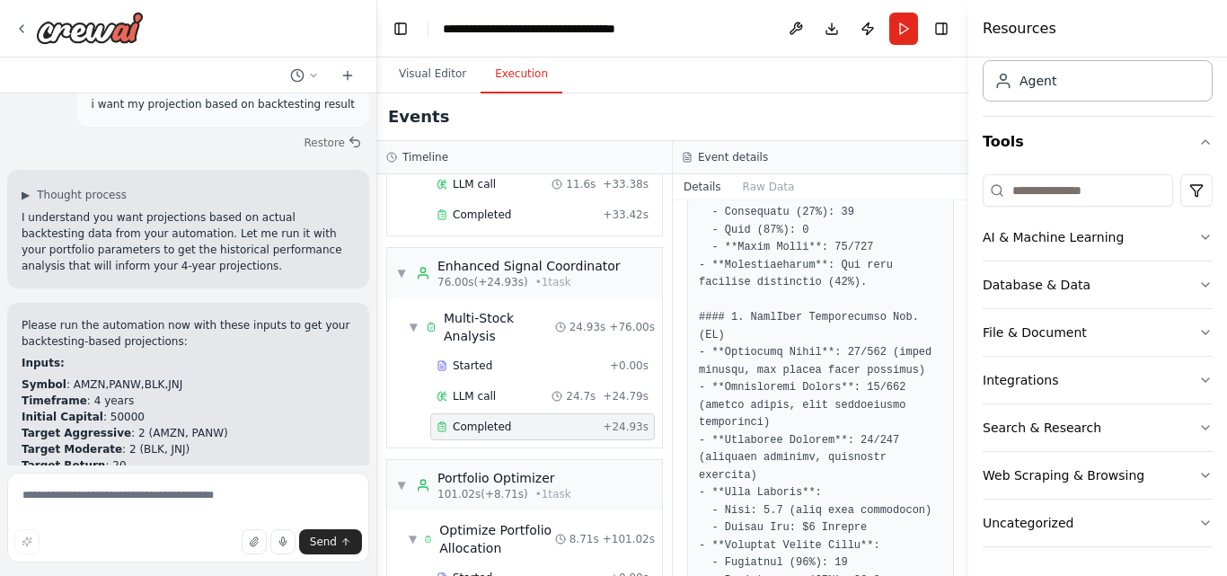
scroll to position [1149, 0]
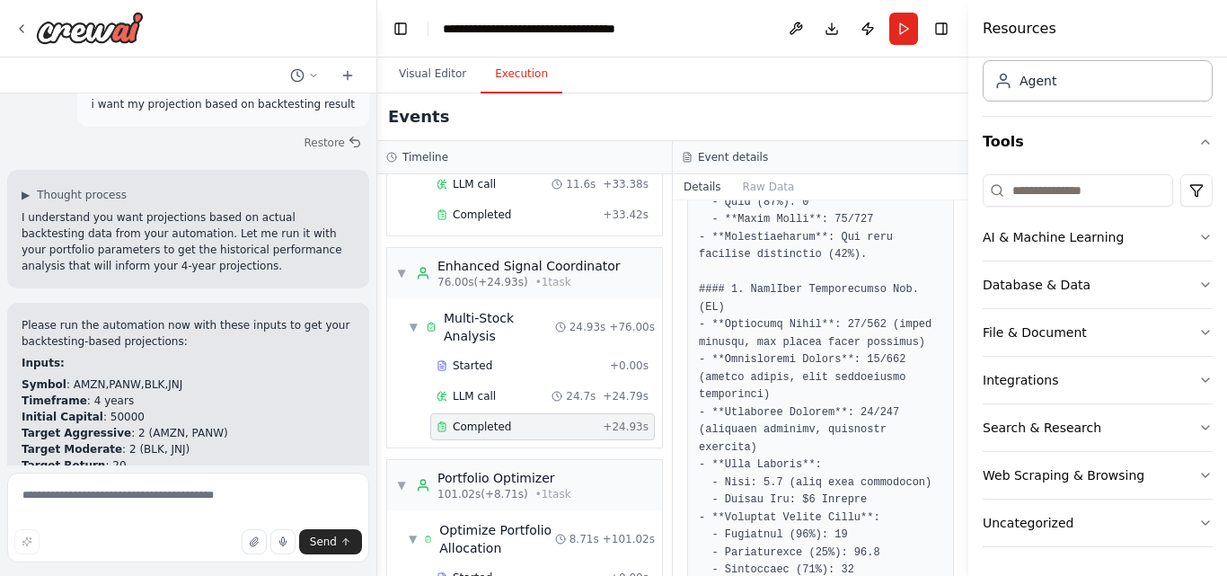
drag, startPoint x: 961, startPoint y: 339, endPoint x: 960, endPoint y: 365, distance: 26.1
click at [960, 365] on div "Am an algorithmic trader. i want to automate my trading.i want to focus on news…" at bounding box center [613, 288] width 1227 height 576
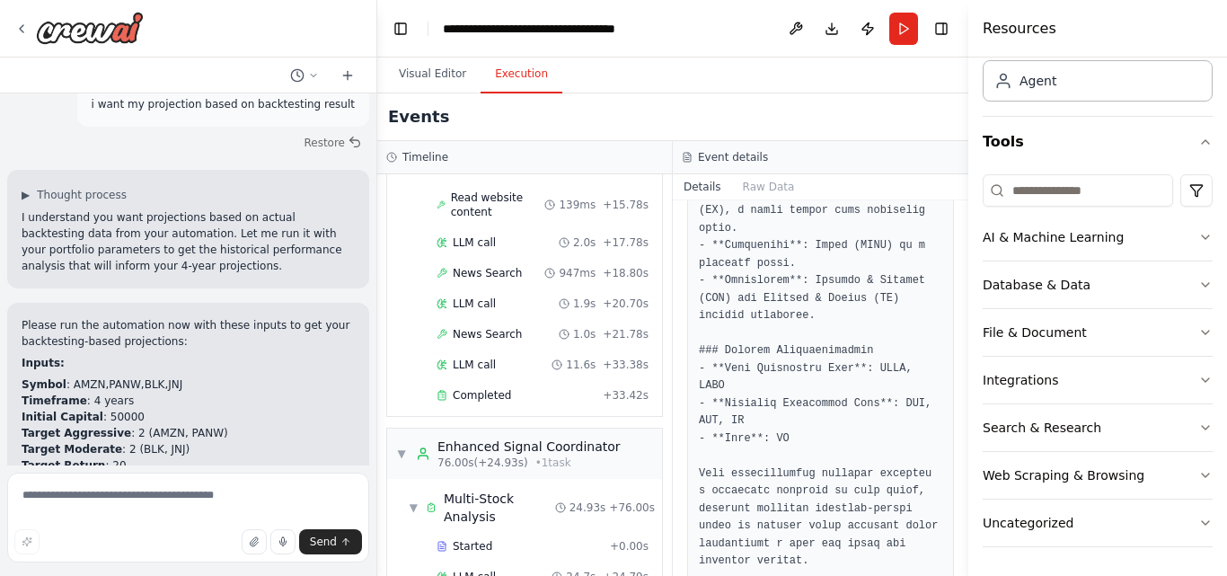
scroll to position [763, 0]
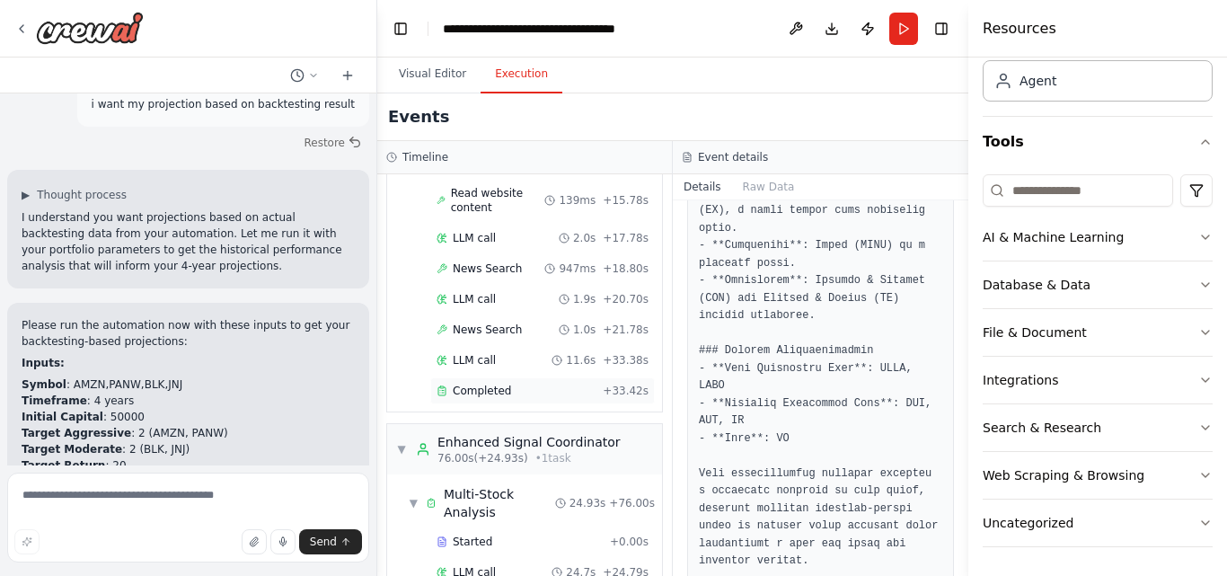
click at [497, 384] on span "Completed" at bounding box center [482, 391] width 58 height 14
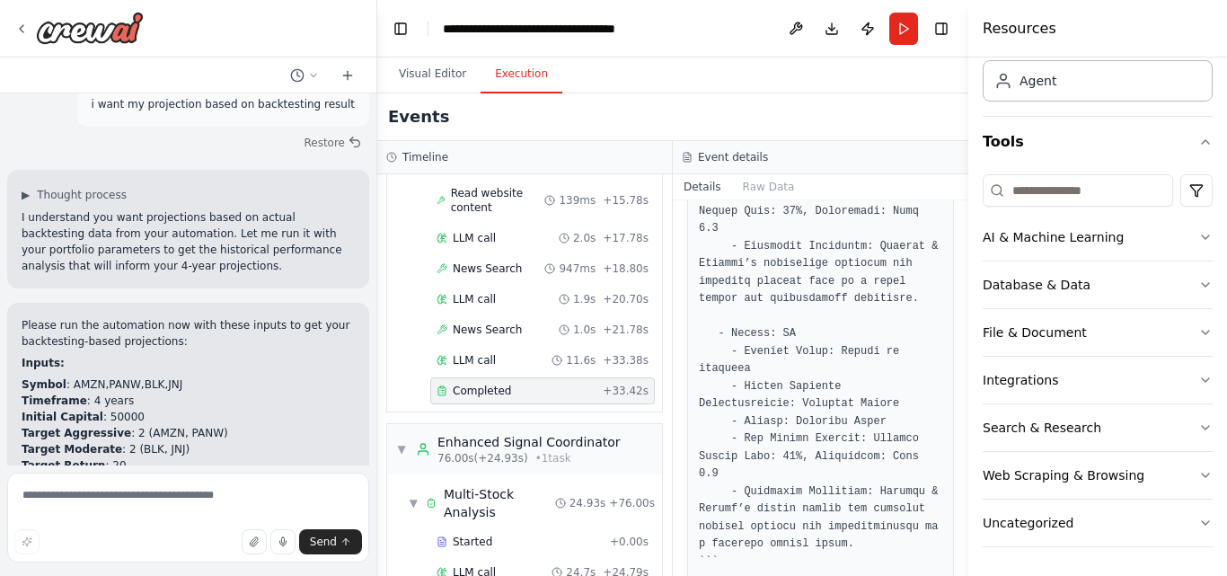
click at [961, 518] on div "Am an algorithmic trader. i want to automate my trading.i want to focus on news…" at bounding box center [613, 288] width 1227 height 576
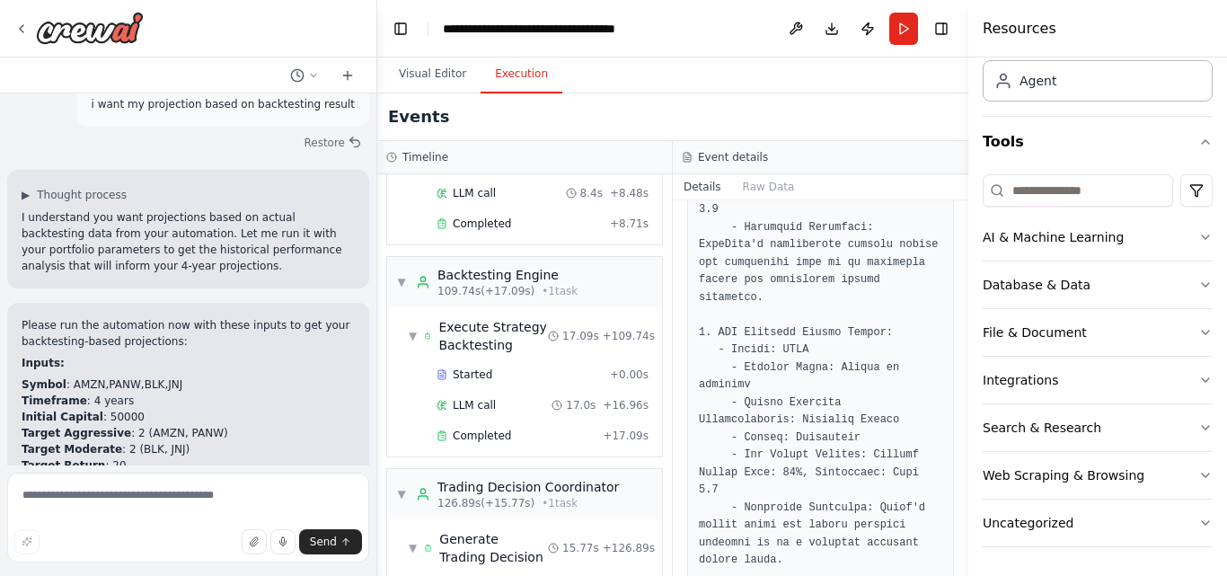
scroll to position [1453, 0]
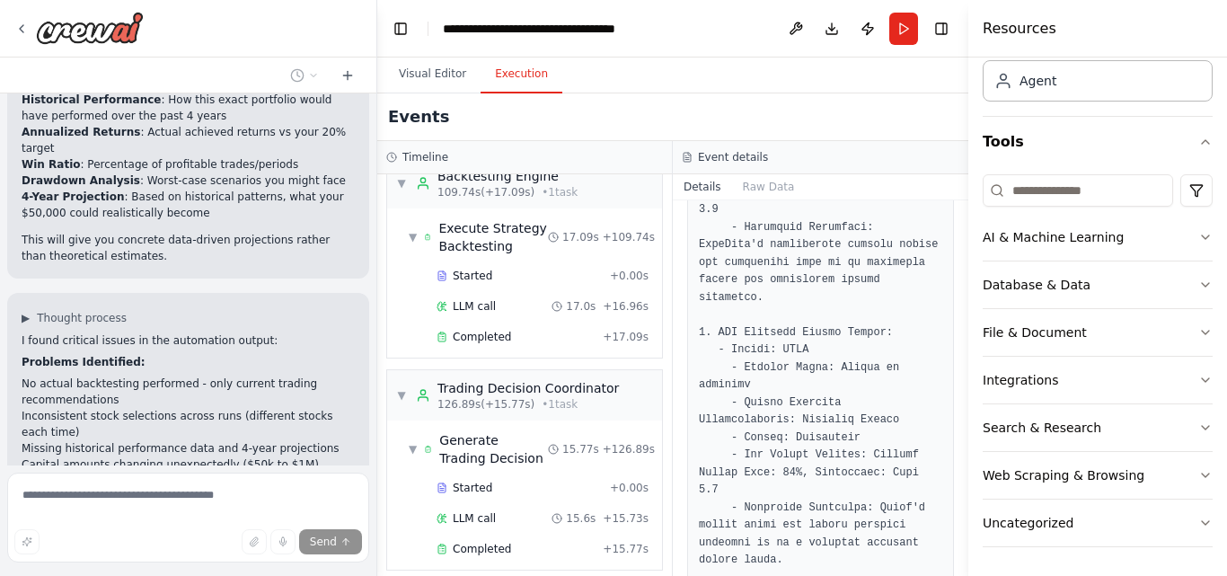
scroll to position [9149, 0]
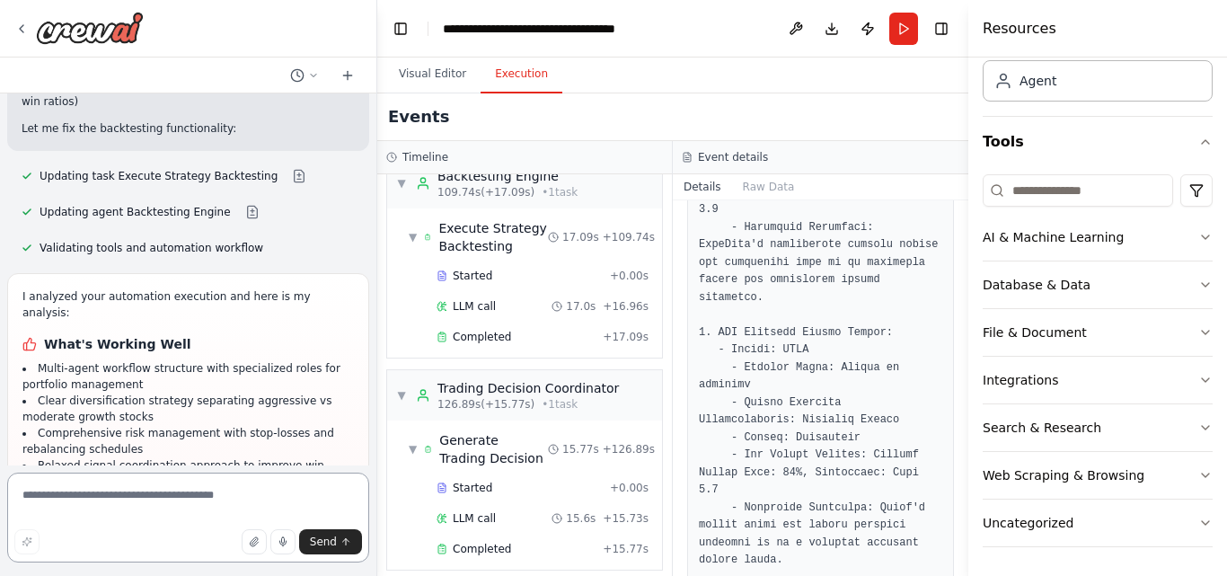
scroll to position [9537, 0]
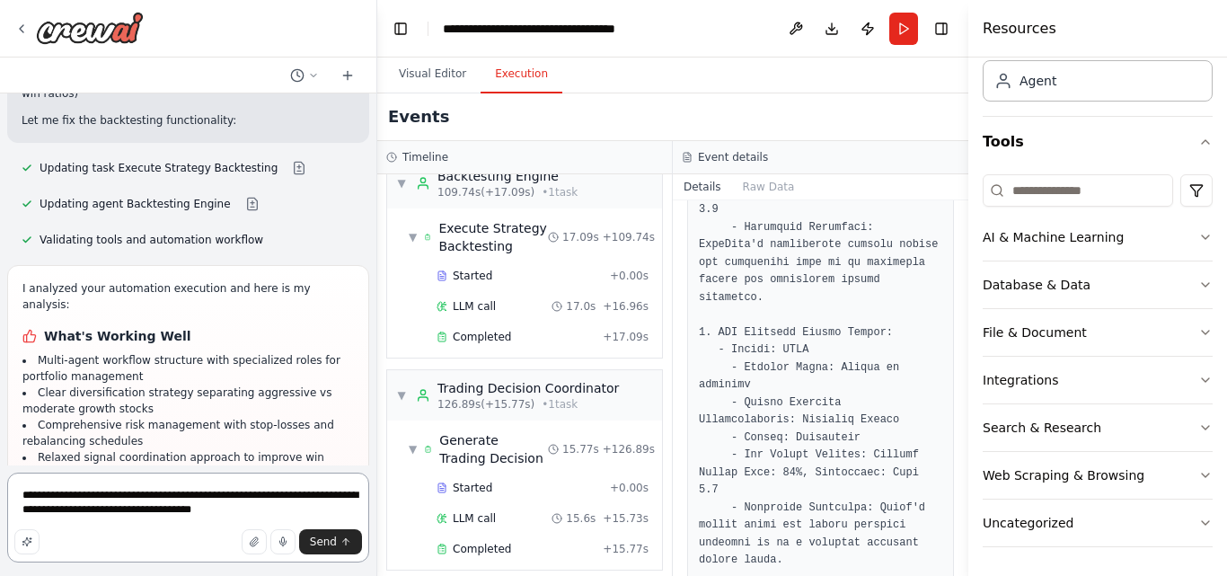
type textarea "**********"
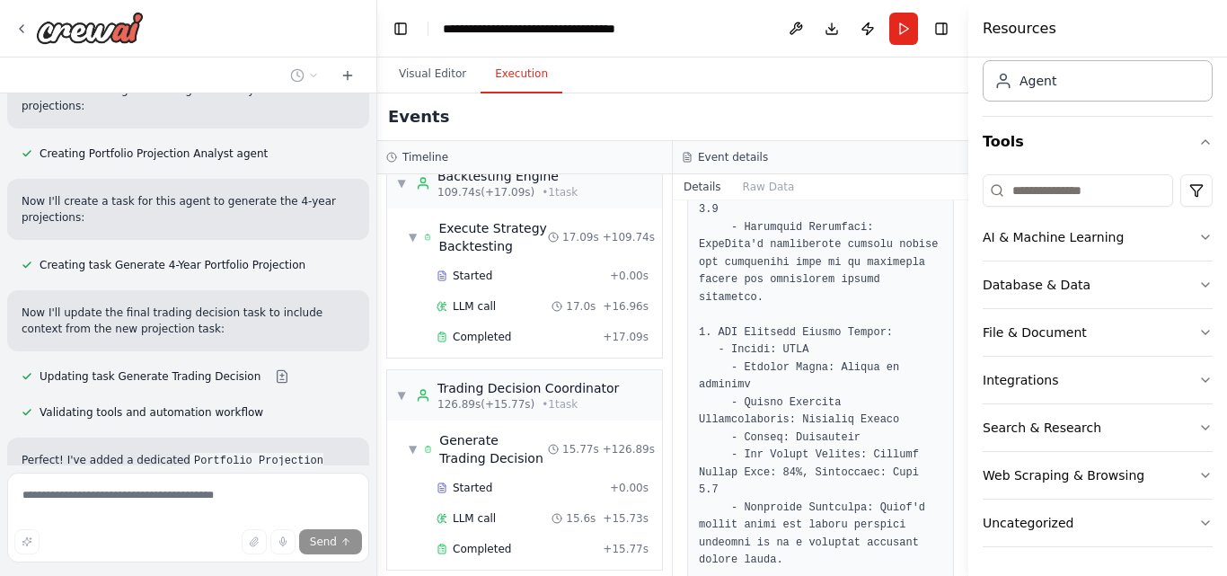
scroll to position [10504, 0]
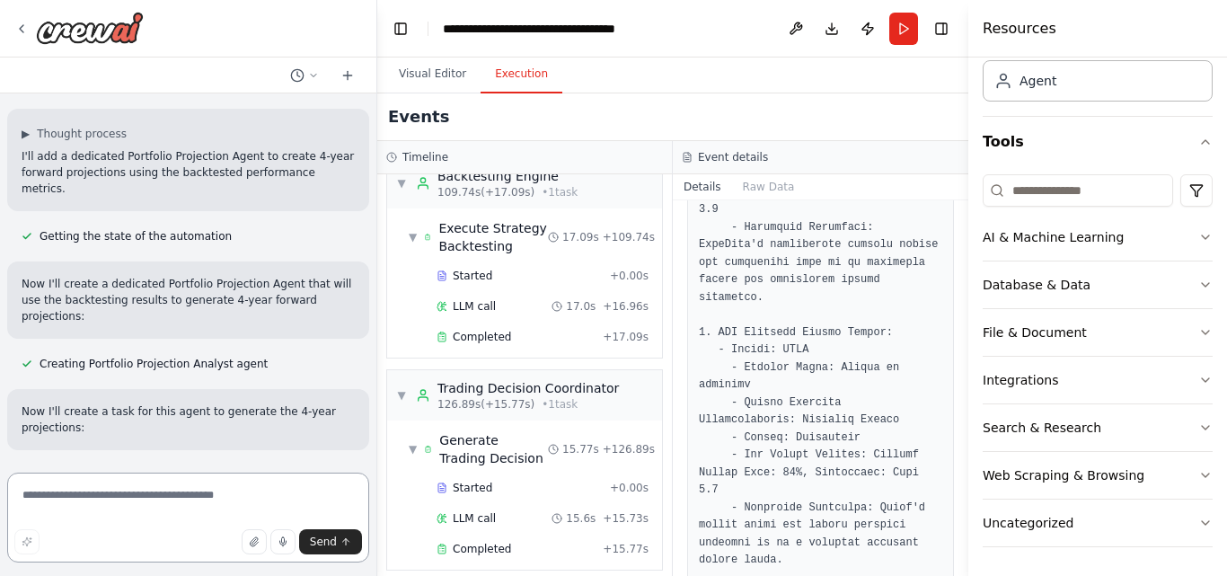
click at [111, 510] on textarea at bounding box center [188, 518] width 362 height 90
type textarea "**********"
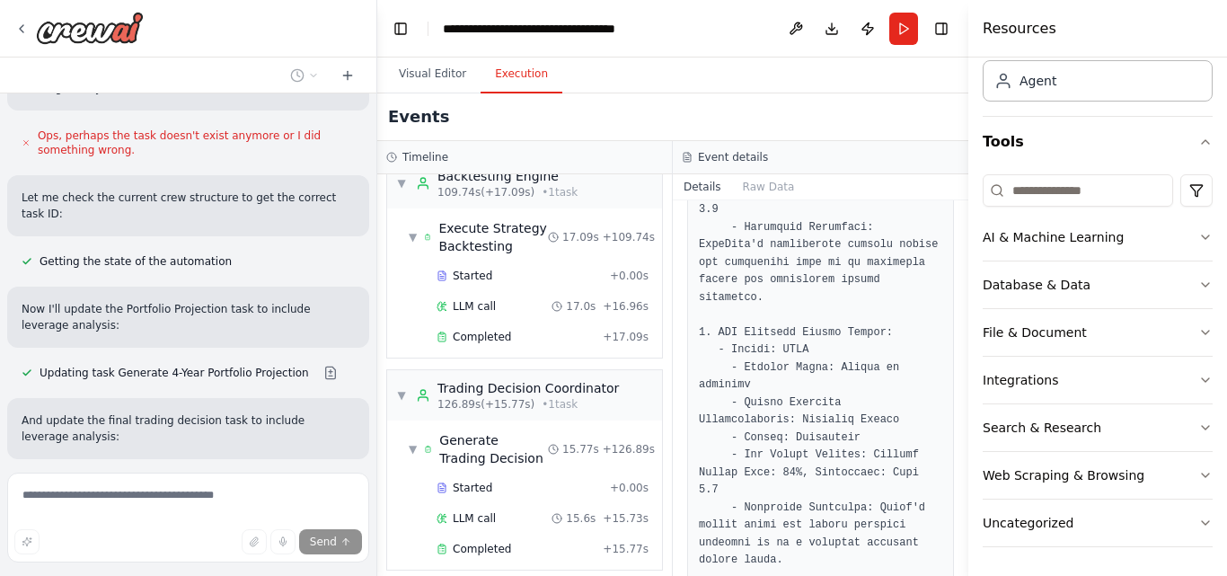
scroll to position [11586, 0]
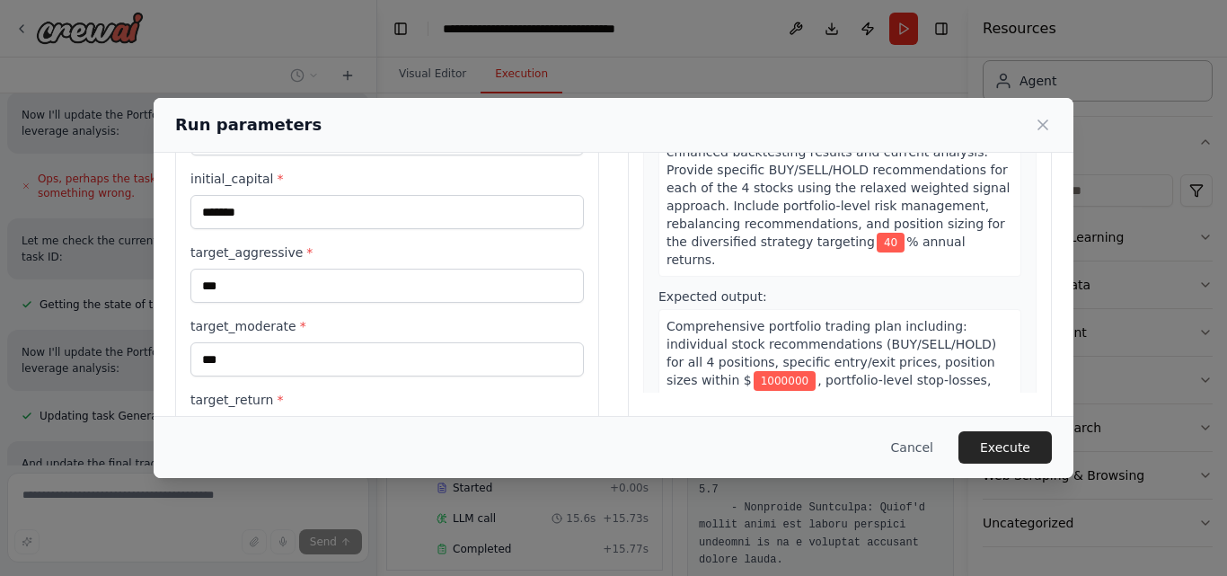
scroll to position [337, 0]
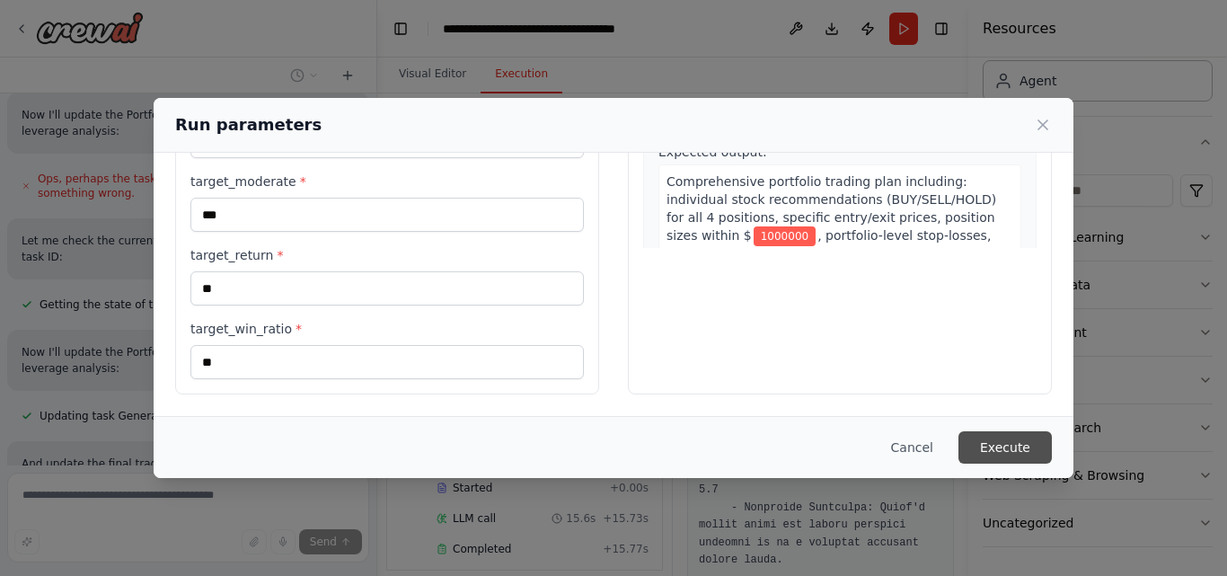
click at [1006, 446] on button "Execute" at bounding box center [1005, 447] width 93 height 32
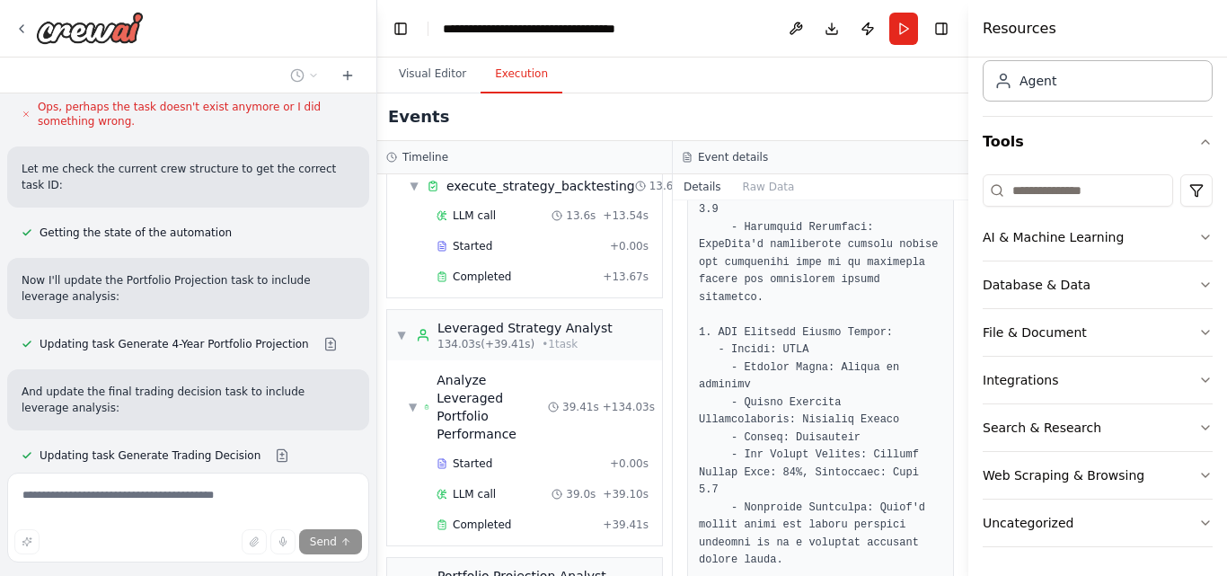
scroll to position [1953, 0]
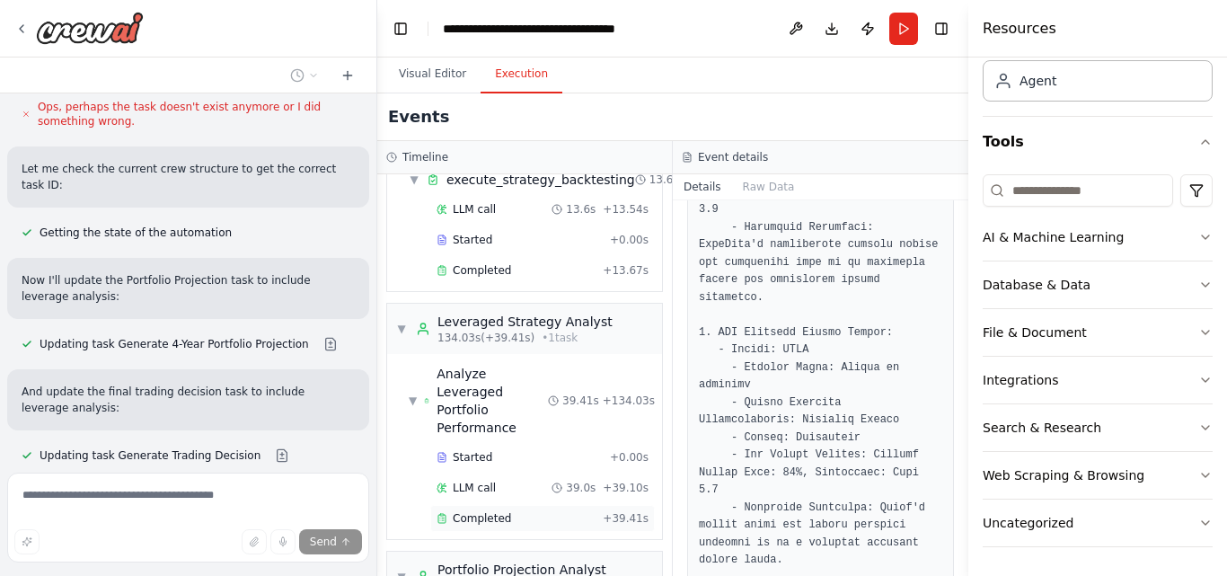
click at [480, 511] on span "Completed" at bounding box center [482, 518] width 58 height 14
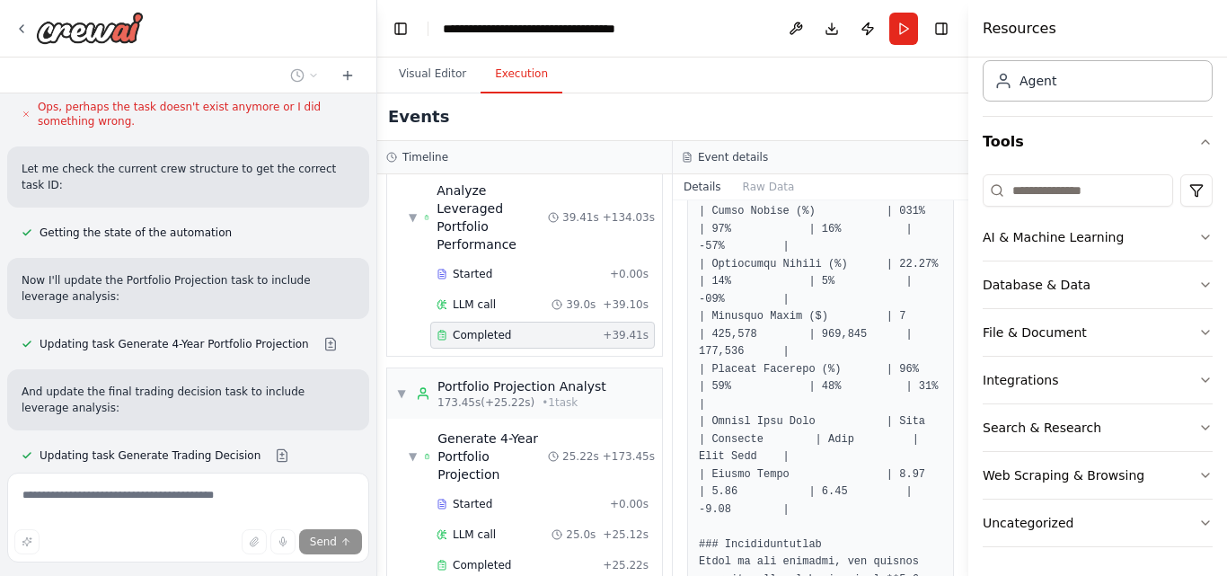
scroll to position [2149, 0]
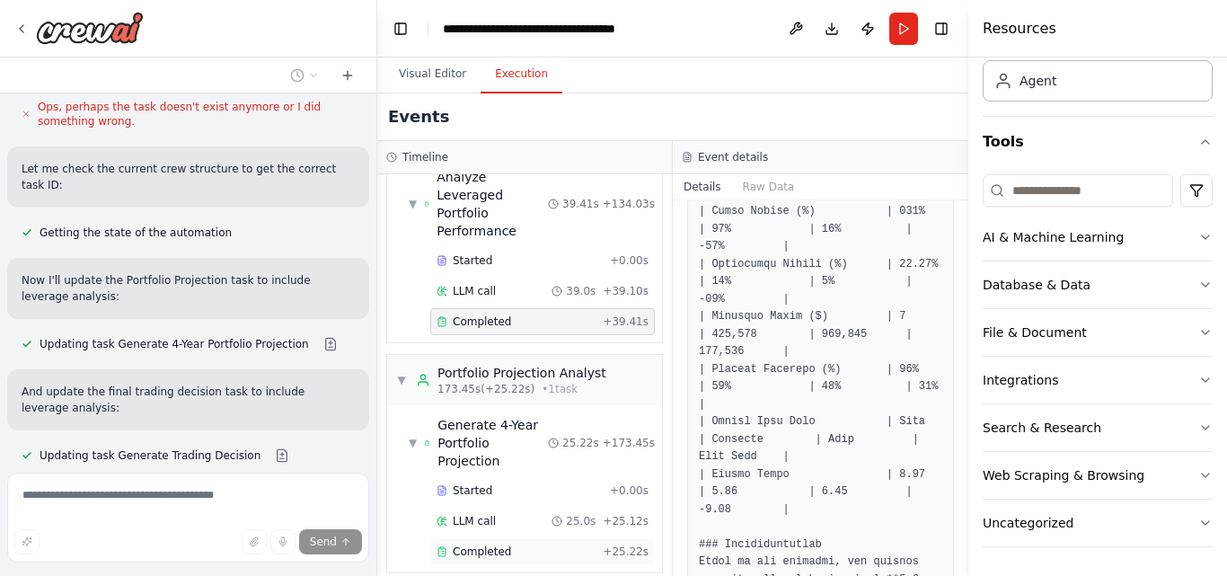
click at [470, 545] on span "Completed" at bounding box center [482, 552] width 58 height 14
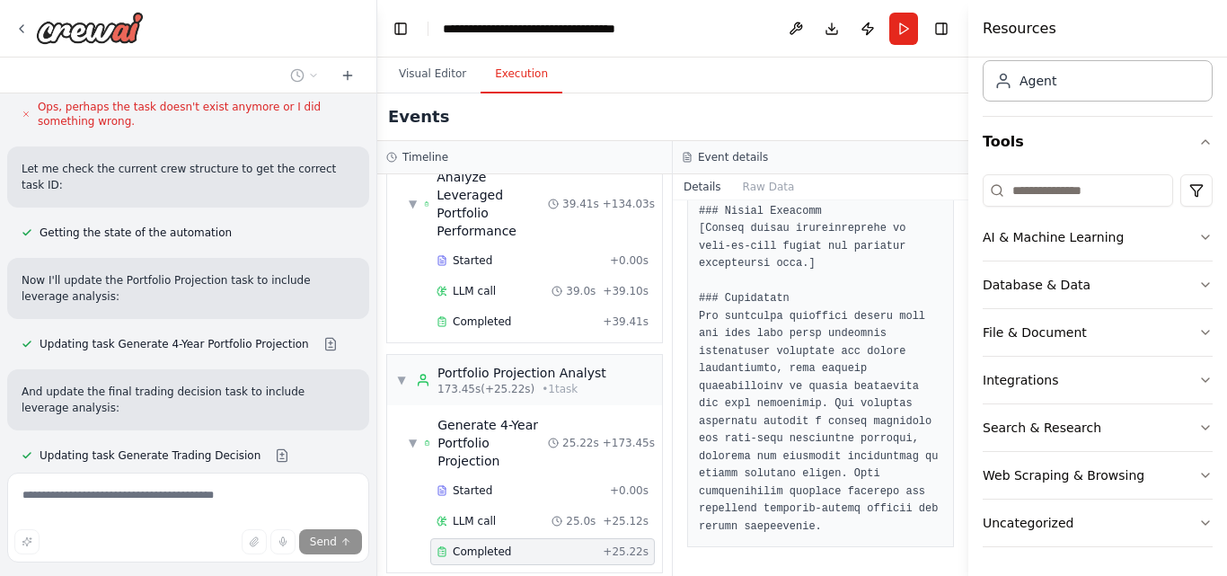
scroll to position [3138, 0]
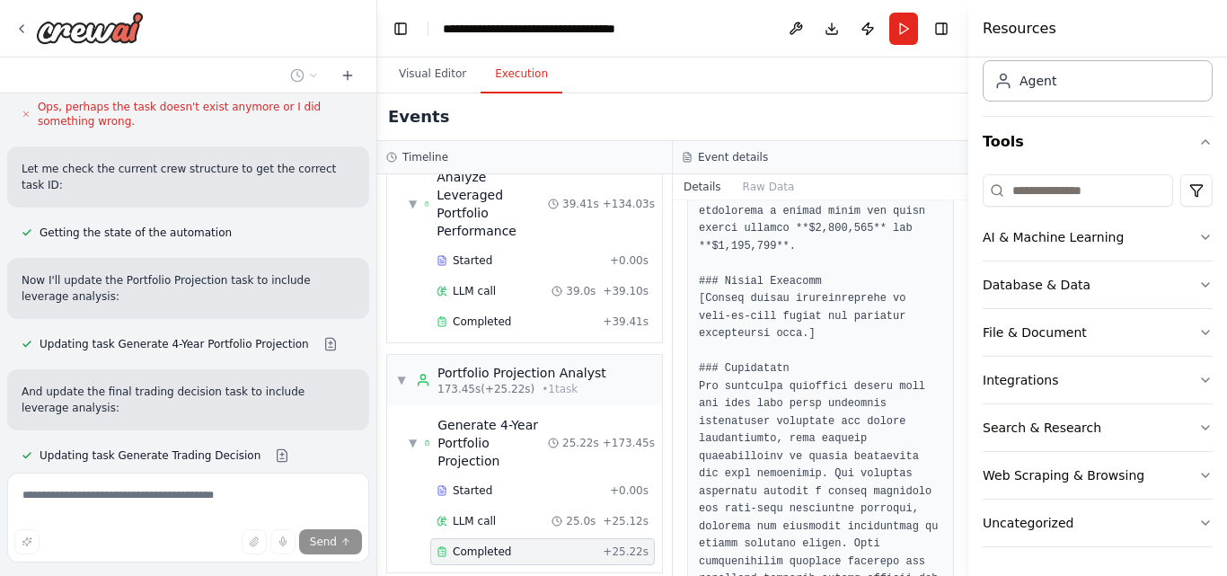
click at [961, 542] on button "Toggle Sidebar" at bounding box center [968, 288] width 14 height 576
click at [959, 537] on div "Am an algorithmic trader. i want to automate my trading.i want to focus on news…" at bounding box center [613, 288] width 1227 height 576
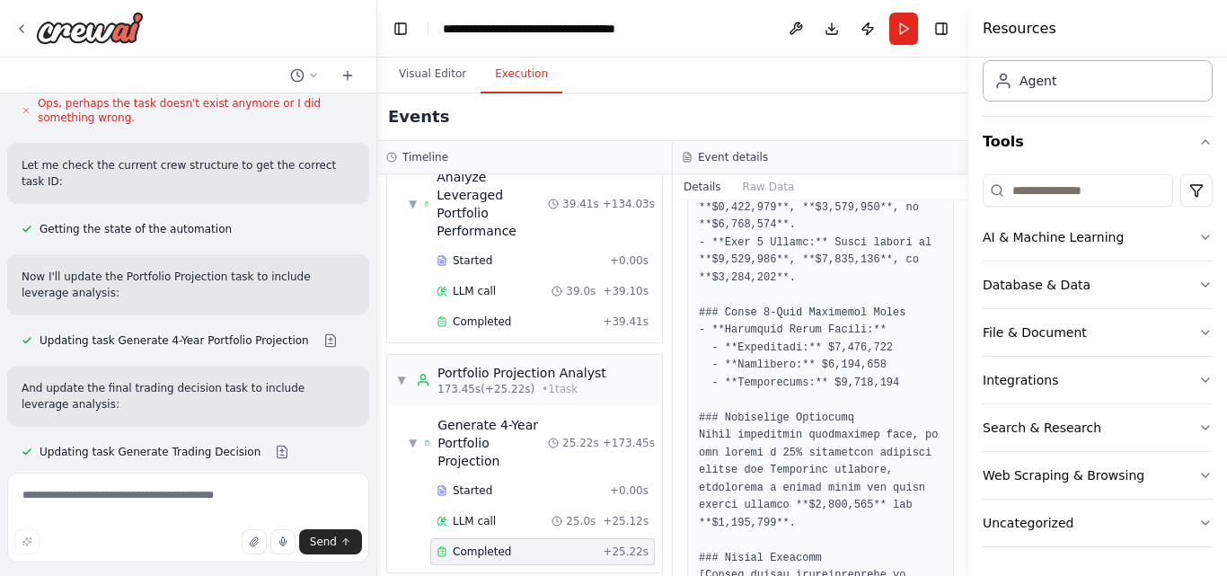
scroll to position [2284, 0]
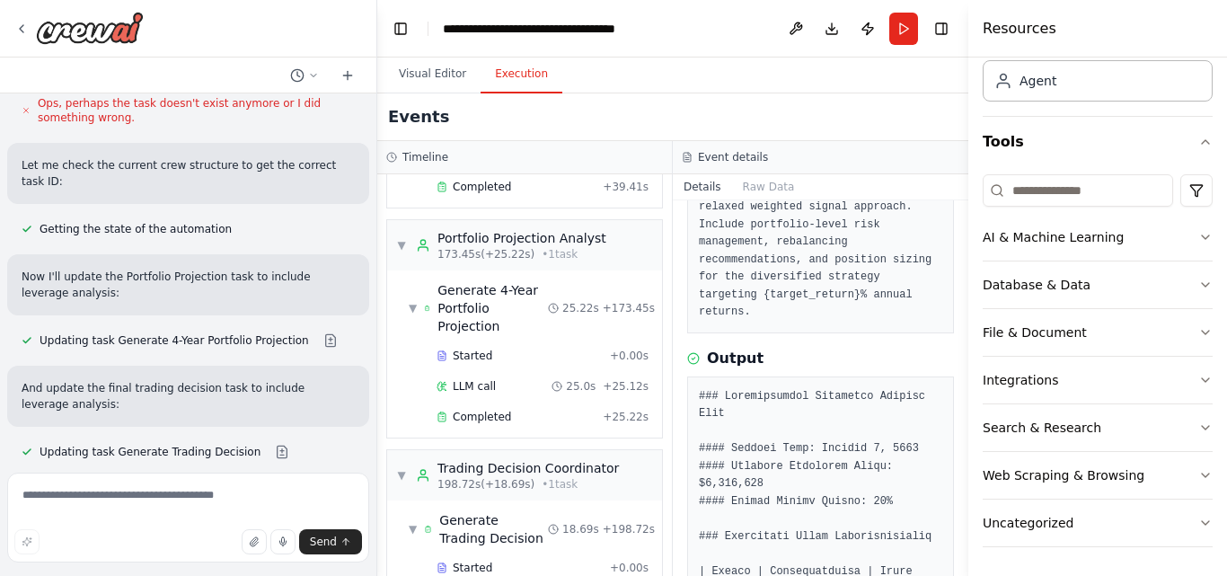
scroll to position [77, 0]
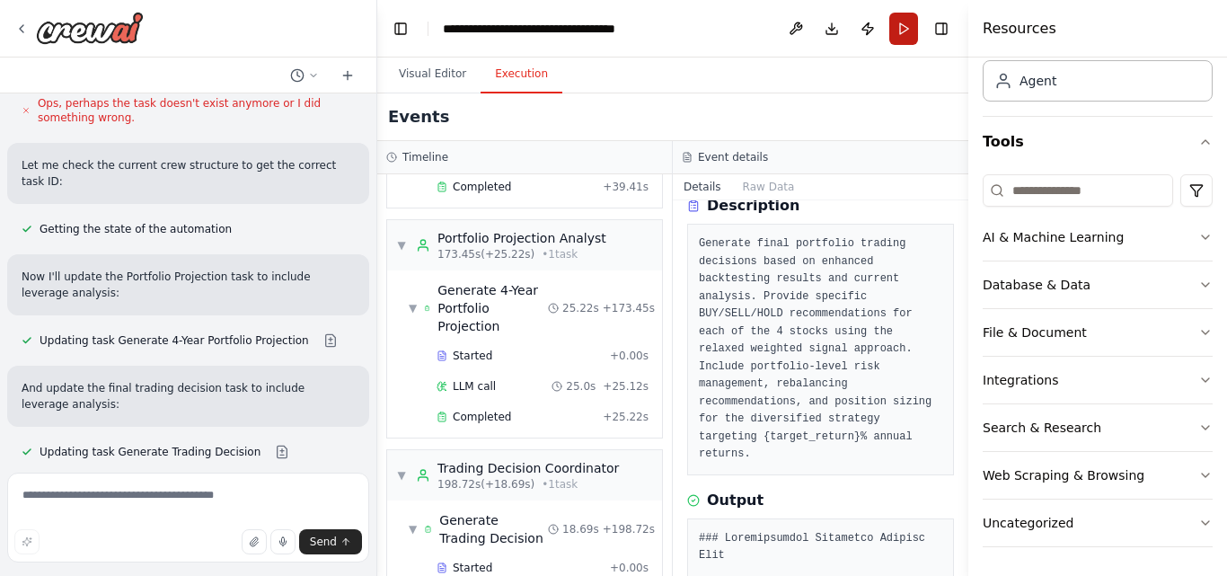
click at [908, 31] on button "Run" at bounding box center [904, 29] width 29 height 32
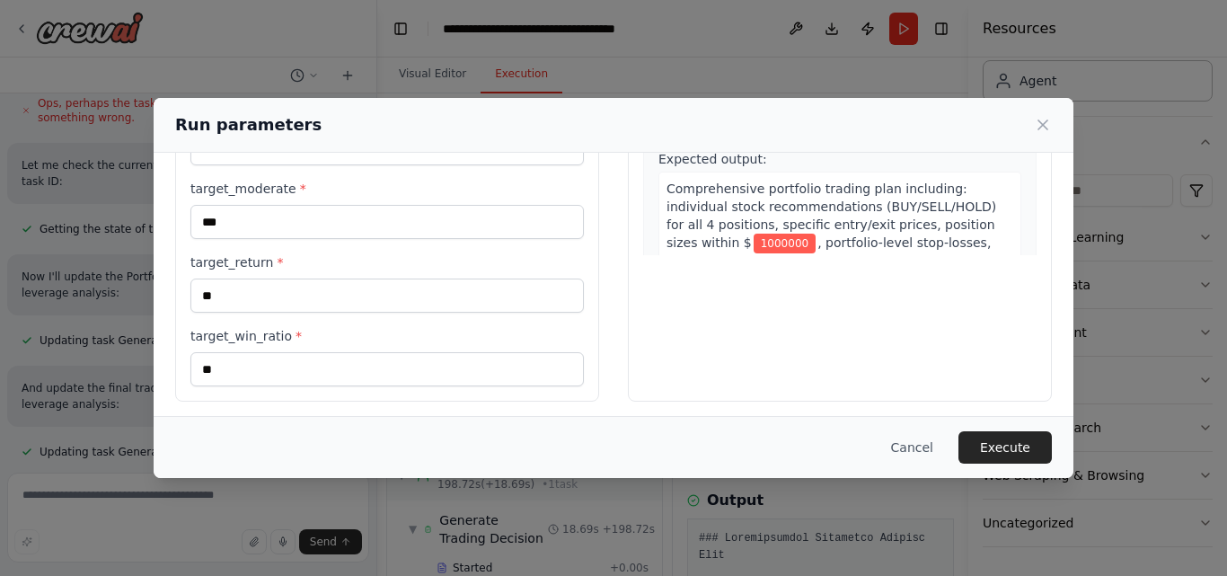
scroll to position [337, 0]
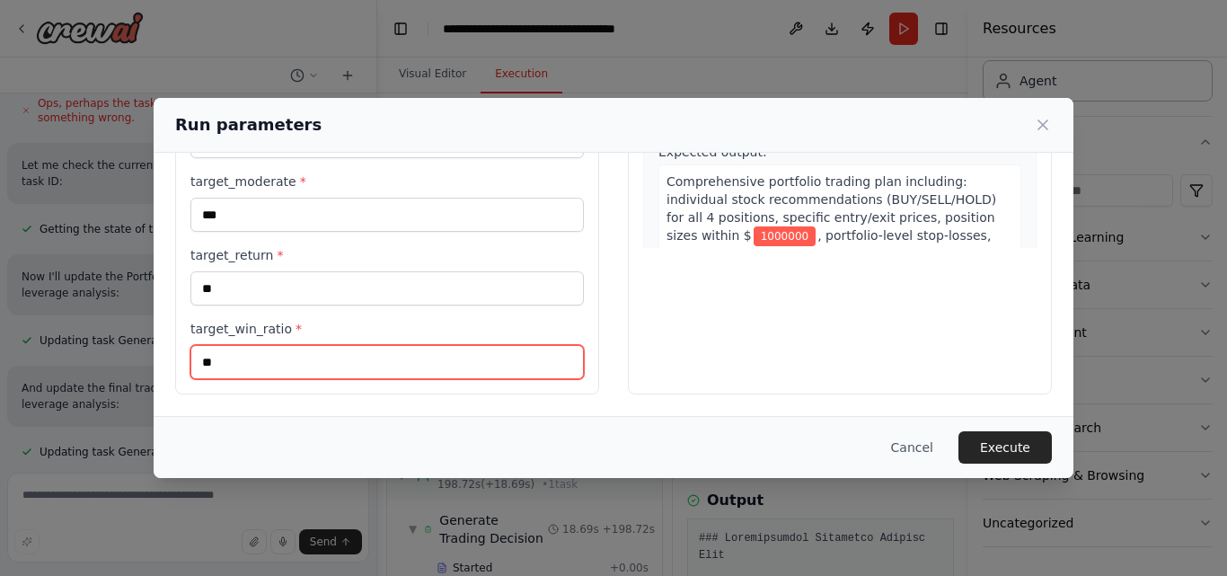
click at [460, 371] on input "**" at bounding box center [388, 362] width 394 height 34
type input "*"
type input "**"
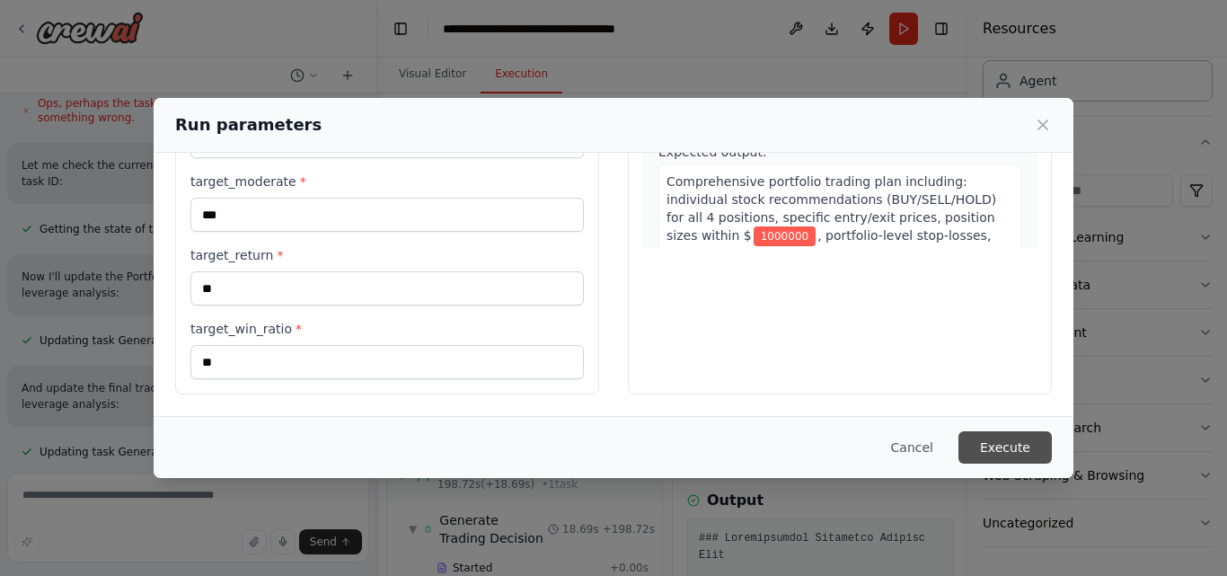
click at [1011, 440] on button "Execute" at bounding box center [1005, 447] width 93 height 32
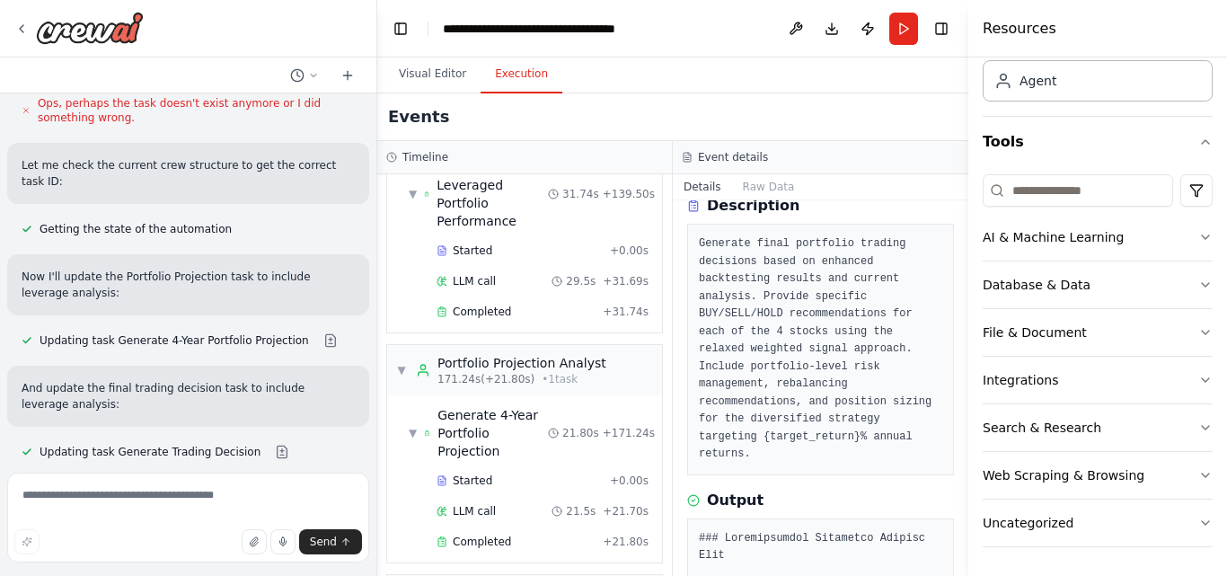
scroll to position [1715, 0]
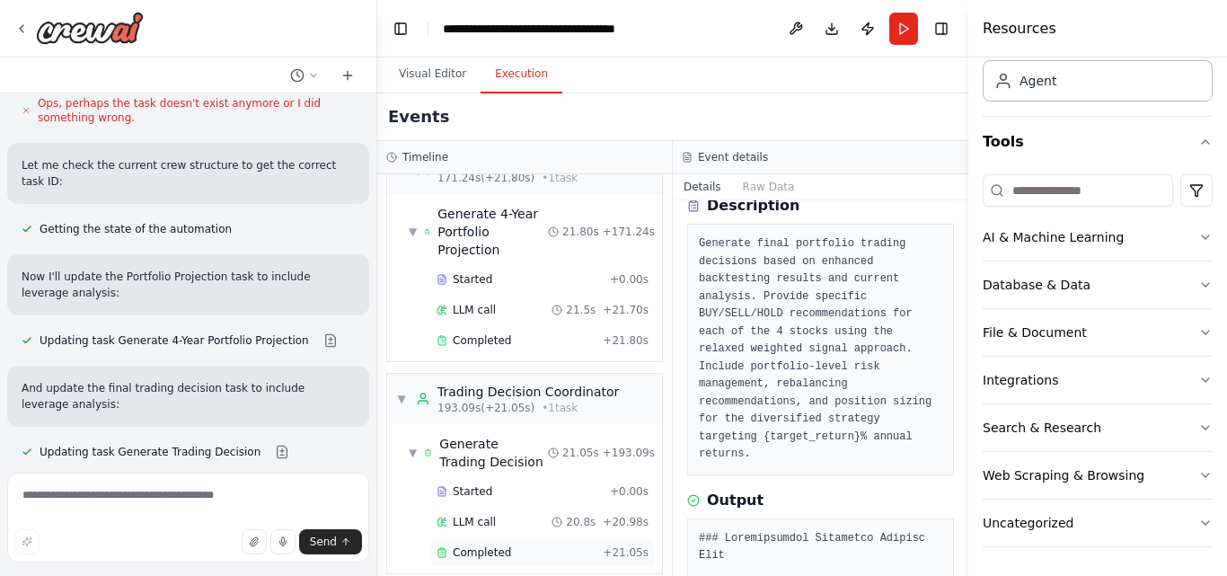
click at [468, 545] on span "Completed" at bounding box center [482, 552] width 58 height 14
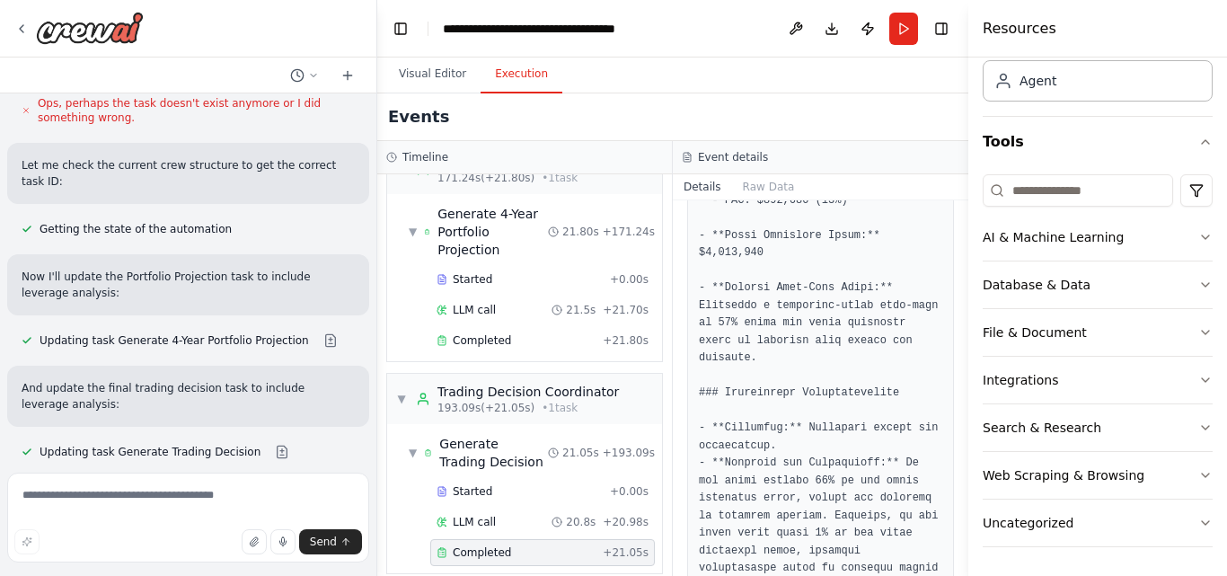
scroll to position [1658, 0]
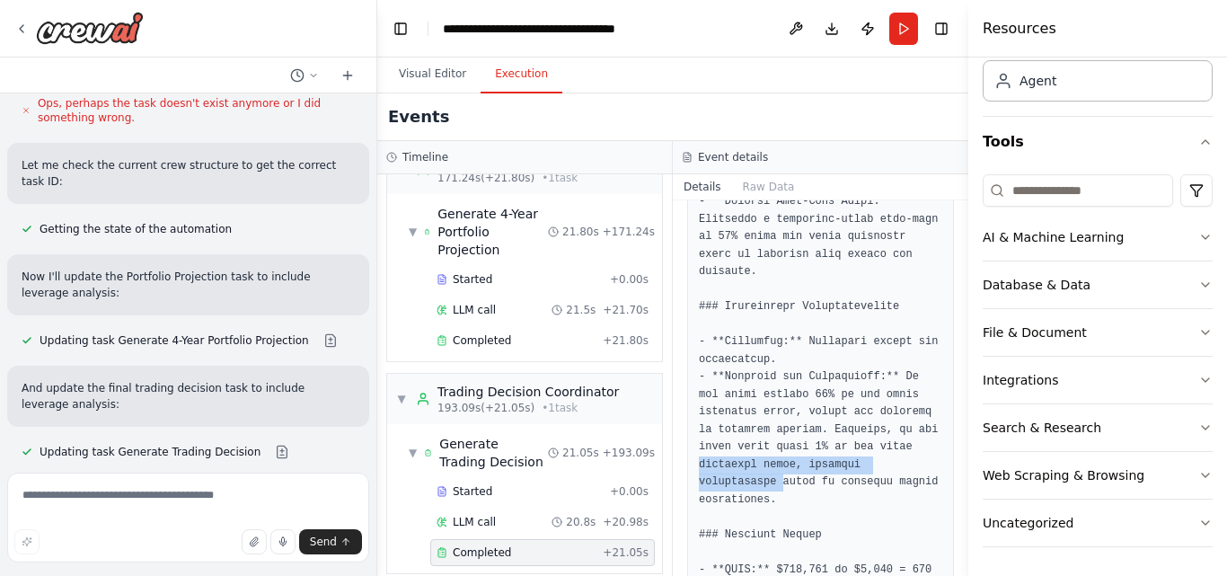
drag, startPoint x: 952, startPoint y: 418, endPoint x: 951, endPoint y: 435, distance: 17.1
click at [951, 435] on div "Completed [DATE] 12:18:08 PM Description Generate final portfolio trading decis…" at bounding box center [821, 388] width 296 height 376
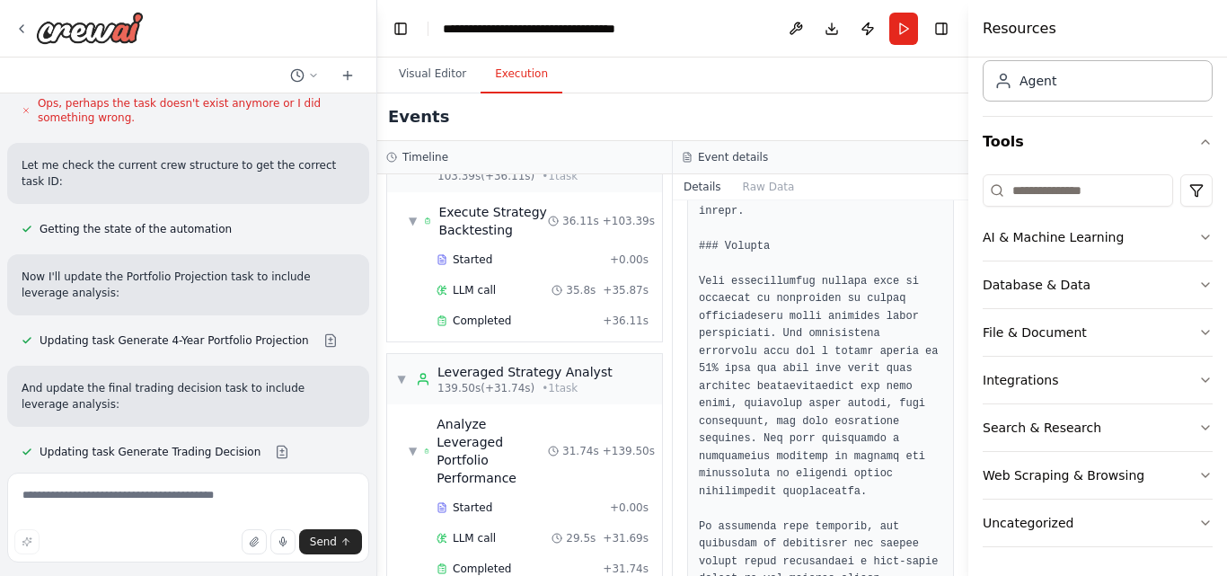
scroll to position [1216, 0]
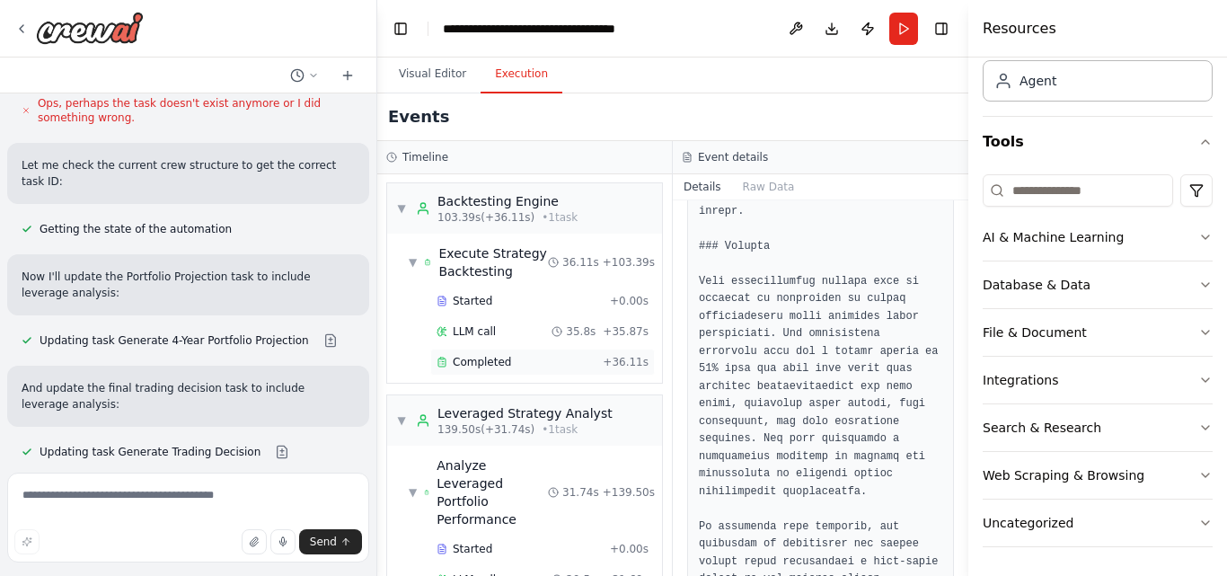
click at [488, 358] on span "Completed" at bounding box center [482, 362] width 58 height 14
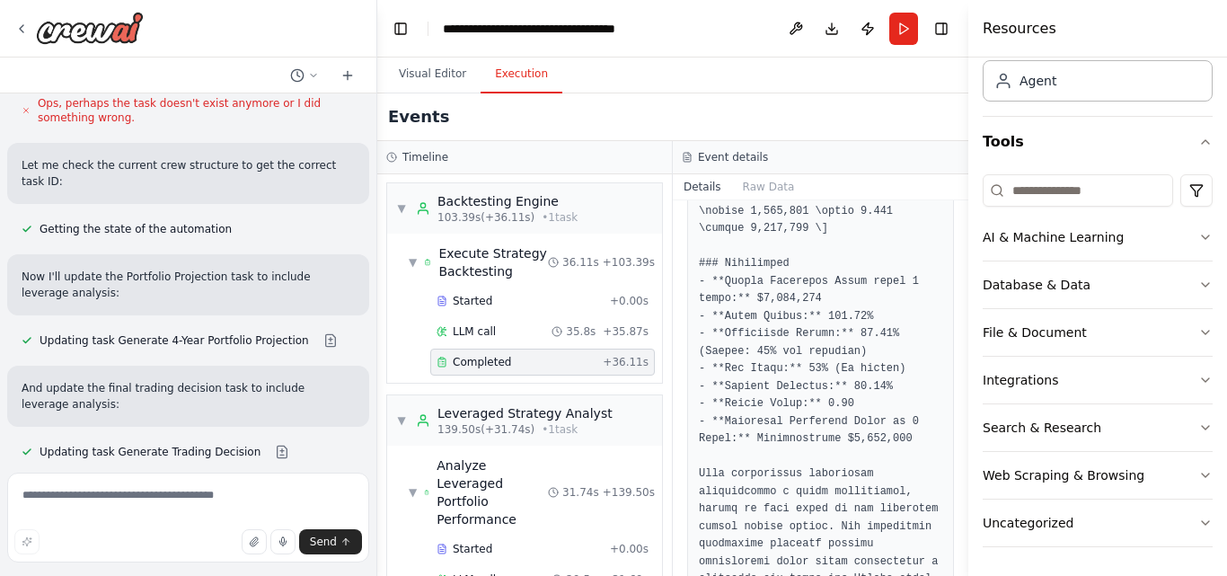
scroll to position [3453, 0]
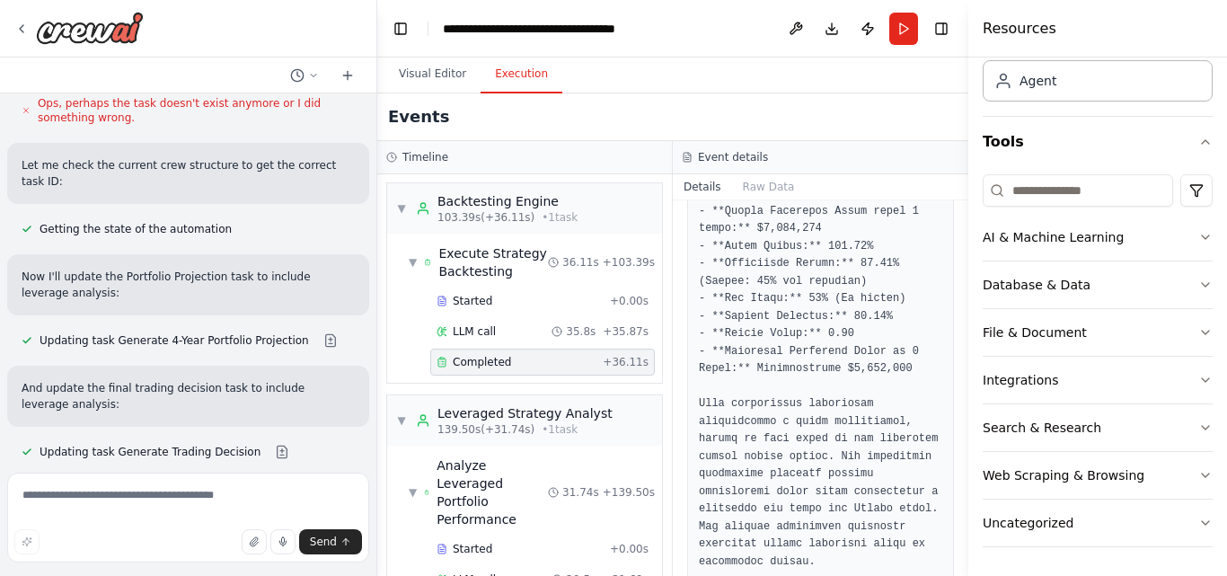
click at [487, 115] on div "Events" at bounding box center [672, 117] width 591 height 48
